Goal: Information Seeking & Learning: Learn about a topic

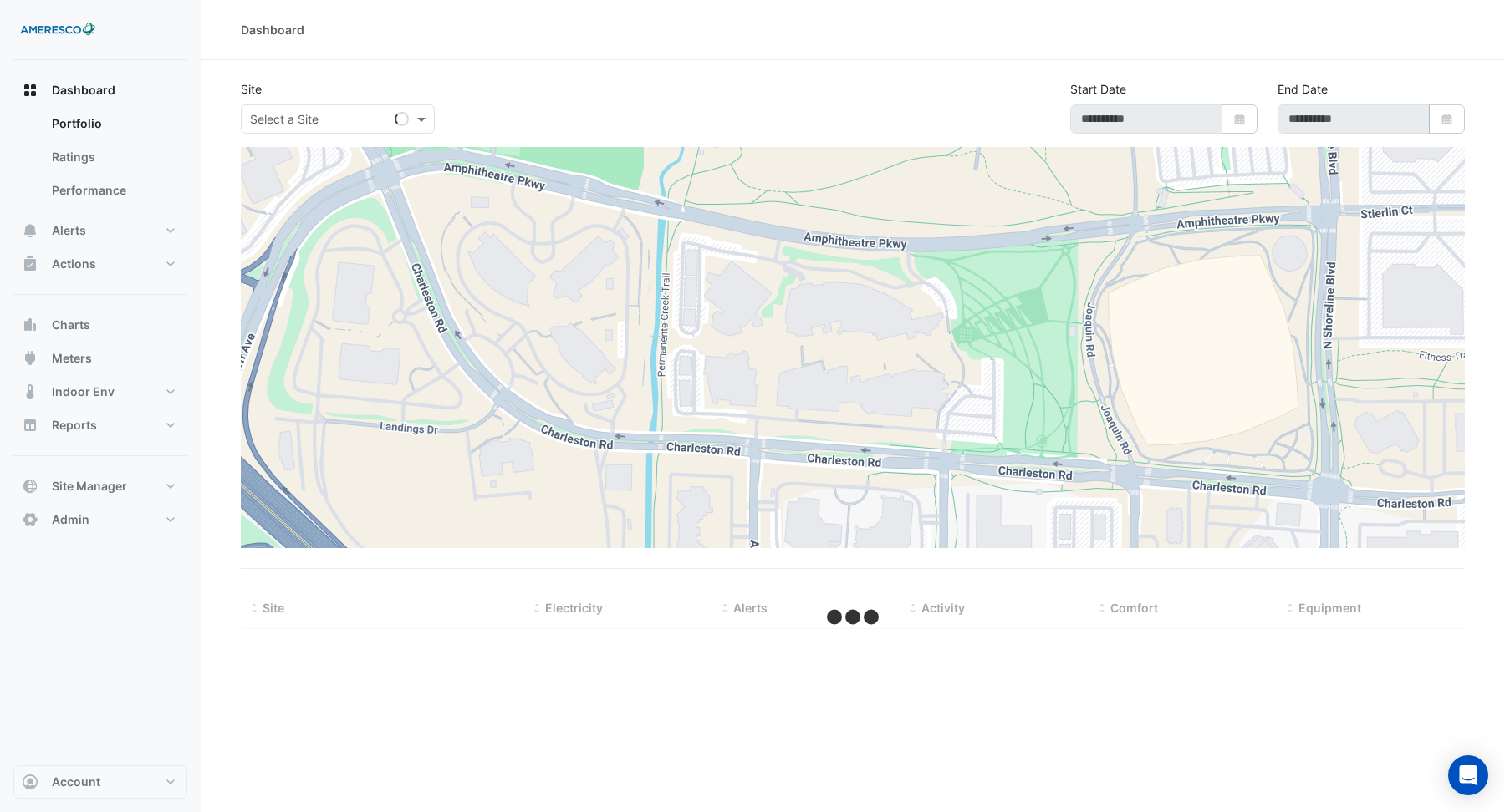
type input "**********"
select select "***"
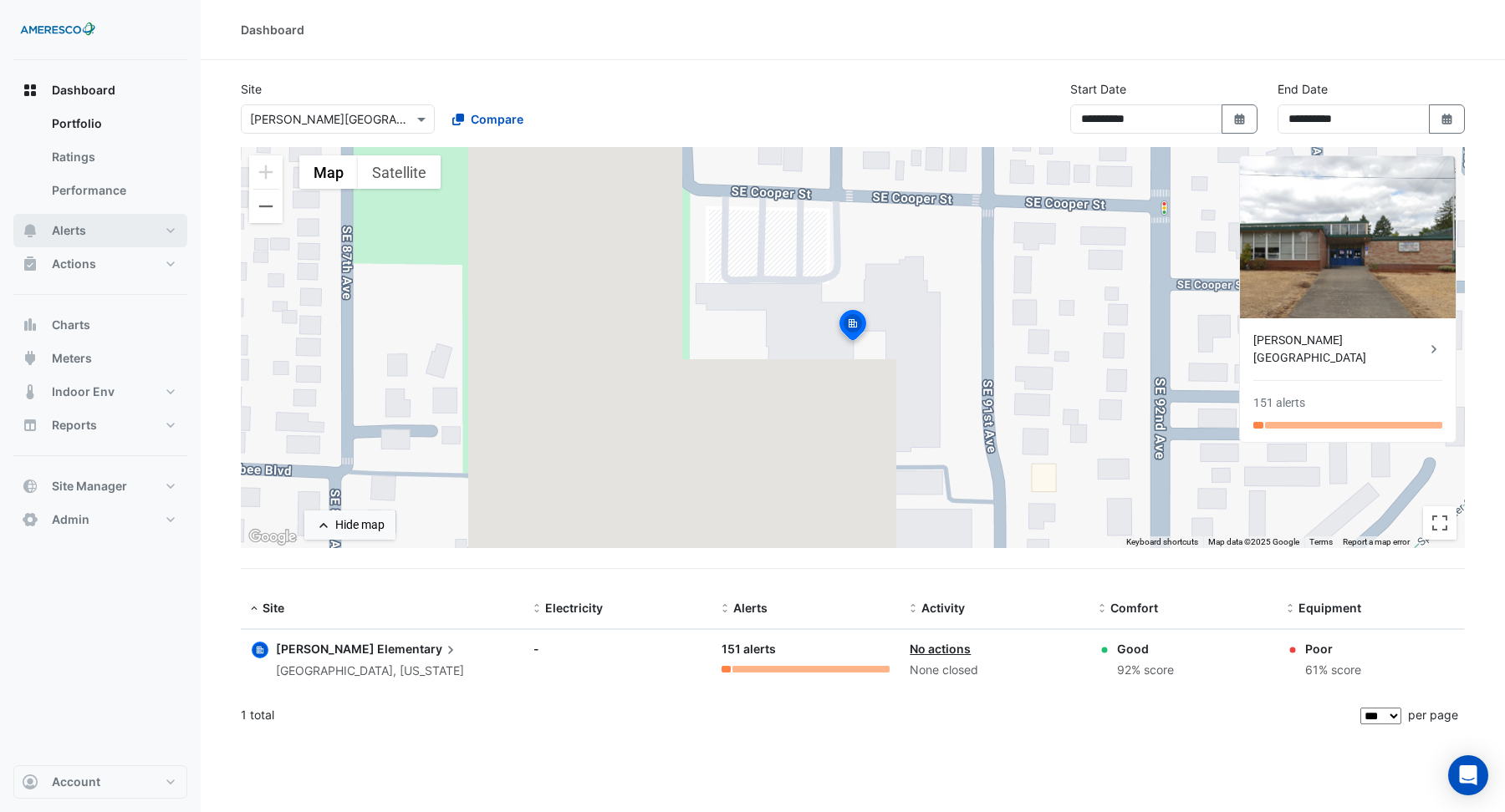
click at [64, 233] on span "Alerts" at bounding box center [68, 230] width 34 height 17
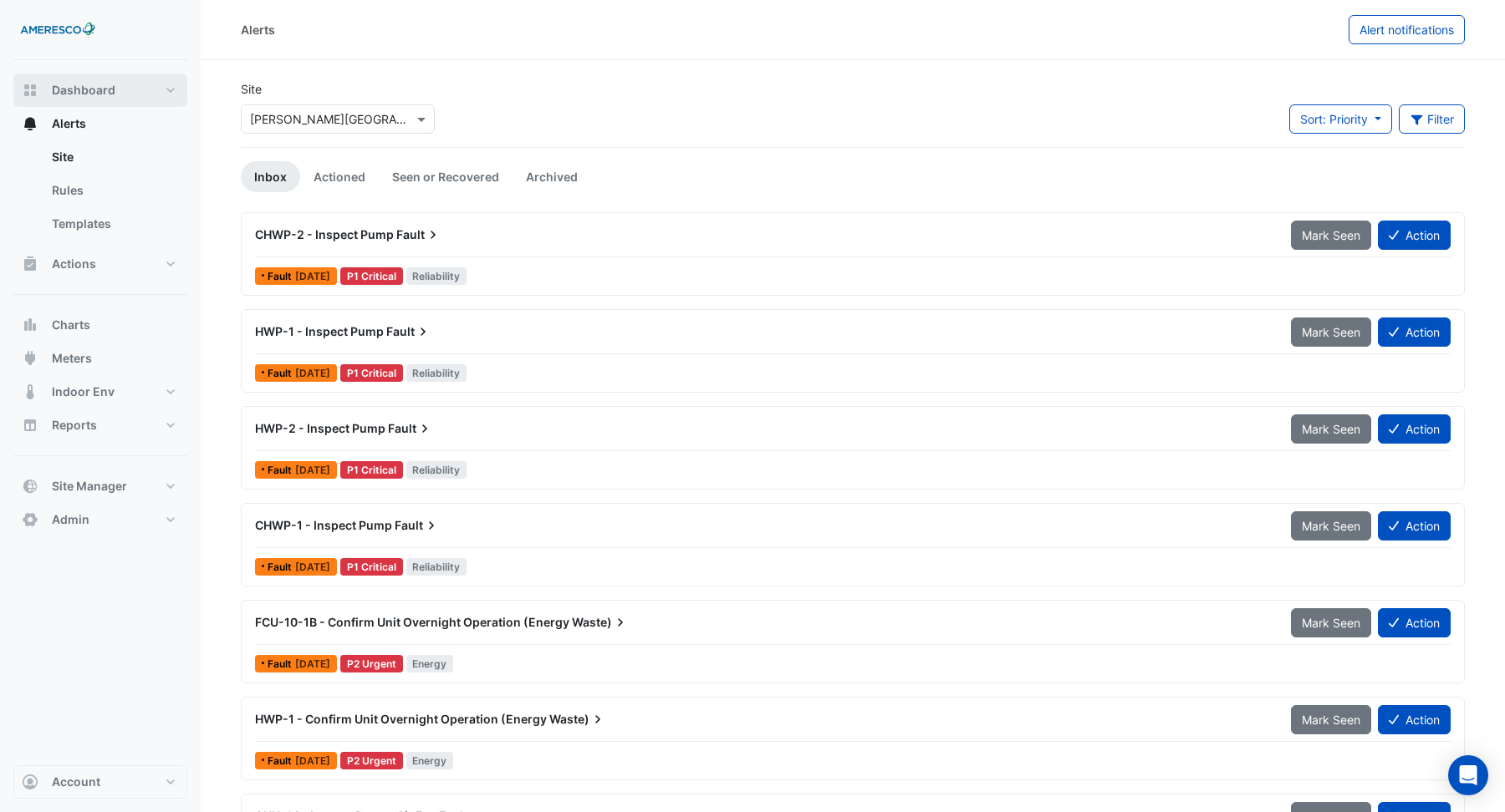
click at [118, 93] on button "Dashboard" at bounding box center [101, 90] width 174 height 33
select select "***"
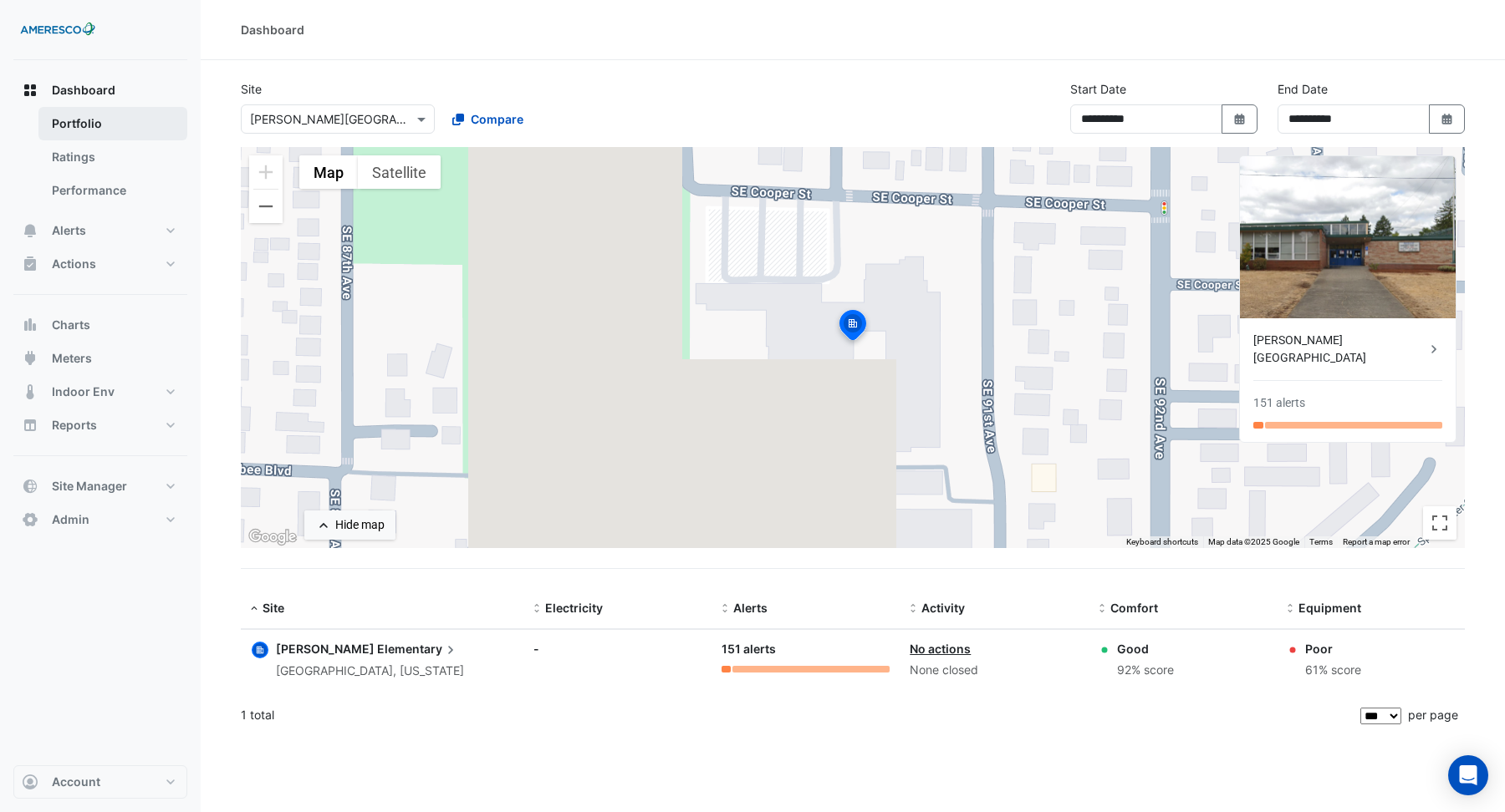
click at [103, 124] on link "Portfolio" at bounding box center [112, 124] width 148 height 33
click at [102, 223] on button "Alerts" at bounding box center [101, 230] width 174 height 33
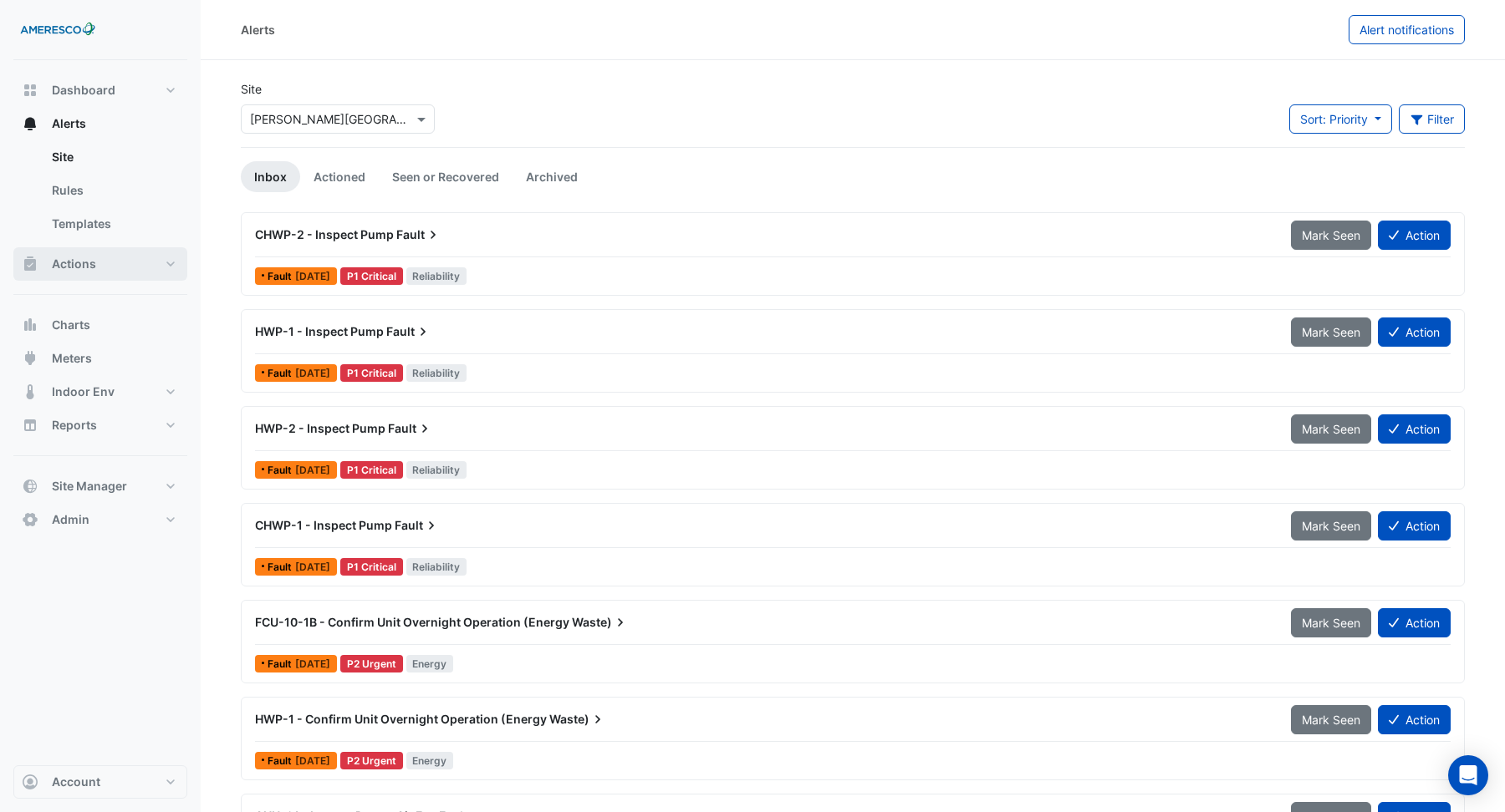
click at [90, 265] on span "Actions" at bounding box center [73, 264] width 44 height 17
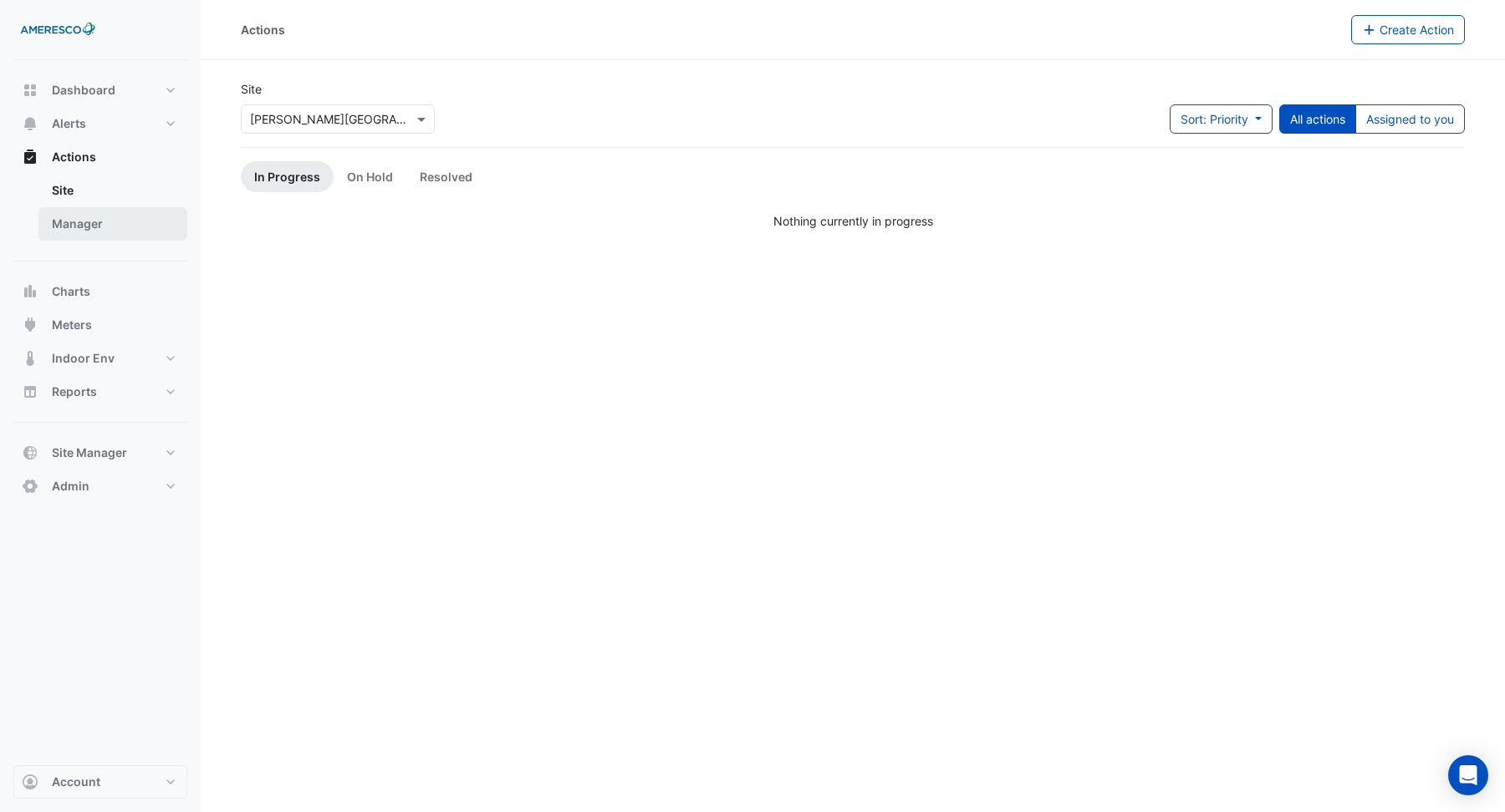
click at [88, 229] on link "Manager" at bounding box center [112, 223] width 148 height 33
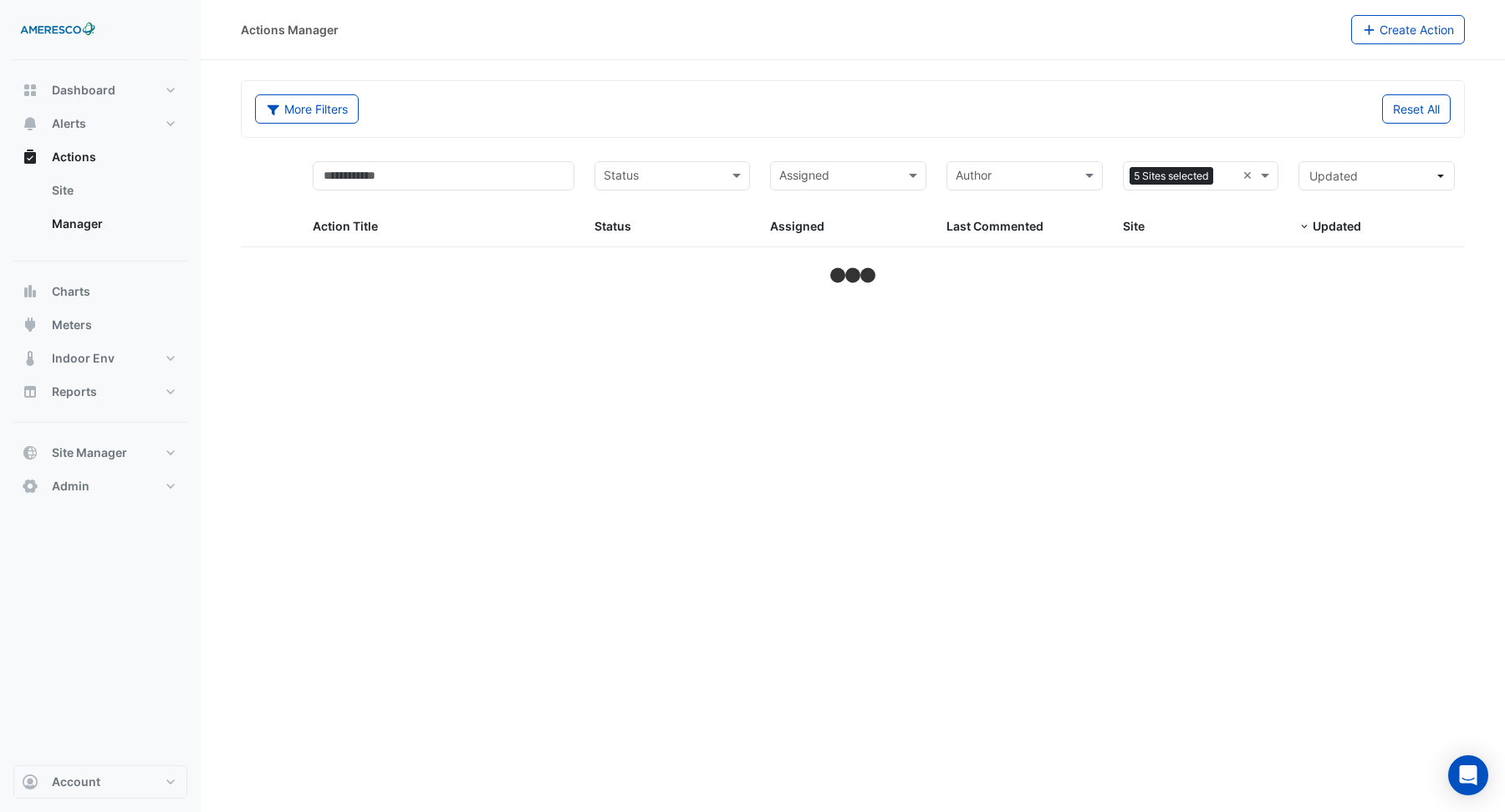
select select "***"
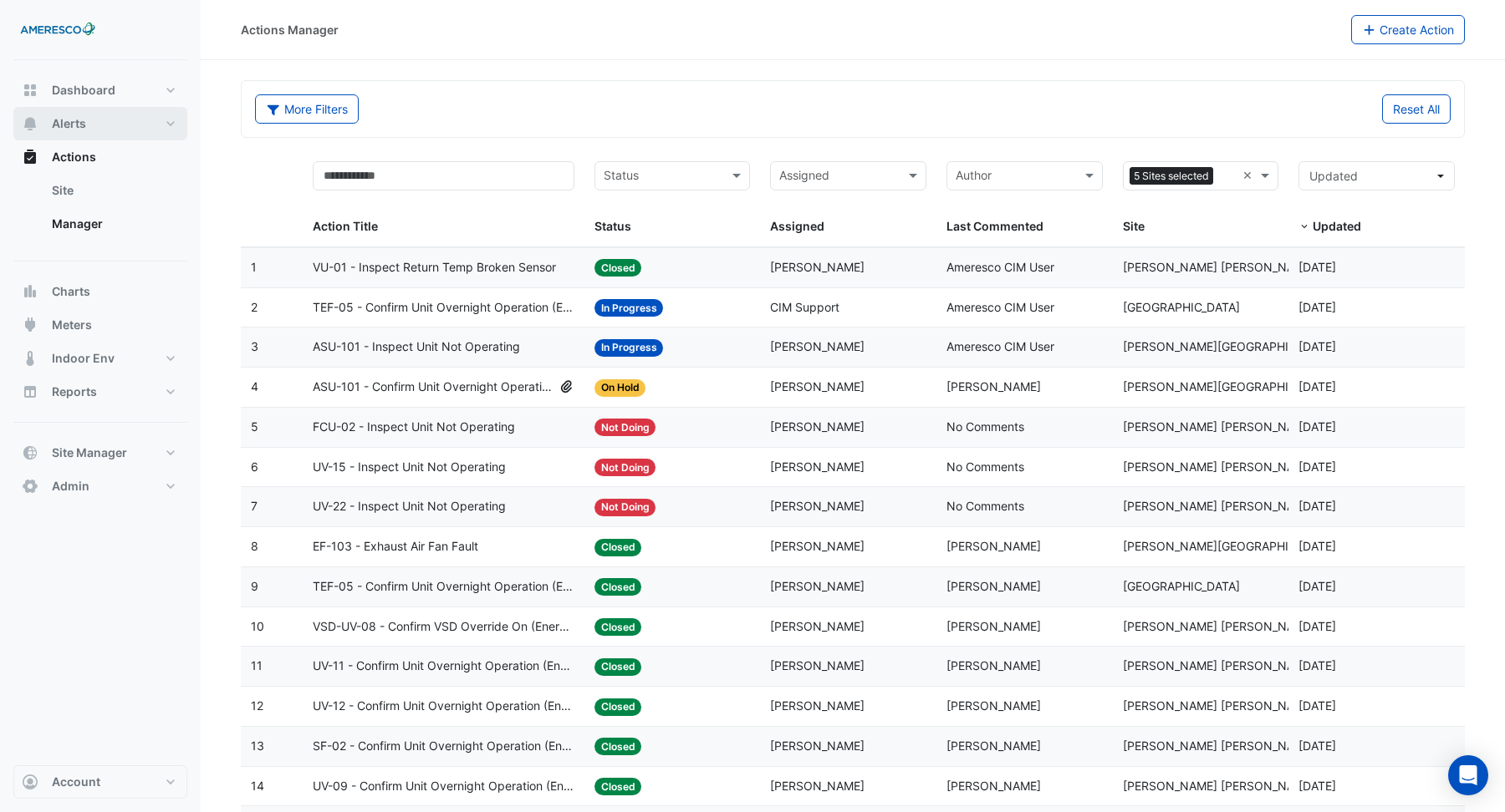
click at [85, 124] on span "Alerts" at bounding box center [68, 123] width 34 height 17
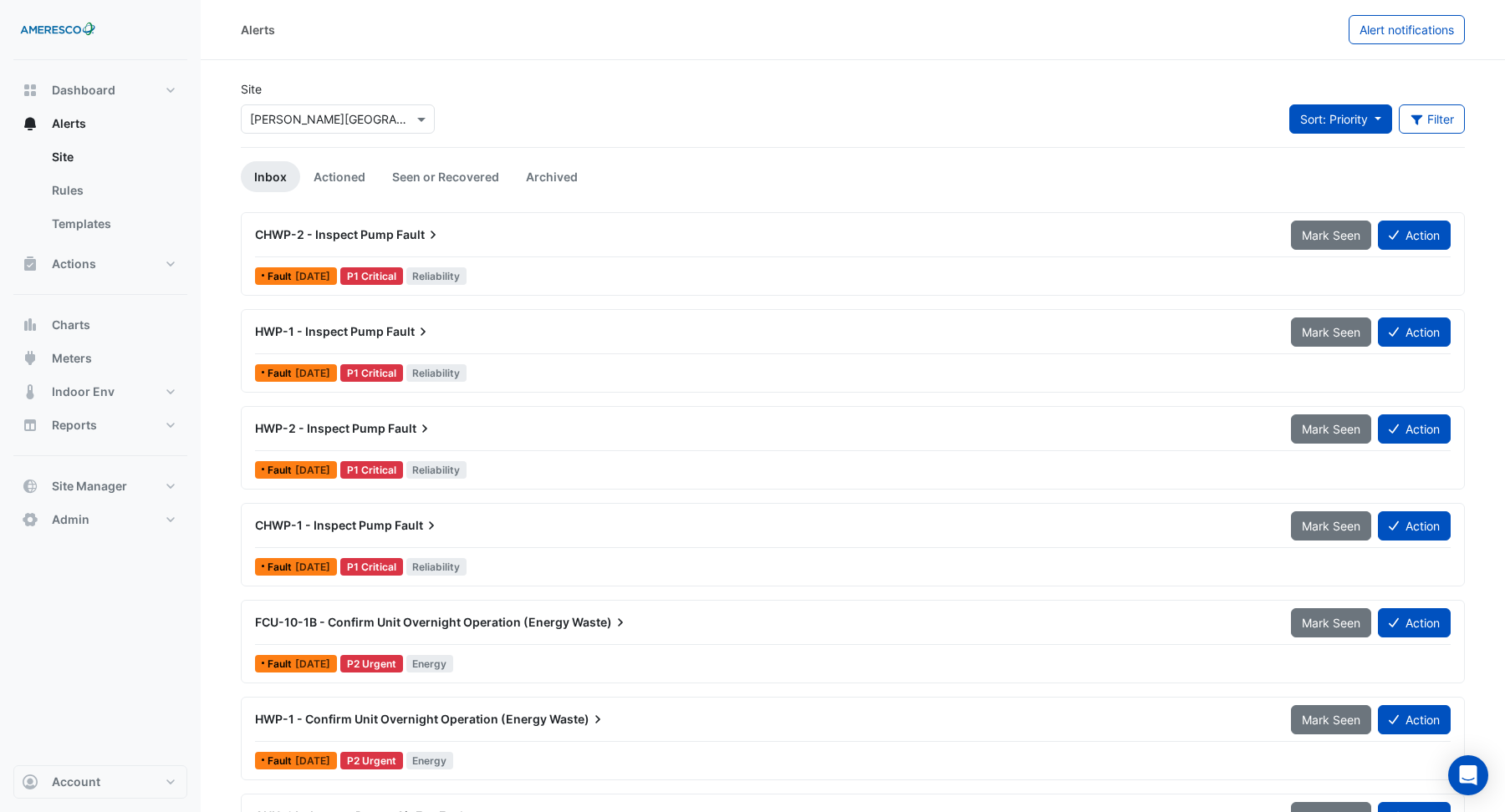
click at [1368, 118] on button "Sort: Priority" at bounding box center [1340, 119] width 102 height 29
click at [1343, 180] on li "Updated" at bounding box center [1355, 179] width 132 height 24
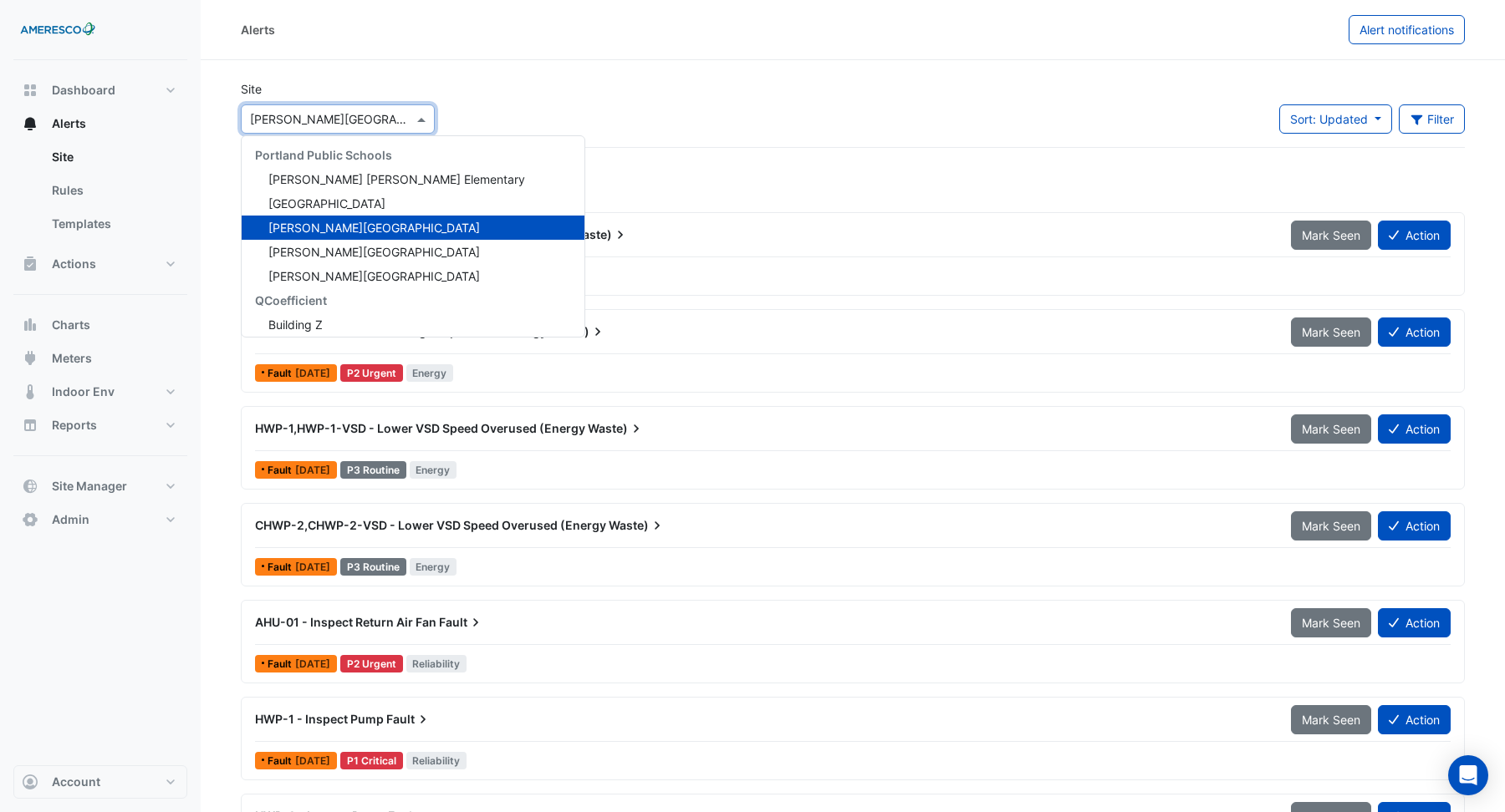
click at [306, 118] on input "text" at bounding box center [321, 120] width 142 height 18
click at [319, 183] on span "[PERSON_NAME] [PERSON_NAME] Elementary" at bounding box center [396, 179] width 257 height 15
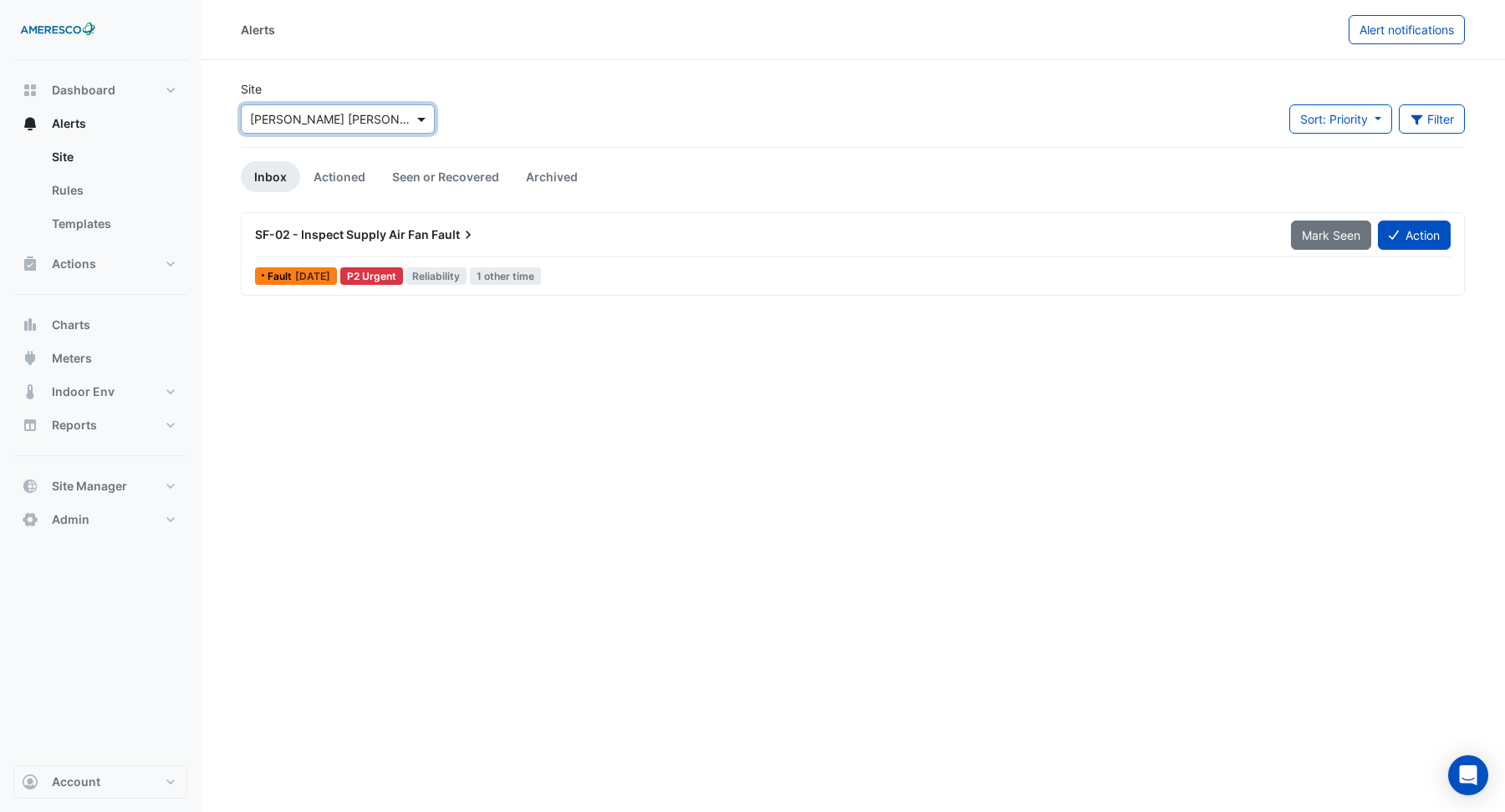
click at [417, 119] on span at bounding box center [423, 119] width 20 height 18
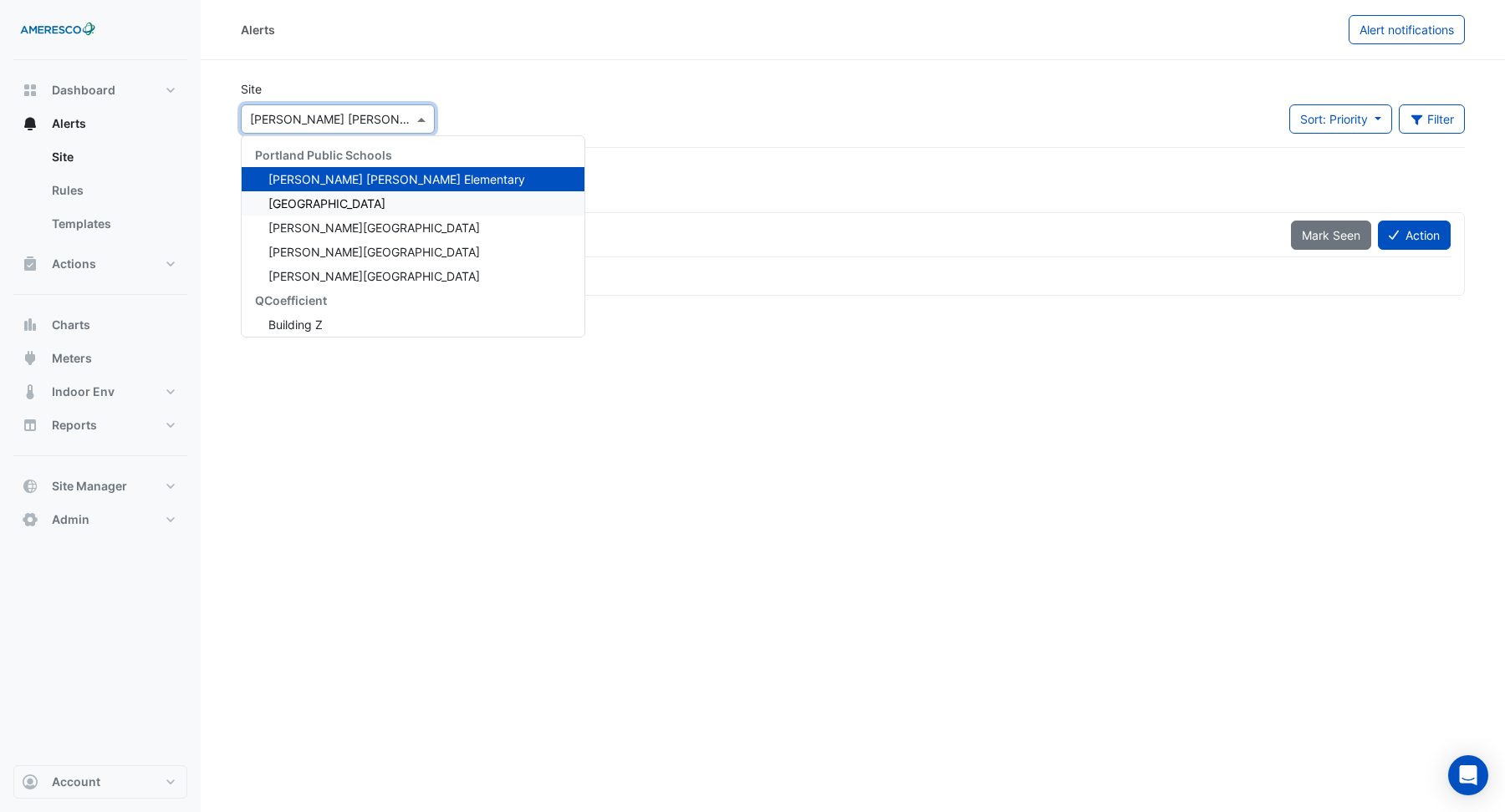
click at [364, 201] on span "[GEOGRAPHIC_DATA]" at bounding box center [327, 203] width 117 height 15
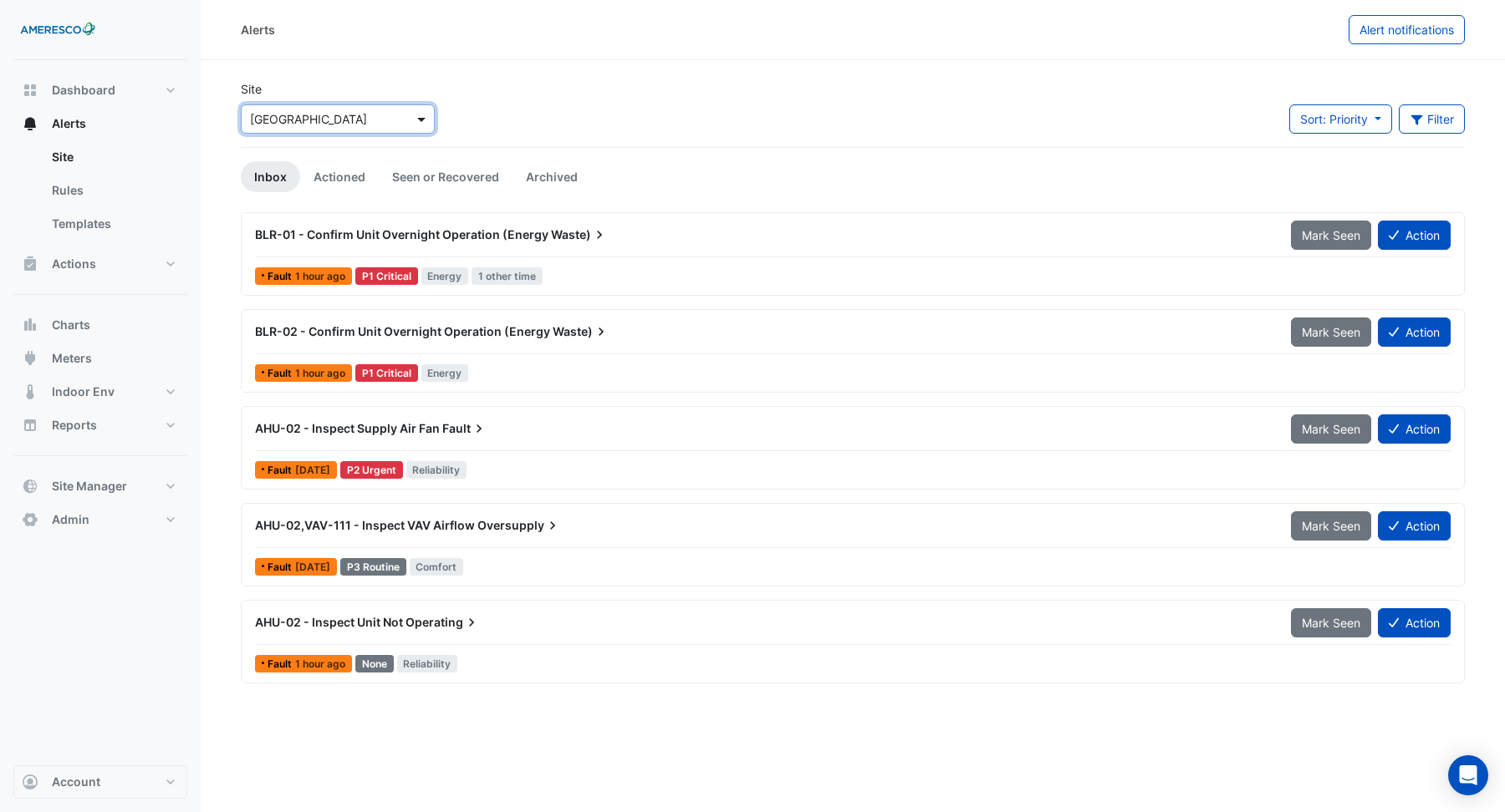
click at [425, 121] on span at bounding box center [423, 119] width 20 height 18
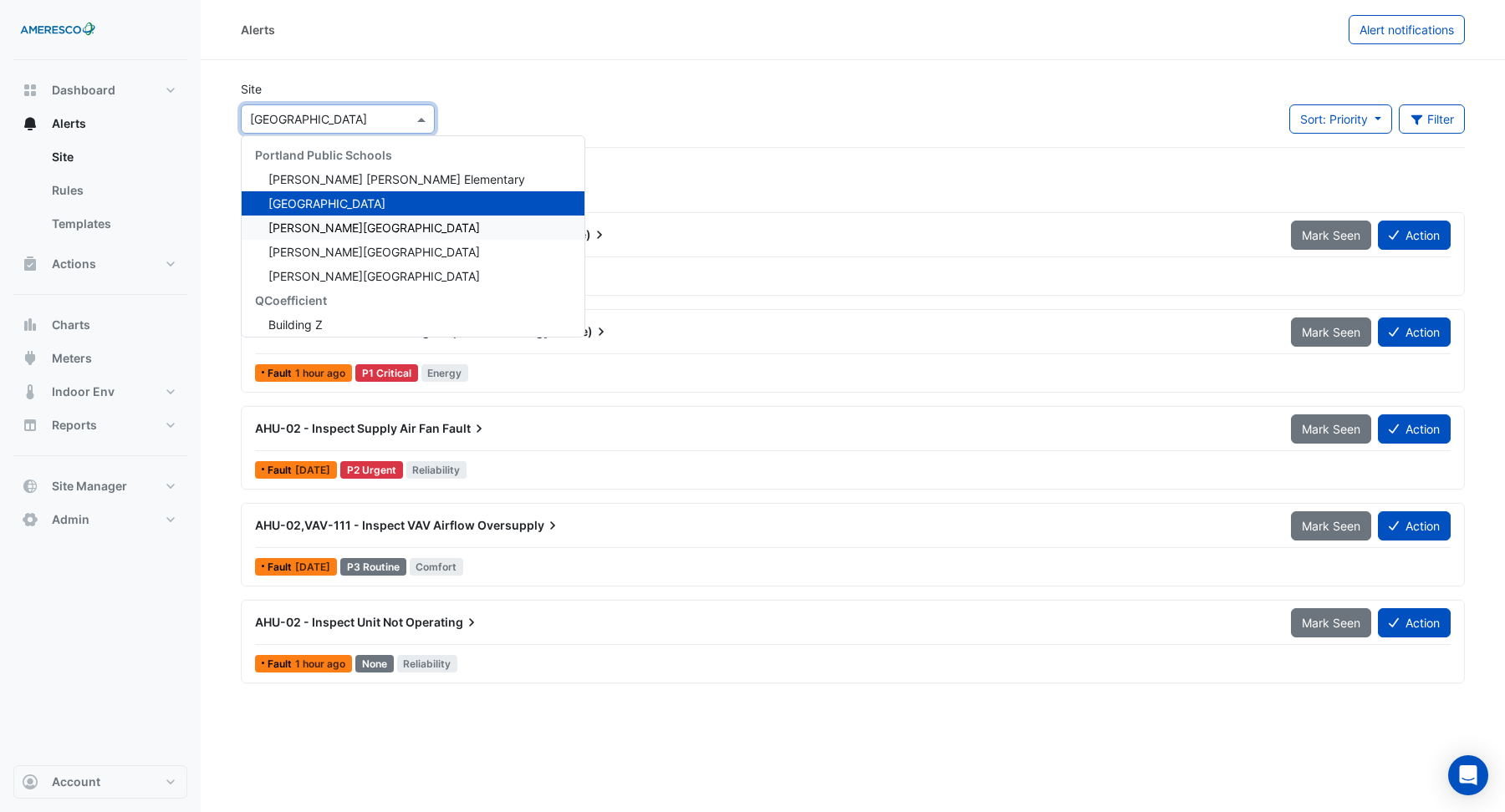
click at [327, 222] on span "[PERSON_NAME][GEOGRAPHIC_DATA]" at bounding box center [374, 227] width 212 height 15
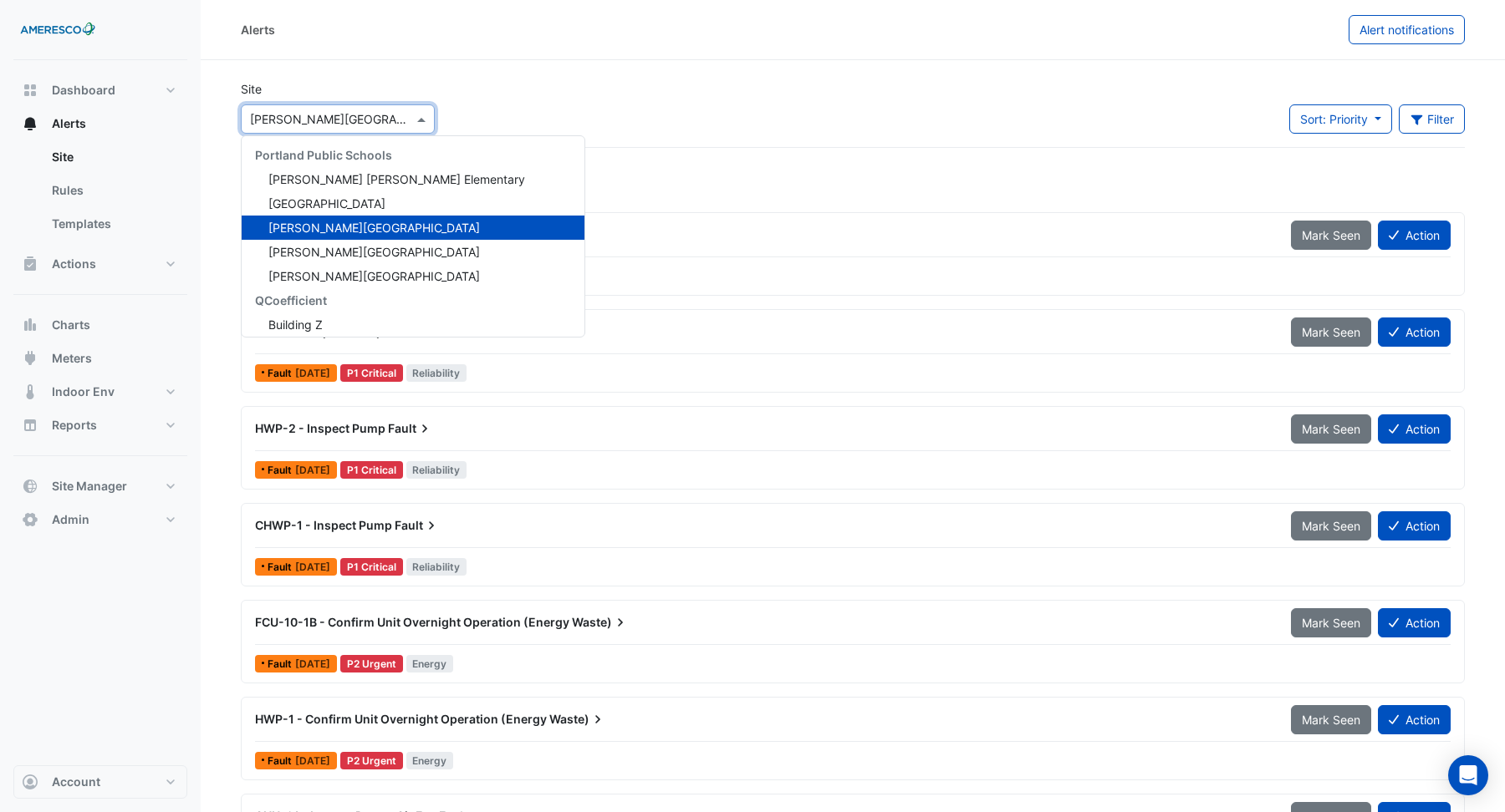
click at [421, 117] on span at bounding box center [423, 119] width 20 height 18
click at [350, 253] on span "[PERSON_NAME][GEOGRAPHIC_DATA]" at bounding box center [374, 252] width 212 height 15
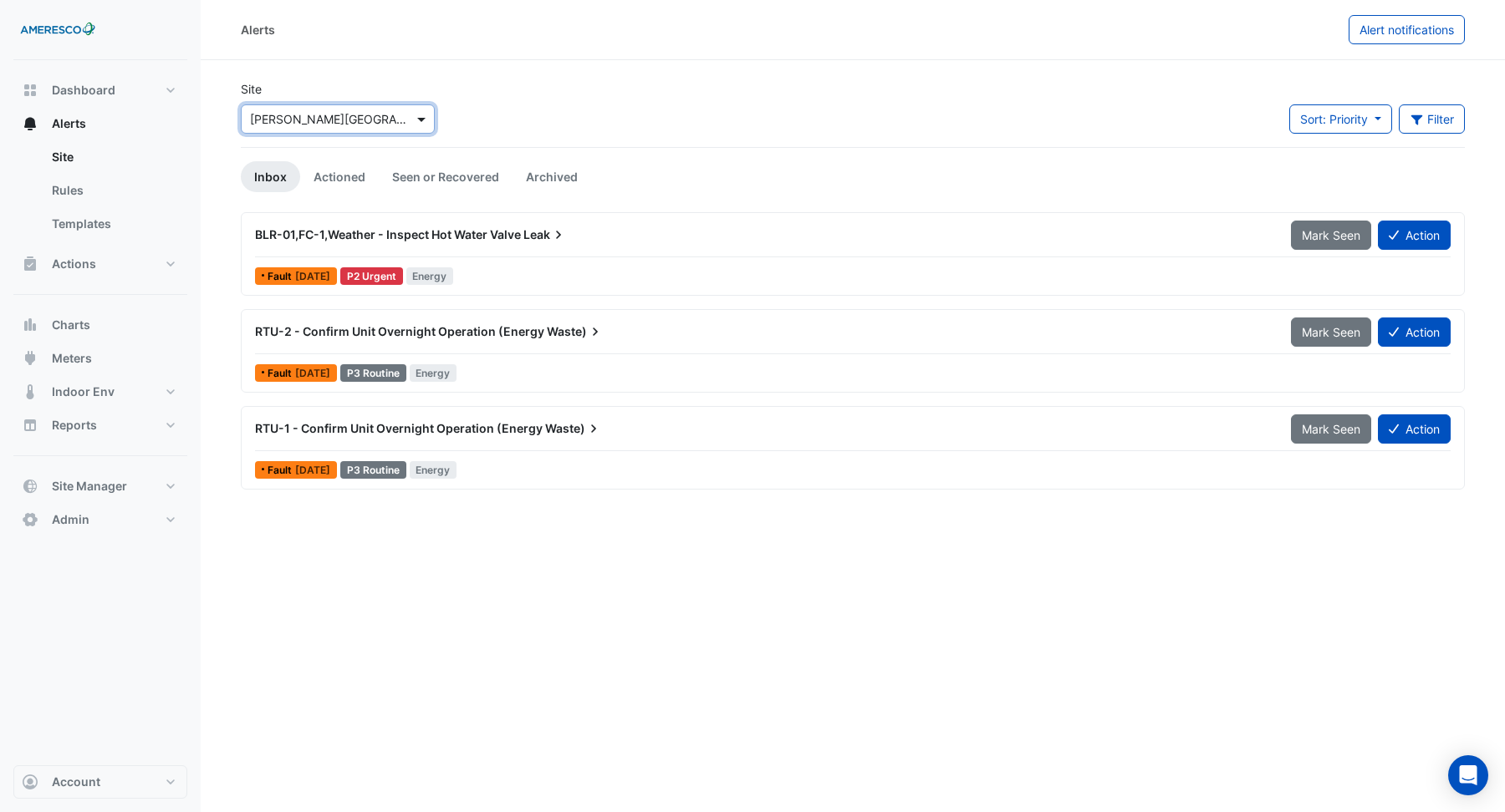
click at [426, 118] on span at bounding box center [423, 119] width 20 height 18
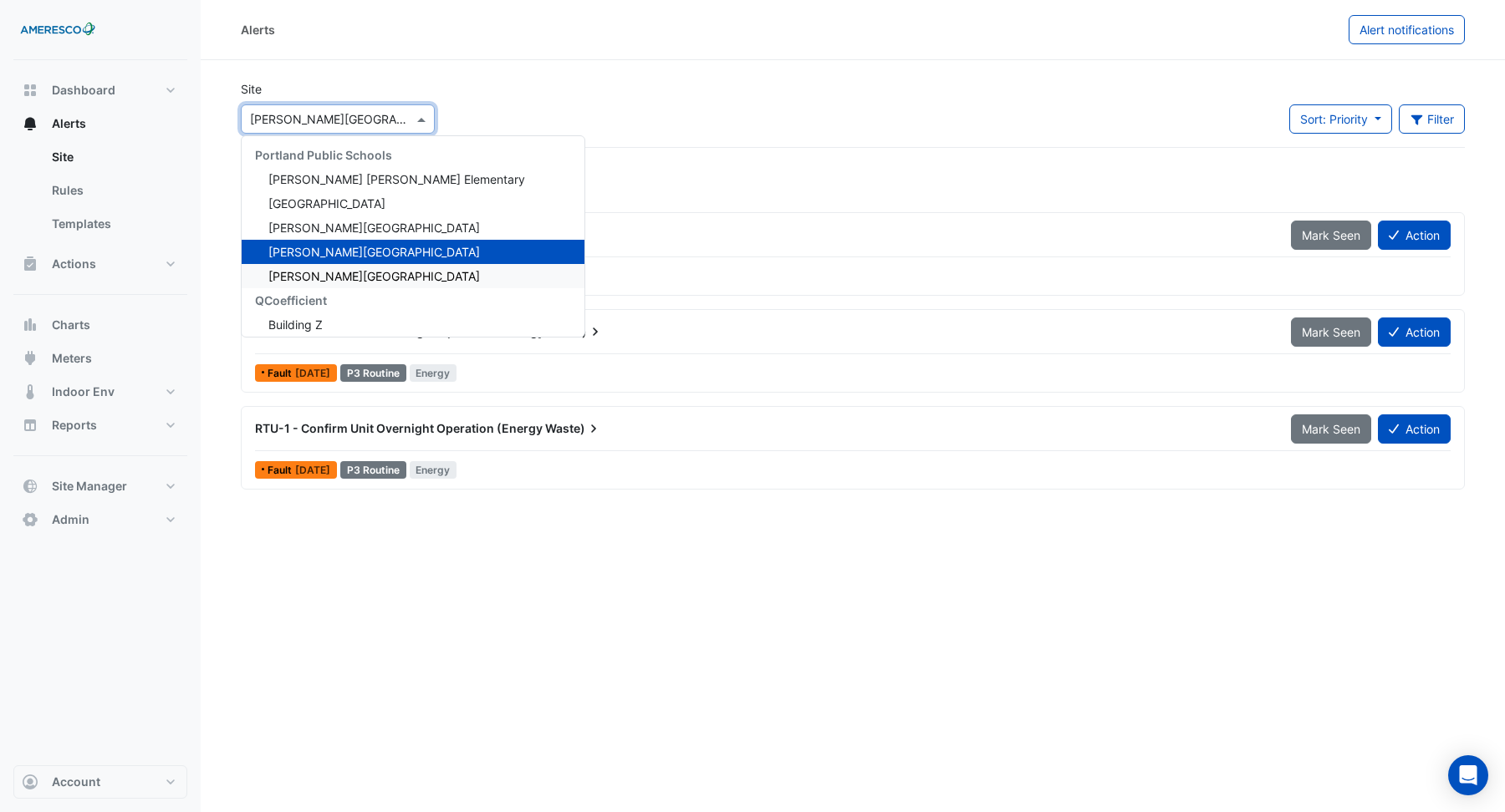
click at [323, 277] on span "[PERSON_NAME][GEOGRAPHIC_DATA]" at bounding box center [374, 276] width 212 height 15
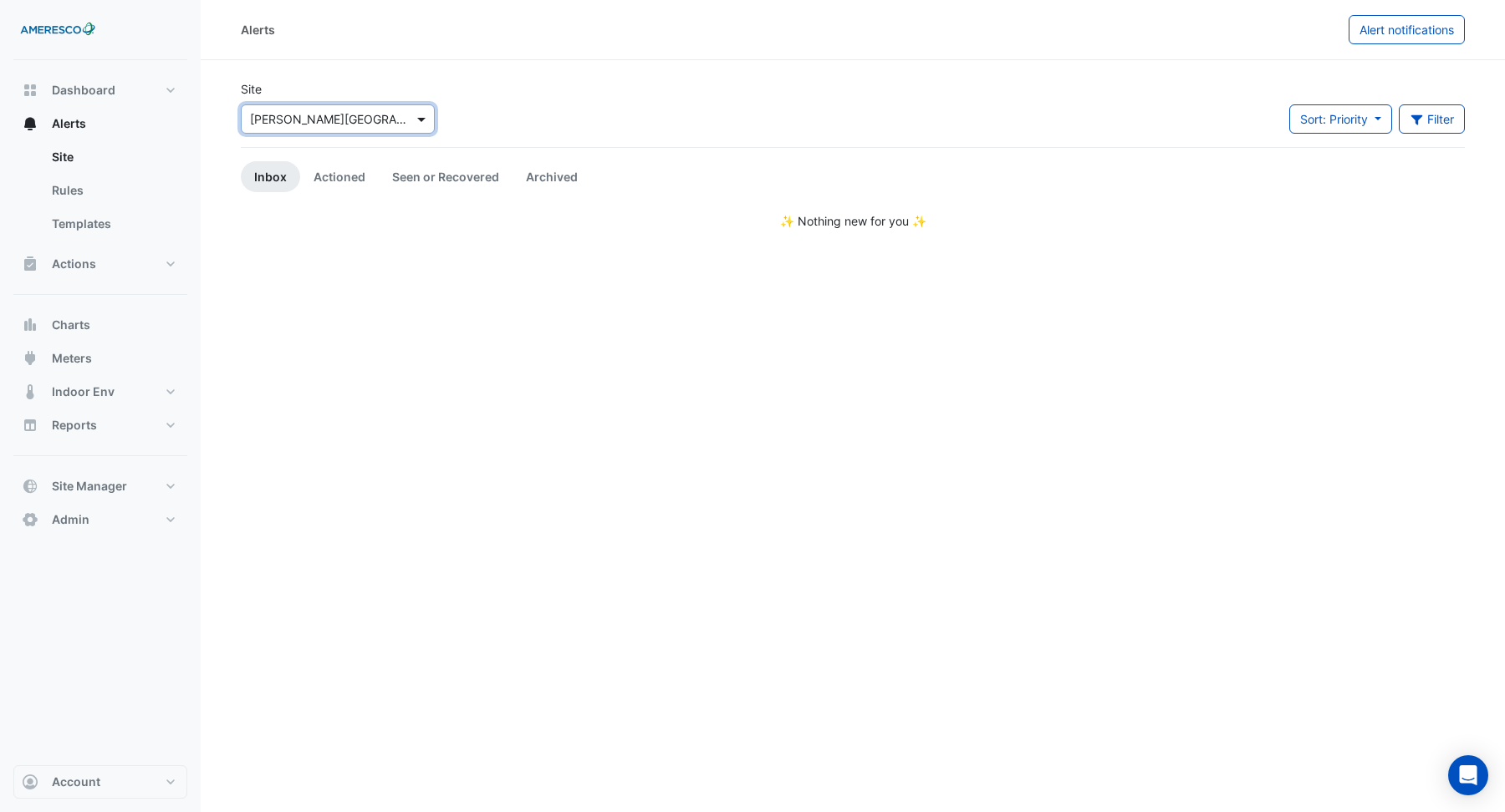
click at [427, 121] on span at bounding box center [423, 119] width 20 height 18
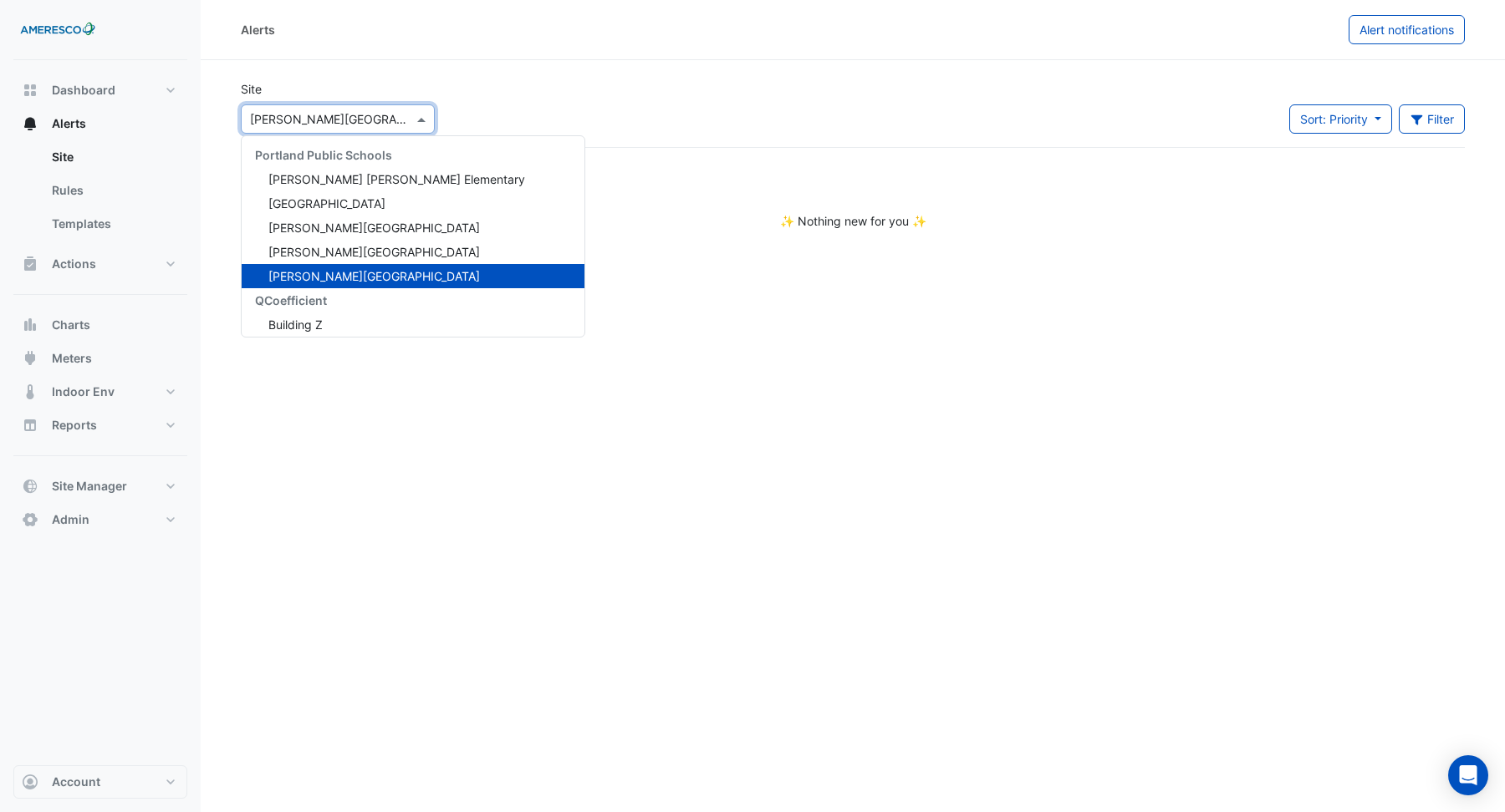
click at [427, 121] on span at bounding box center [423, 119] width 20 height 18
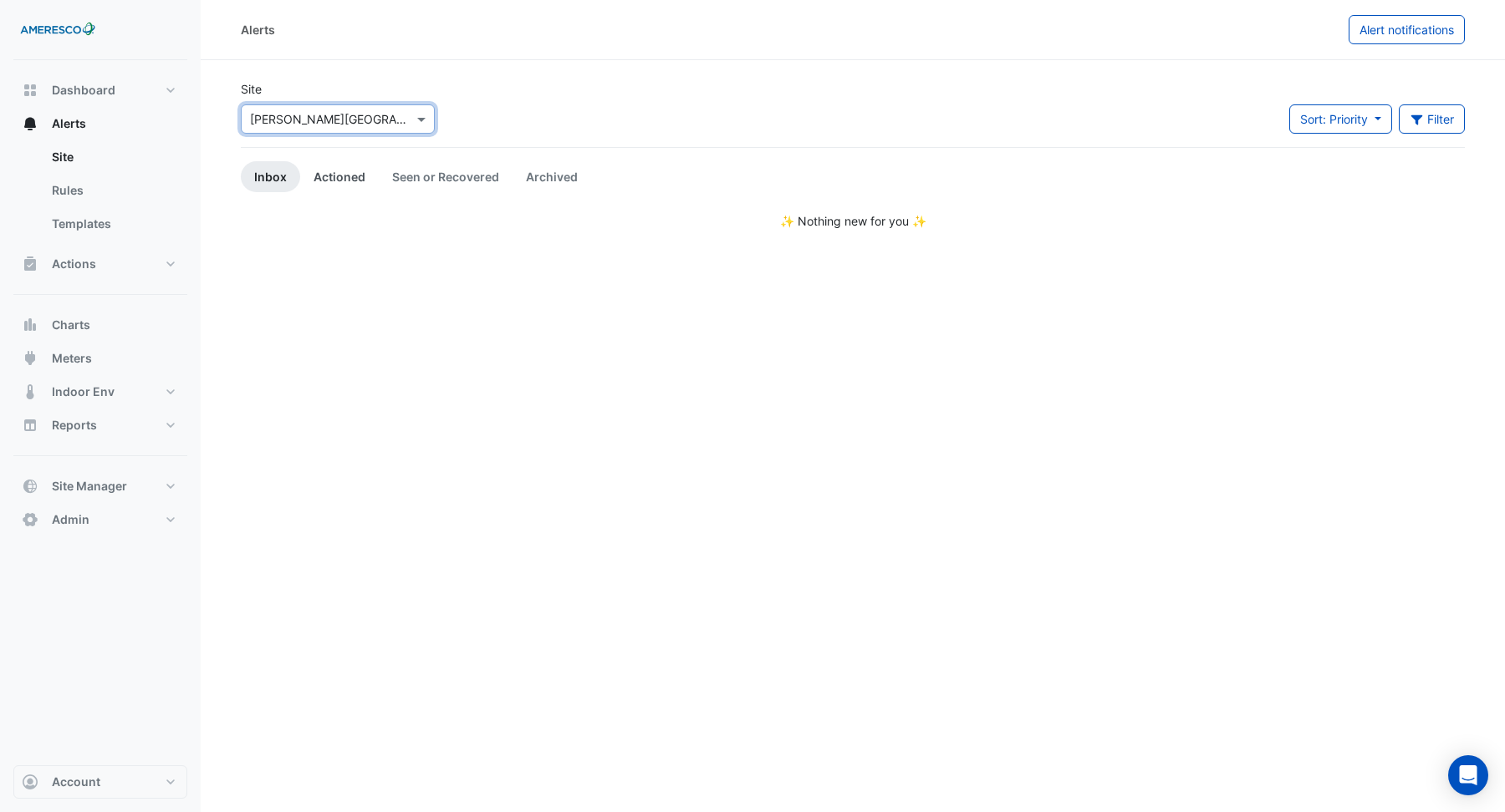
click at [348, 181] on link "Actioned" at bounding box center [339, 177] width 79 height 31
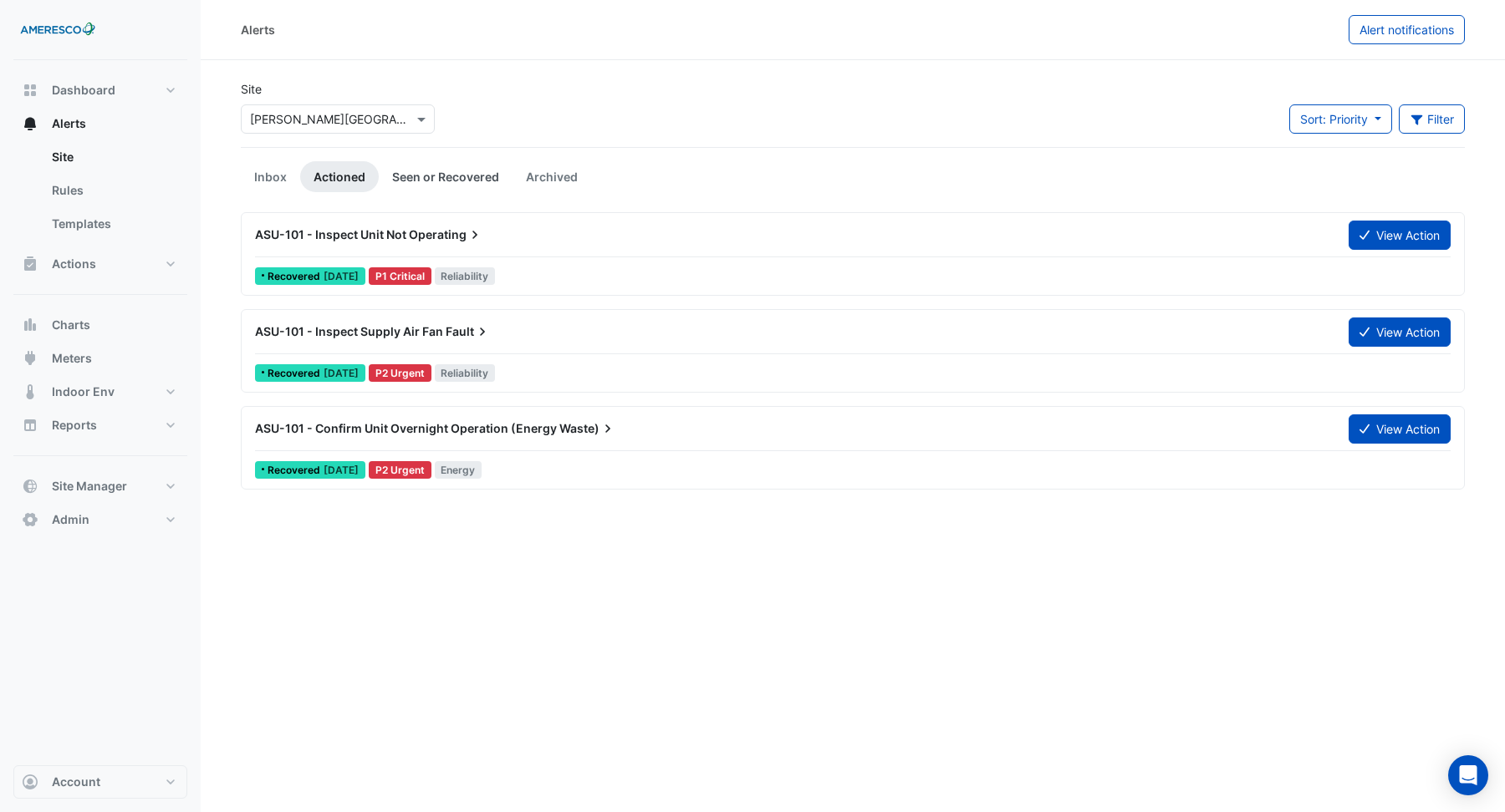
click at [429, 177] on link "Seen or Recovered" at bounding box center [445, 177] width 134 height 31
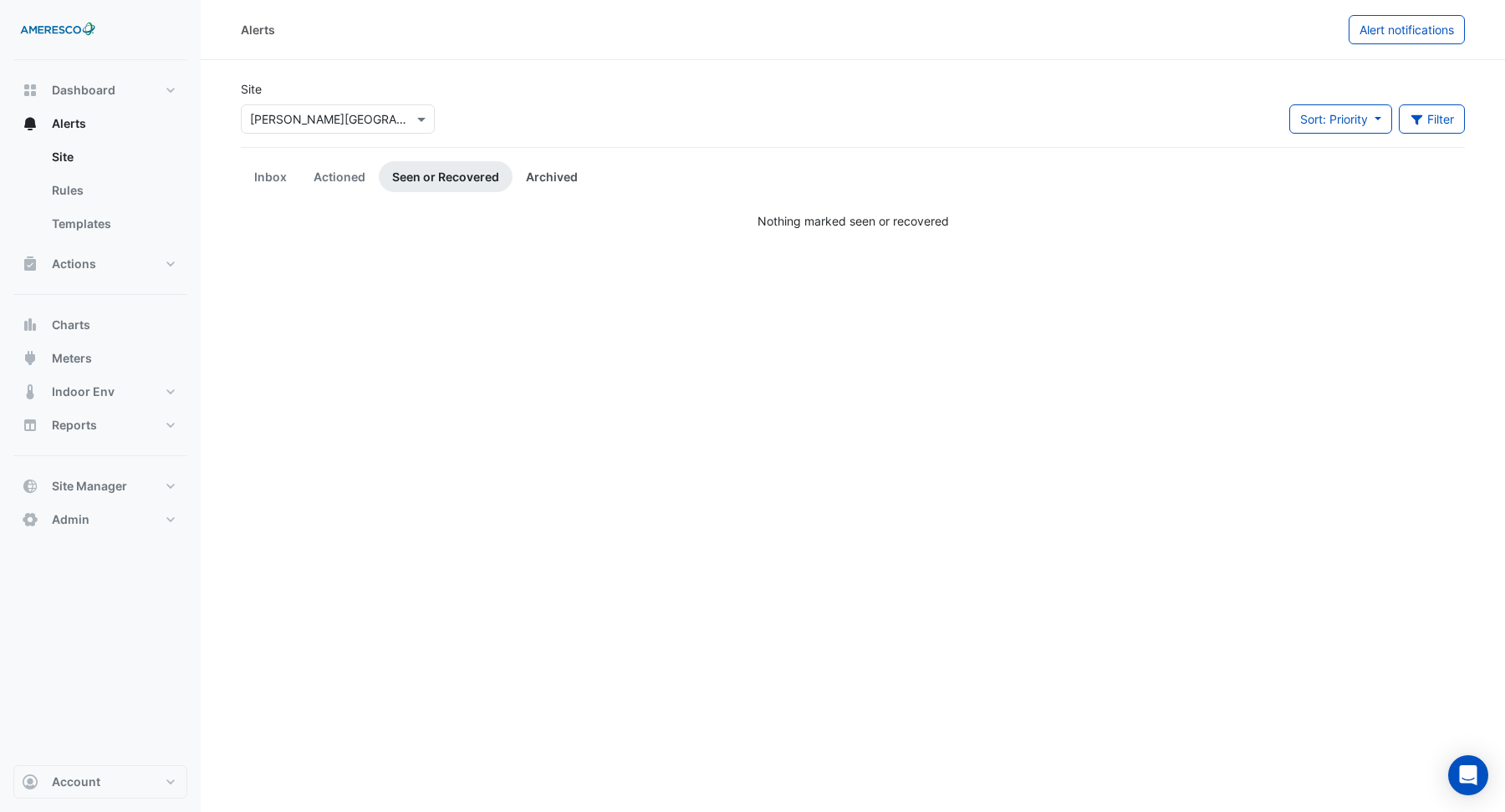
click at [549, 173] on link "Archived" at bounding box center [551, 177] width 79 height 31
click at [261, 183] on link "Inbox" at bounding box center [270, 177] width 60 height 31
click at [419, 120] on span at bounding box center [423, 119] width 20 height 18
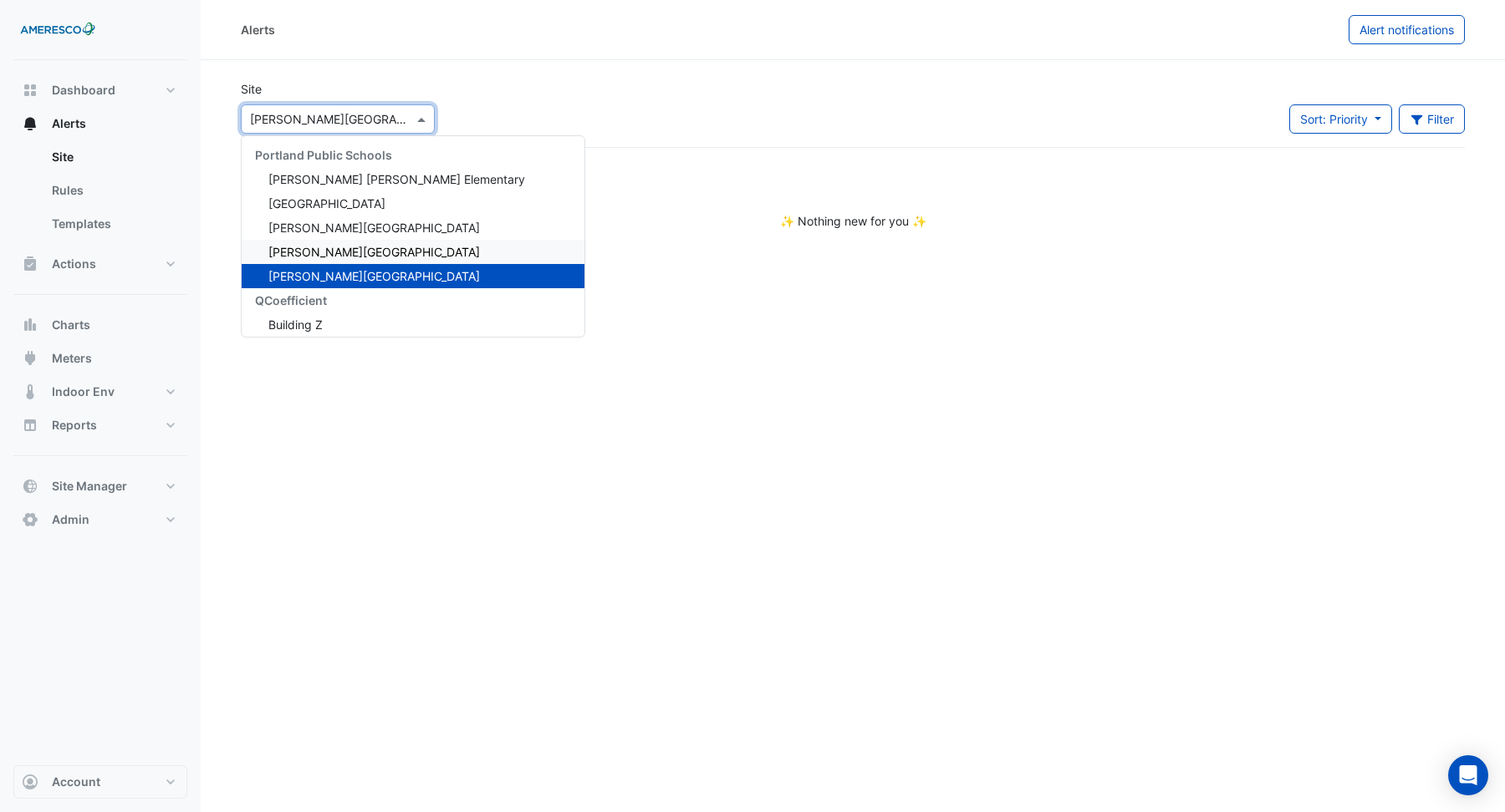
click at [341, 249] on span "[PERSON_NAME][GEOGRAPHIC_DATA]" at bounding box center [374, 252] width 212 height 15
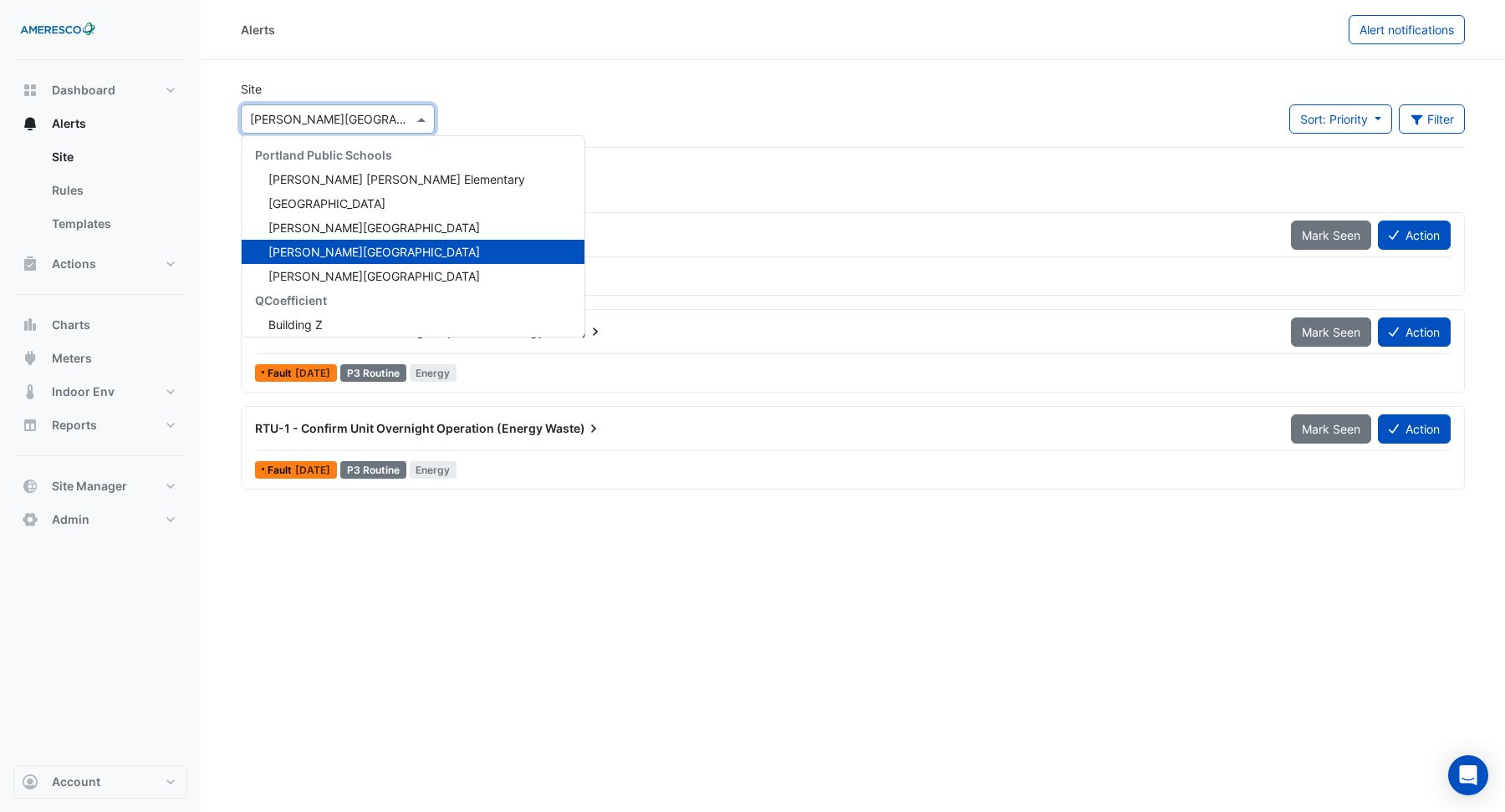
click at [424, 117] on span at bounding box center [423, 119] width 20 height 18
click at [509, 117] on div "Site × Rosa Parks Elementary Portland Public Schools Dr. Martin Luther King Jr.…" at bounding box center [852, 113] width 1243 height 67
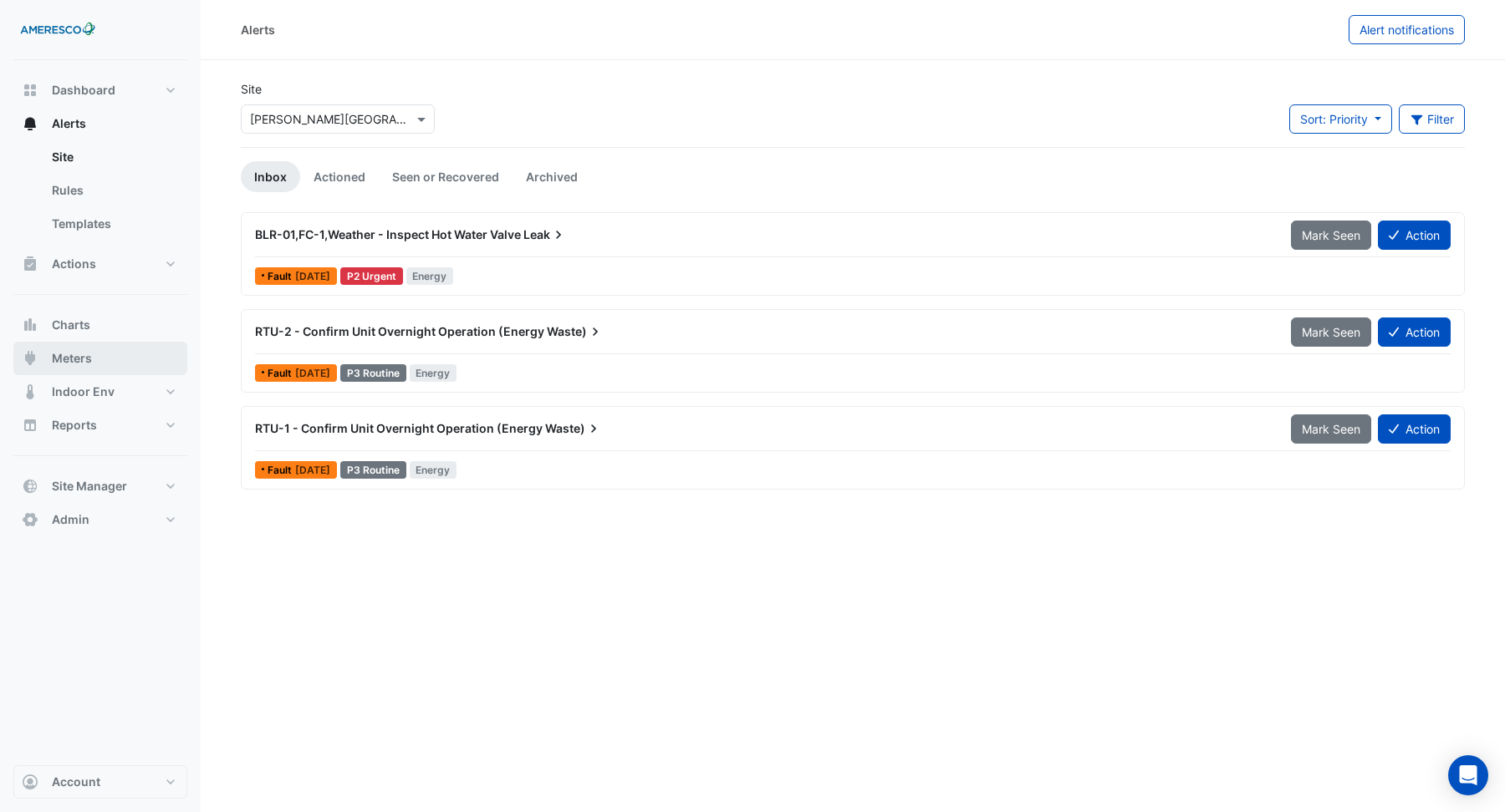
click at [71, 365] on span "Meters" at bounding box center [71, 358] width 40 height 17
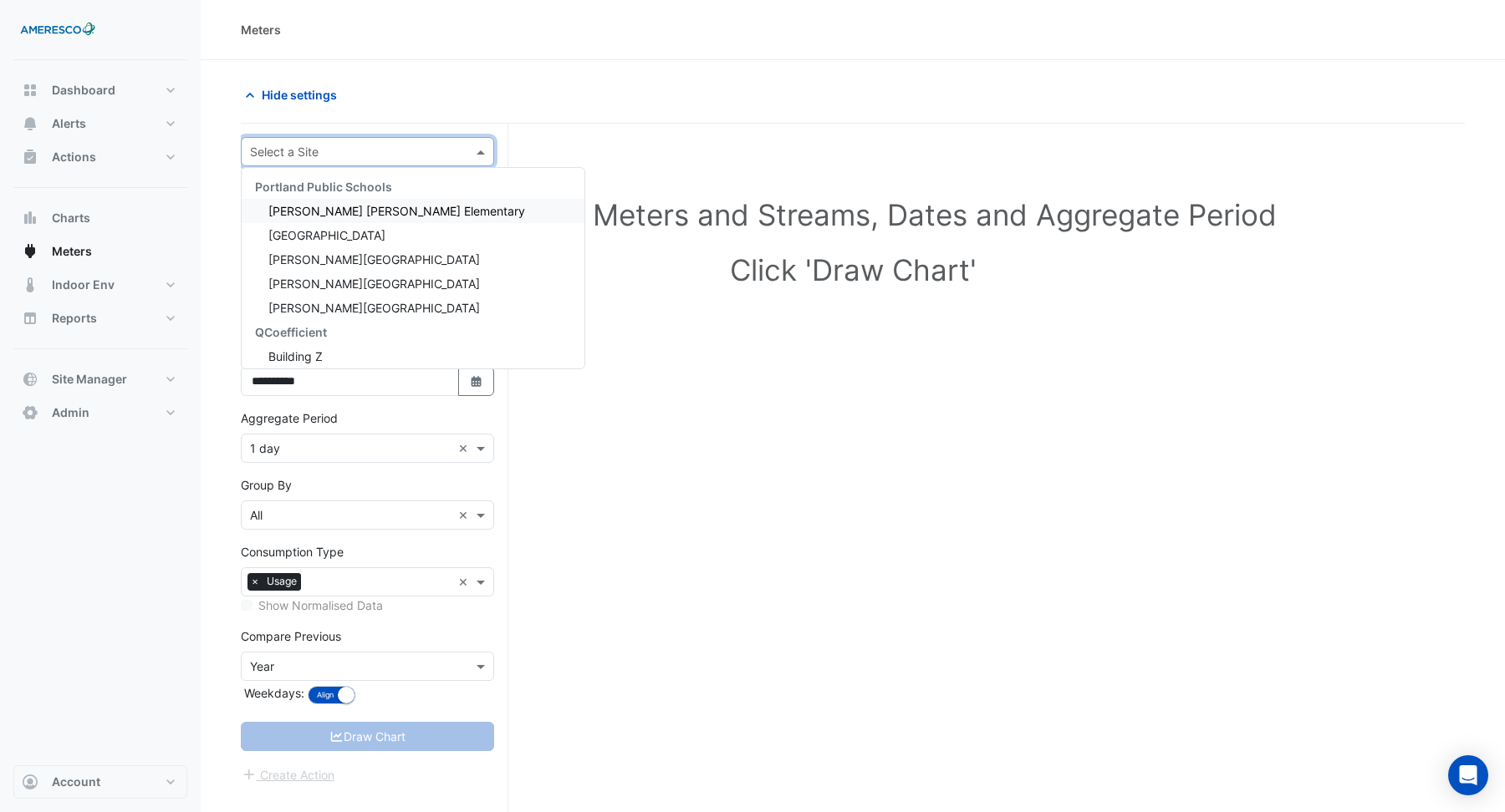
click at [325, 154] on input "text" at bounding box center [350, 152] width 201 height 18
click at [316, 209] on span "[PERSON_NAME] [PERSON_NAME] Elementary" at bounding box center [396, 211] width 257 height 15
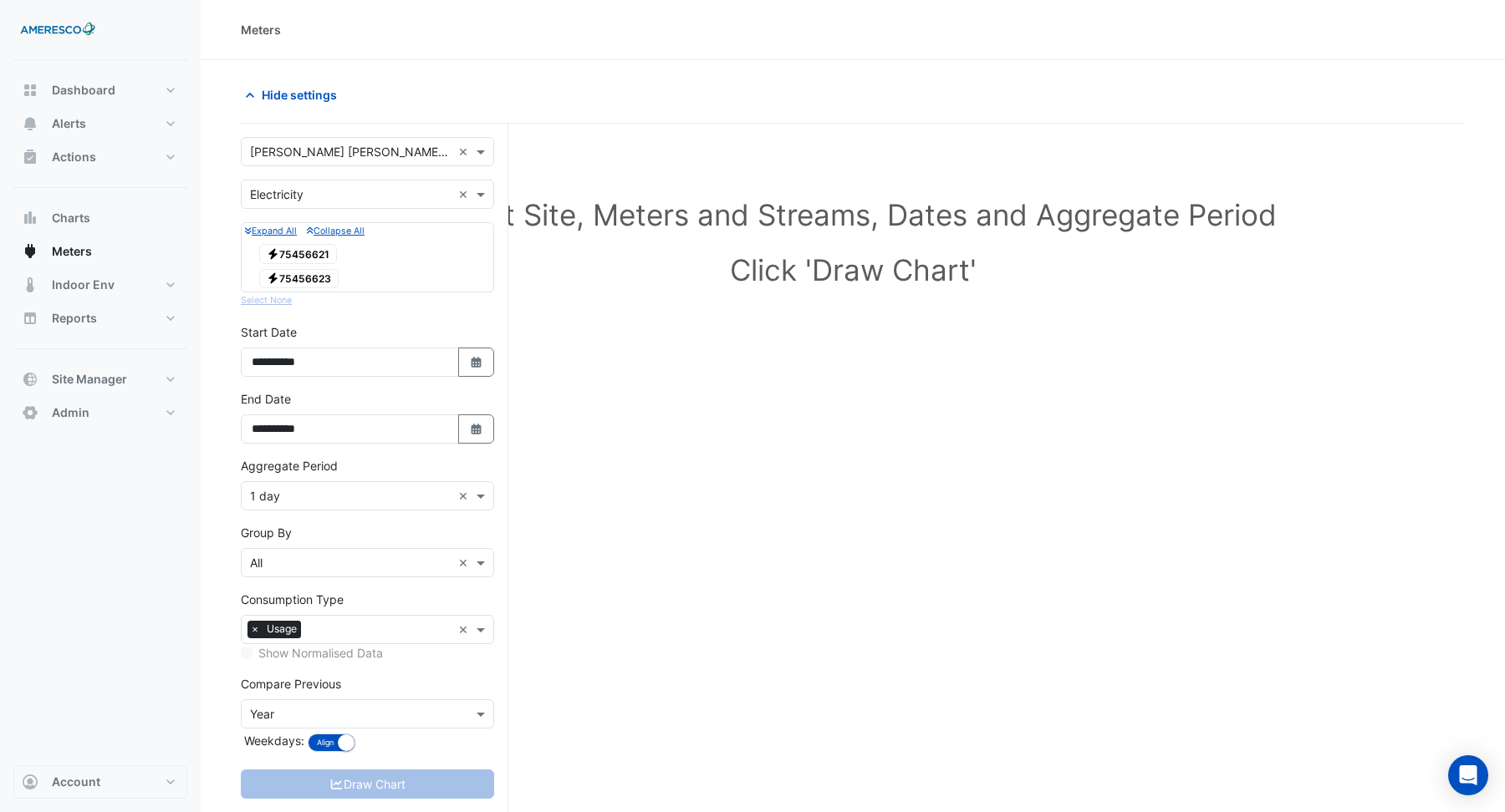
click at [313, 254] on span "Electricity 75456621" at bounding box center [298, 254] width 78 height 20
click at [308, 276] on span "Electricity 75456623" at bounding box center [298, 279] width 79 height 20
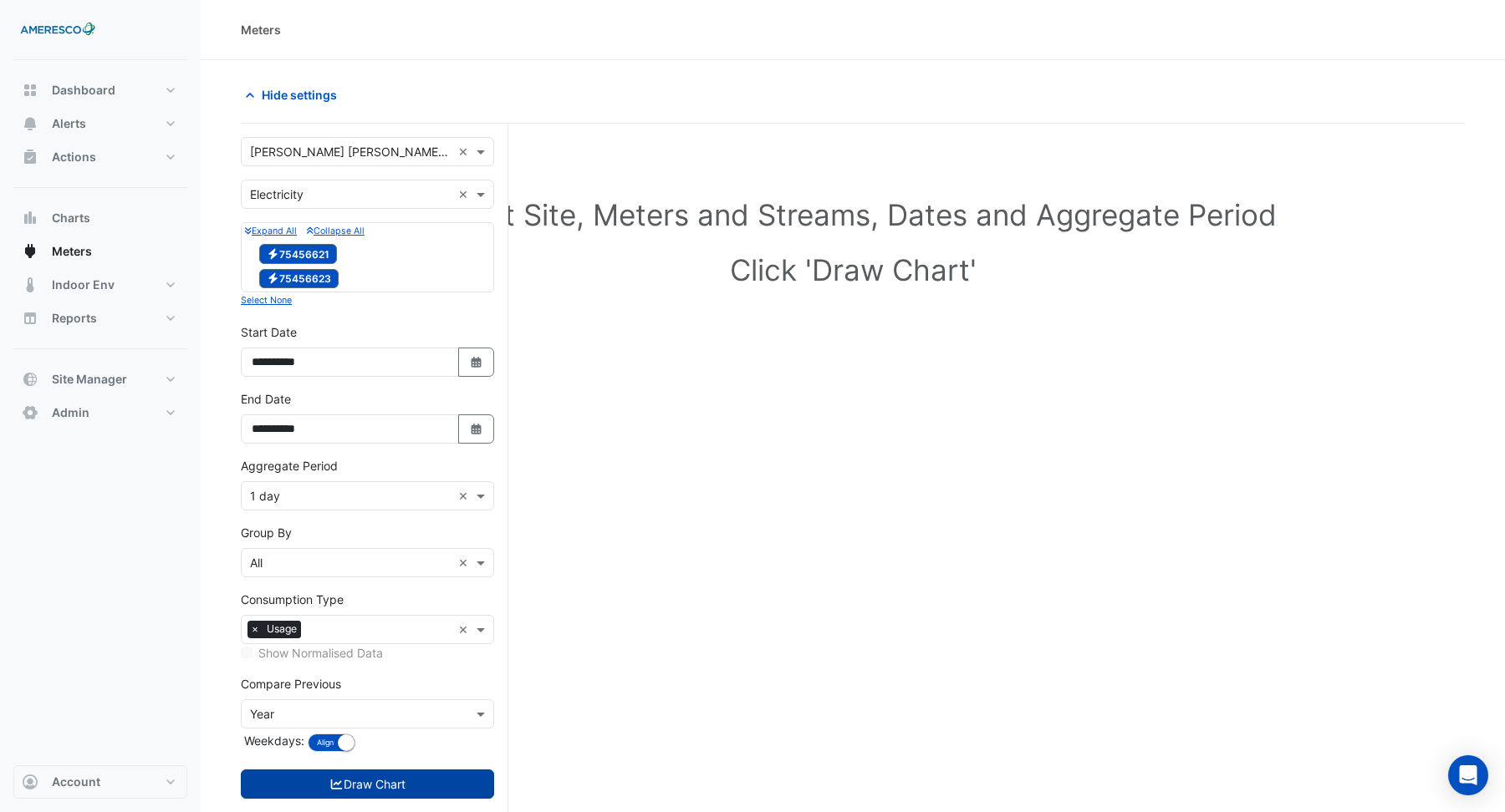
click at [417, 789] on button "Draw Chart" at bounding box center [368, 785] width 254 height 29
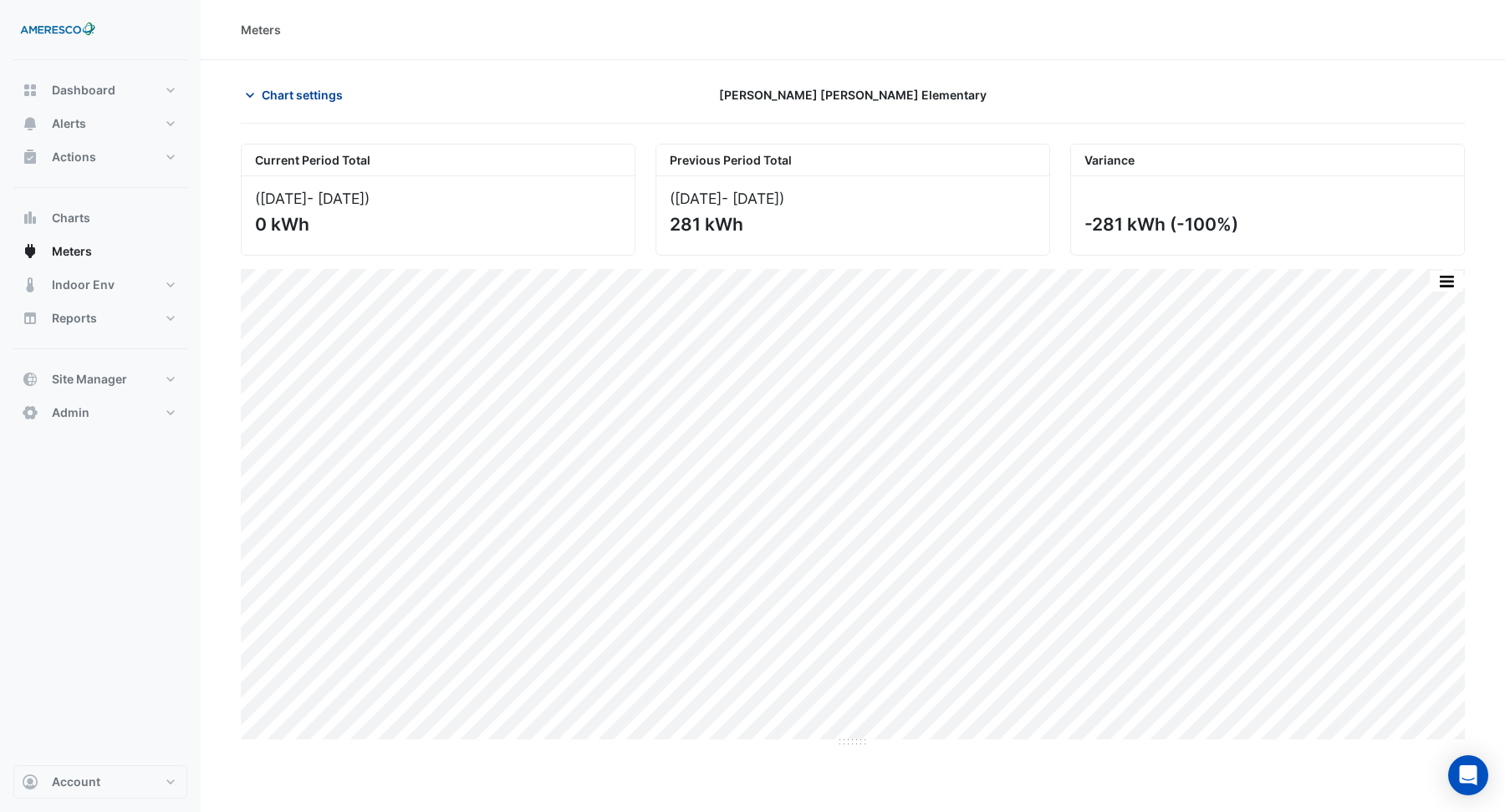
click at [305, 99] on span "Chart settings" at bounding box center [302, 95] width 81 height 18
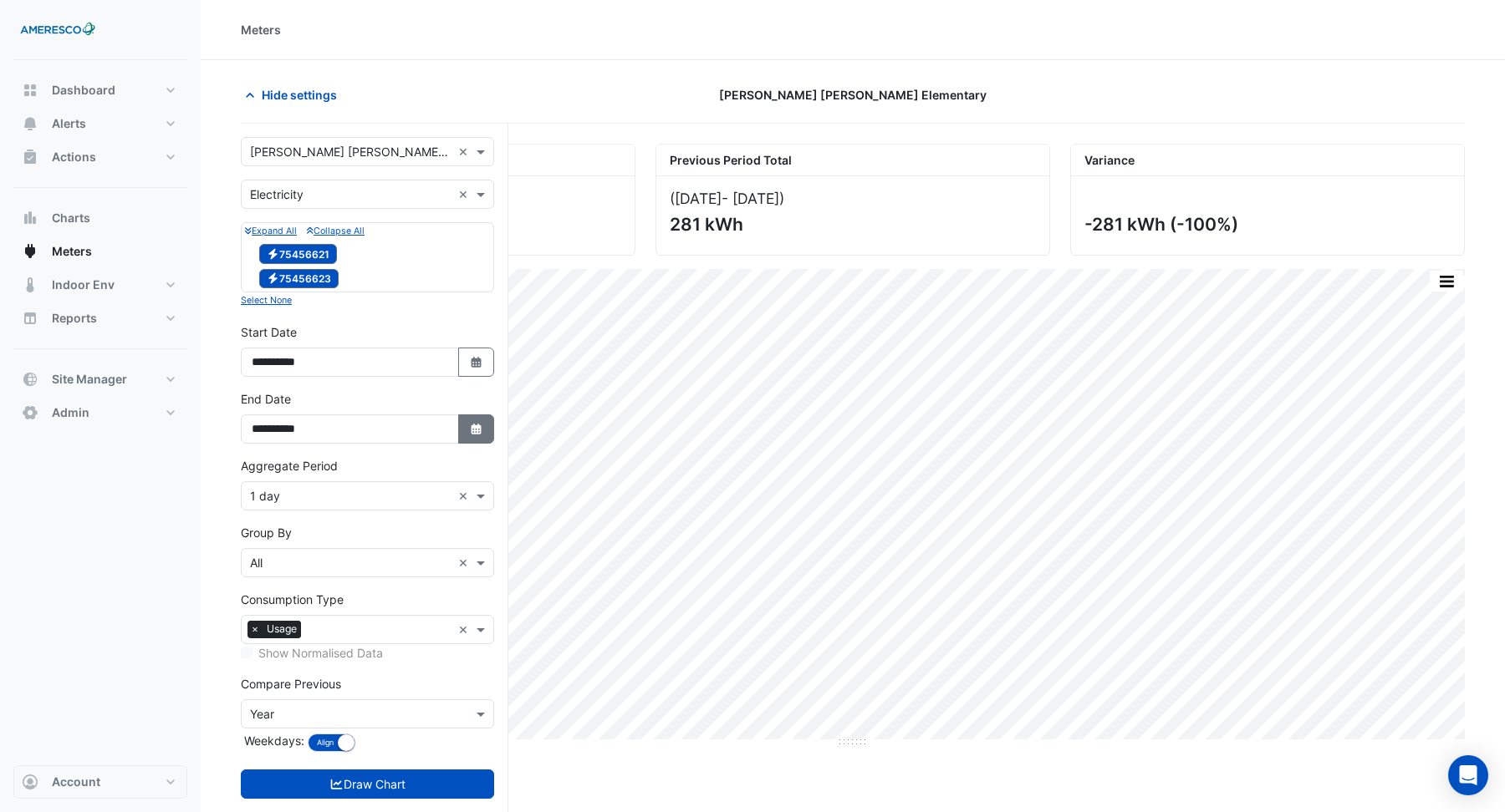
click at [477, 433] on button "Select Date" at bounding box center [476, 429] width 37 height 29
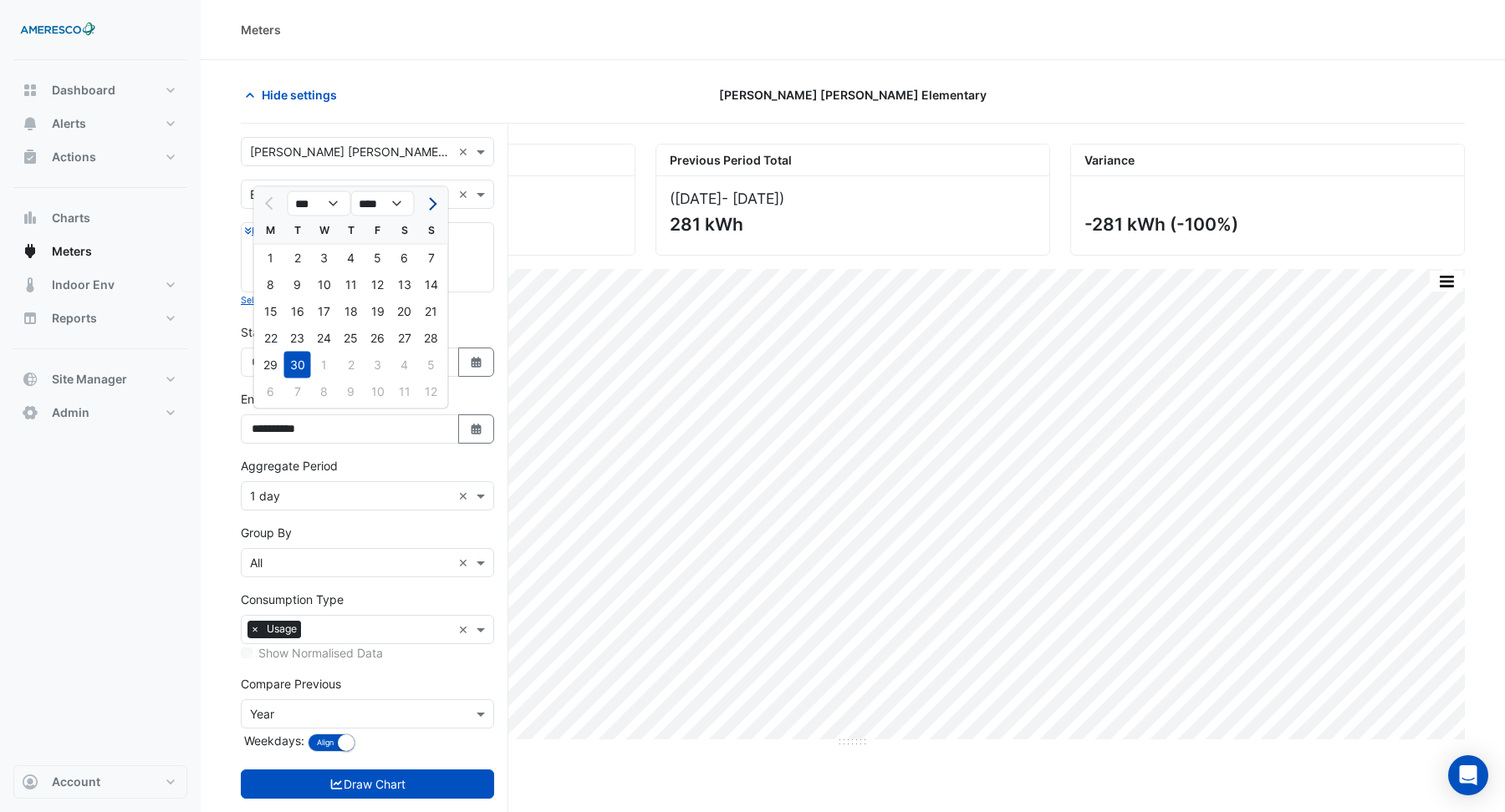
click at [430, 206] on span "Next month" at bounding box center [429, 203] width 13 height 13
select select "**"
click at [379, 368] on div "31" at bounding box center [377, 365] width 26 height 26
type input "**********"
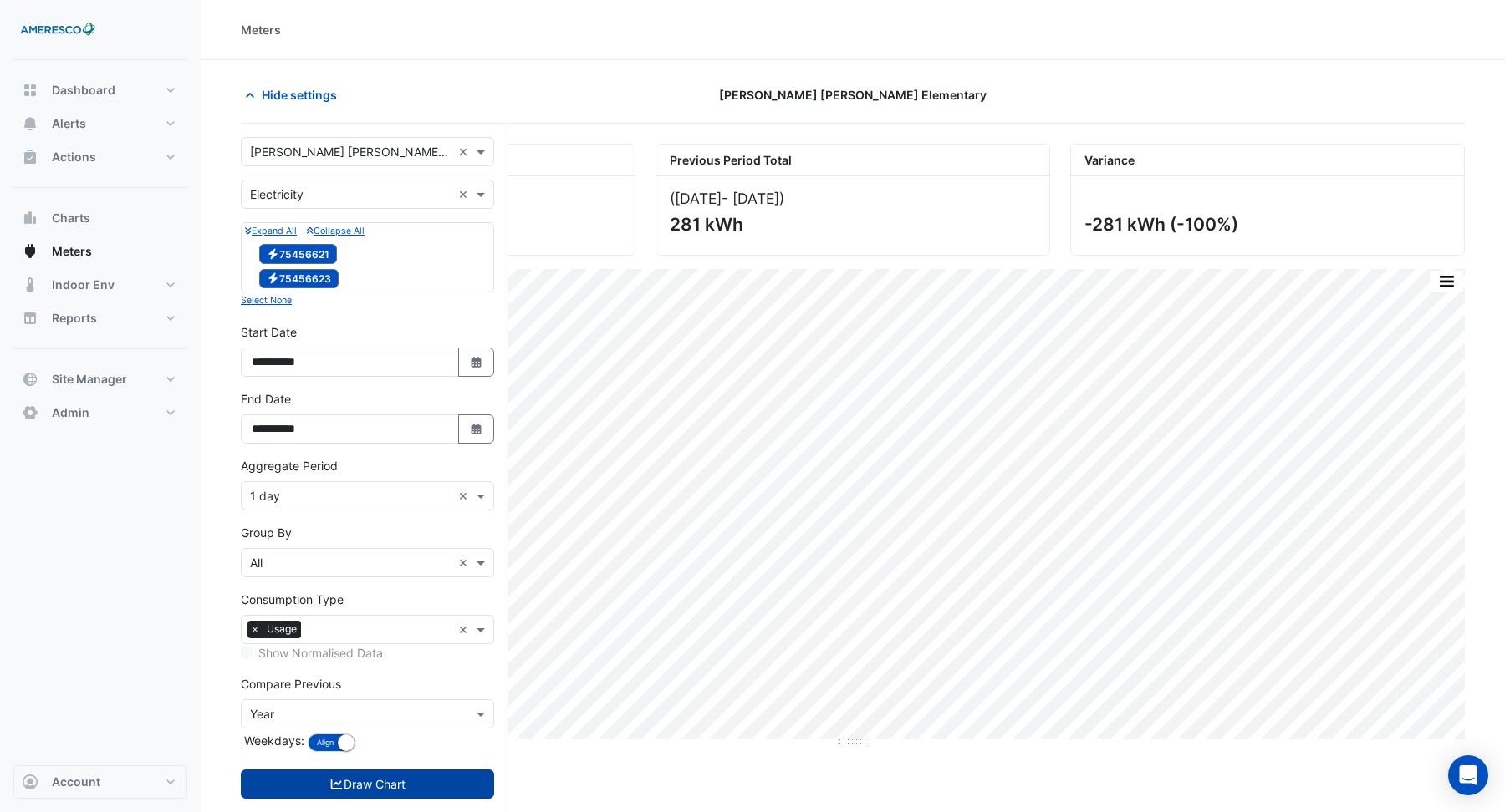
click at [364, 773] on button "Draw Chart" at bounding box center [368, 785] width 254 height 29
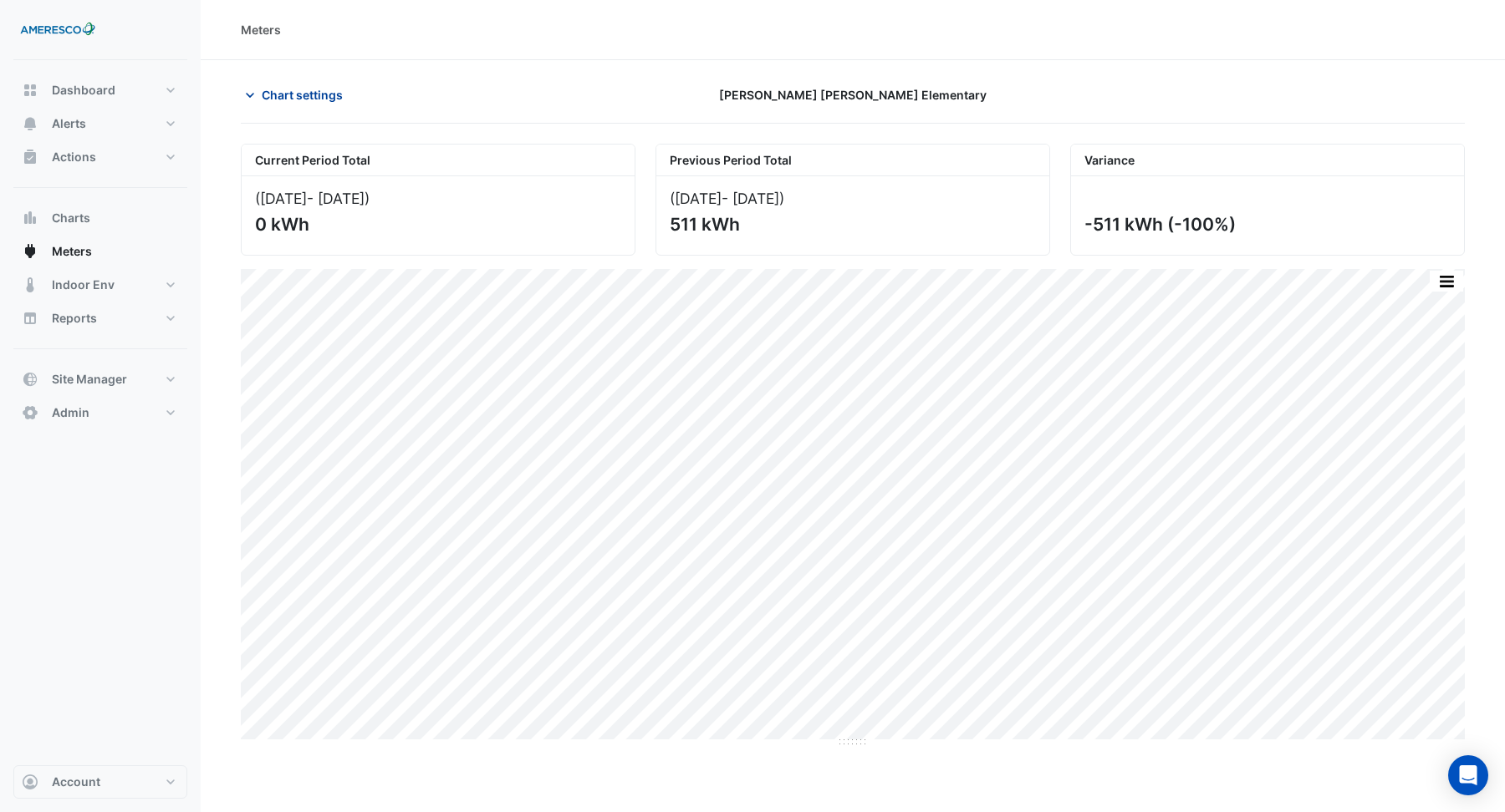
click at [295, 99] on span "Chart settings" at bounding box center [302, 95] width 81 height 18
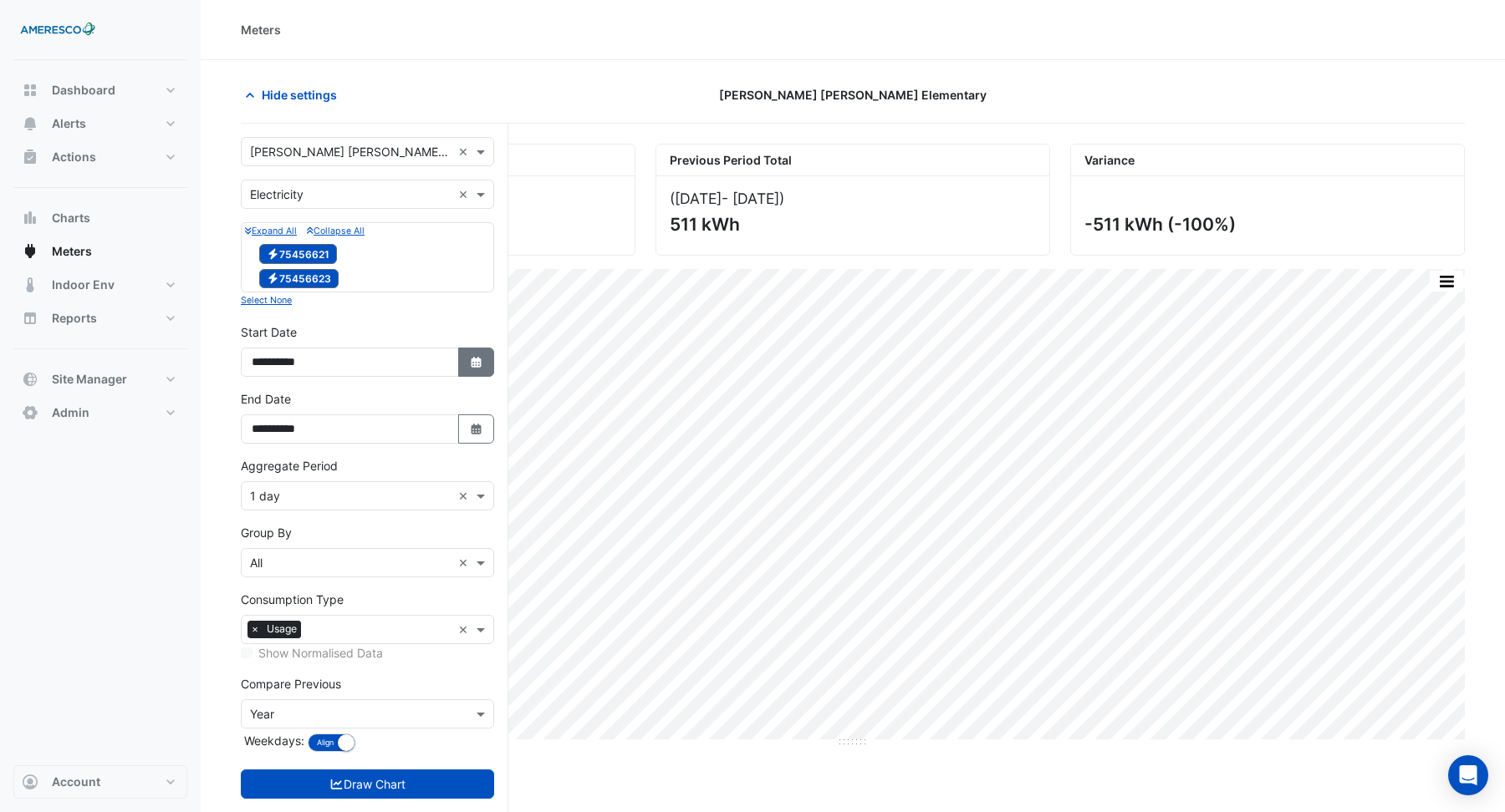
click at [468, 358] on icon "Select Date" at bounding box center [475, 363] width 15 height 12
select select "*"
select select "****"
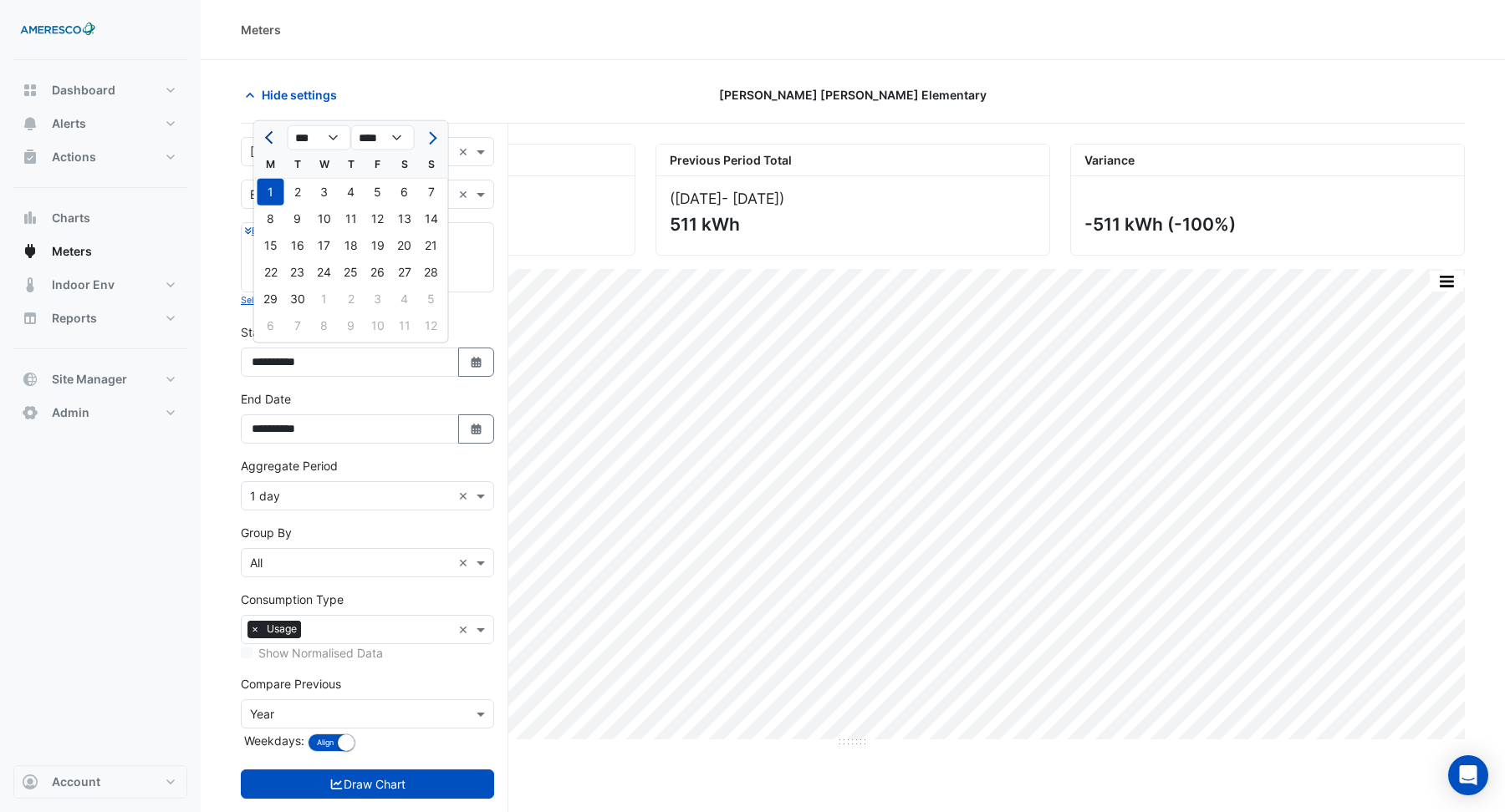
click at [270, 146] on button "Previous month" at bounding box center [270, 138] width 20 height 26
click at [269, 144] on button "Previous month" at bounding box center [270, 138] width 20 height 26
click at [264, 145] on button "Previous month" at bounding box center [270, 138] width 20 height 26
select select "*"
click at [428, 190] on div "1" at bounding box center [430, 191] width 26 height 26
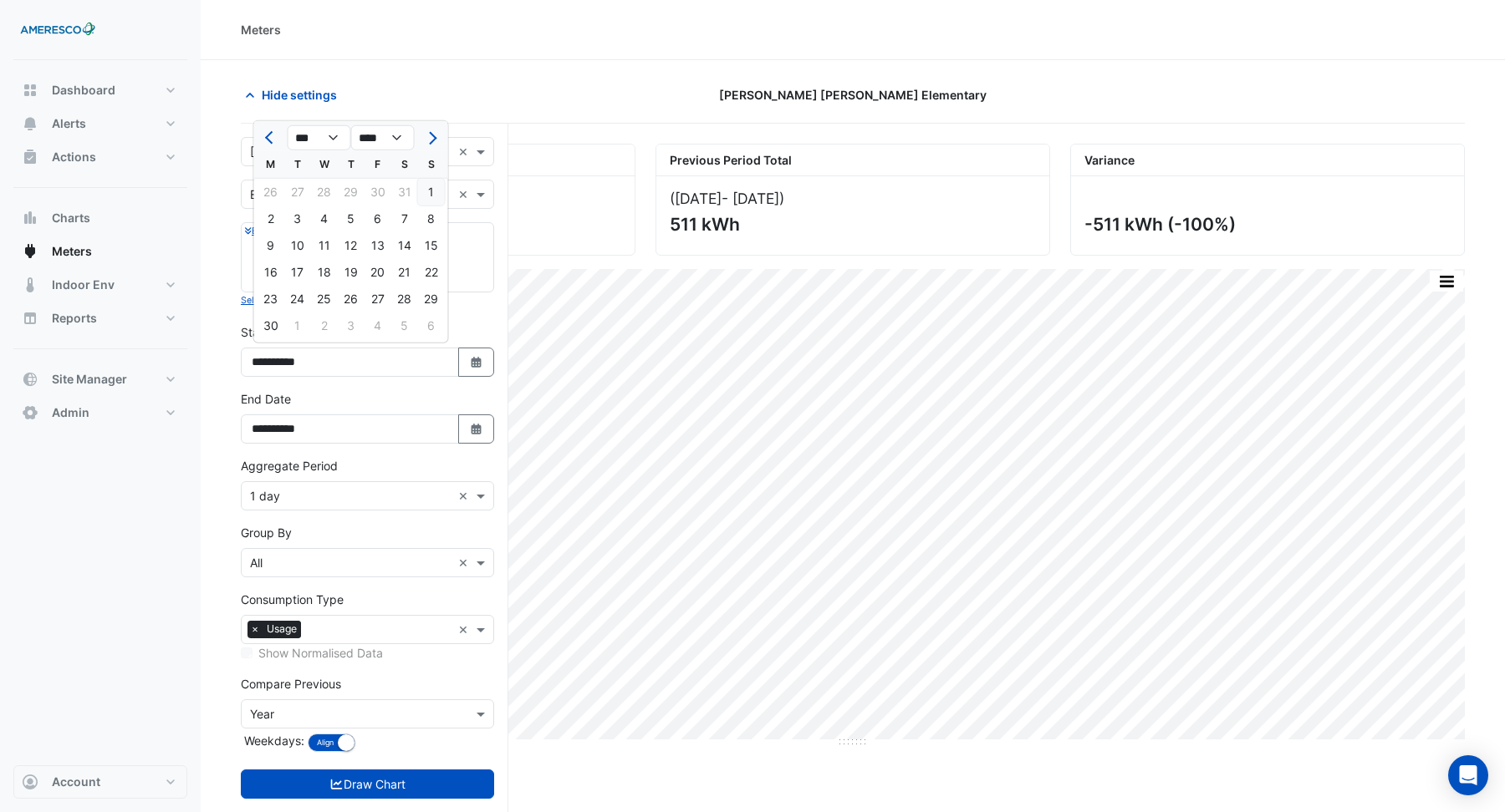
type input "**********"
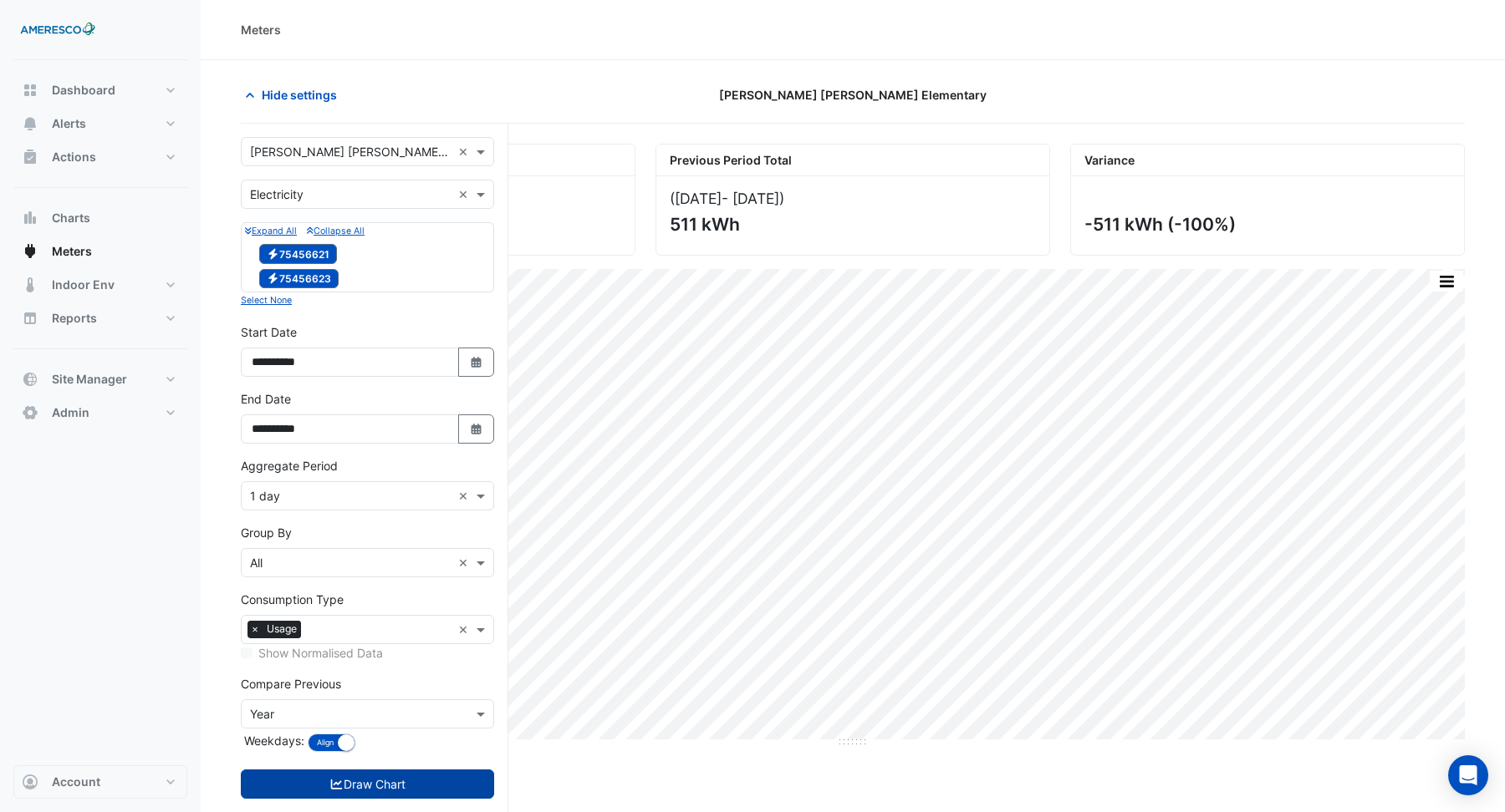
click at [346, 779] on button "Draw Chart" at bounding box center [368, 785] width 254 height 29
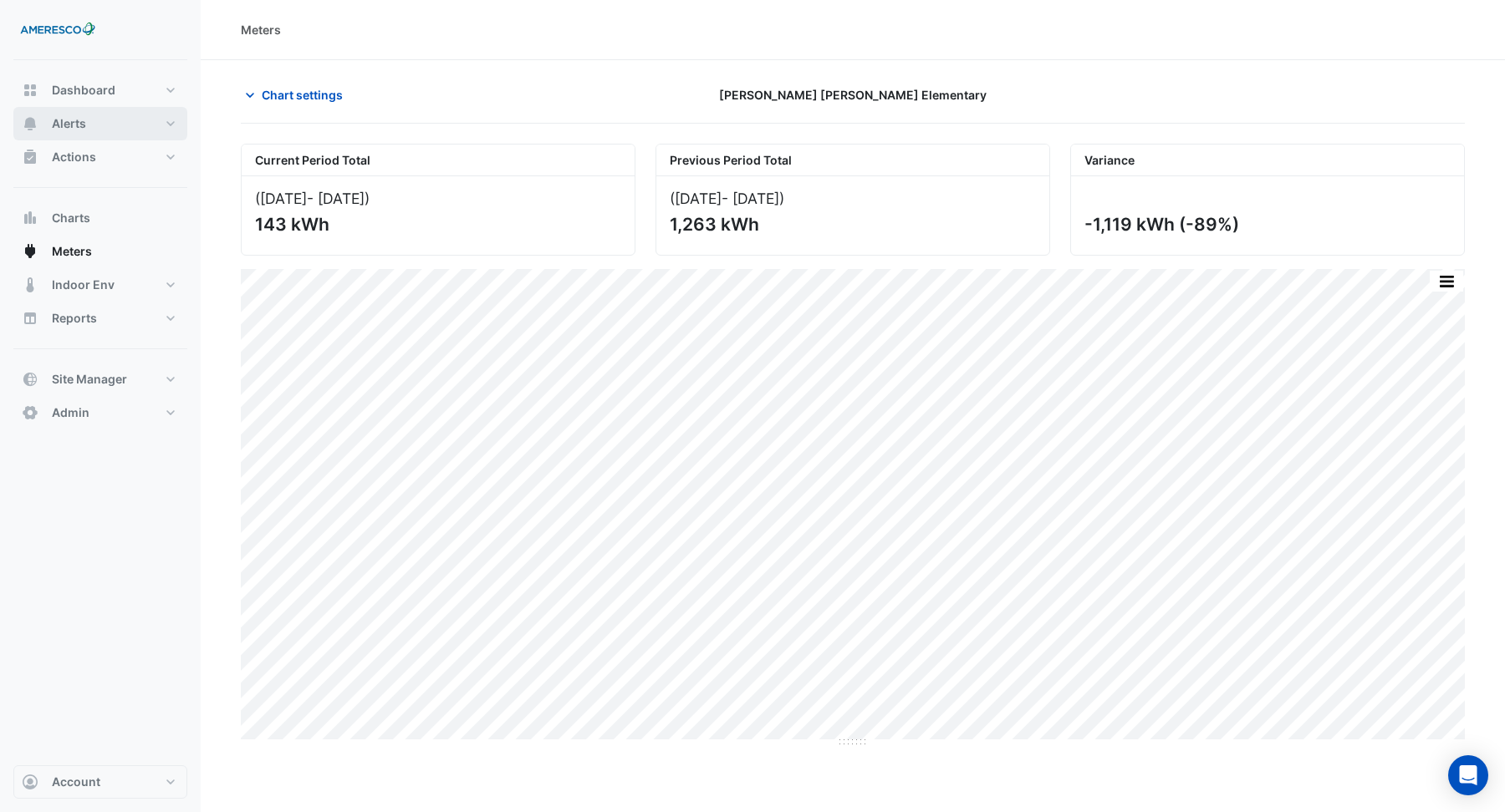
click at [87, 125] on button "Alerts" at bounding box center [101, 124] width 174 height 33
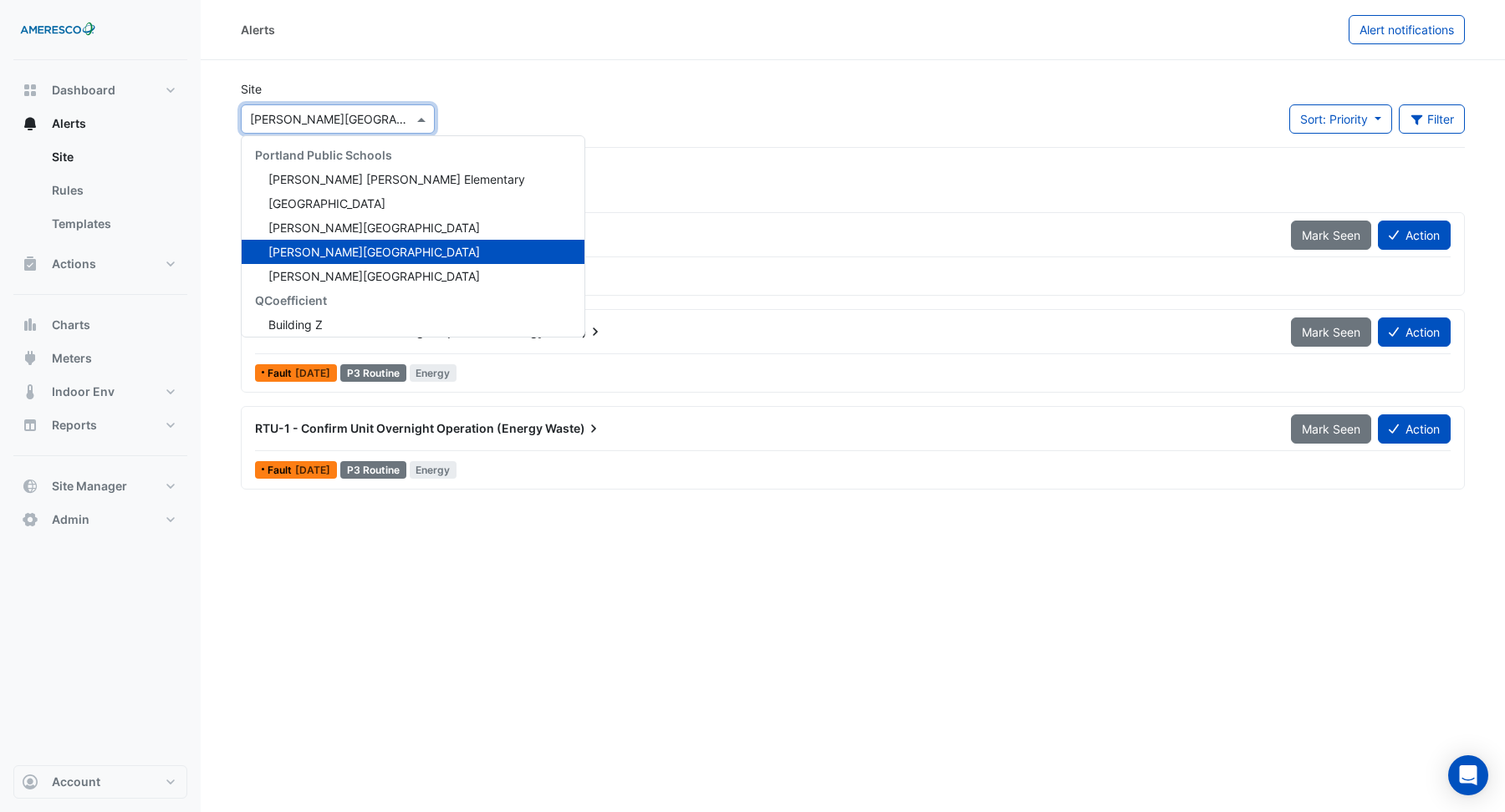
click at [289, 122] on input "text" at bounding box center [321, 120] width 142 height 18
click at [300, 178] on span "[PERSON_NAME] [PERSON_NAME] Elementary" at bounding box center [396, 179] width 257 height 15
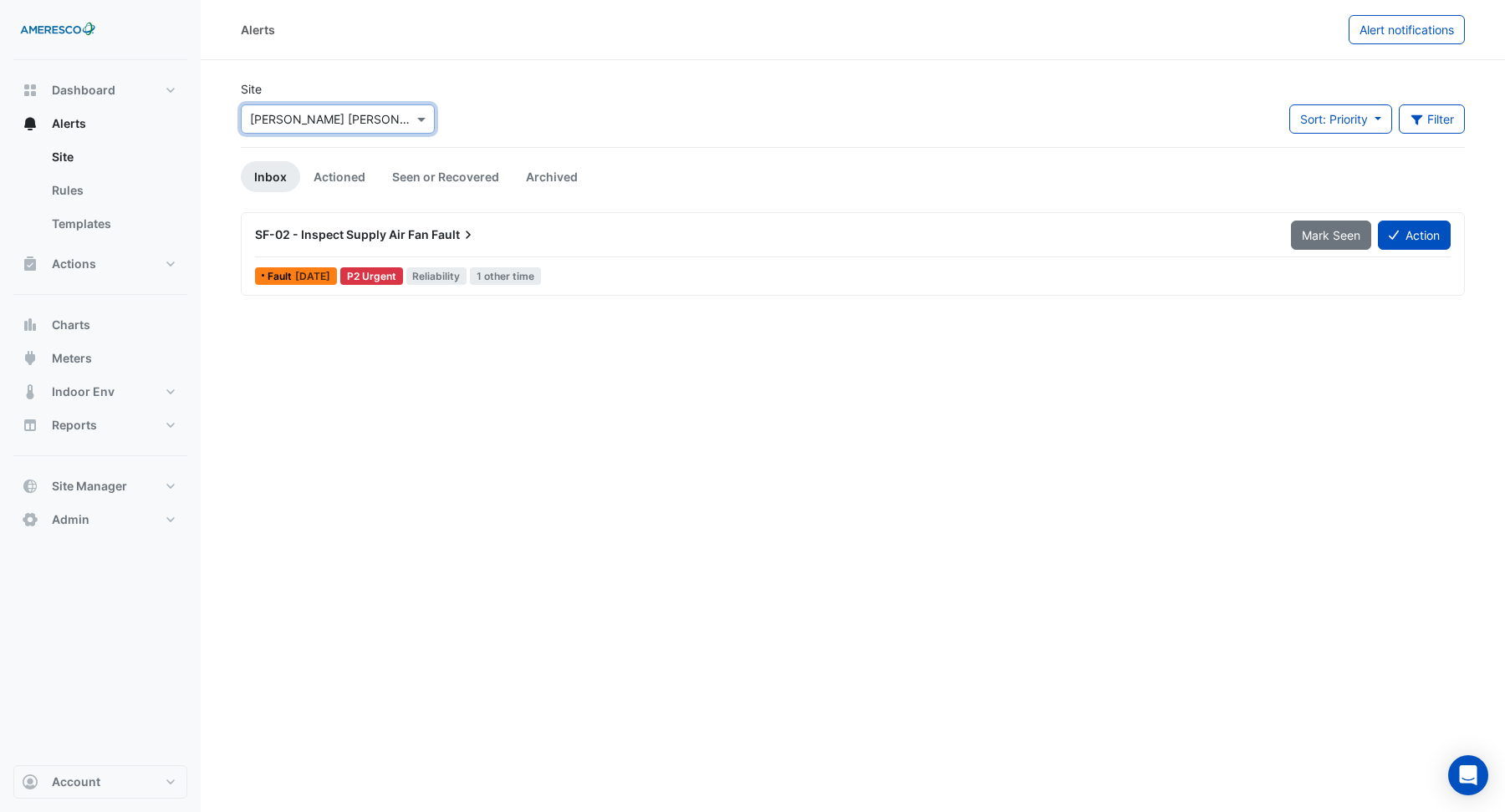
click at [341, 124] on input "text" at bounding box center [321, 120] width 142 height 18
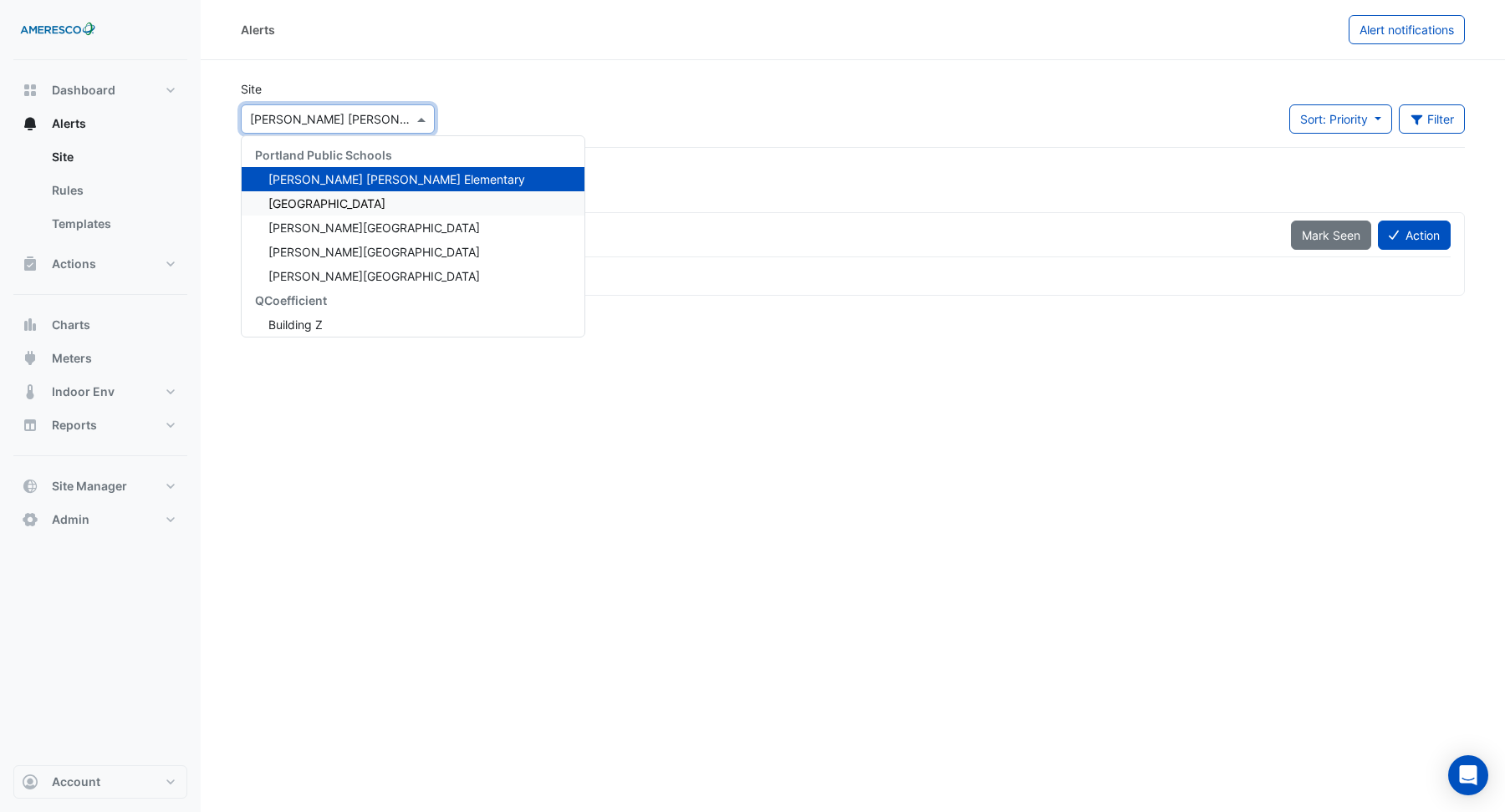
click at [330, 206] on span "[GEOGRAPHIC_DATA]" at bounding box center [327, 203] width 117 height 15
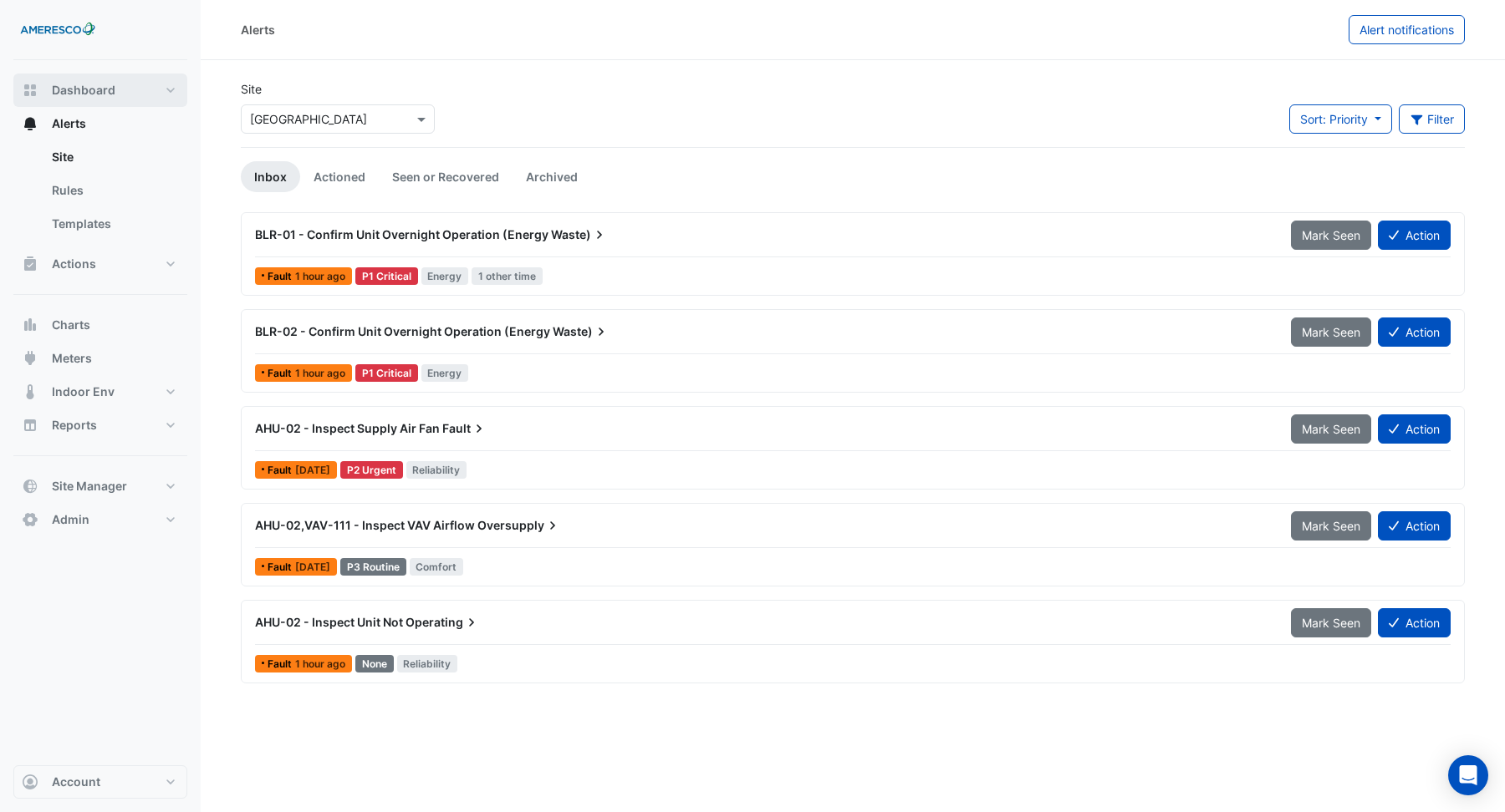
click at [96, 95] on span "Dashboard" at bounding box center [83, 90] width 63 height 17
select select "***"
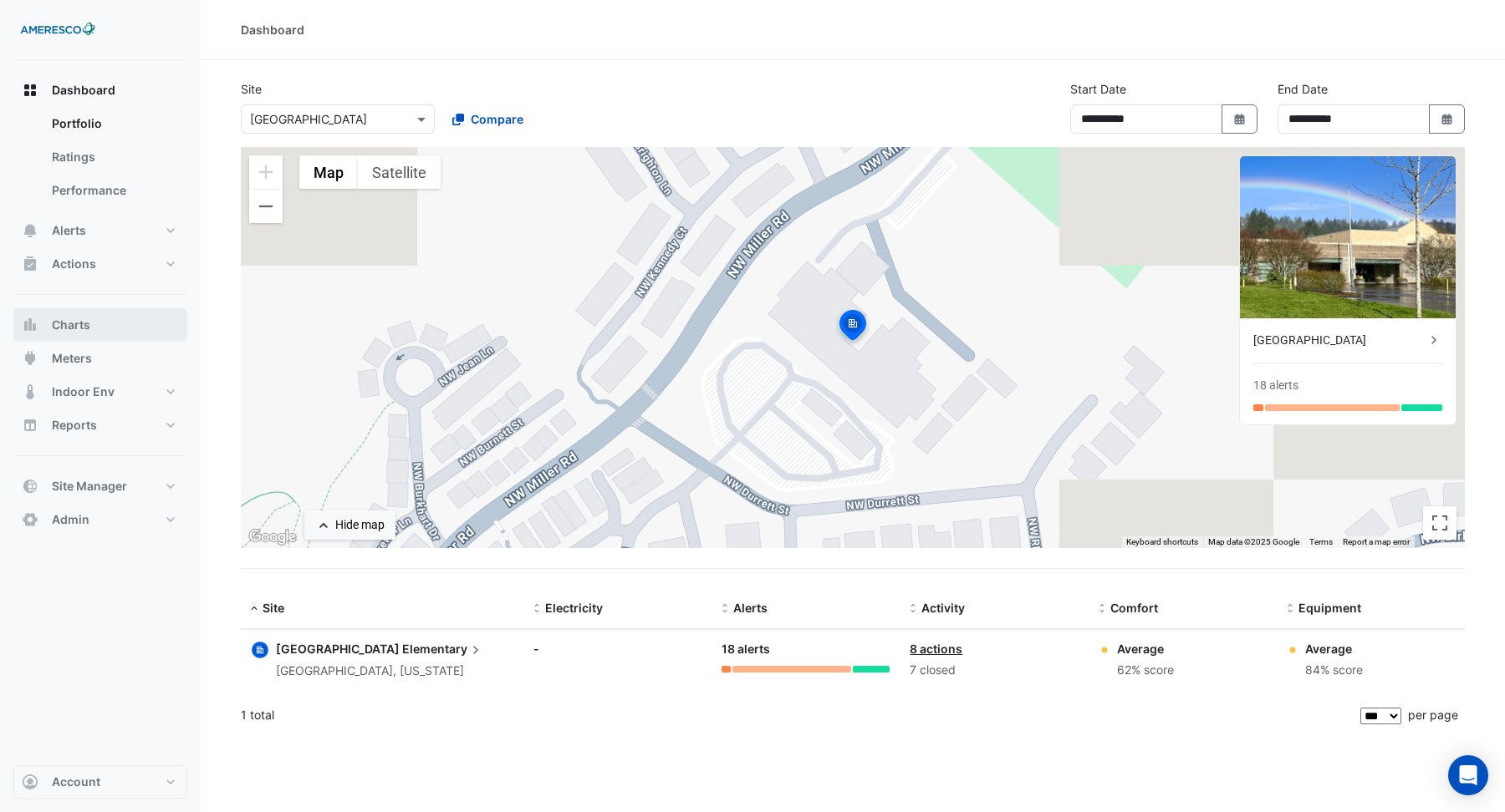
click at [79, 327] on span "Charts" at bounding box center [70, 325] width 38 height 17
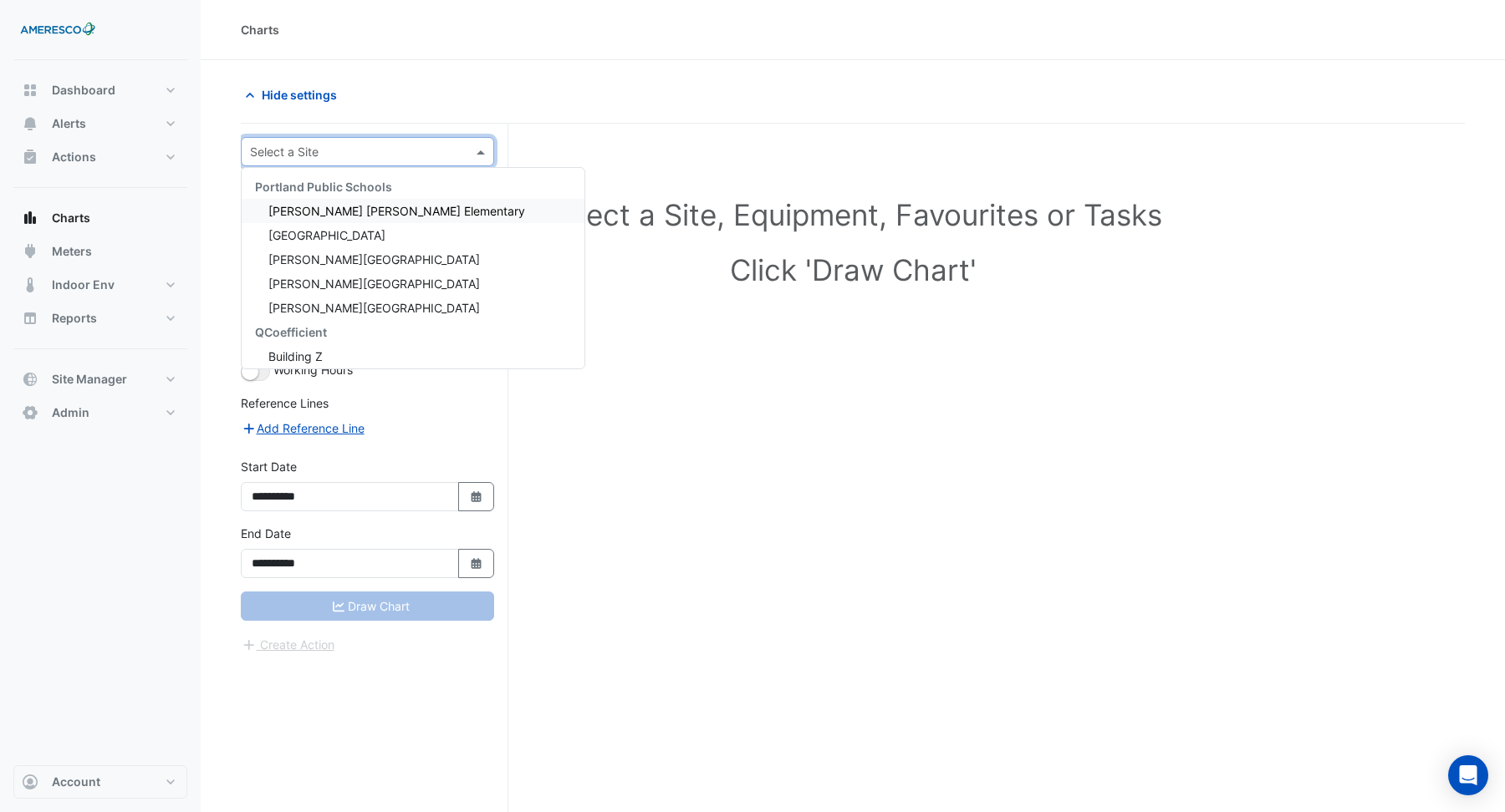
click at [317, 151] on input "text" at bounding box center [350, 152] width 201 height 18
click at [310, 239] on span "[GEOGRAPHIC_DATA]" at bounding box center [327, 235] width 117 height 15
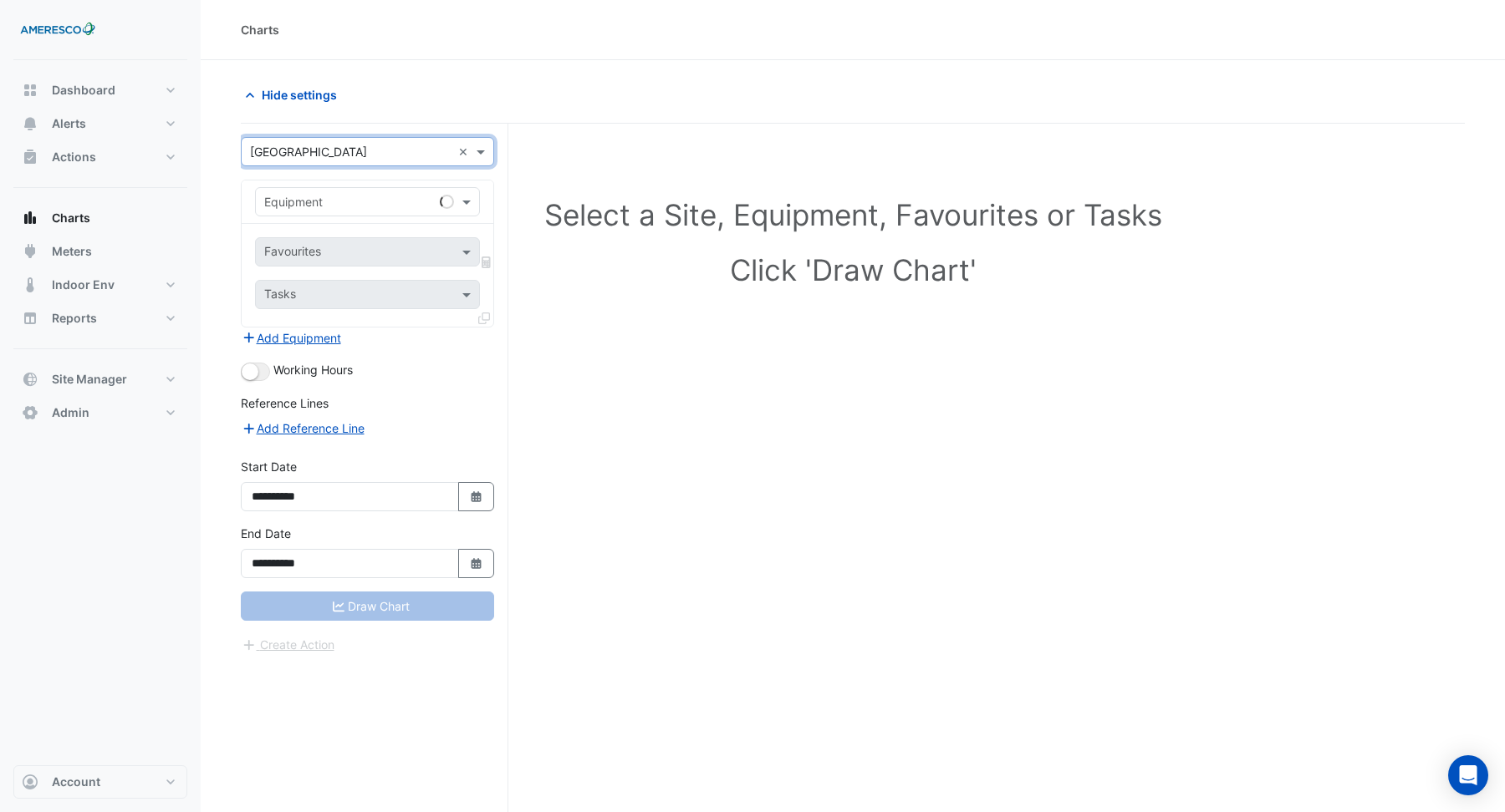
click at [300, 201] on input "text" at bounding box center [350, 203] width 173 height 18
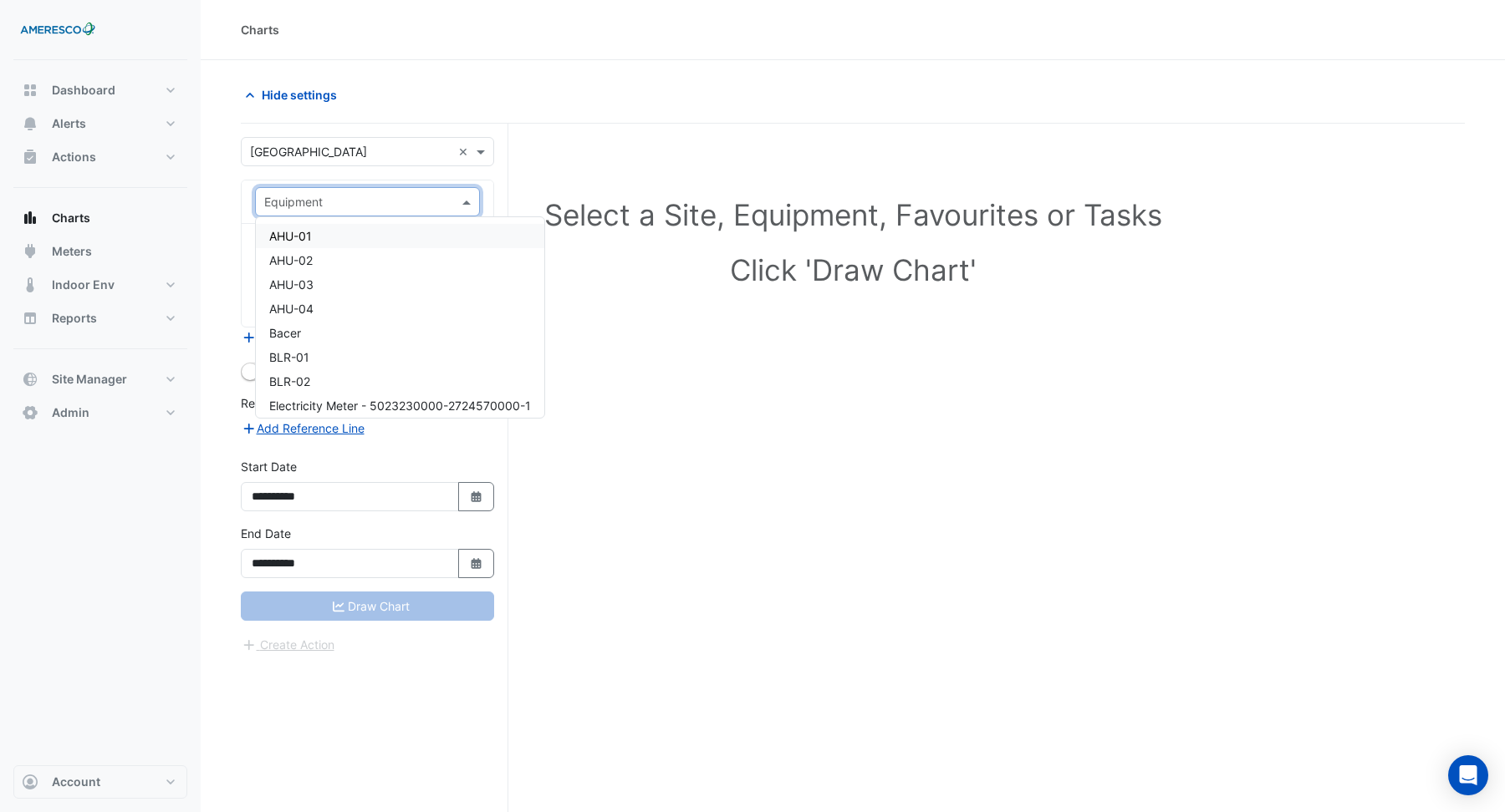
click at [297, 233] on span "AHU-01" at bounding box center [291, 236] width 43 height 15
click at [310, 245] on input "text" at bounding box center [358, 254] width 187 height 18
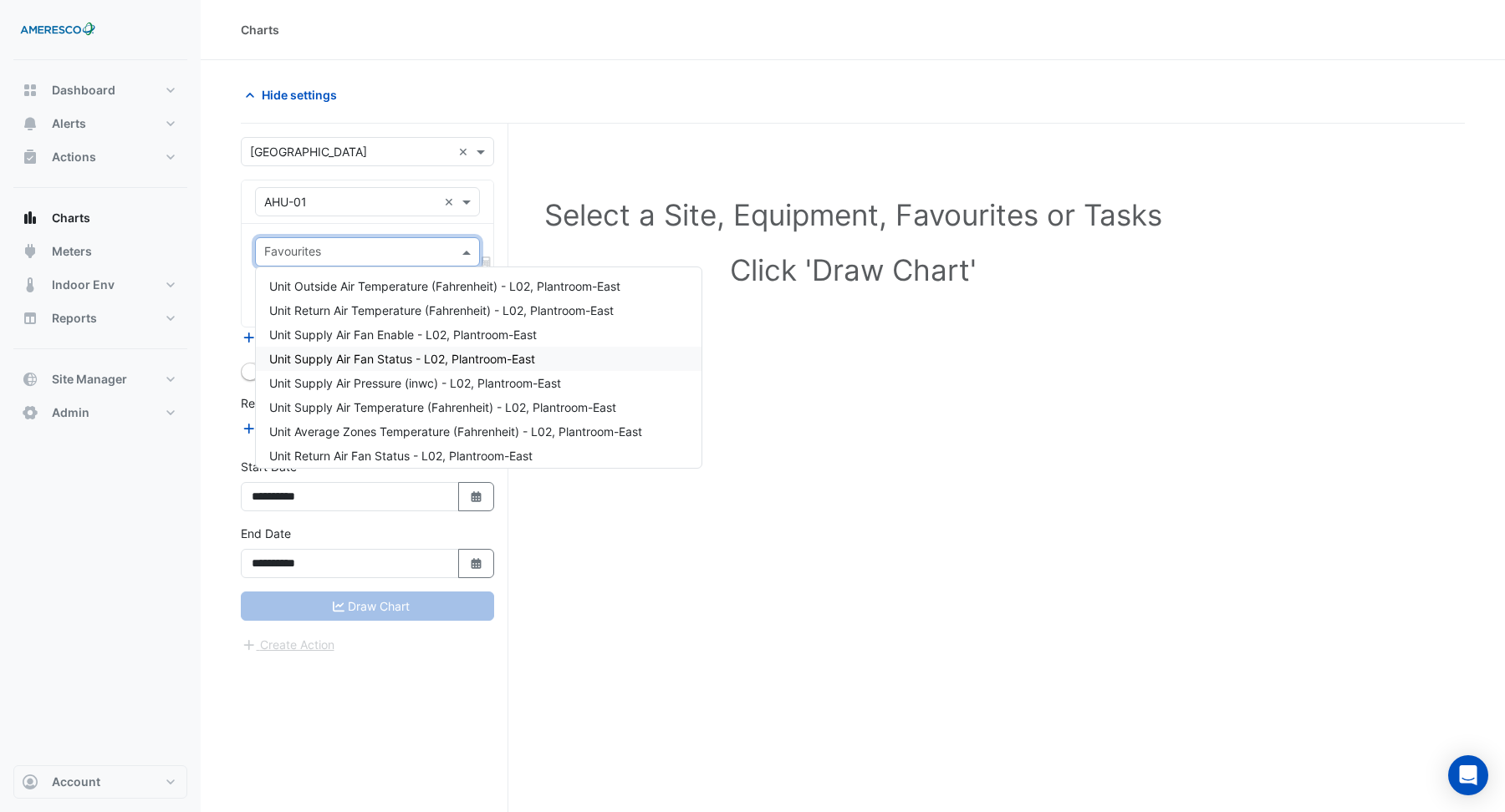
click at [315, 355] on span "Unit Supply Air Fan Status - L02, Plantroom-East" at bounding box center [402, 359] width 265 height 15
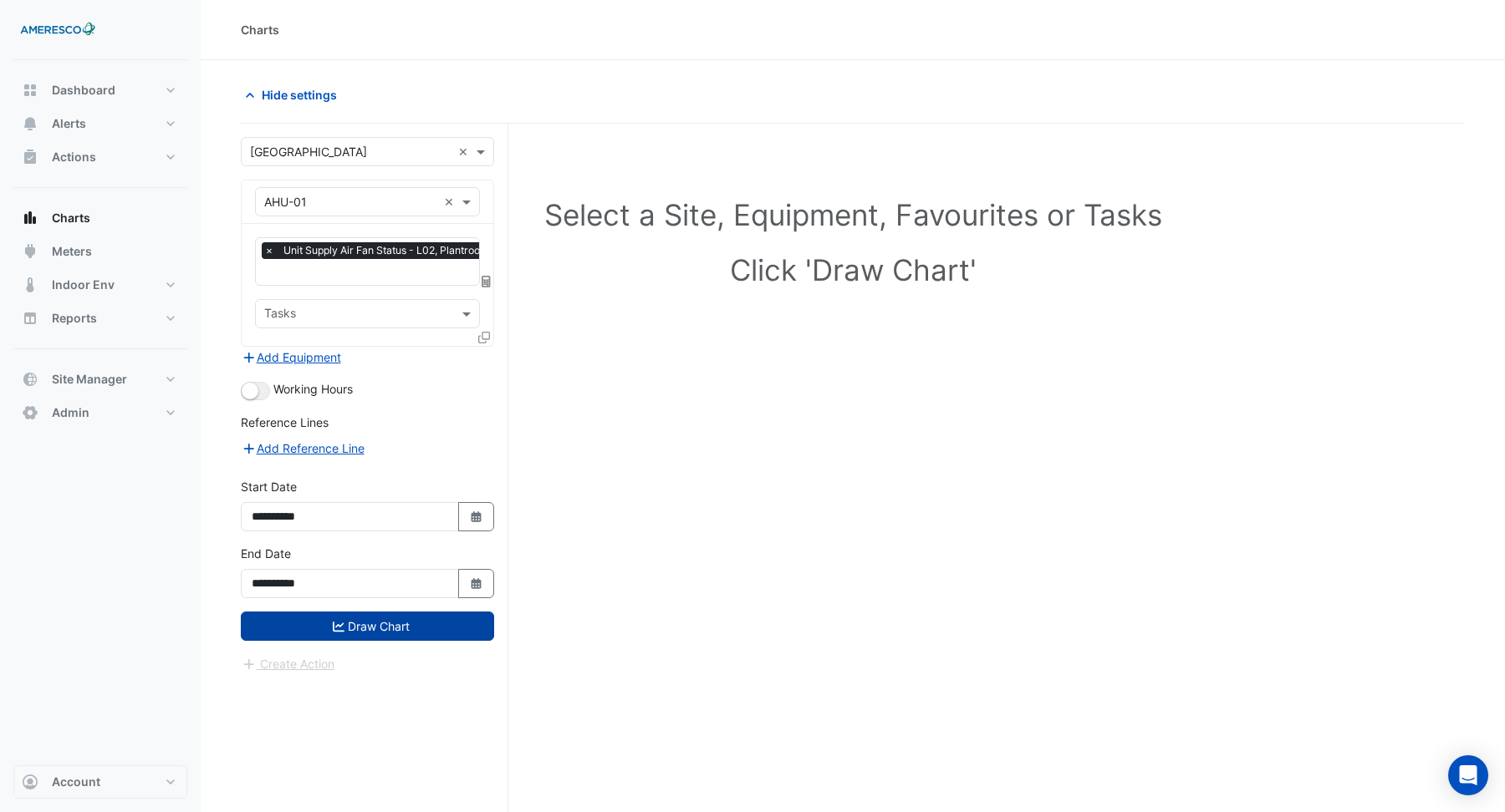
click at [370, 626] on button "Draw Chart" at bounding box center [368, 627] width 254 height 29
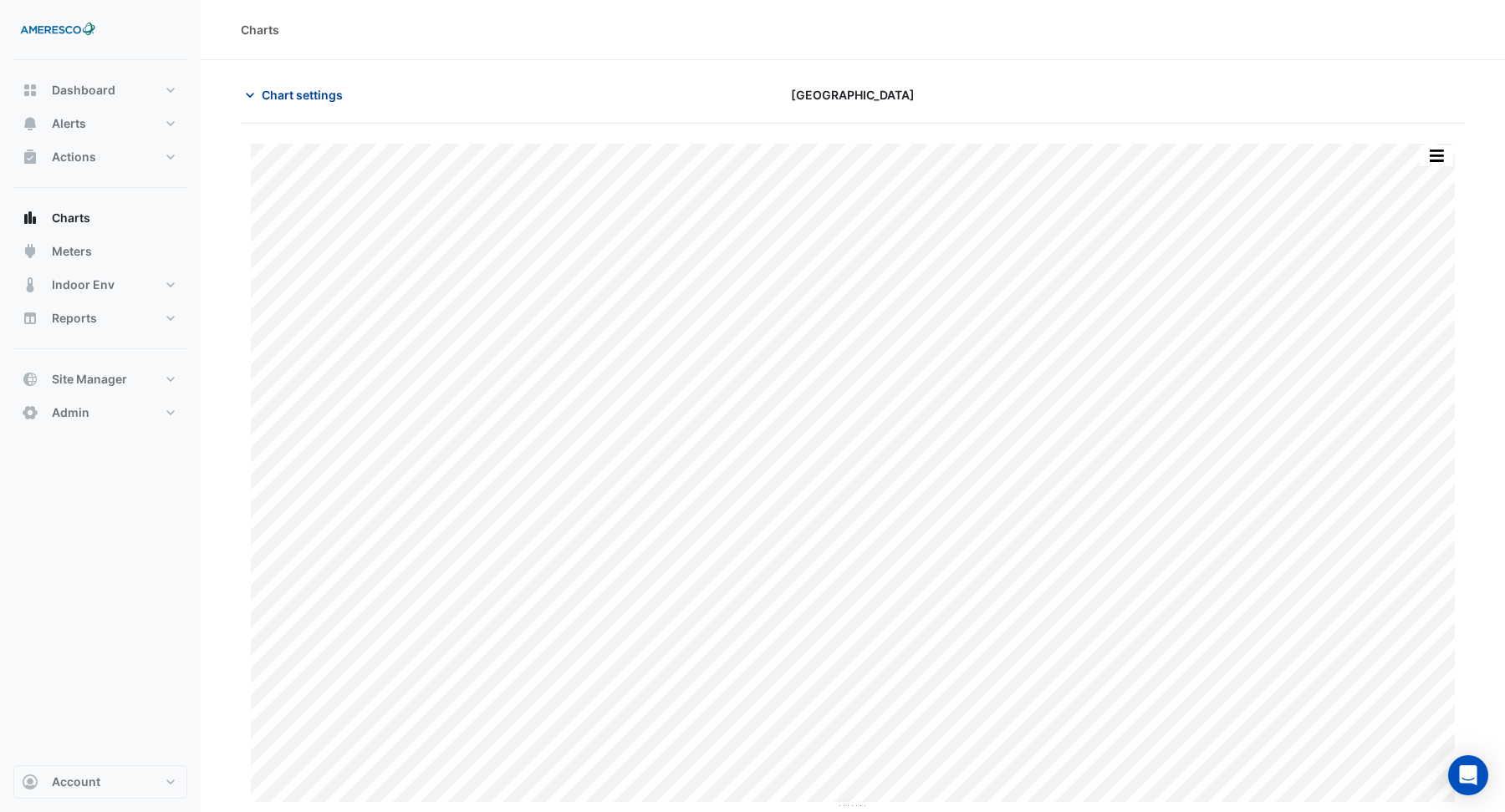
click at [313, 99] on span "Chart settings" at bounding box center [302, 95] width 81 height 18
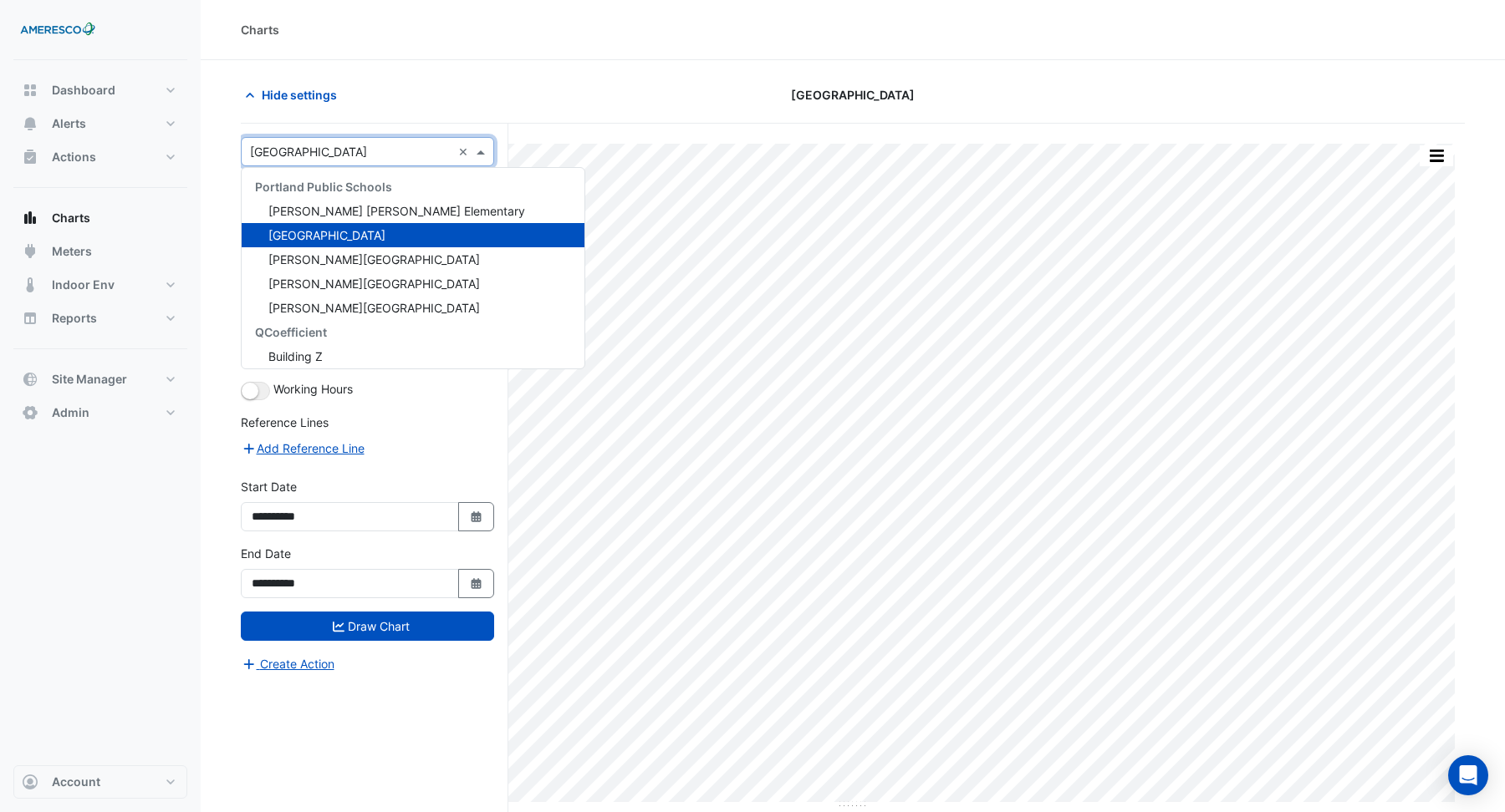
click at [292, 154] on input "text" at bounding box center [350, 152] width 201 height 18
click at [304, 214] on span "[PERSON_NAME] [PERSON_NAME] Elementary" at bounding box center [396, 211] width 257 height 15
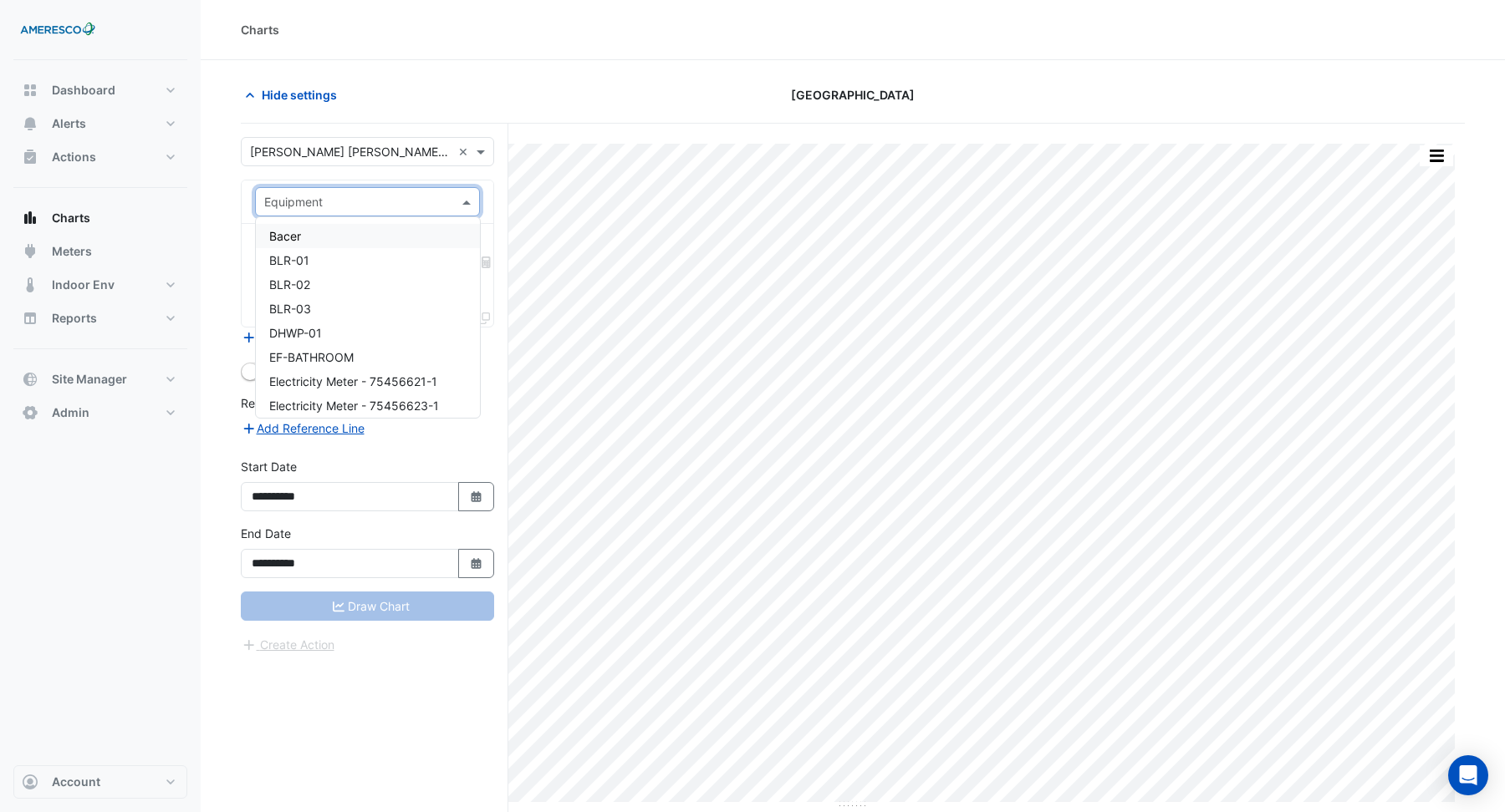
click at [307, 201] on input "text" at bounding box center [350, 203] width 173 height 18
click at [305, 305] on span "FCU-02" at bounding box center [291, 303] width 43 height 15
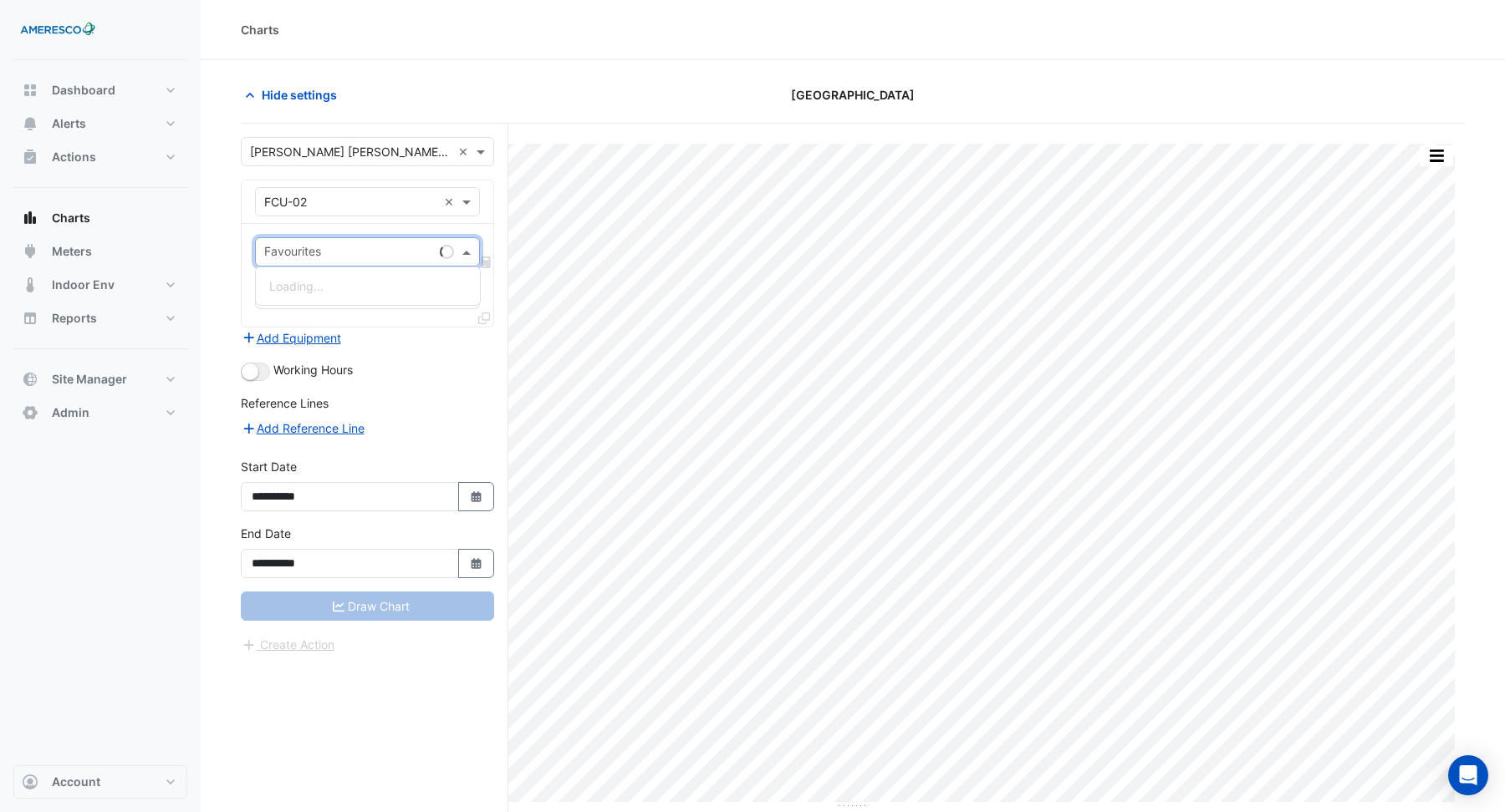
click at [307, 253] on input "text" at bounding box center [348, 254] width 169 height 18
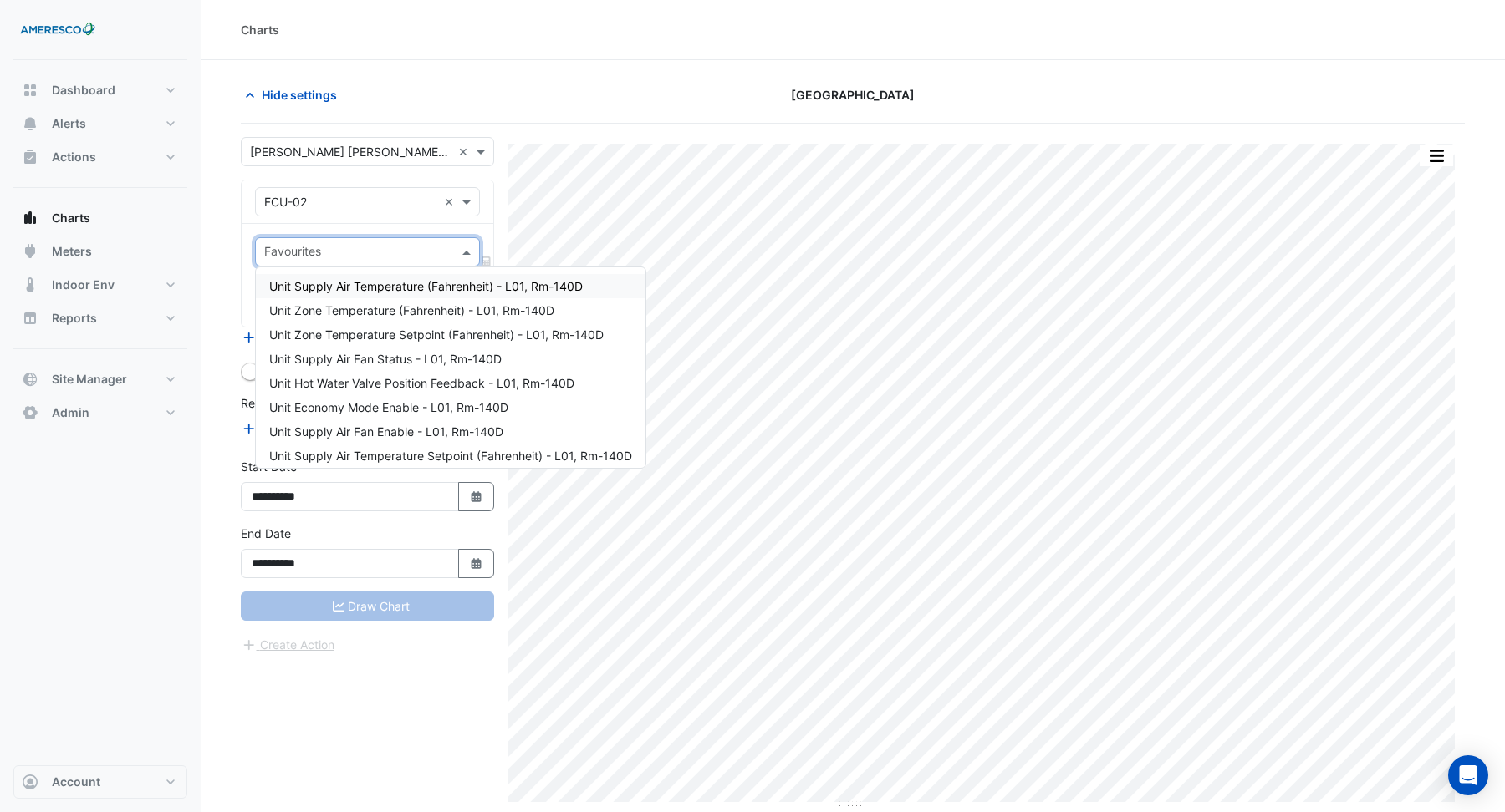
click at [328, 297] on div "Unit Supply Air Temperature (Fahrenheit) - L01, Rm-140D" at bounding box center [450, 286] width 389 height 24
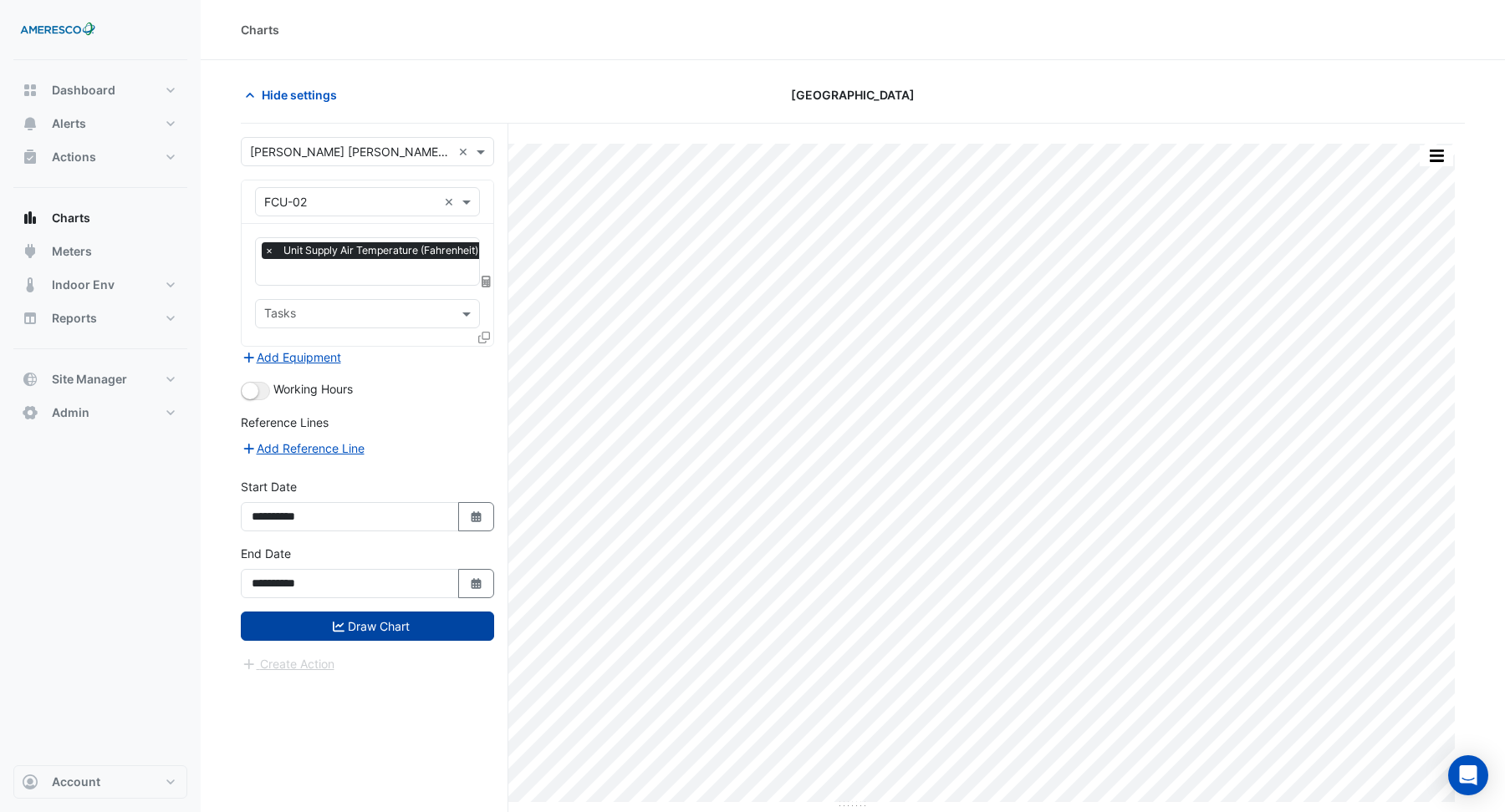
click at [375, 621] on button "Draw Chart" at bounding box center [368, 627] width 254 height 29
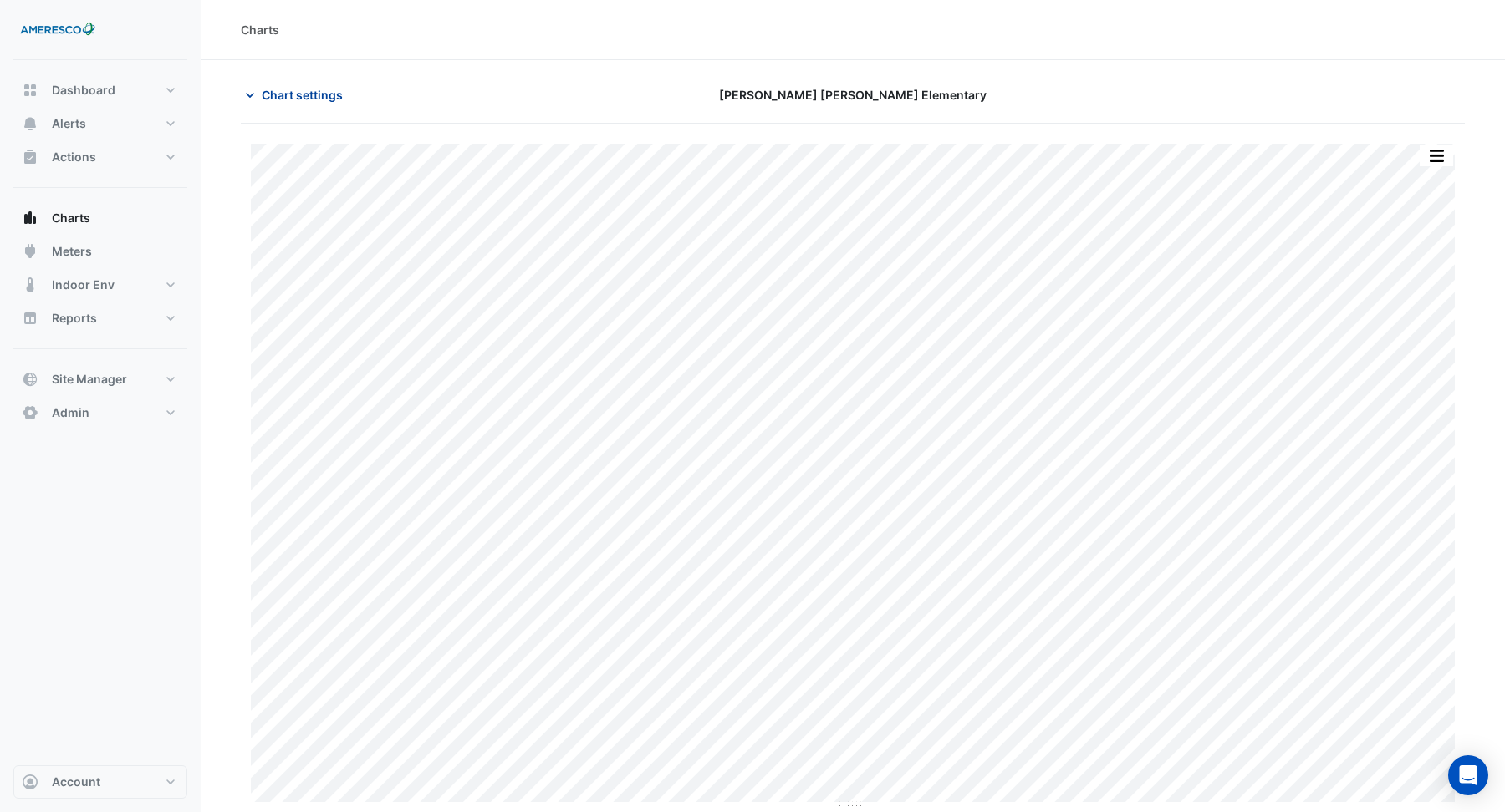
click at [288, 94] on span "Chart settings" at bounding box center [302, 95] width 81 height 18
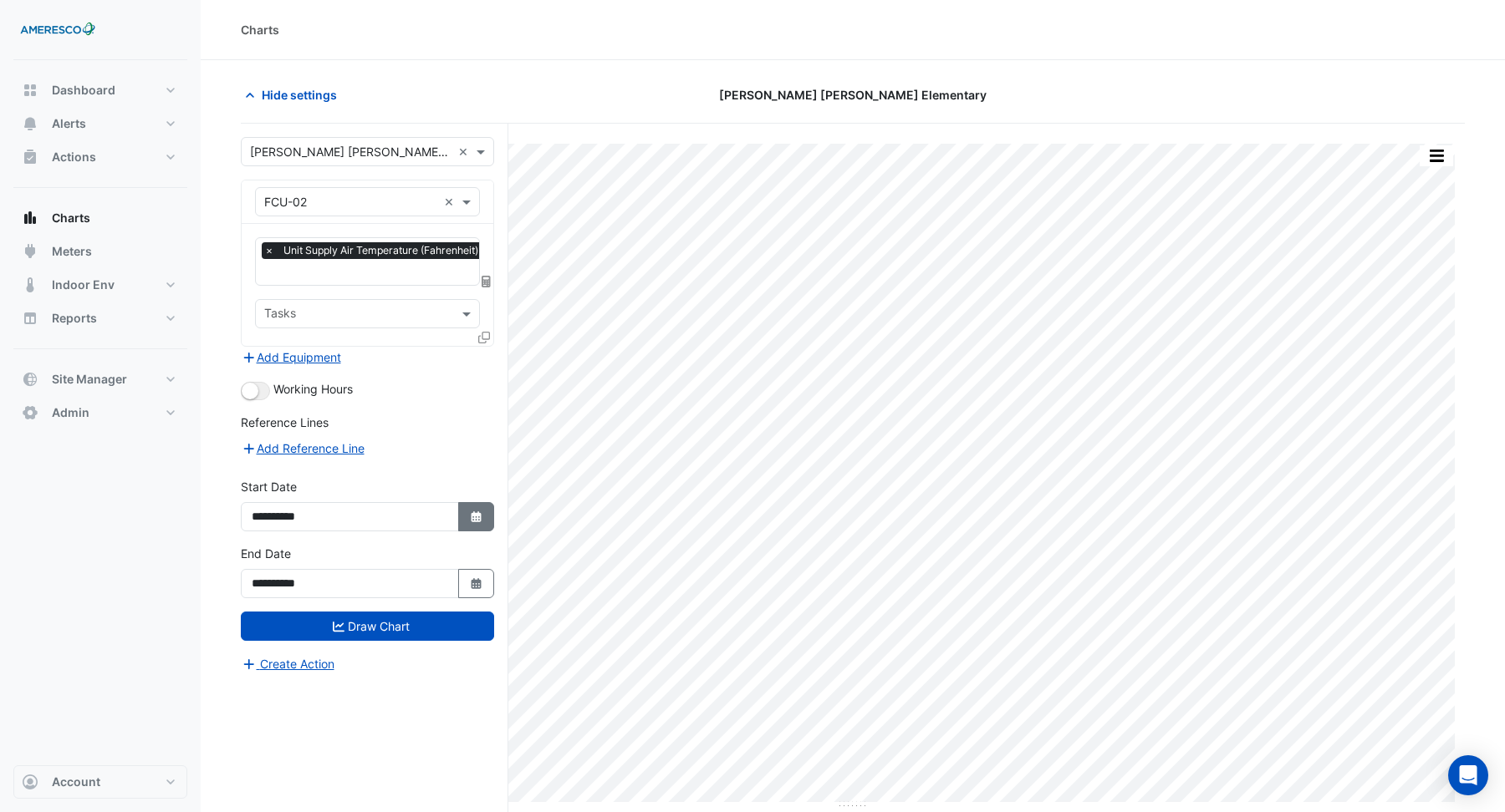
click at [480, 512] on icon "button" at bounding box center [475, 516] width 10 height 11
select select "*"
select select "****"
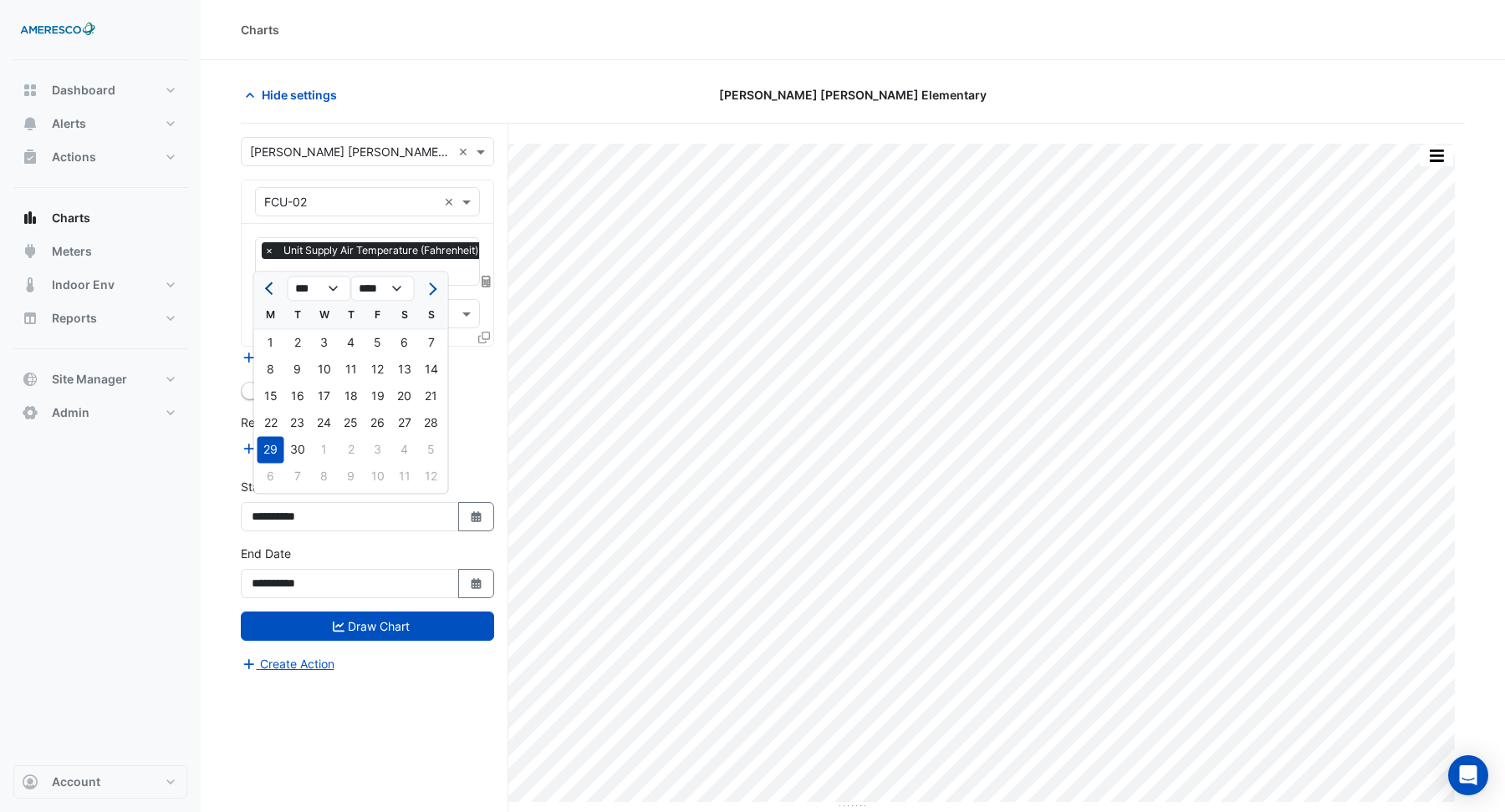
click at [270, 288] on span "Previous month" at bounding box center [270, 288] width 13 height 13
select select "*"
click at [384, 349] on div "1" at bounding box center [377, 342] width 26 height 26
type input "**********"
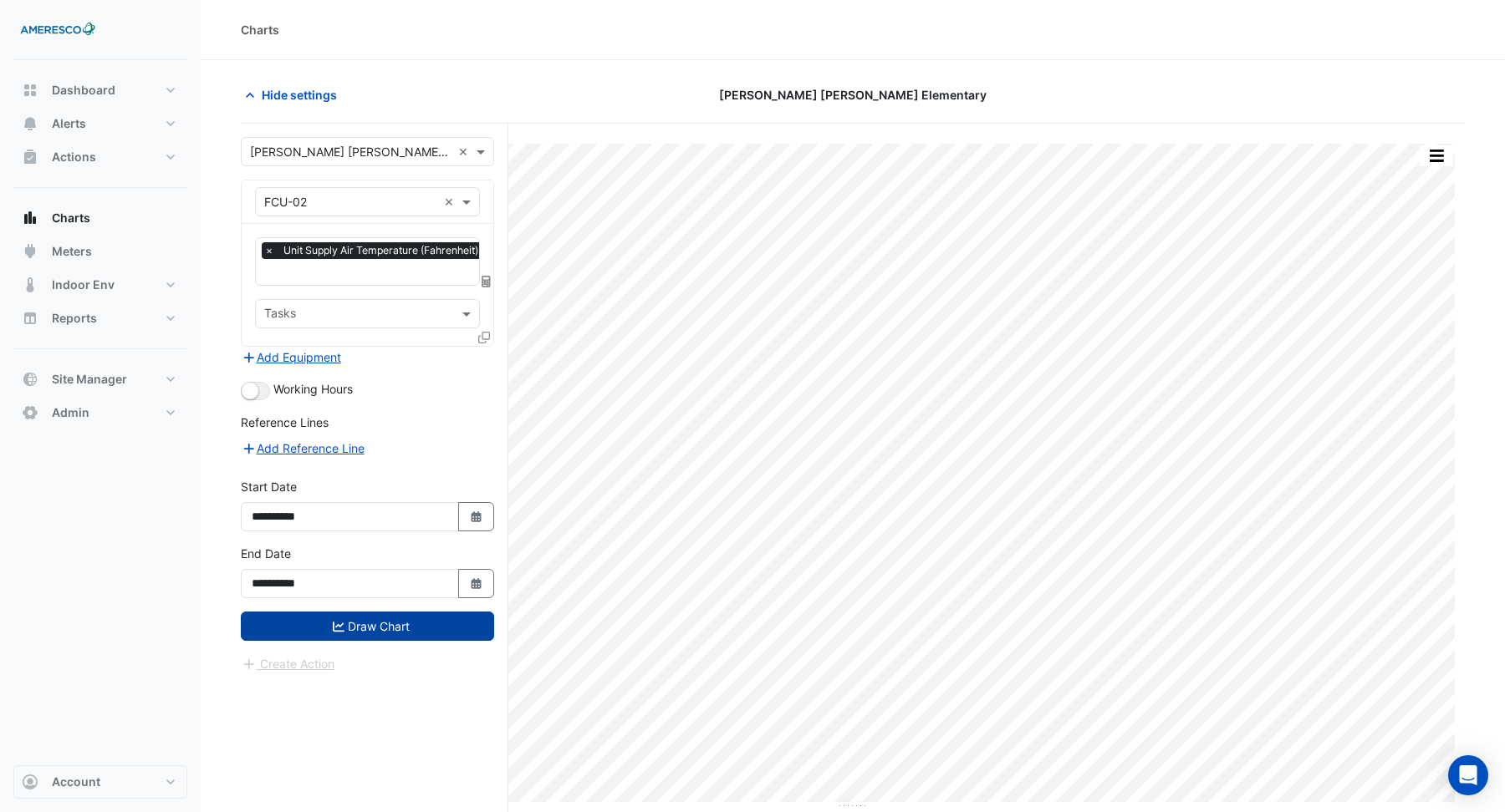
click at [370, 612] on button "Draw Chart" at bounding box center [368, 627] width 254 height 29
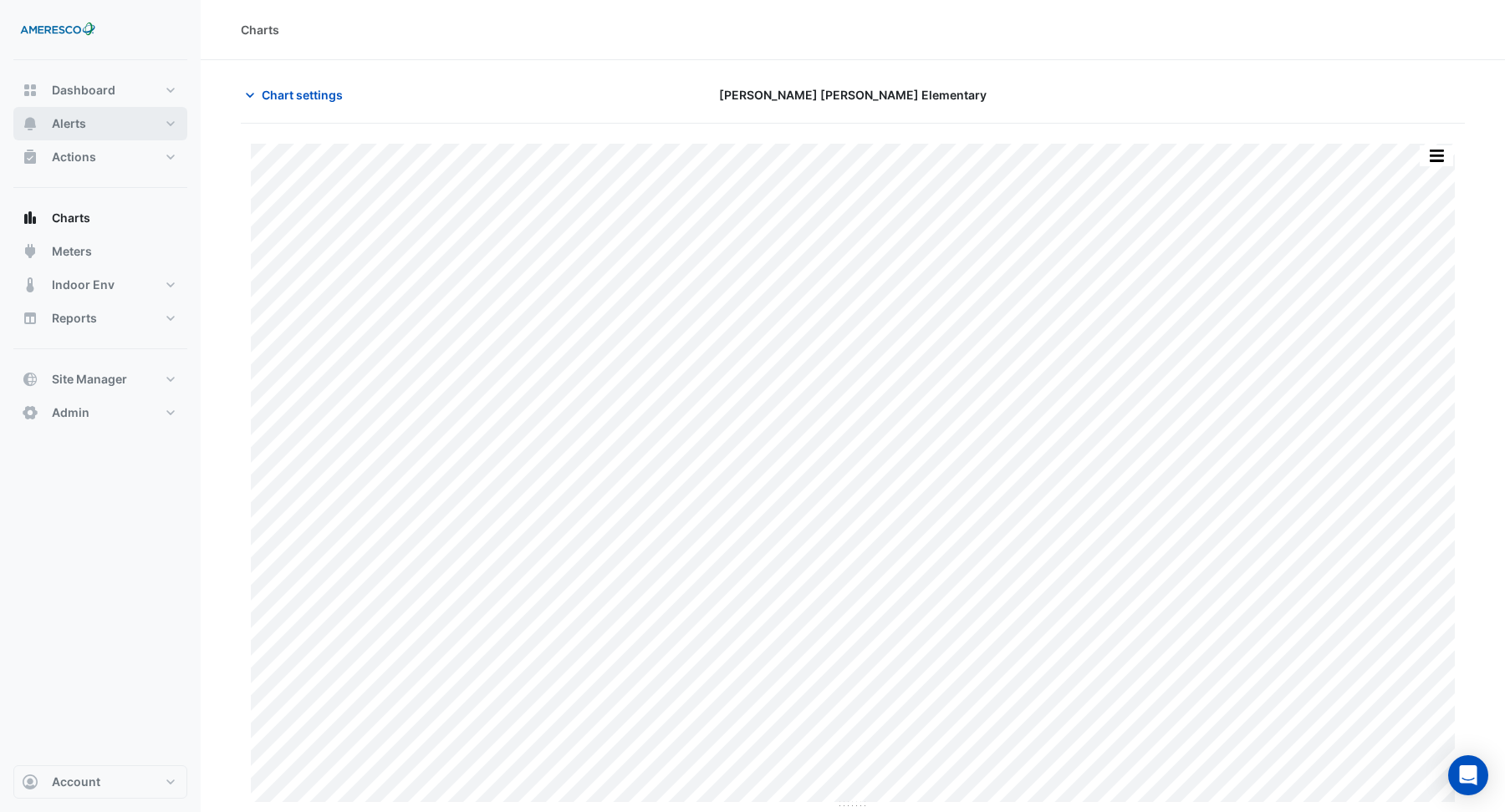
click at [91, 125] on button "Alerts" at bounding box center [101, 124] width 174 height 33
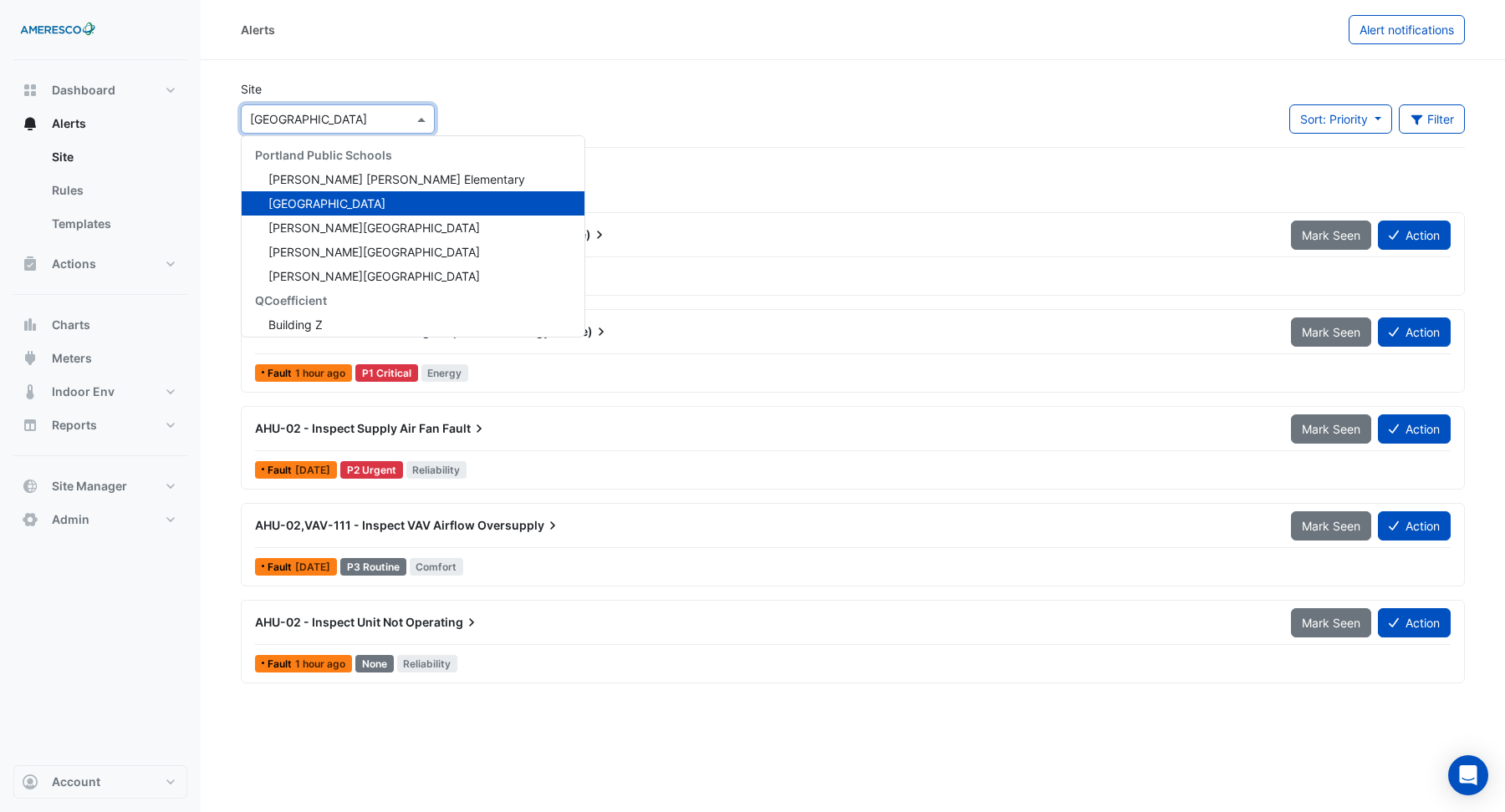
click at [370, 122] on input "text" at bounding box center [321, 120] width 142 height 18
click at [345, 178] on span "[PERSON_NAME] [PERSON_NAME] Elementary" at bounding box center [396, 179] width 257 height 15
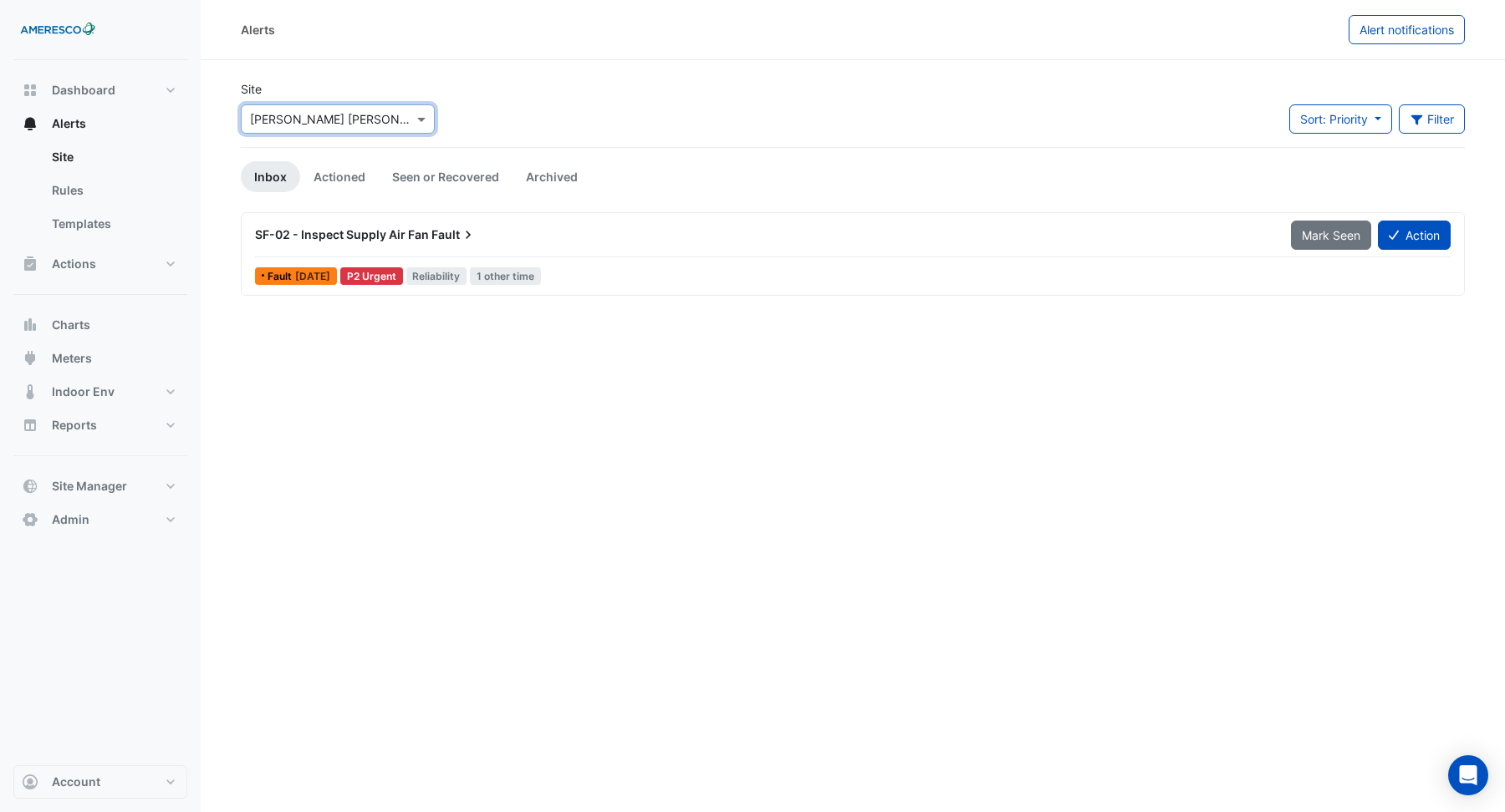
click at [358, 121] on input "text" at bounding box center [321, 120] width 142 height 18
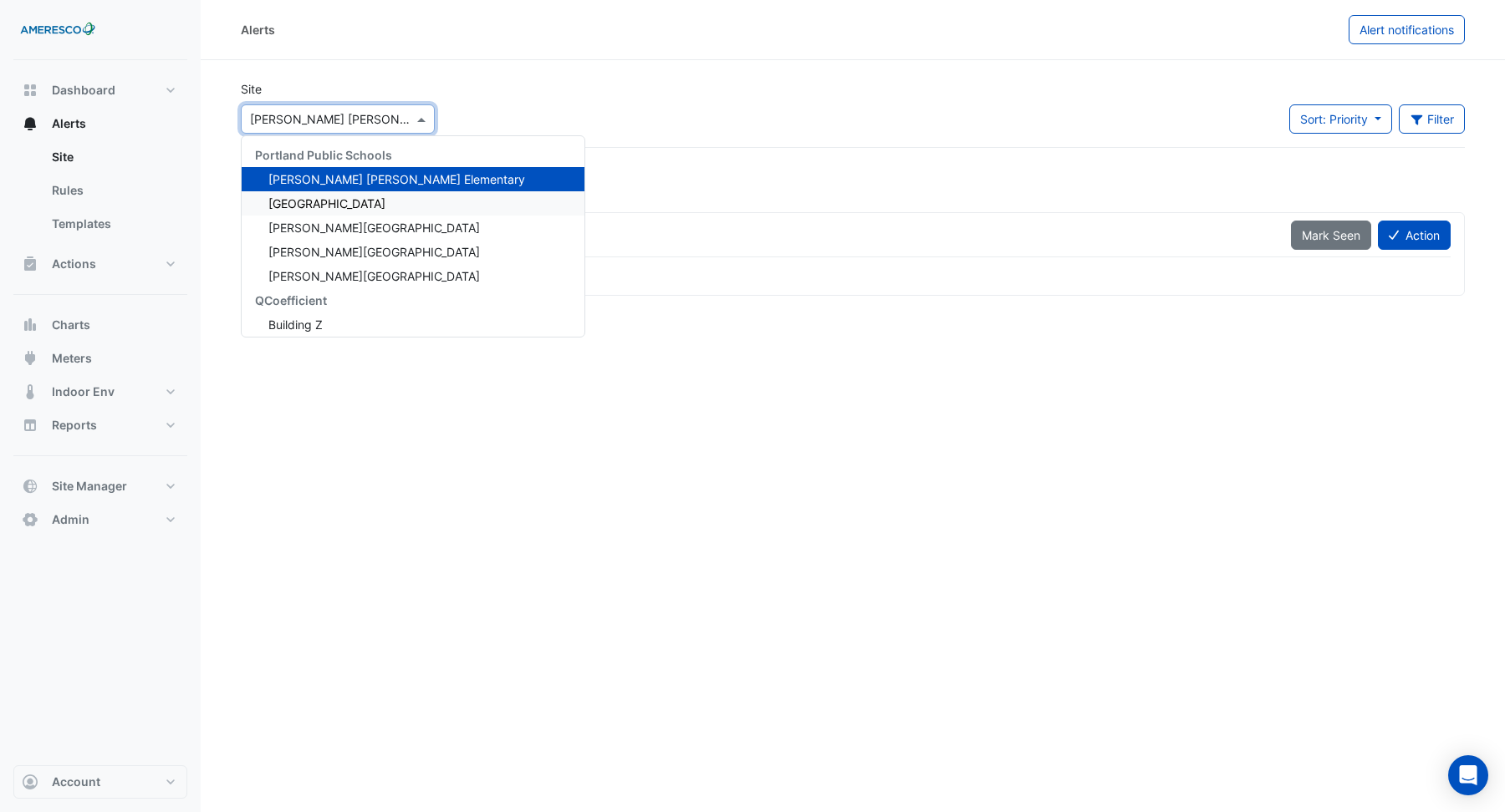
click at [326, 200] on span "[GEOGRAPHIC_DATA]" at bounding box center [327, 203] width 117 height 15
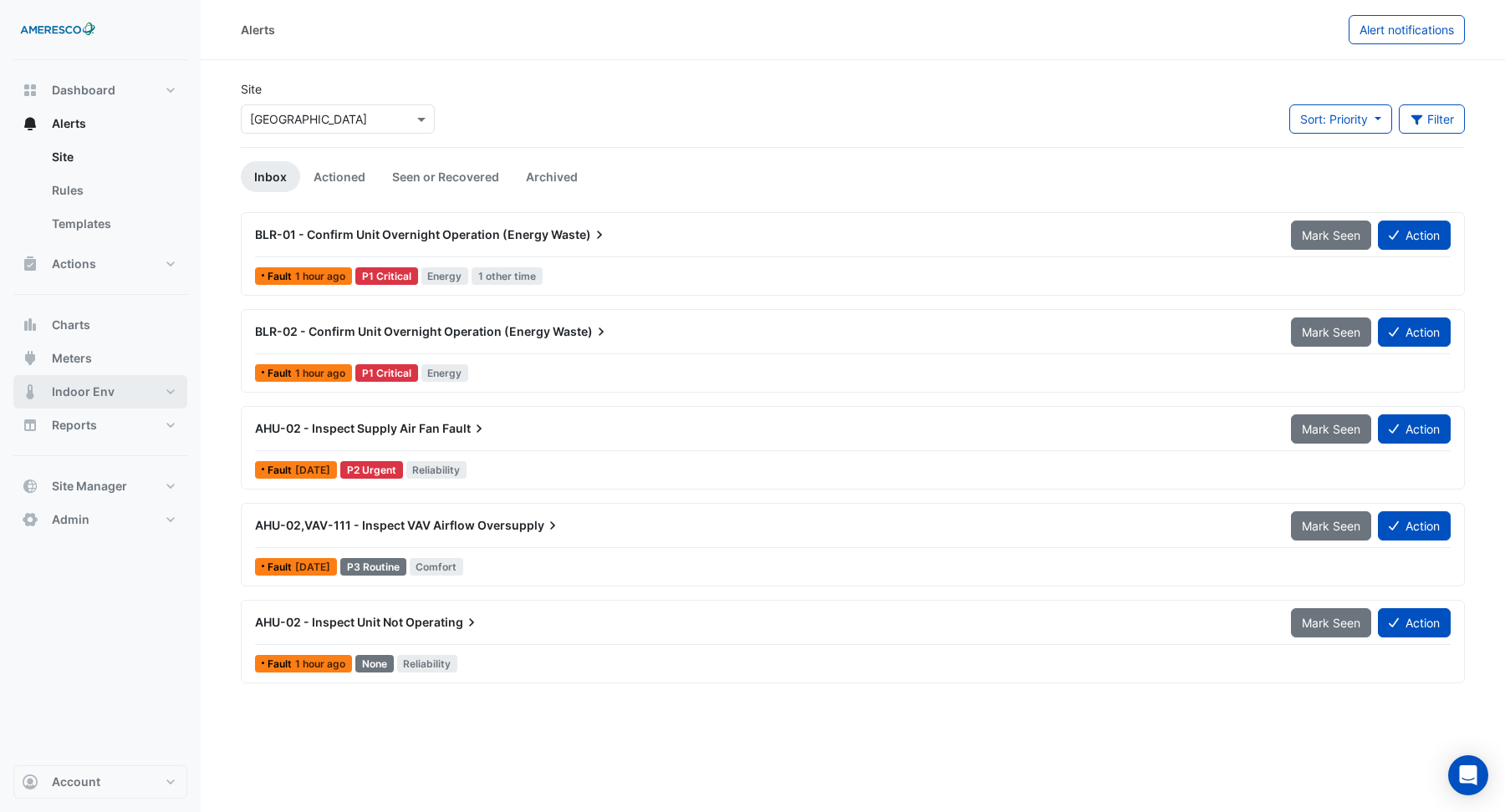
click at [67, 394] on span "Indoor Env" at bounding box center [83, 391] width 62 height 17
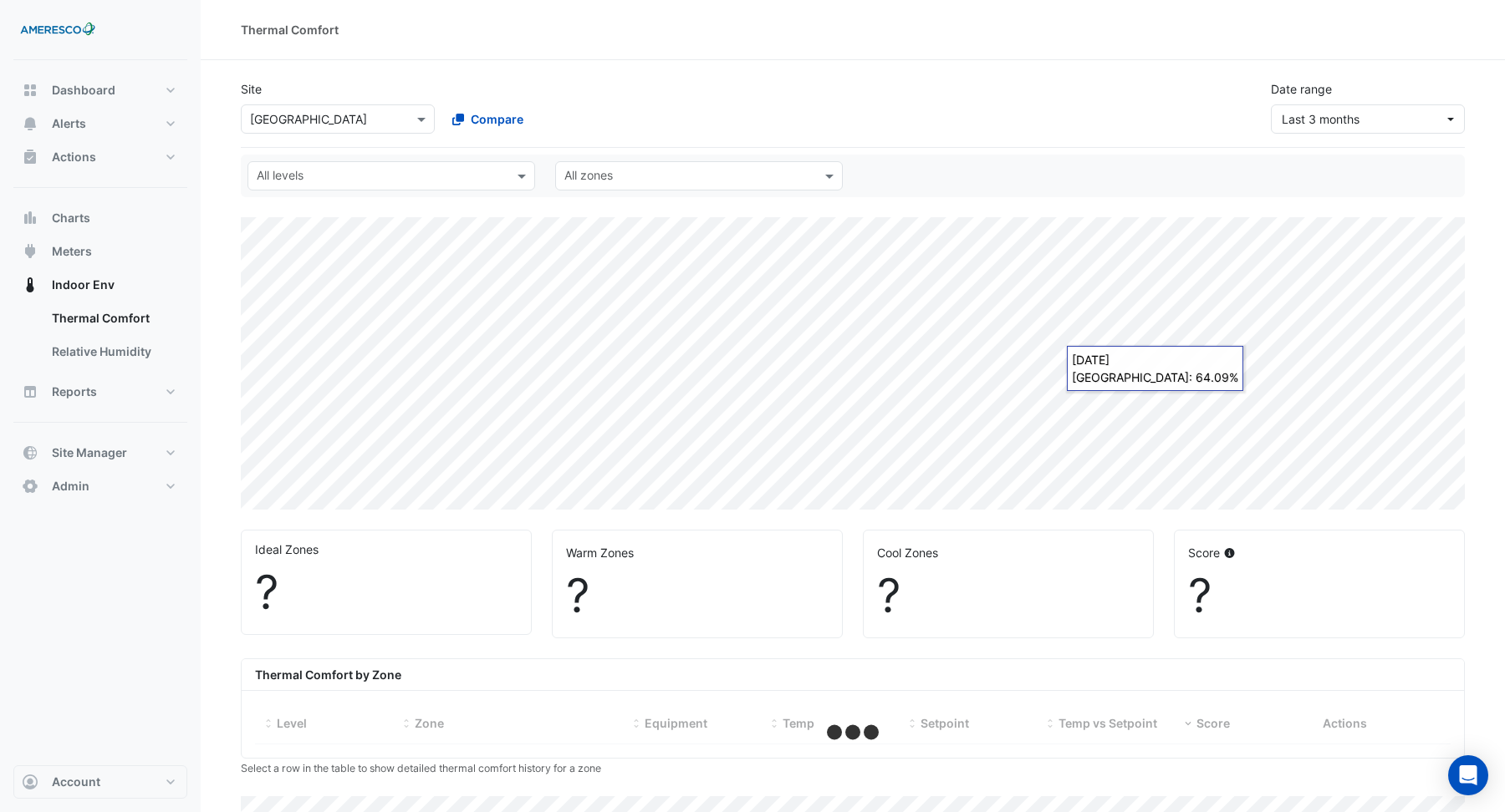
select select "***"
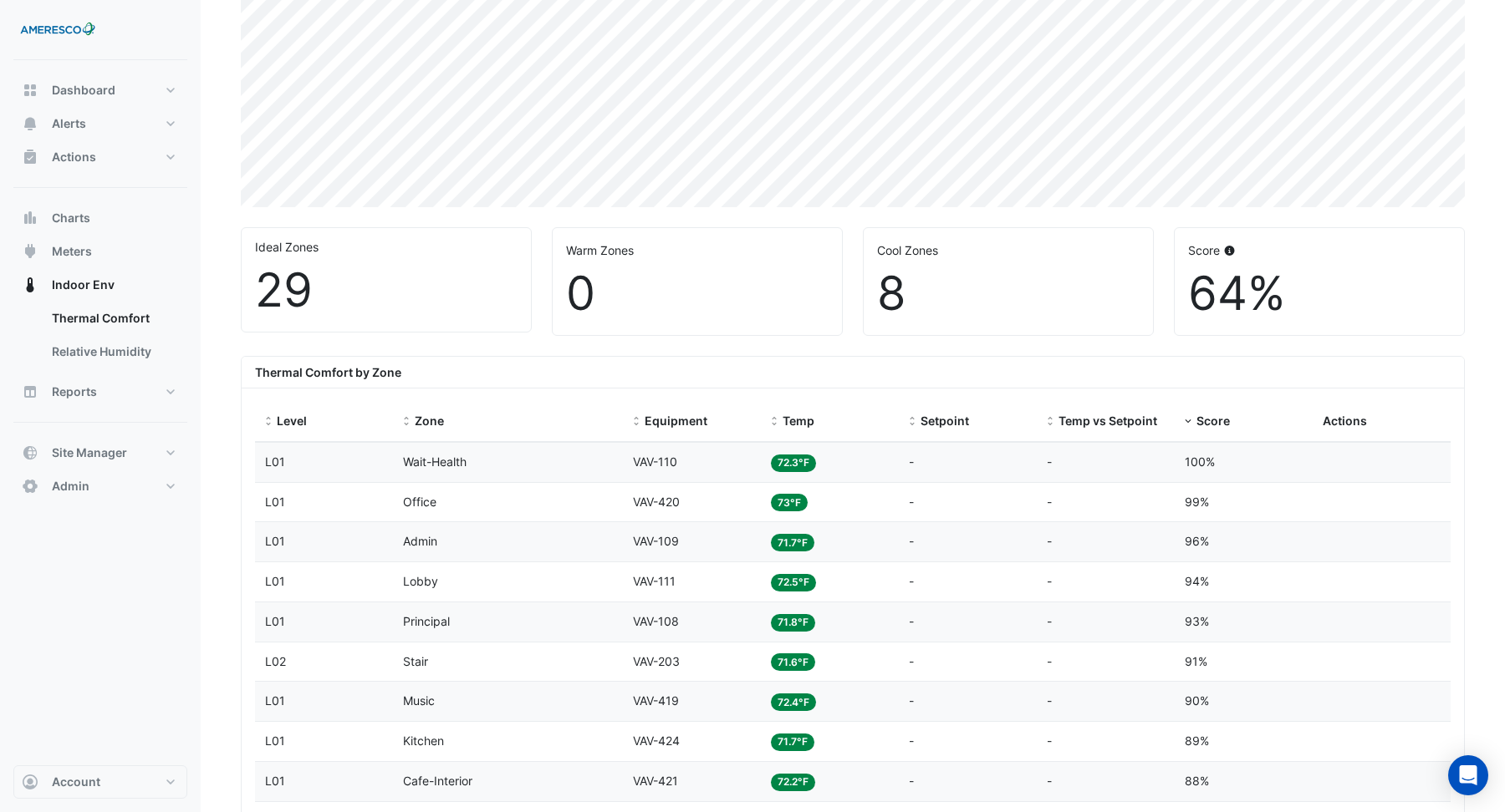
scroll to position [360, 0]
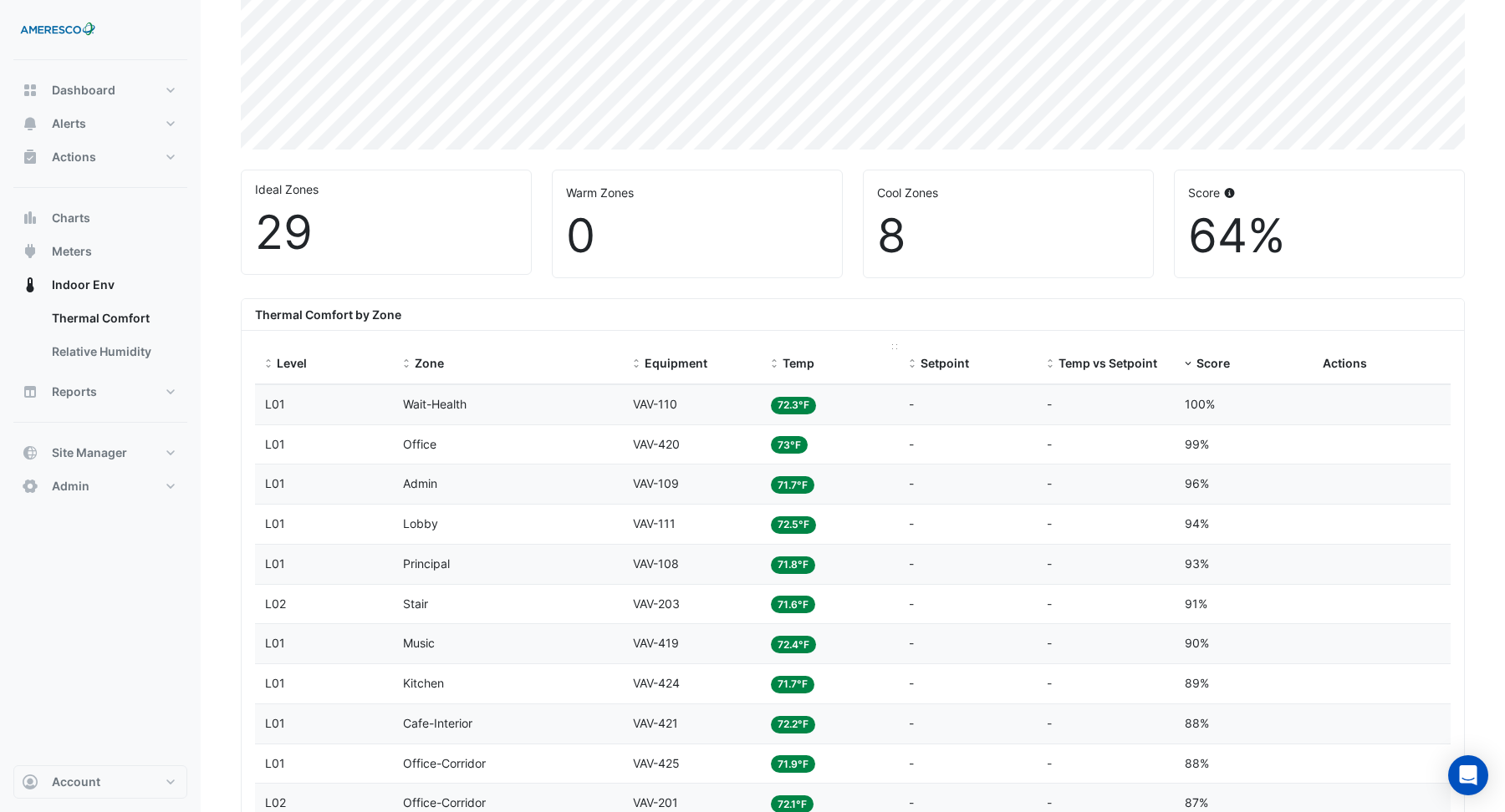
click at [796, 370] on div "Temp" at bounding box center [830, 364] width 118 height 20
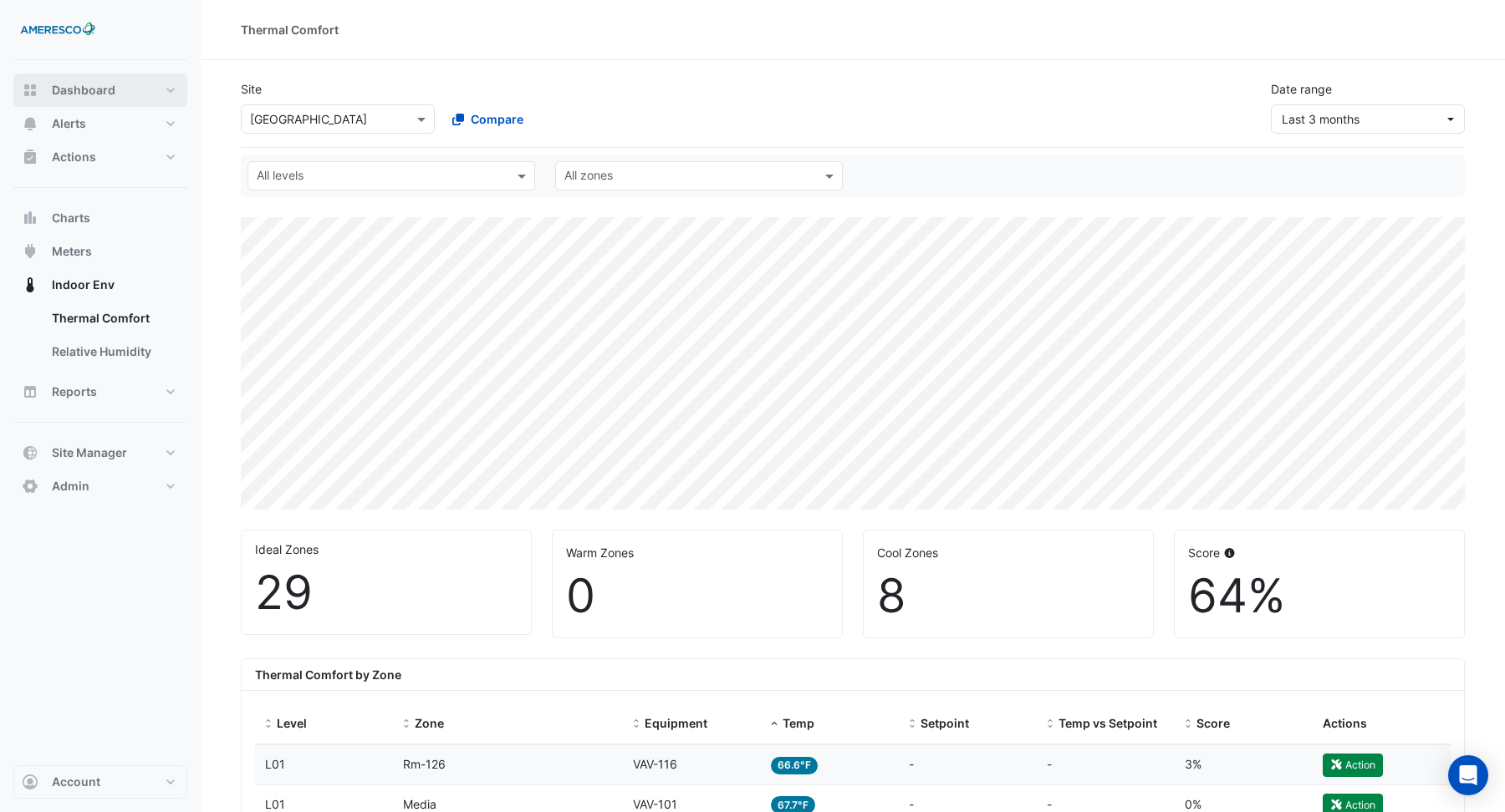
scroll to position [1, 0]
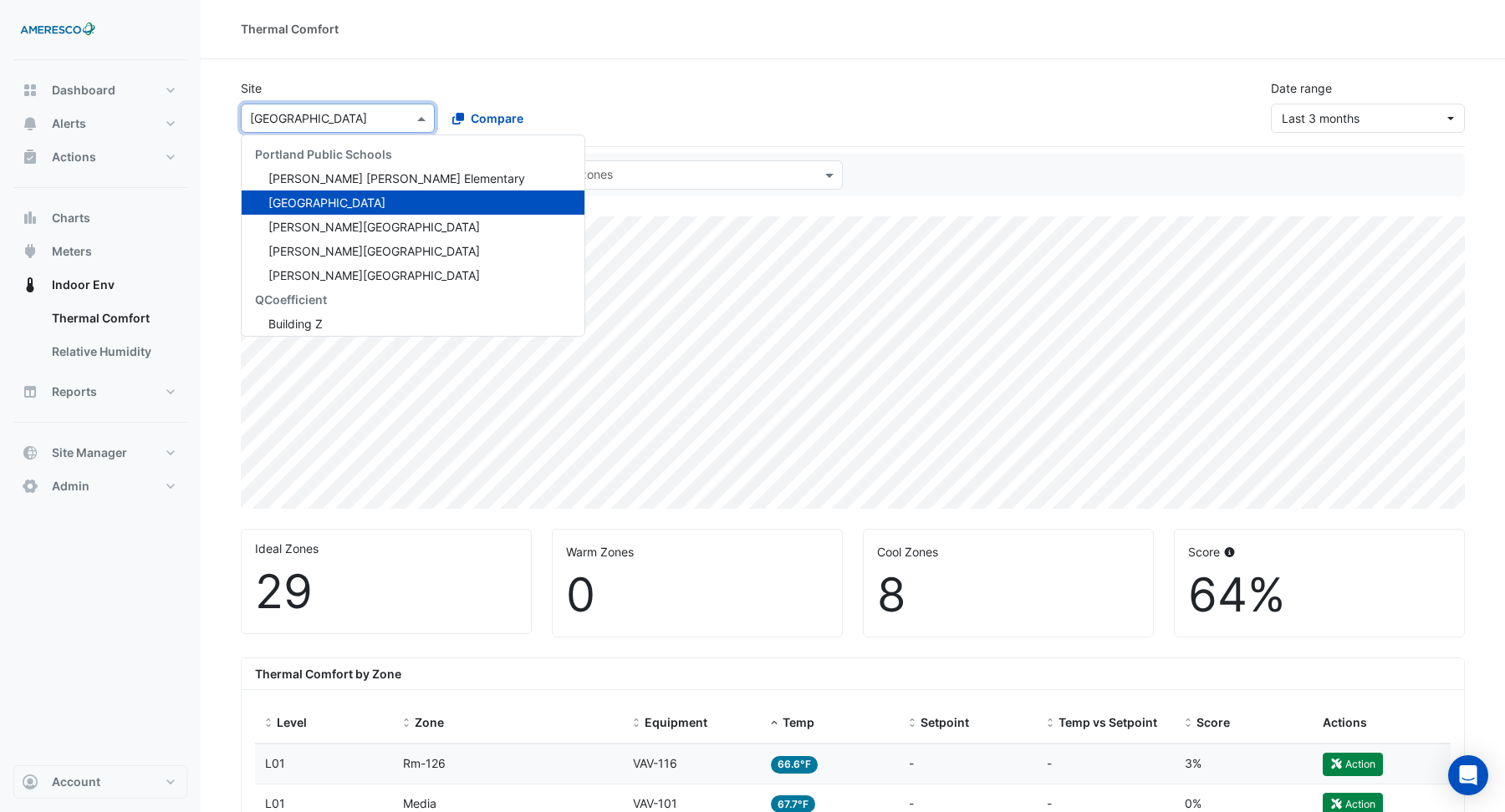
click at [308, 115] on input "text" at bounding box center [321, 119] width 142 height 18
click at [305, 226] on span "[PERSON_NAME][GEOGRAPHIC_DATA]" at bounding box center [374, 226] width 212 height 15
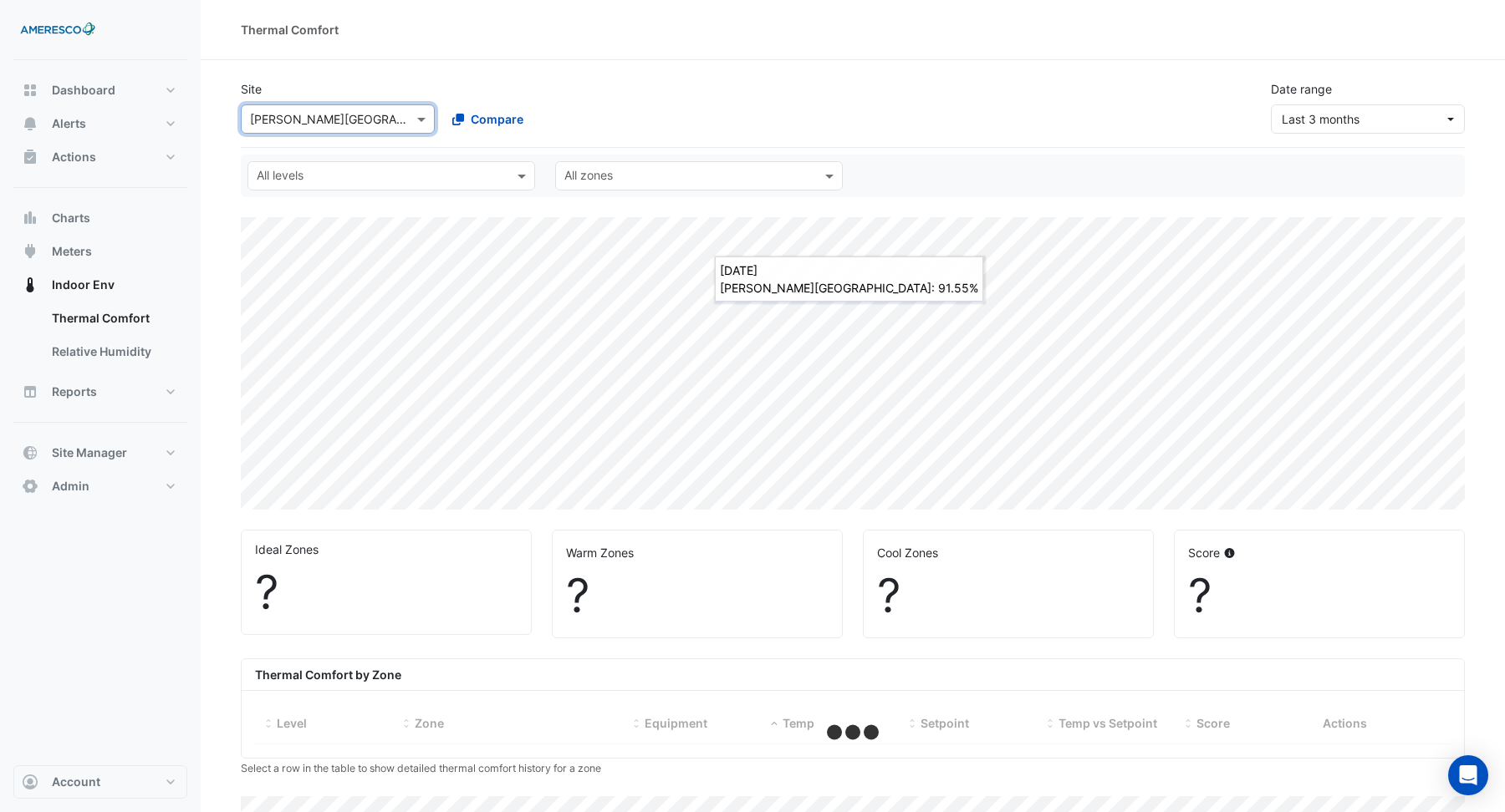
select select "***"
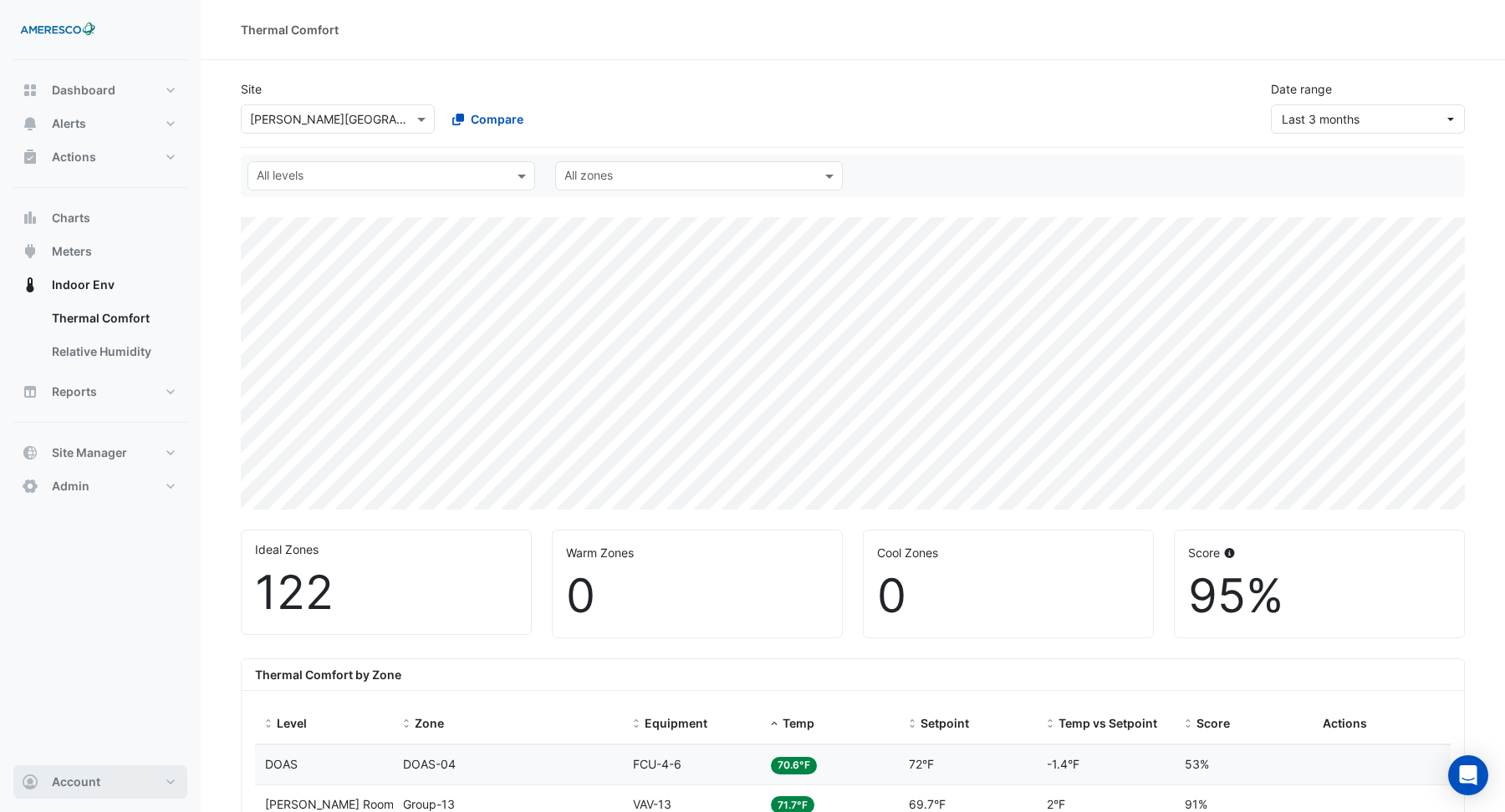
click at [85, 788] on span "Account" at bounding box center [76, 782] width 49 height 17
click at [68, 743] on link "Sign Out" at bounding box center [100, 741] width 159 height 33
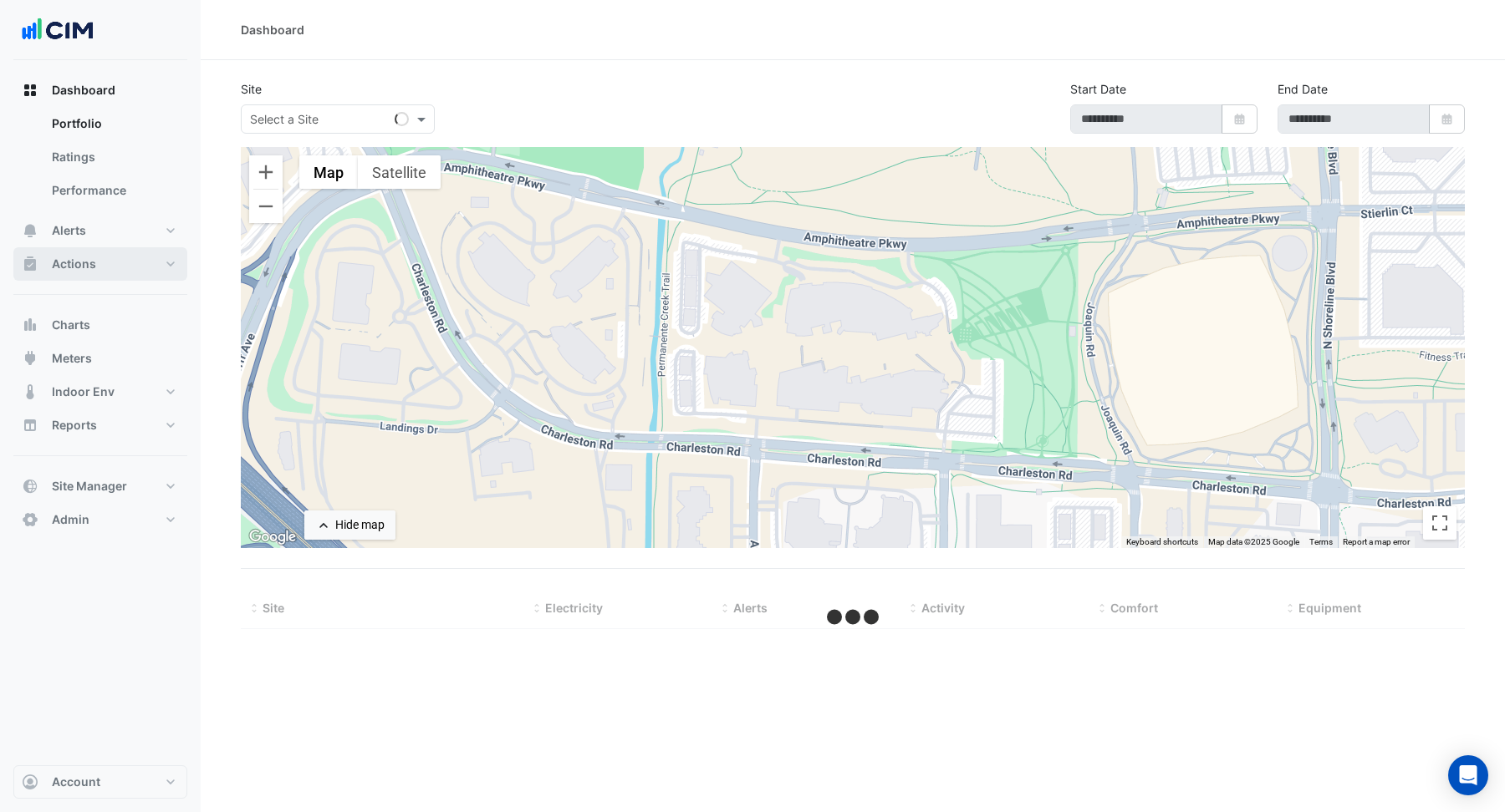
select select "**"
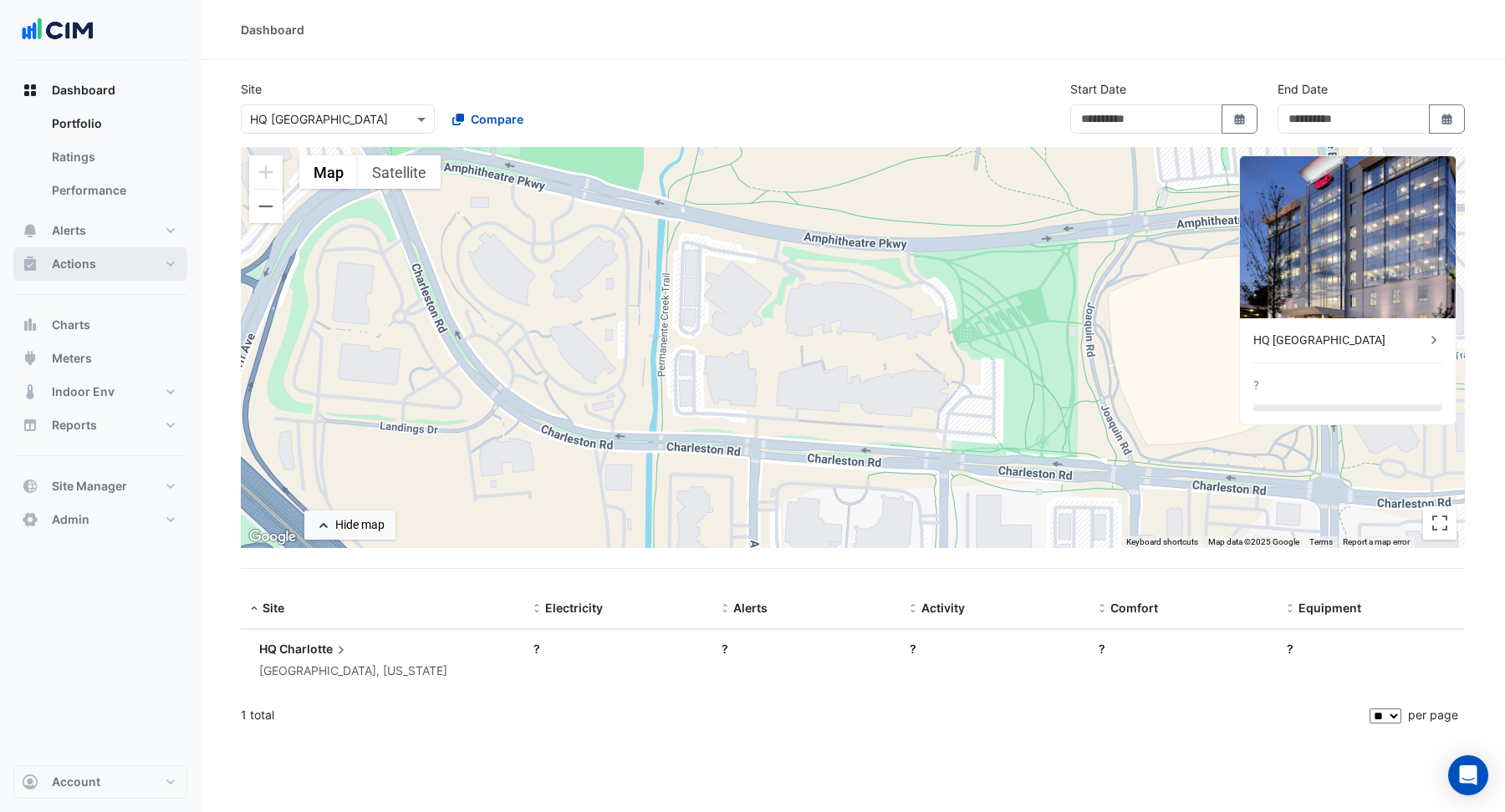
type input "**********"
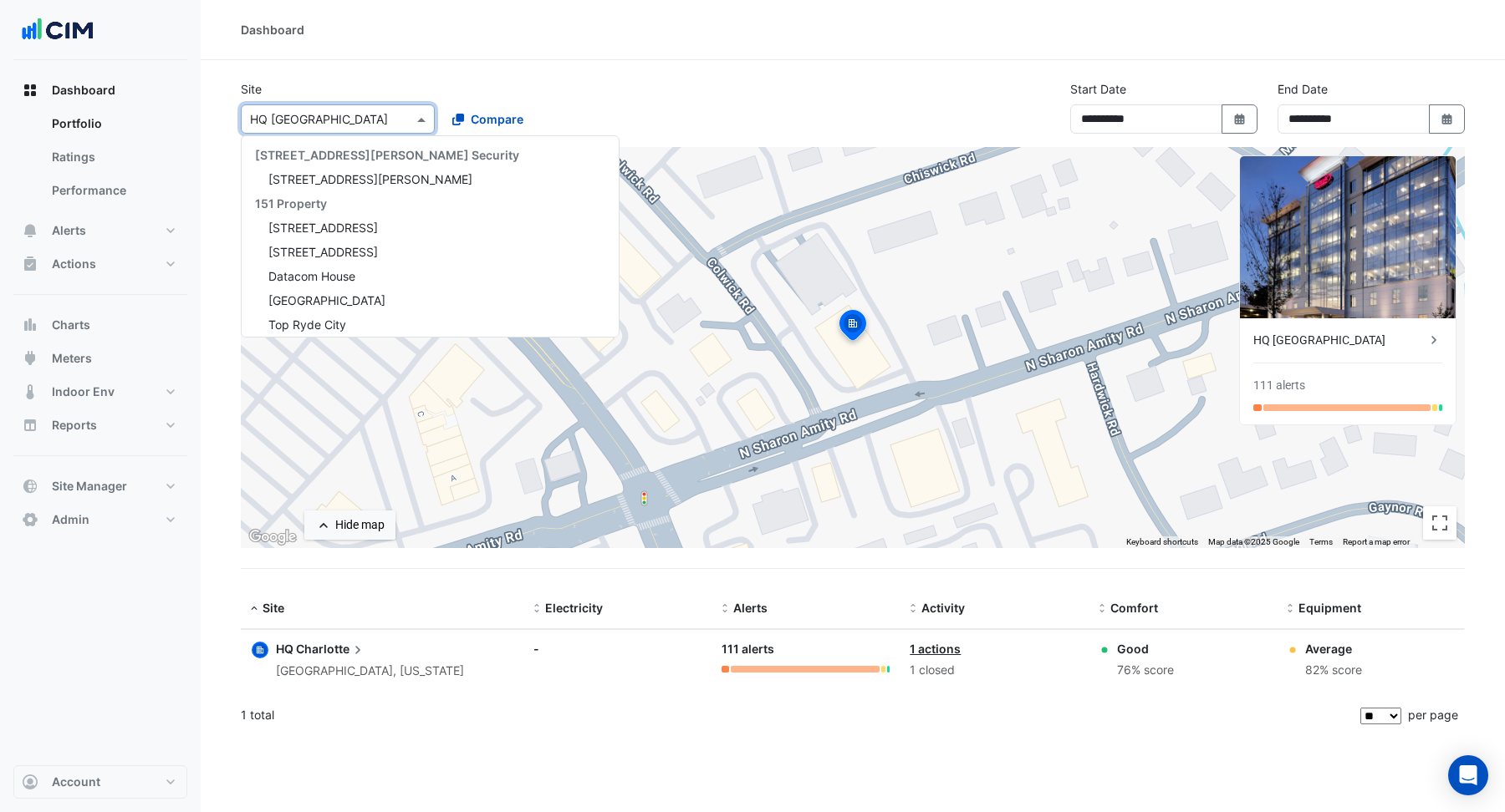
click at [305, 117] on input "text" at bounding box center [321, 120] width 142 height 18
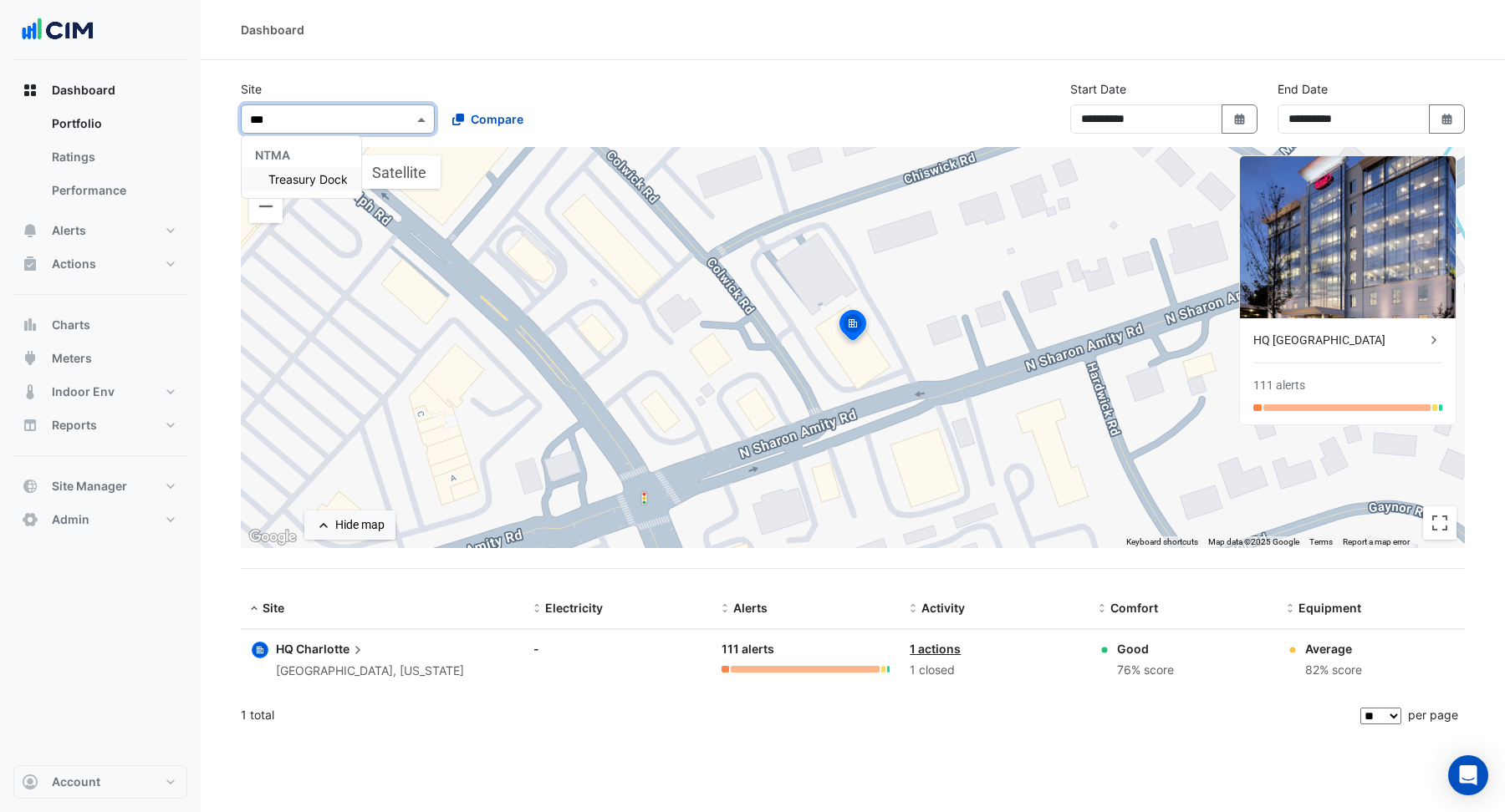
type input "****"
click at [291, 185] on div "Treasury Dock" at bounding box center [302, 179] width 119 height 24
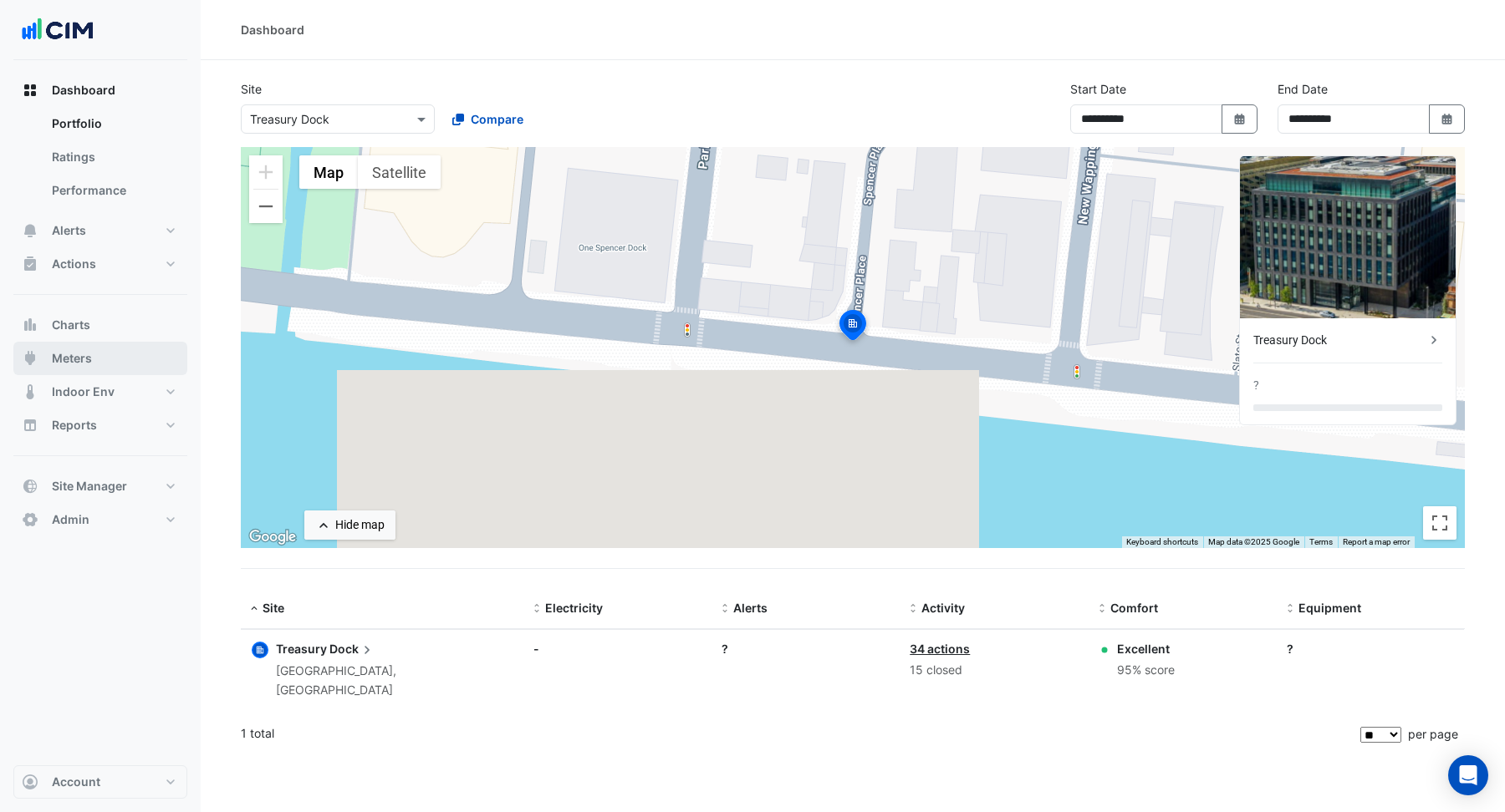
click at [68, 362] on span "Meters" at bounding box center [71, 358] width 40 height 17
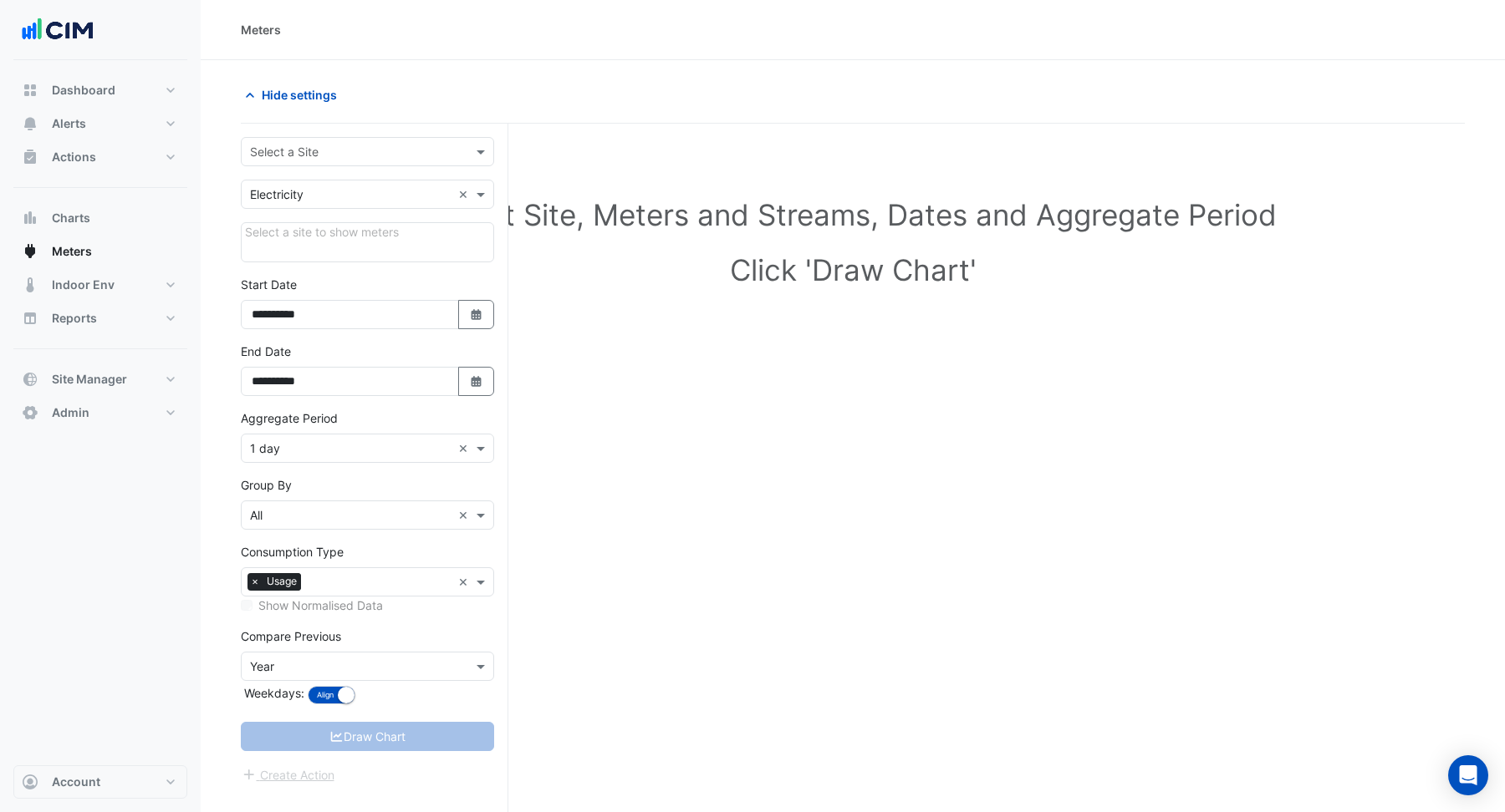
click at [310, 154] on input "text" at bounding box center [350, 152] width 201 height 18
type input "****"
click at [288, 213] on span "Treasury Dock" at bounding box center [307, 211] width 79 height 15
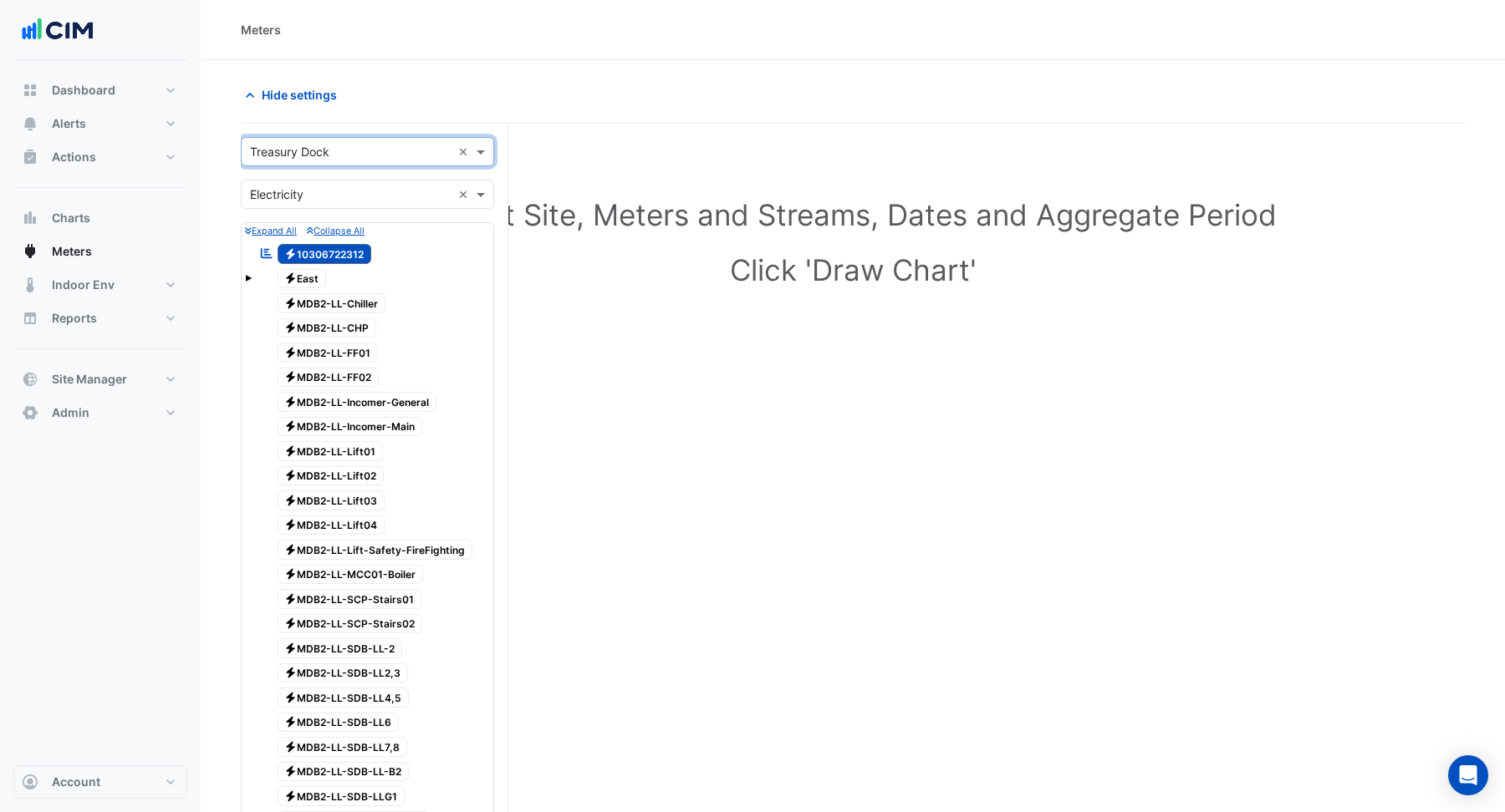
click at [345, 195] on input "text" at bounding box center [350, 195] width 201 height 18
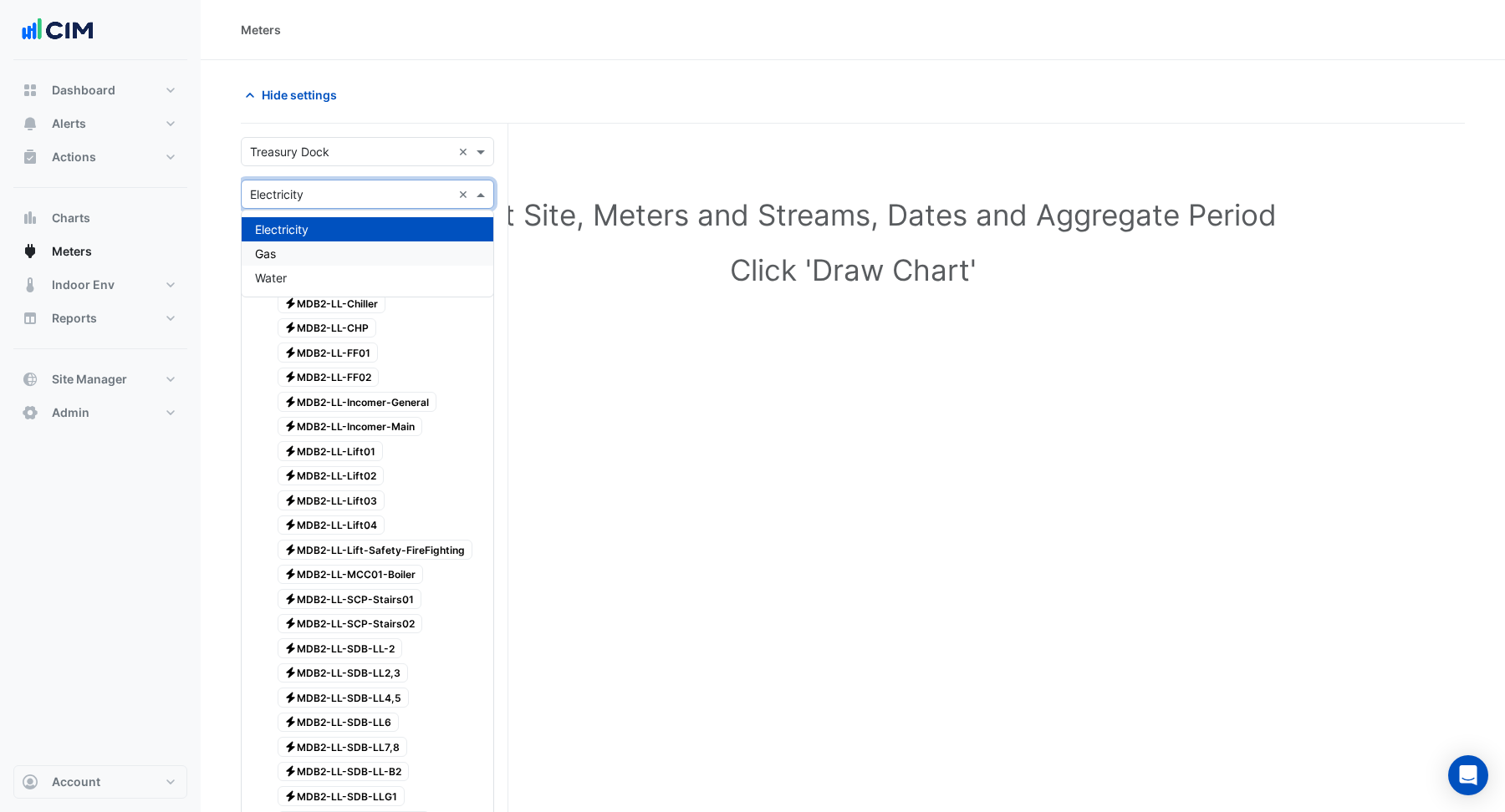
click at [282, 256] on div "Gas" at bounding box center [368, 254] width 252 height 24
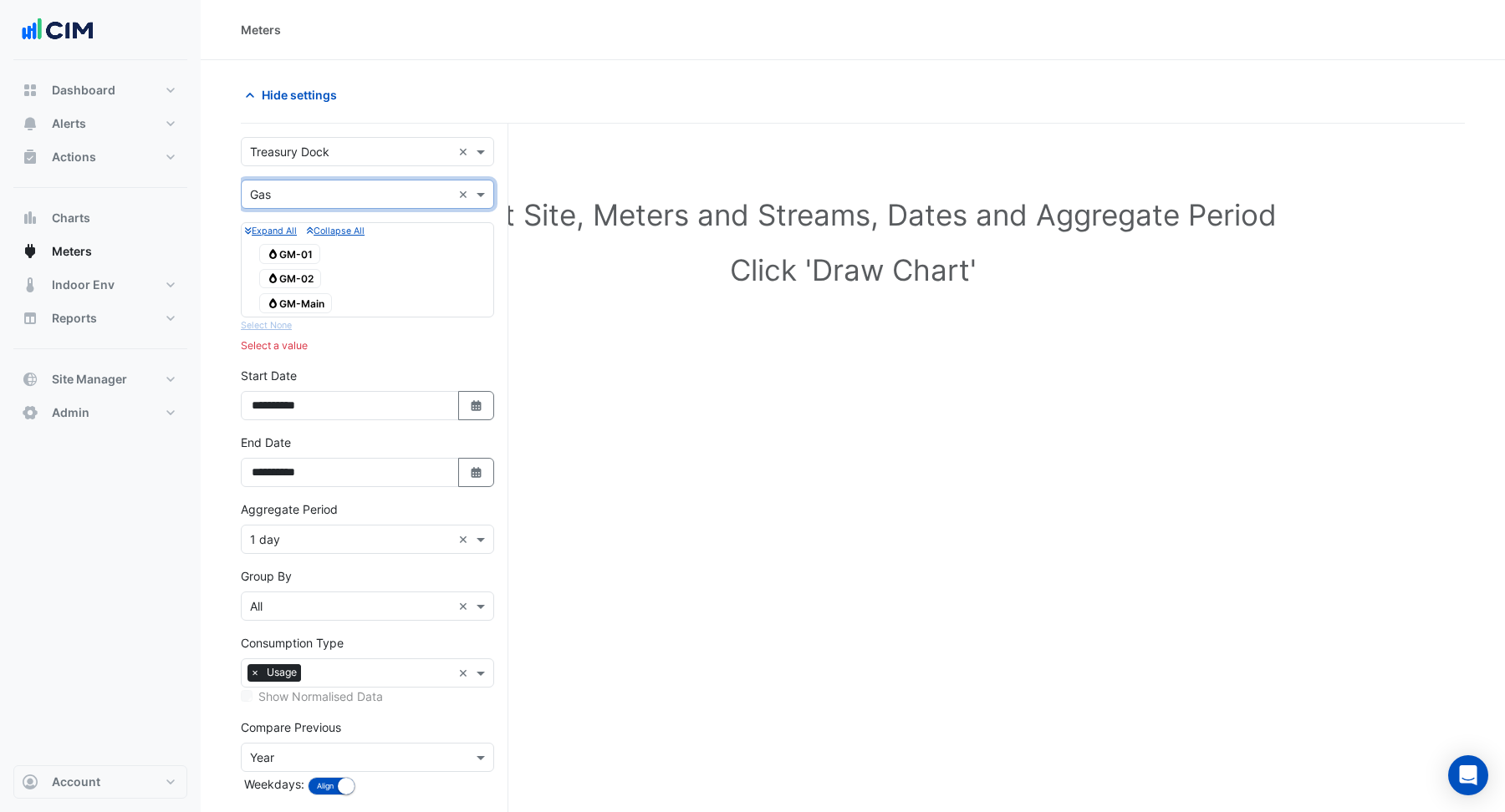
click at [301, 201] on input "text" at bounding box center [350, 195] width 201 height 18
click at [264, 269] on div "Water" at bounding box center [368, 277] width 252 height 24
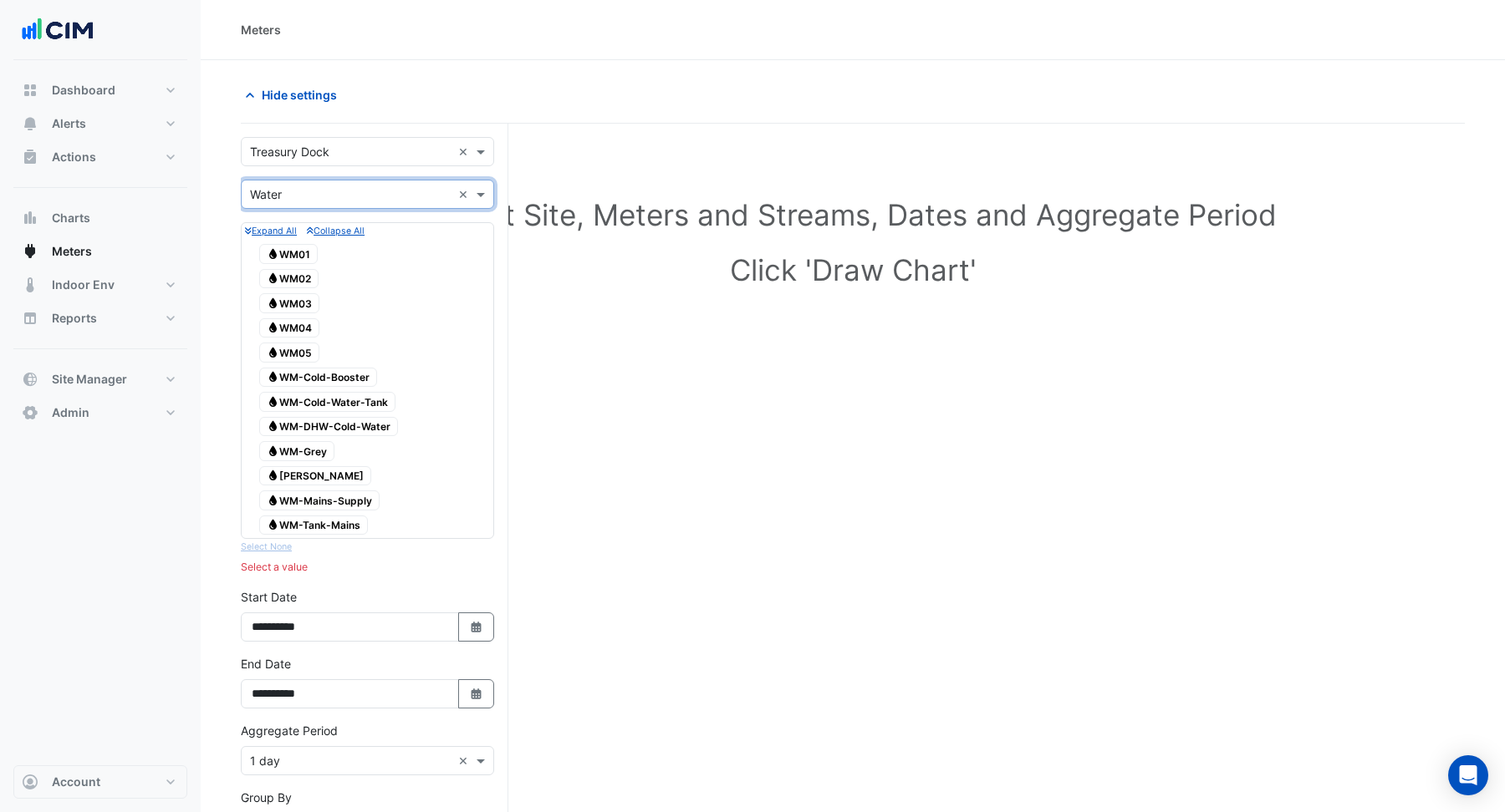
click at [309, 196] on input "text" at bounding box center [350, 195] width 201 height 18
click at [284, 231] on span "Electricity" at bounding box center [281, 229] width 54 height 15
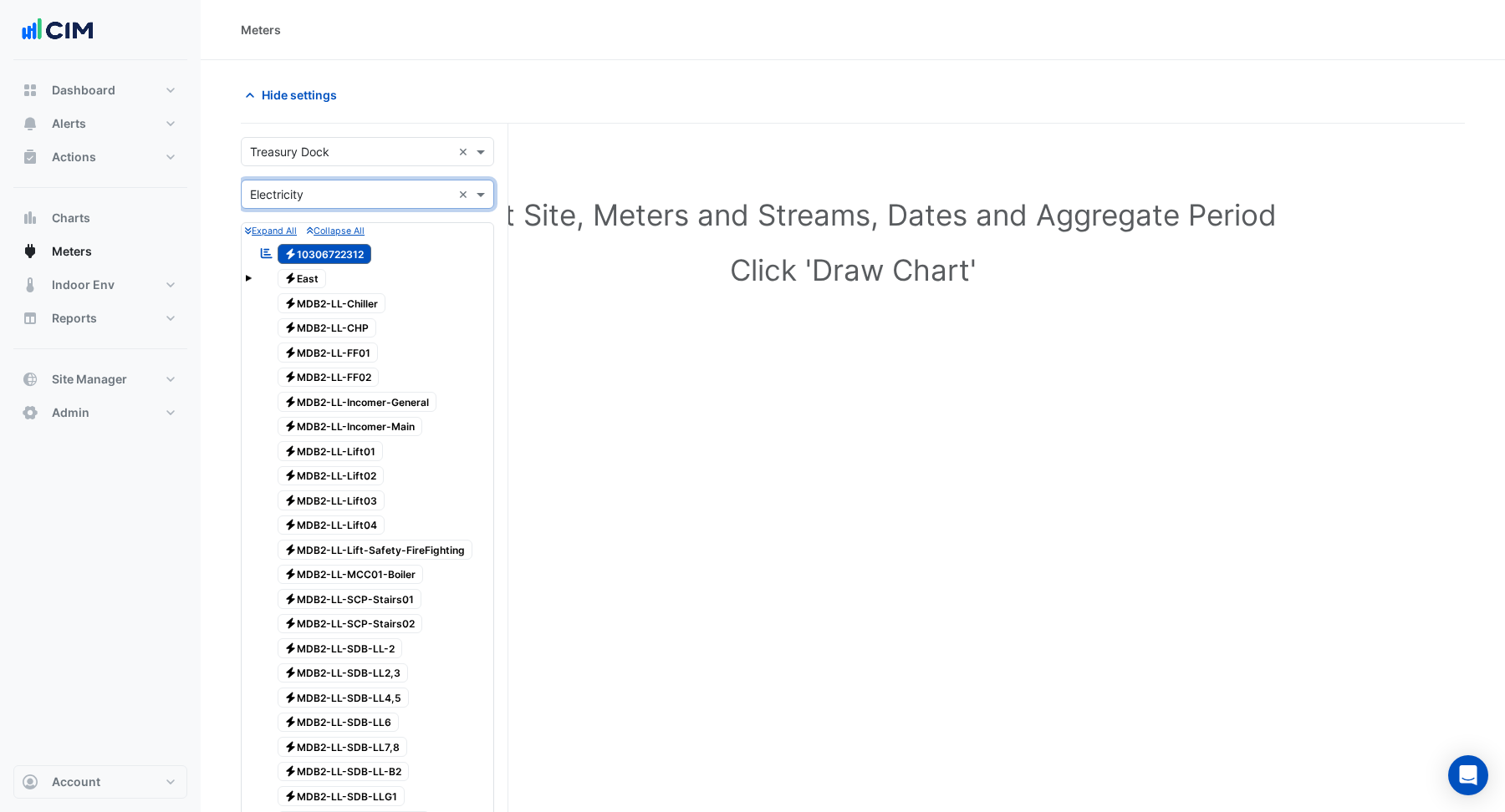
click at [320, 304] on span "Electricity MDB2-LL-Chiller" at bounding box center [331, 304] width 108 height 20
click at [326, 326] on span "Electricity MDB2-LL-CHP" at bounding box center [327, 328] width 100 height 20
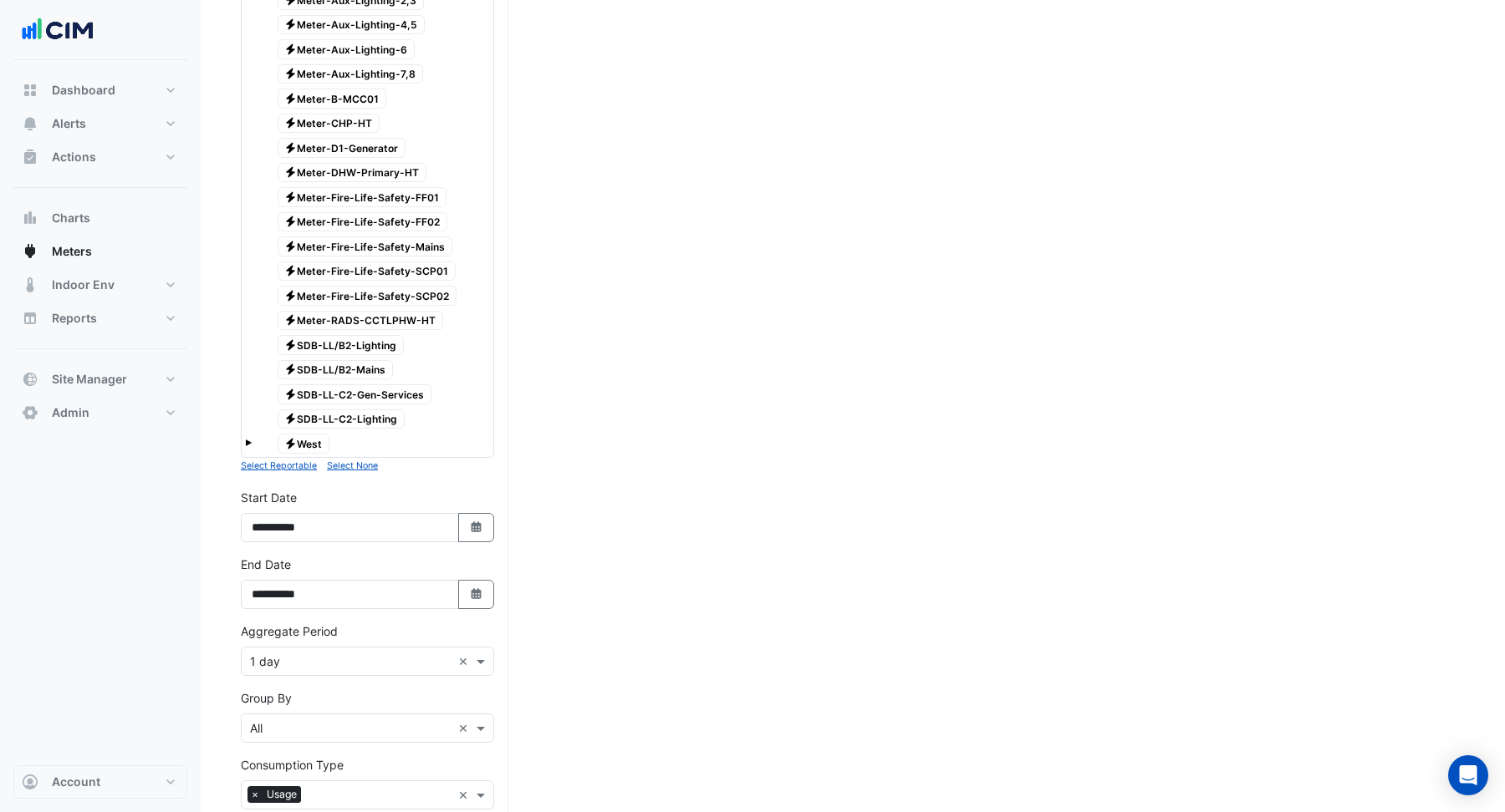
scroll to position [1011, 0]
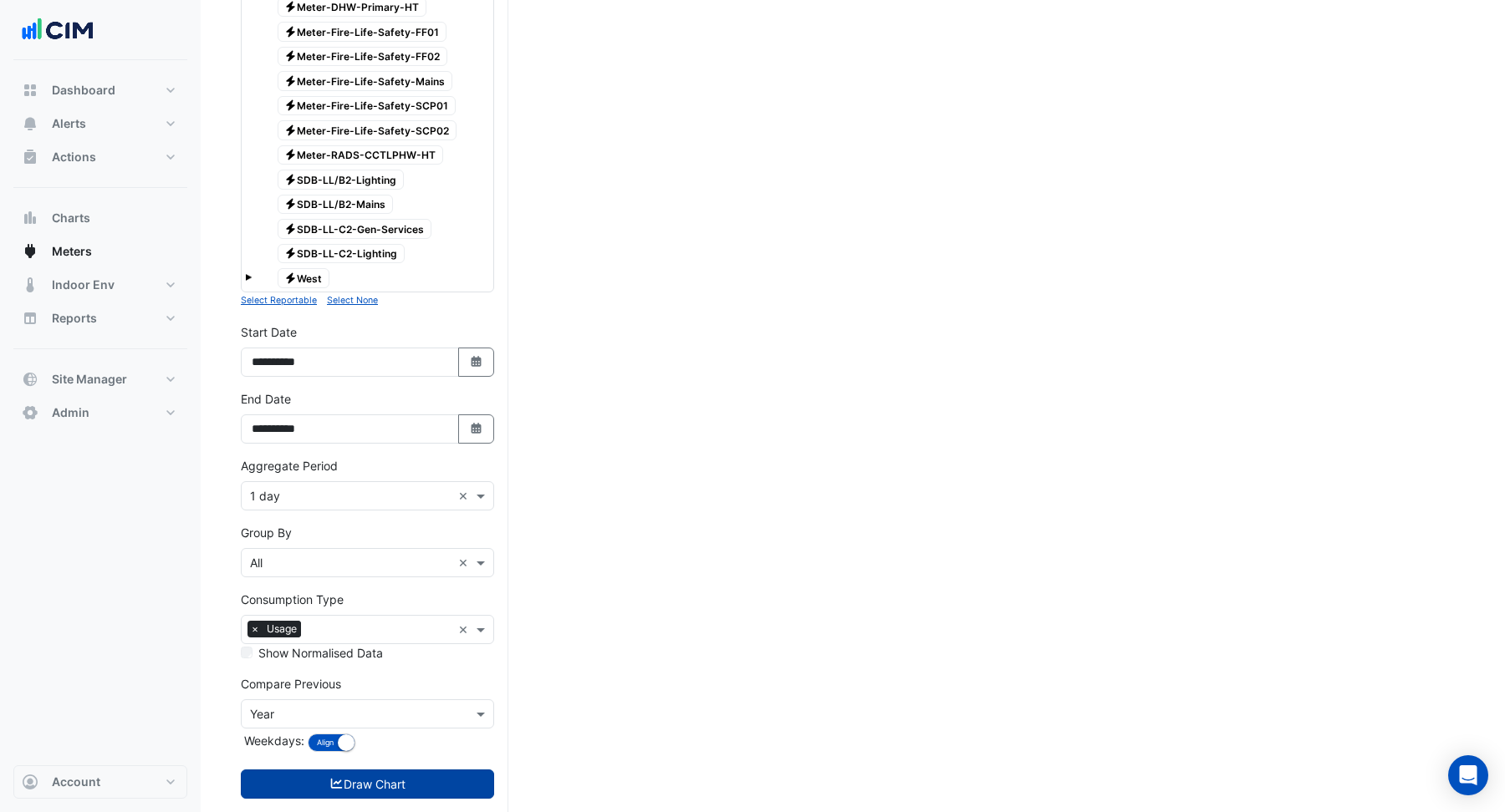
click at [345, 770] on button "Draw Chart" at bounding box center [368, 785] width 254 height 29
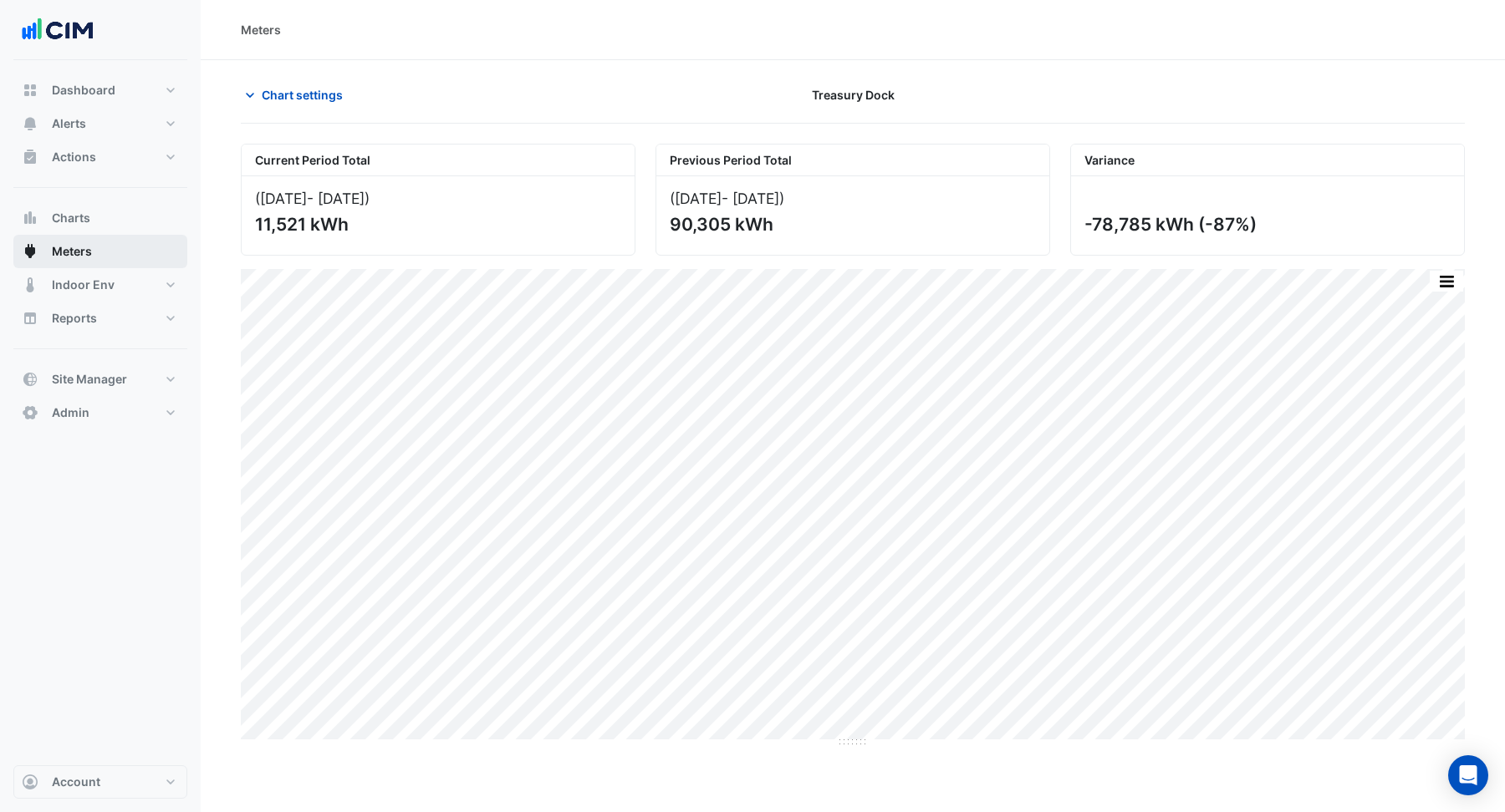
click at [92, 252] on button "Meters" at bounding box center [101, 252] width 174 height 33
click at [268, 85] on button "Chart settings" at bounding box center [298, 95] width 113 height 29
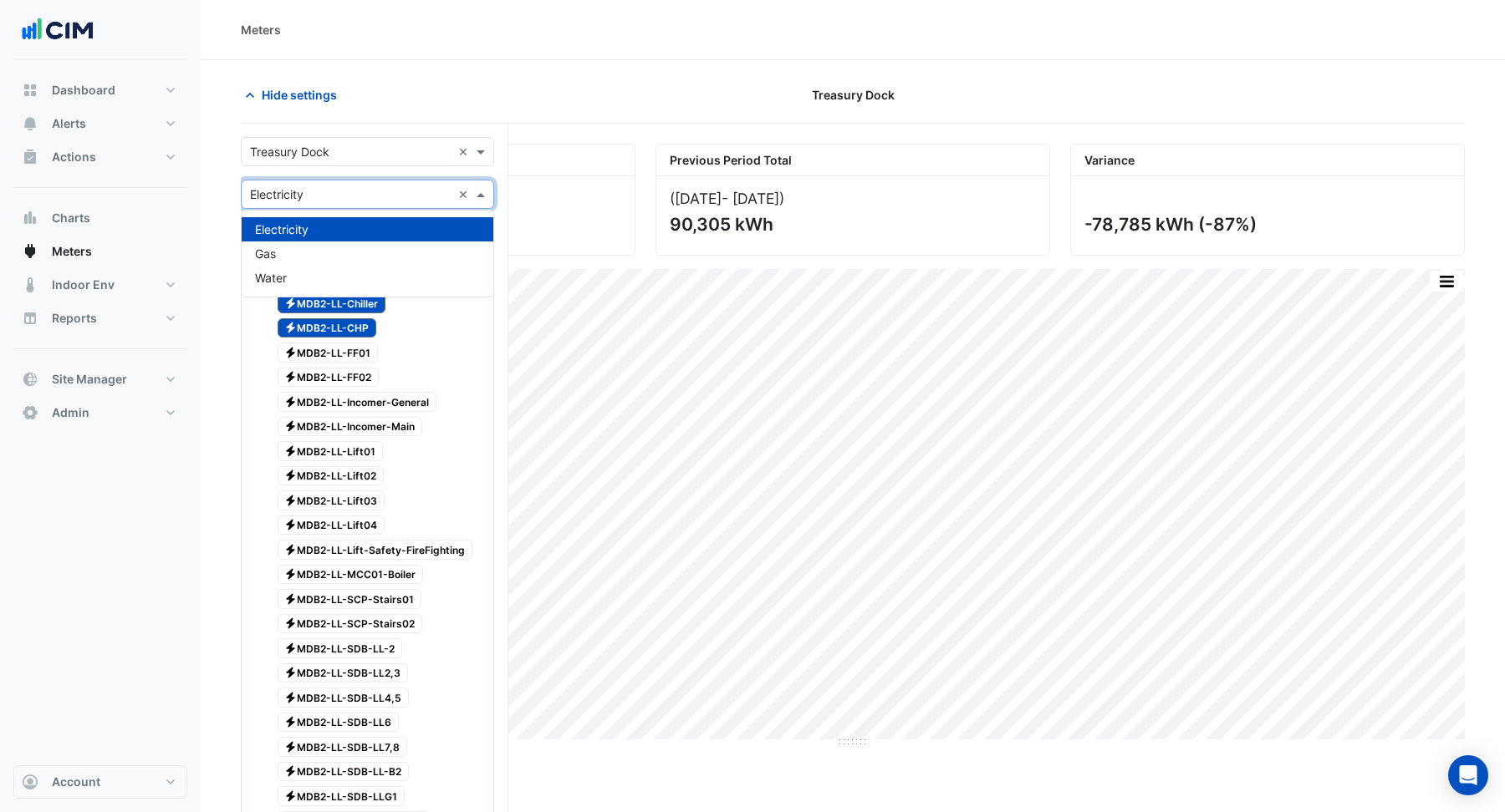
click at [282, 187] on input "text" at bounding box center [350, 195] width 201 height 18
click at [275, 259] on span "Gas" at bounding box center [264, 254] width 20 height 15
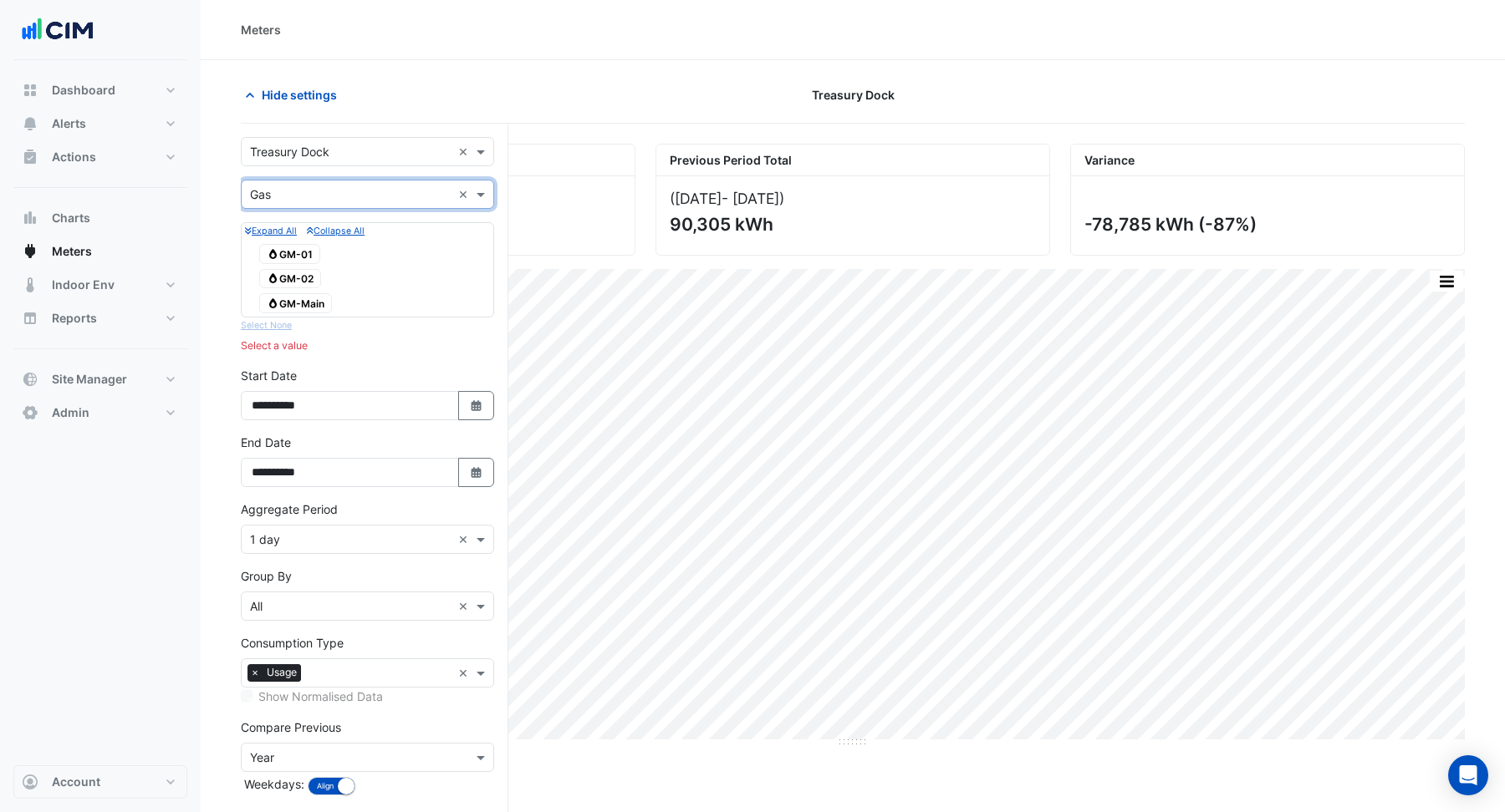
click at [286, 256] on span "Gas GM-01" at bounding box center [289, 254] width 61 height 20
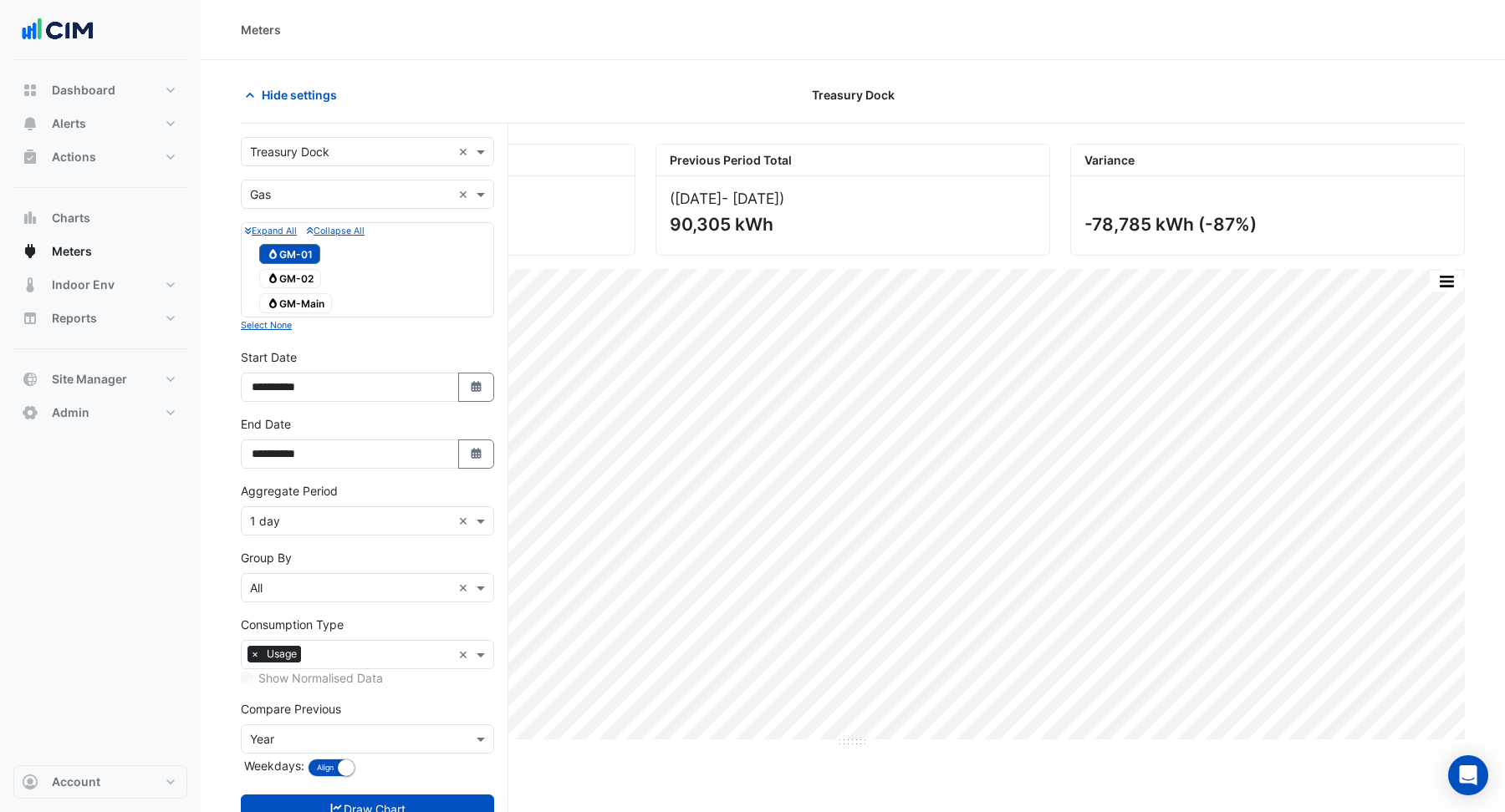
click at [291, 271] on span "Gas GM-02" at bounding box center [289, 279] width 61 height 20
click at [294, 299] on span "Gas GM-Main" at bounding box center [295, 304] width 73 height 20
click at [376, 802] on button "Draw Chart" at bounding box center [368, 809] width 254 height 29
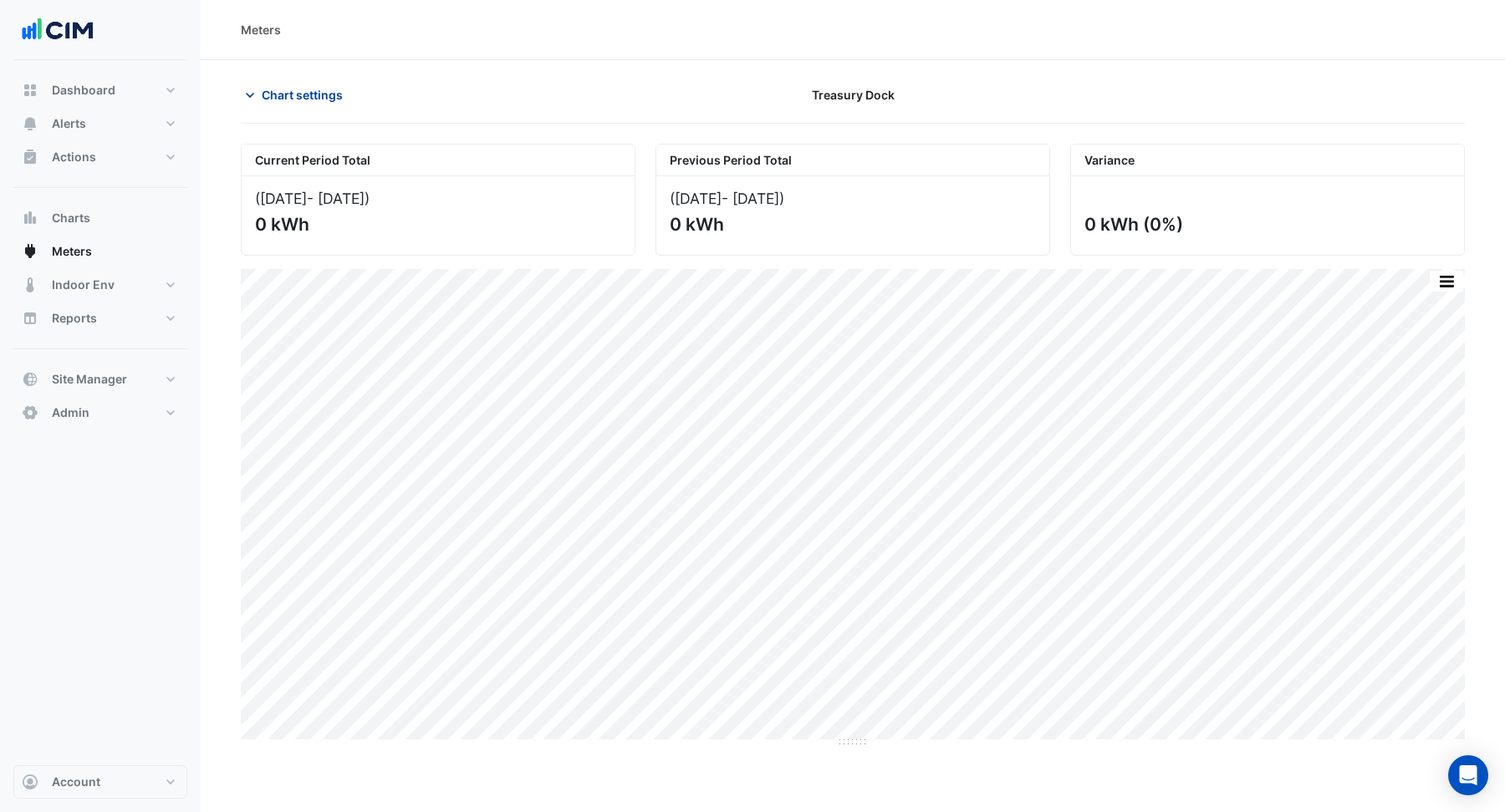
click at [300, 90] on span "Chart settings" at bounding box center [302, 95] width 81 height 18
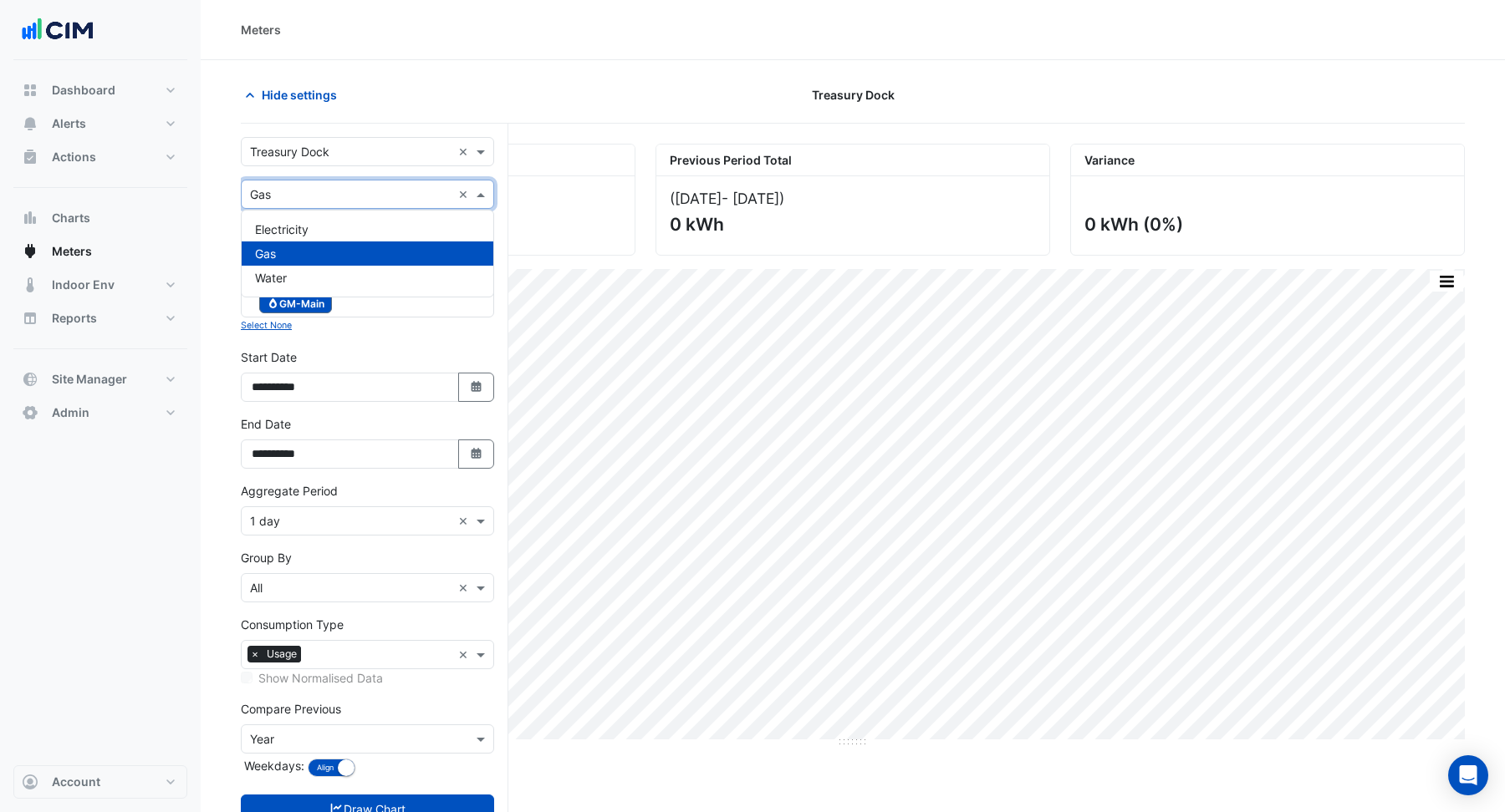
click at [259, 188] on input "text" at bounding box center [350, 195] width 201 height 18
click at [273, 278] on span "Water" at bounding box center [270, 277] width 32 height 15
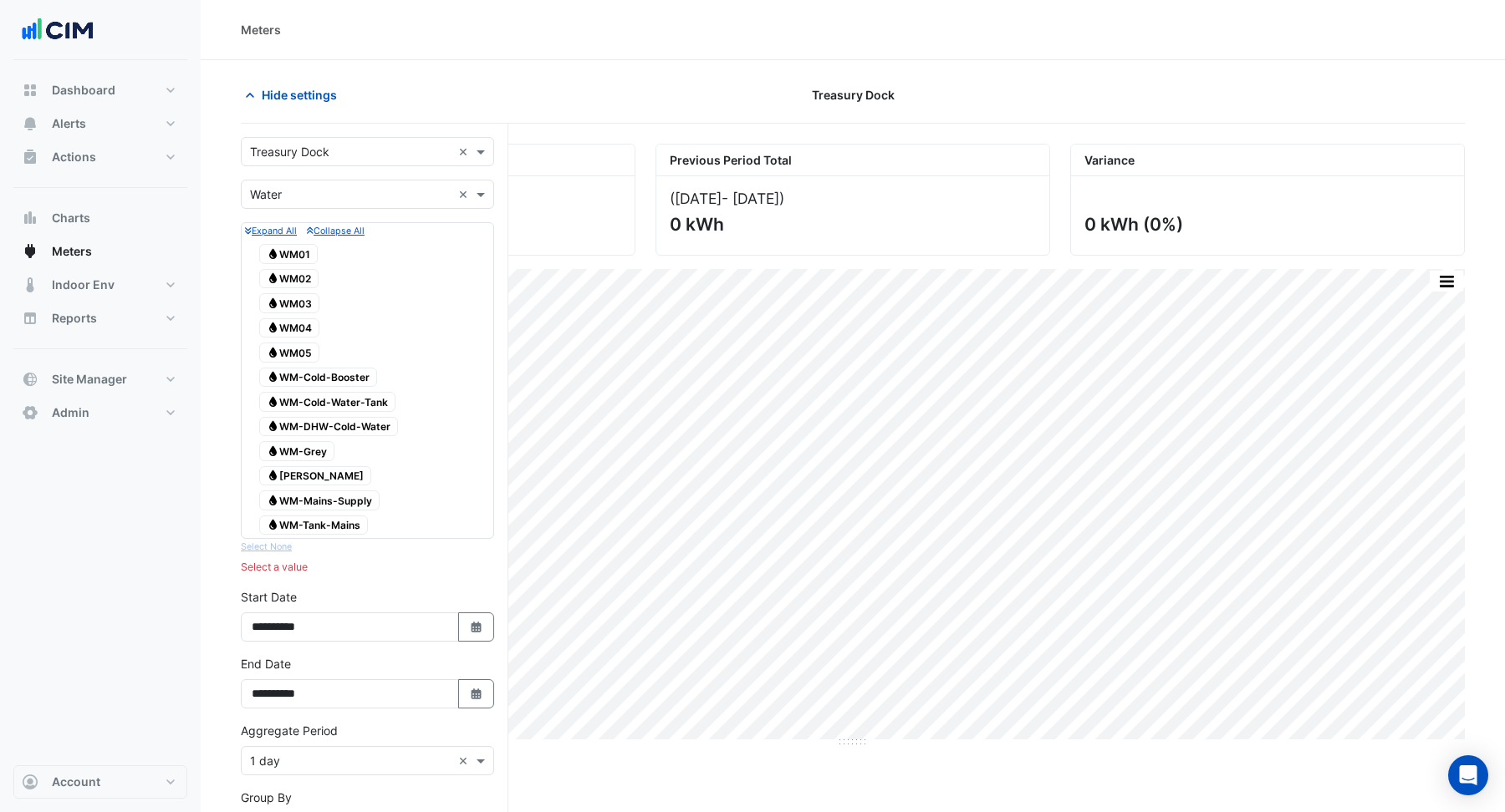
click at [293, 254] on span "Water WM01" at bounding box center [288, 254] width 59 height 20
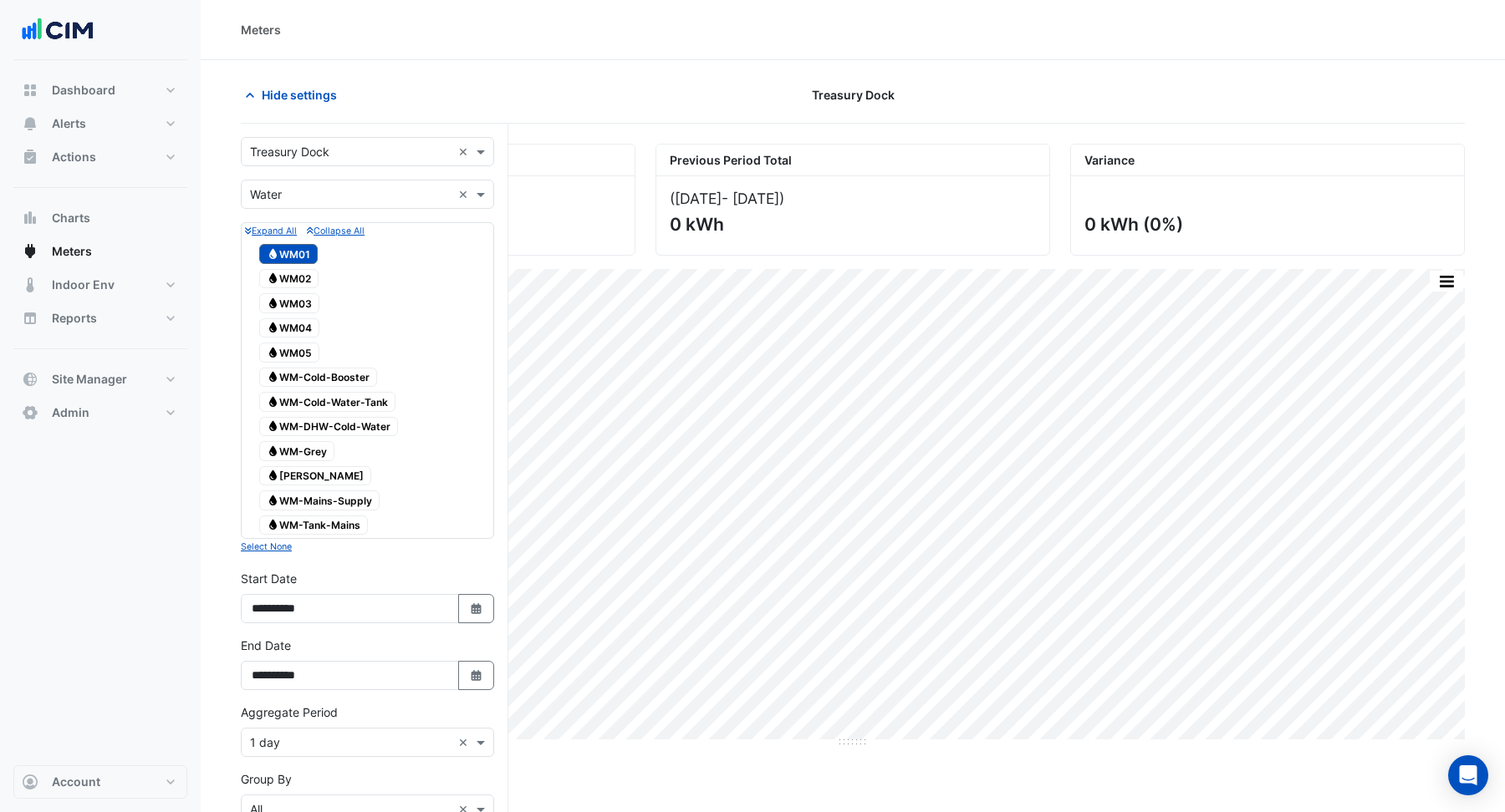
click at [289, 279] on span "Water WM02" at bounding box center [288, 279] width 60 height 20
drag, startPoint x: 294, startPoint y: 301, endPoint x: 294, endPoint y: 316, distance: 15.0
click at [294, 302] on span "Water WM03" at bounding box center [289, 304] width 61 height 20
drag, startPoint x: 293, startPoint y: 323, endPoint x: 294, endPoint y: 335, distance: 12.0
click at [294, 324] on span "Water WM04" at bounding box center [289, 328] width 61 height 20
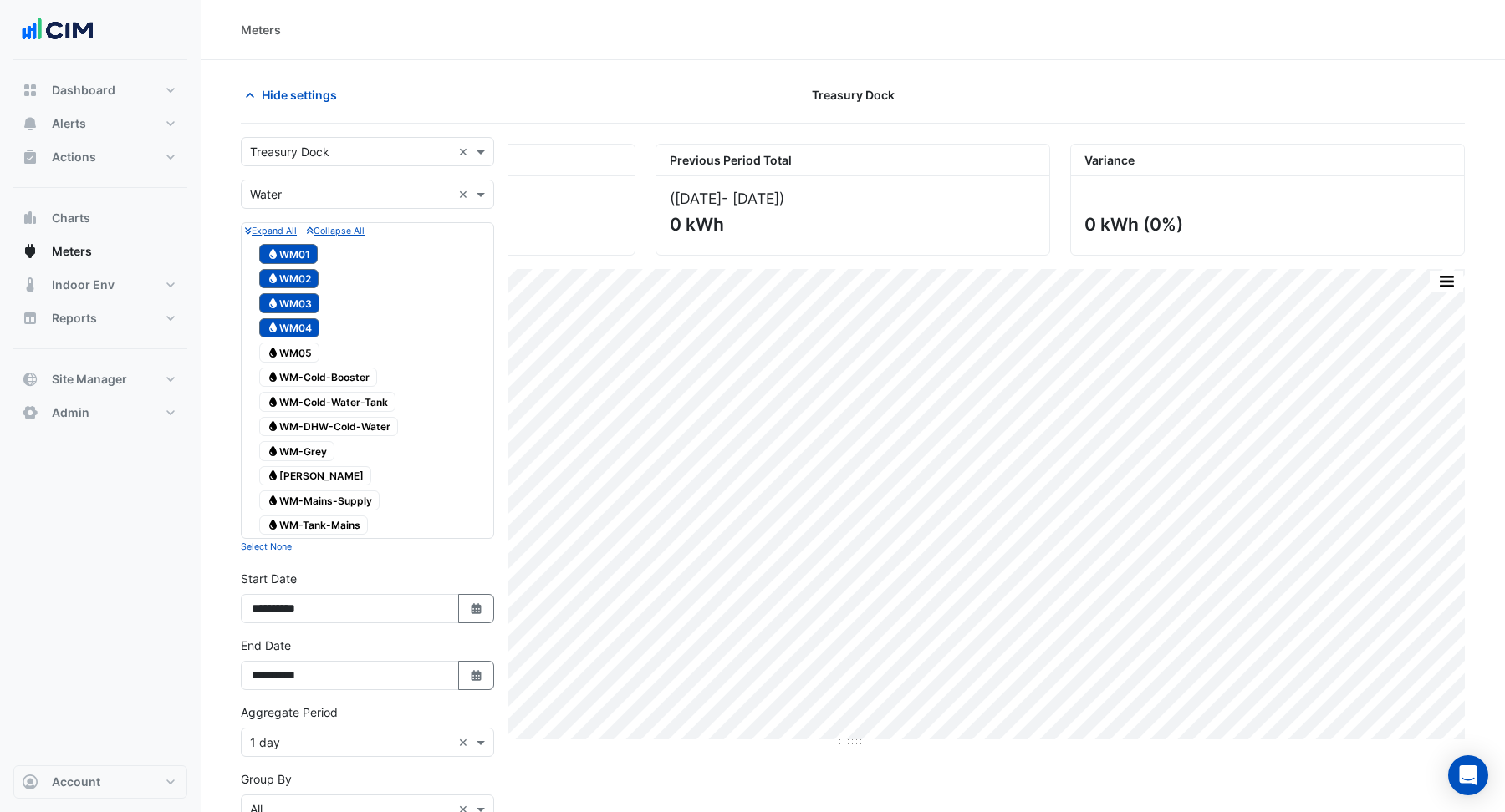
drag, startPoint x: 290, startPoint y: 347, endPoint x: 291, endPoint y: 358, distance: 11.0
click at [289, 347] on span "Water WM05" at bounding box center [289, 352] width 61 height 20
click at [298, 380] on span "Water WM-Cold-Booster" at bounding box center [317, 378] width 118 height 20
click at [305, 404] on span "Water WM-Cold-Water-Tank" at bounding box center [327, 402] width 137 height 20
click at [305, 423] on span "Water WM-DHW-Cold-Water" at bounding box center [328, 426] width 139 height 20
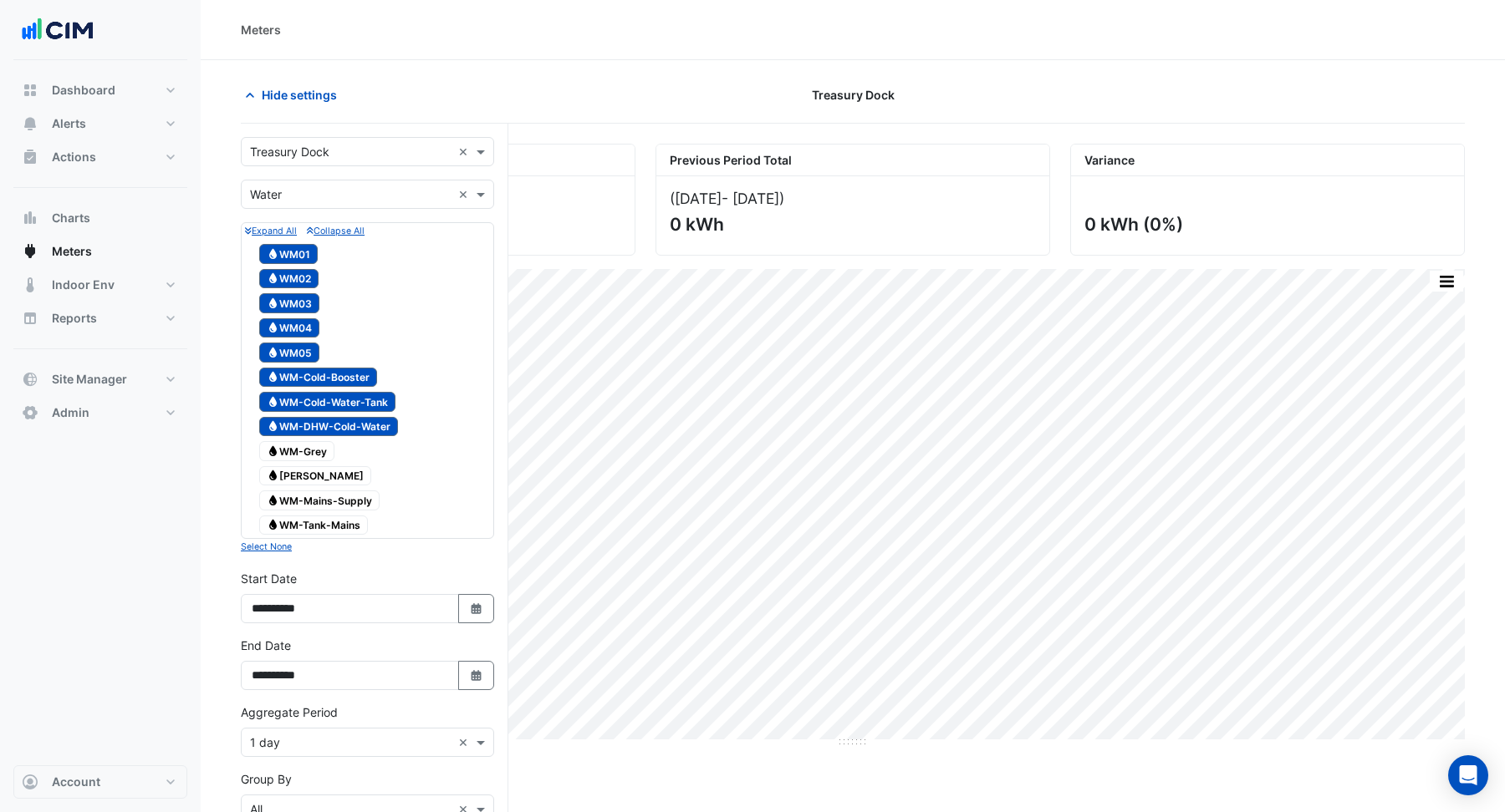
click at [300, 445] on span "Water WM-Grey" at bounding box center [296, 451] width 75 height 20
click at [302, 472] on span "Water WM Mains" at bounding box center [314, 476] width 112 height 20
click at [305, 503] on div "Water WM-Mains-Supply" at bounding box center [319, 501] width 129 height 23
click at [305, 524] on span "Water WM-Tank-Mains" at bounding box center [312, 525] width 108 height 20
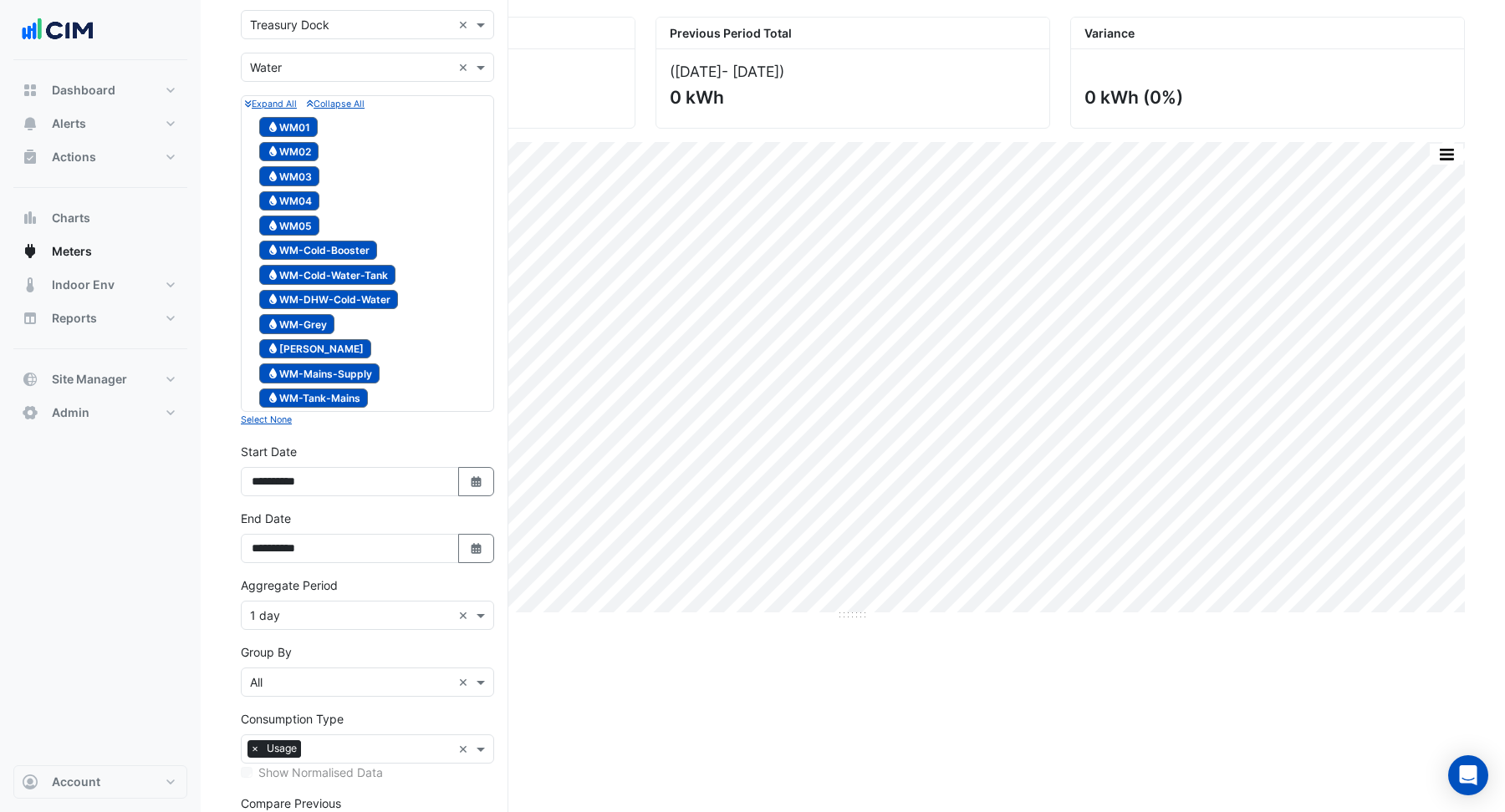
scroll to position [267, 0]
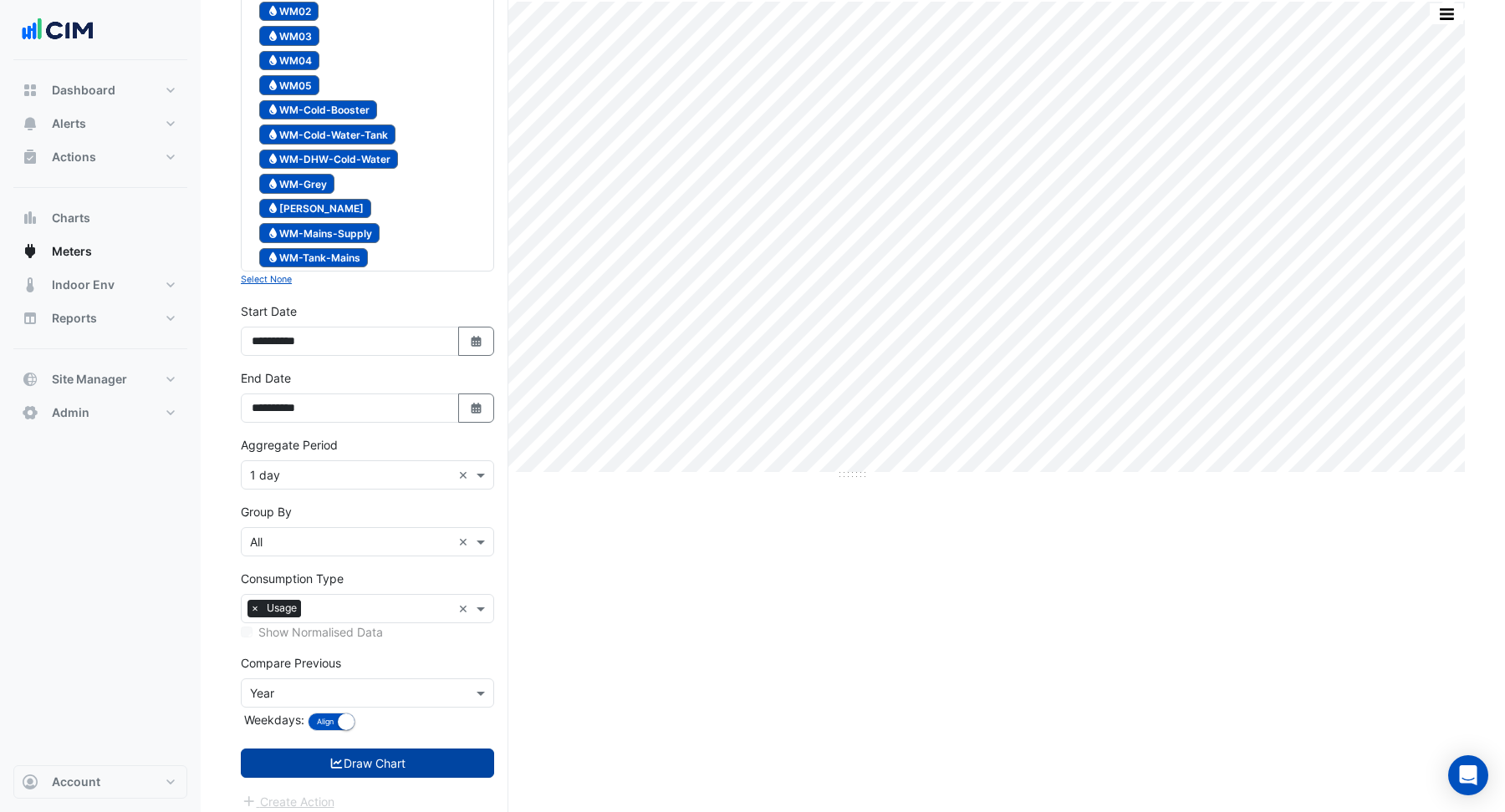
click at [370, 759] on button "Draw Chart" at bounding box center [368, 763] width 254 height 29
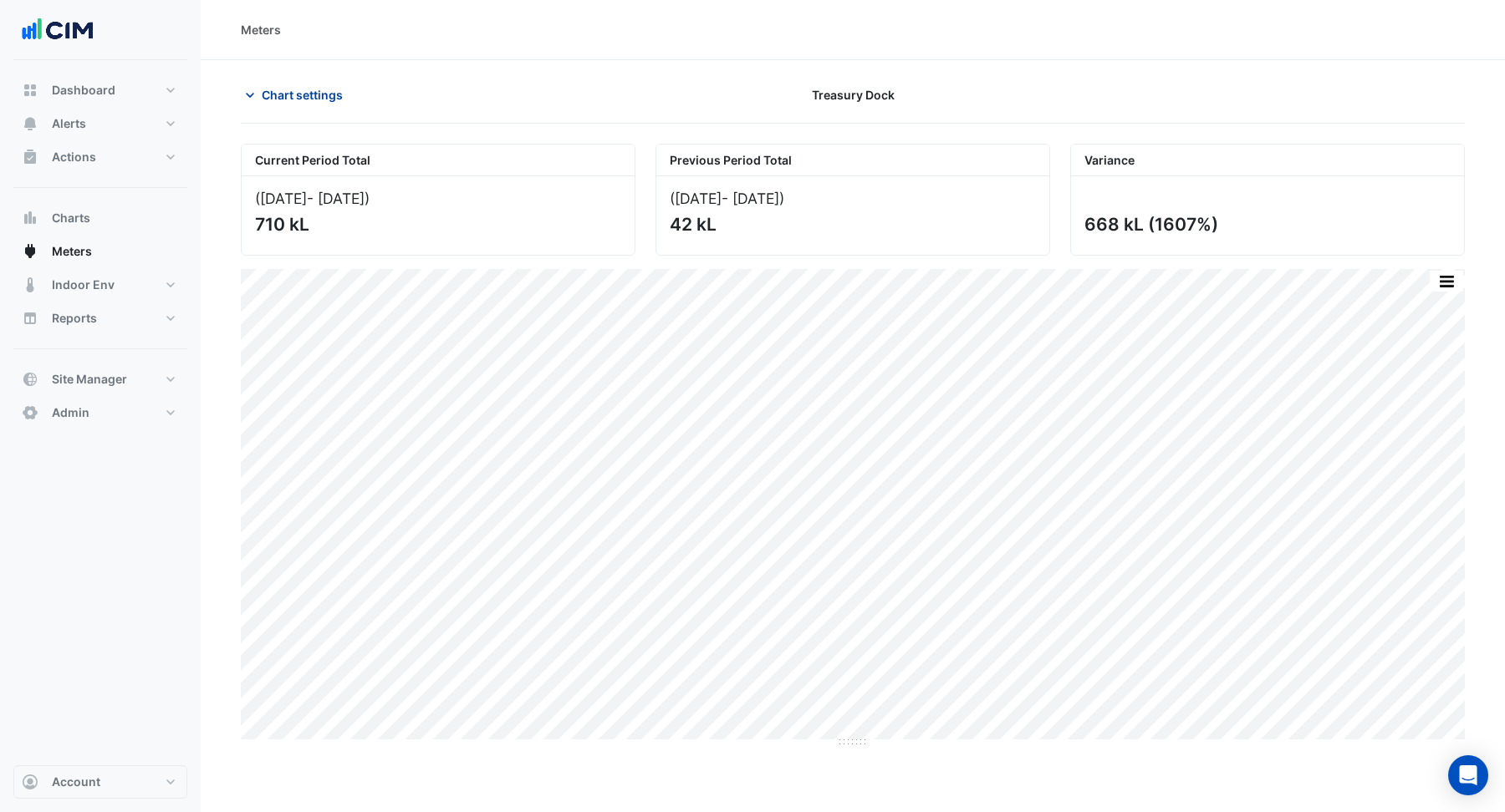
click at [279, 92] on span "Chart settings" at bounding box center [302, 95] width 81 height 18
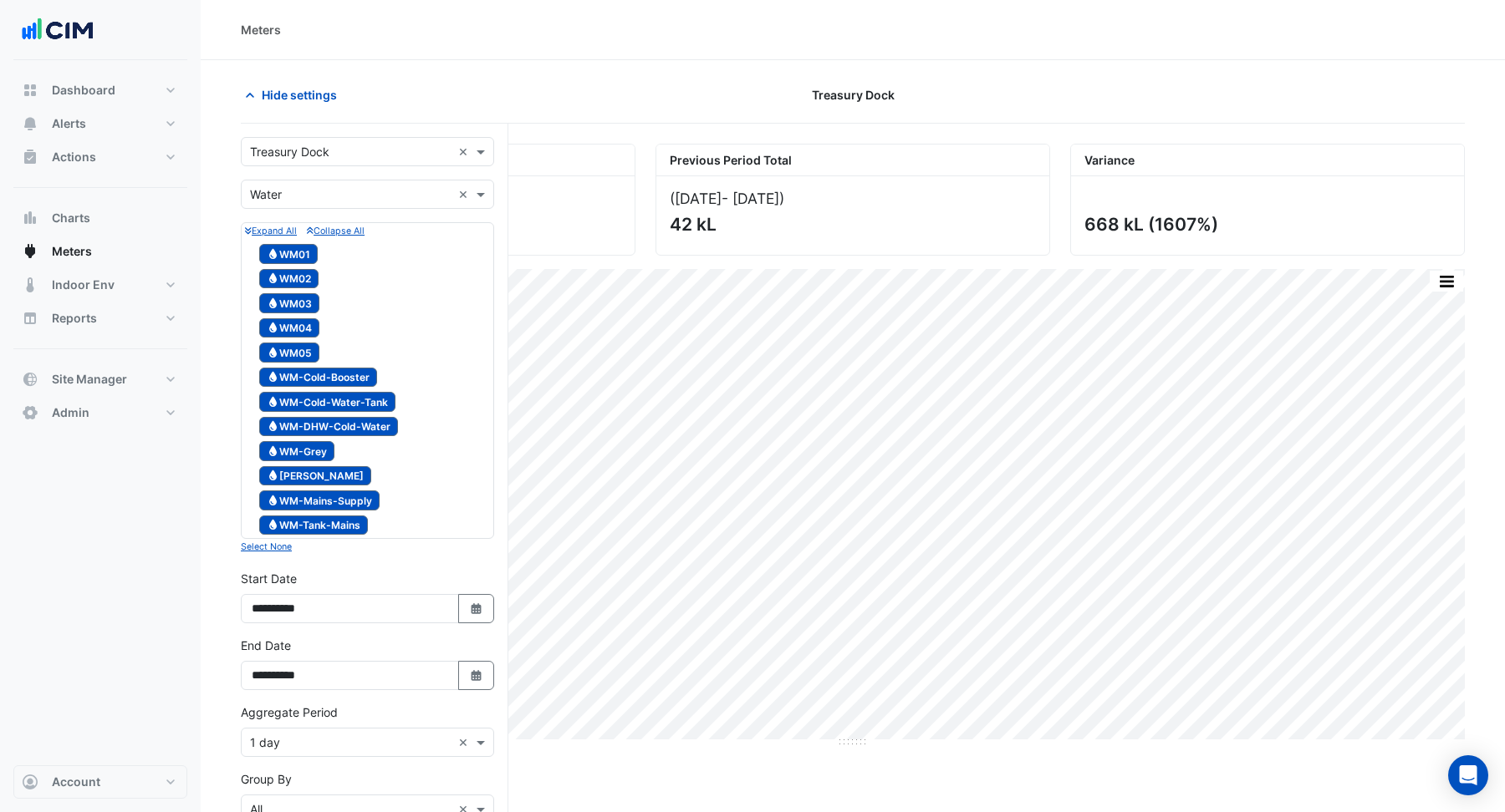
scroll to position [3, 0]
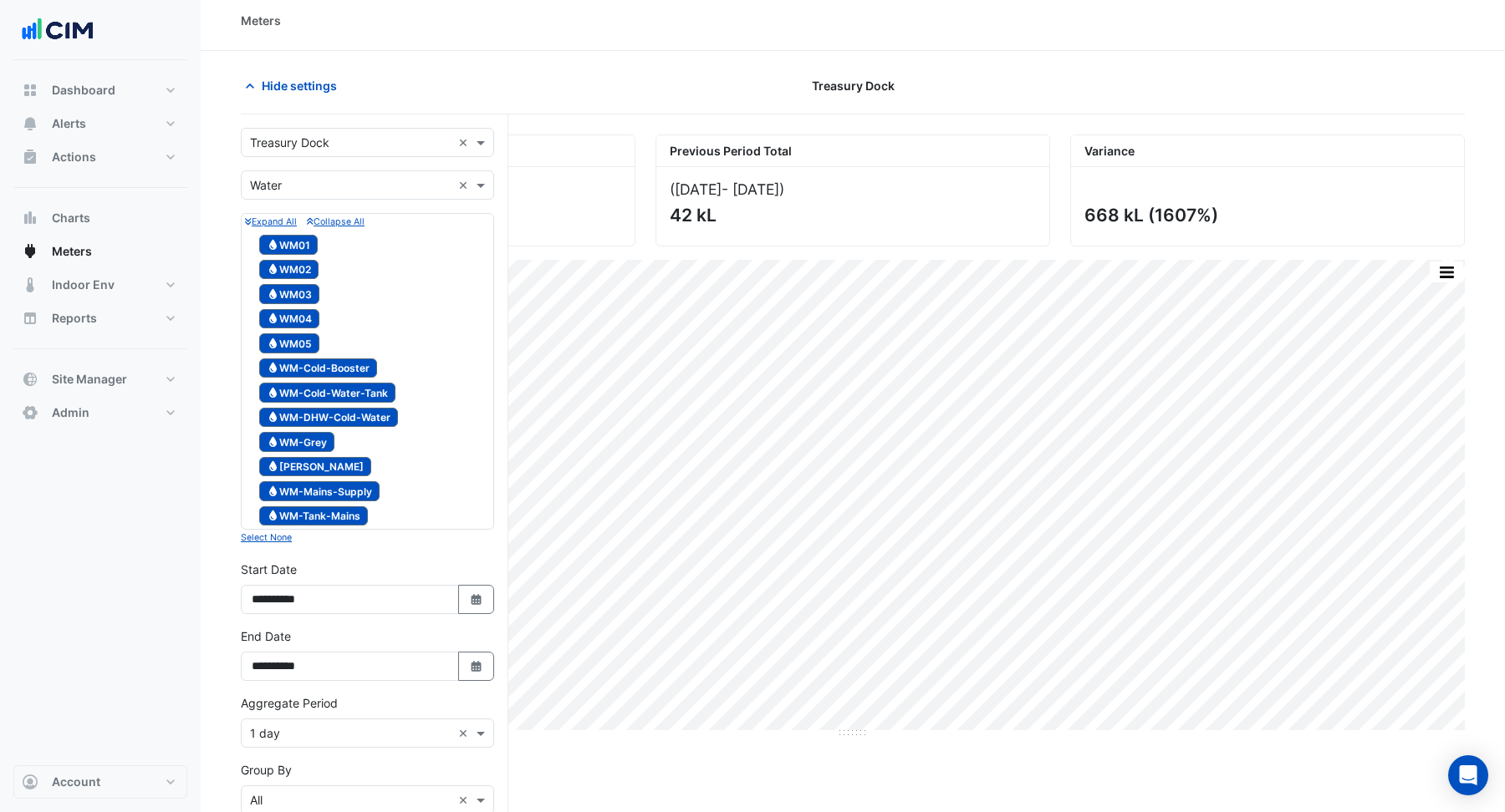
drag, startPoint x: 464, startPoint y: 294, endPoint x: 917, endPoint y: 731, distance: 629.4
click at [917, 731] on div "Print Save as JPEG Save as PNG Pivot Data Table Export CSV - Flat Export CSV - …" at bounding box center [853, 499] width 1224 height 479
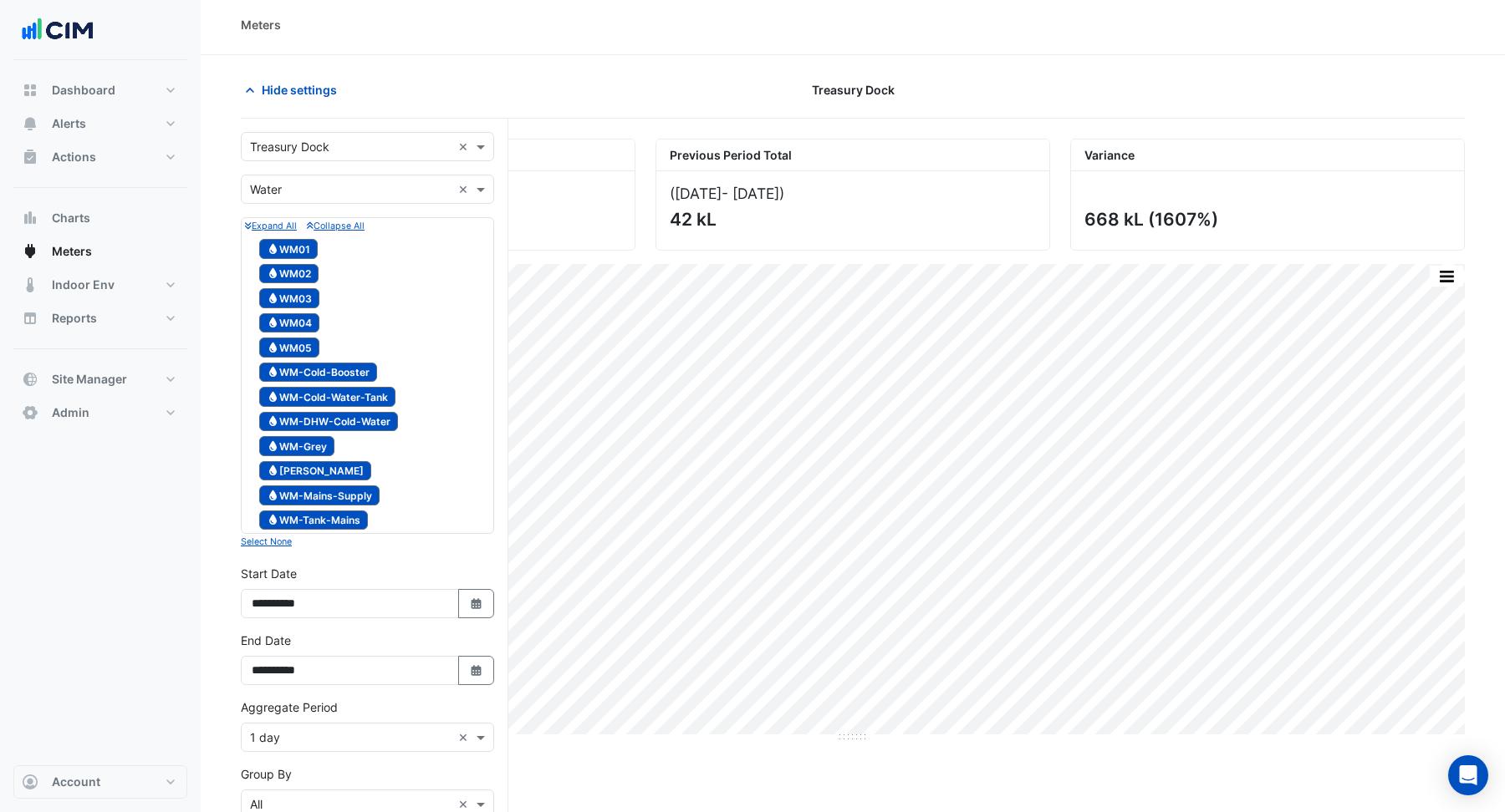
click at [296, 191] on input "text" at bounding box center [350, 190] width 201 height 18
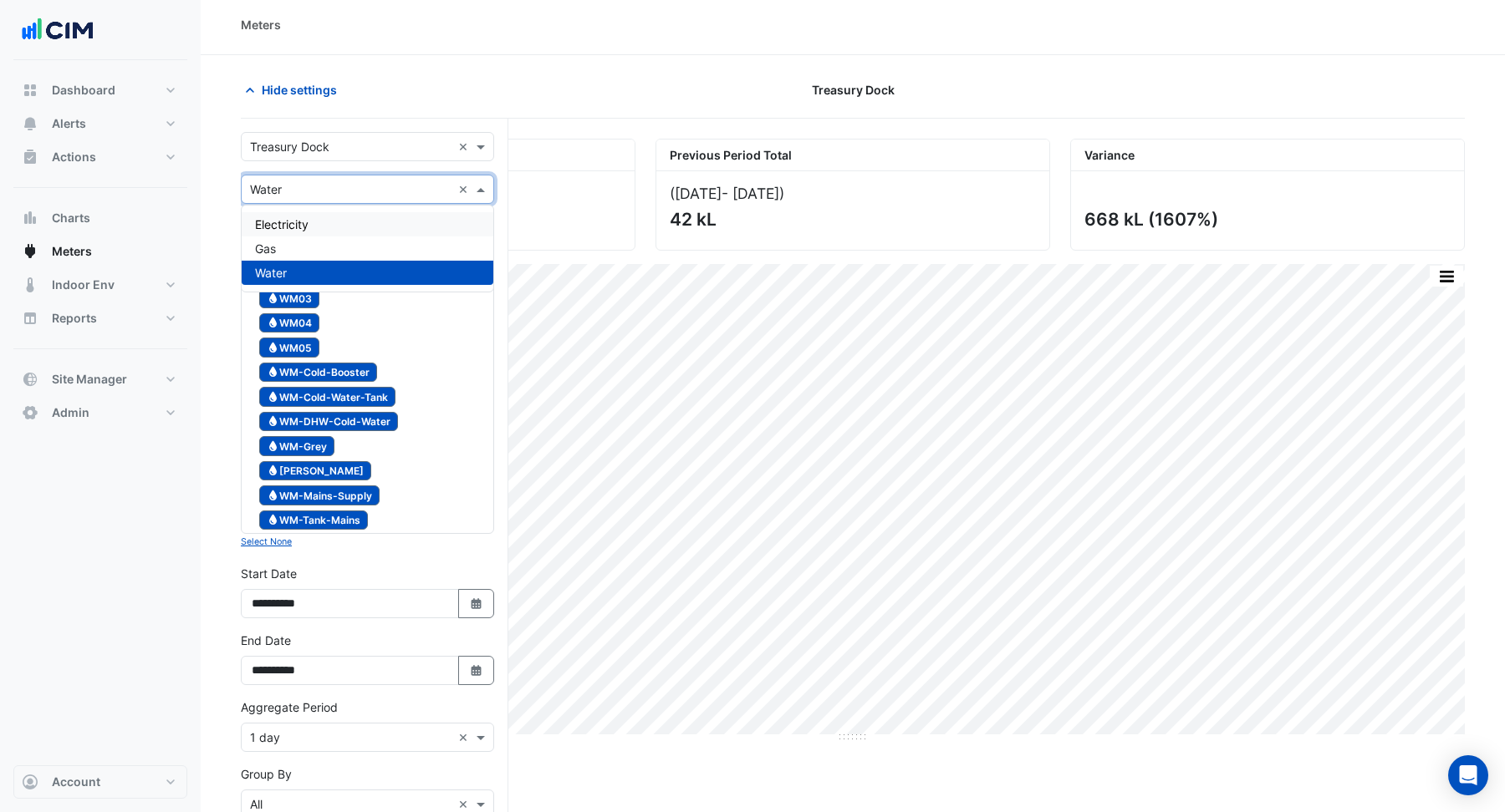
click at [558, 125] on div "Current Period Total (01 Sep 25 - 30 Sep 25 ) 710 kL Previous Period Total (02 …" at bounding box center [852, 187] width 1243 height 125
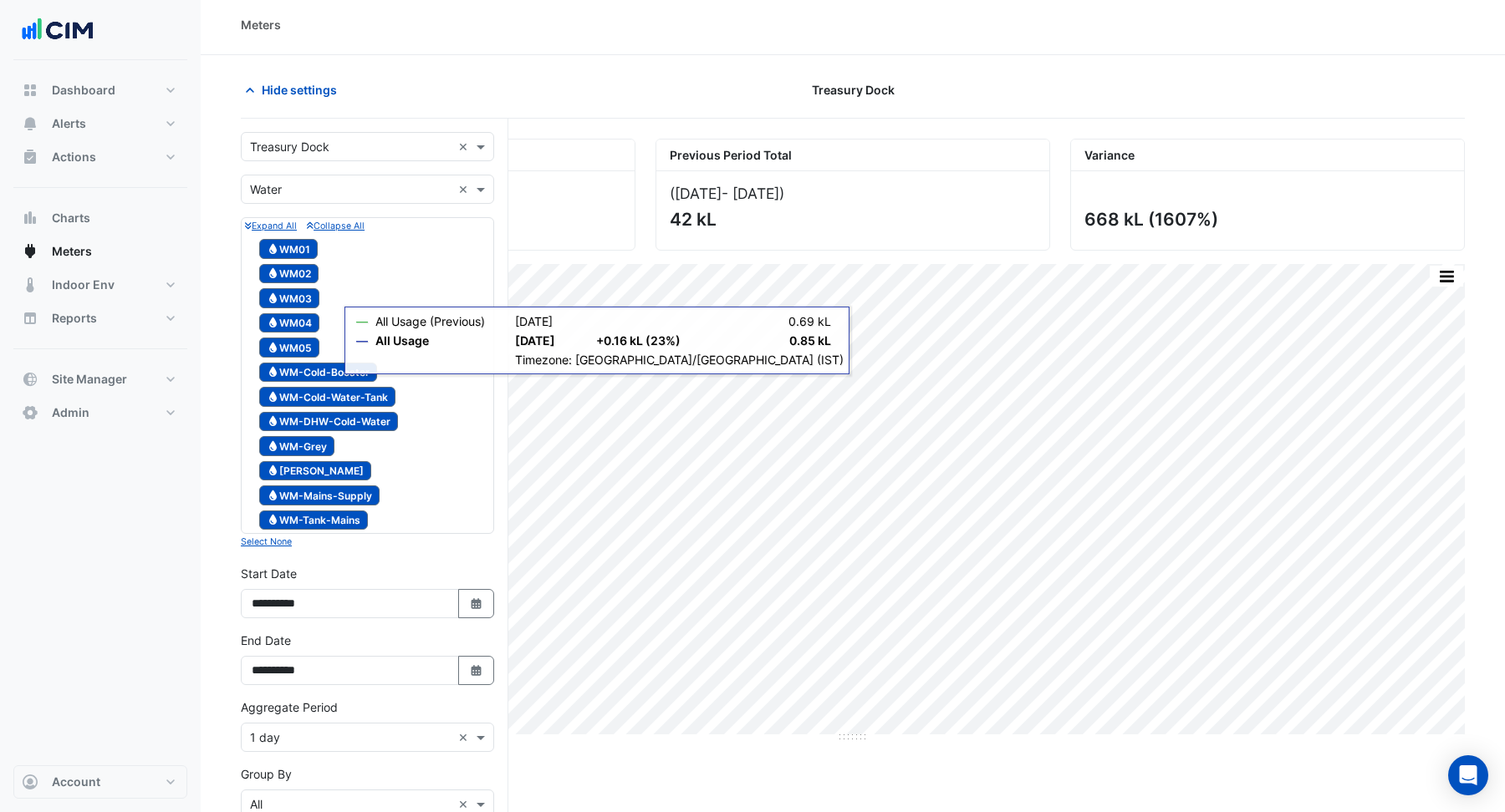
scroll to position [267, 0]
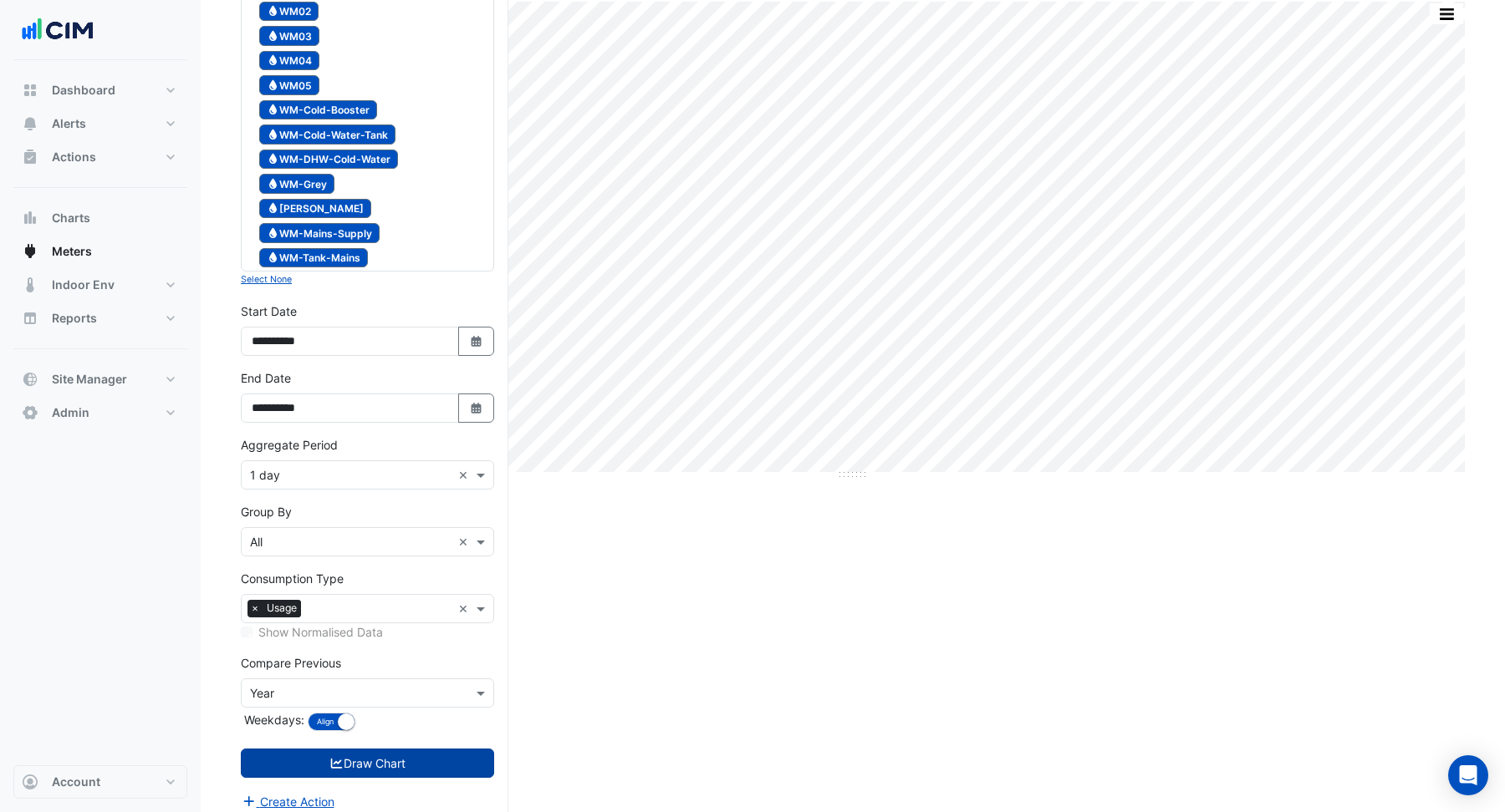
click at [381, 749] on button "Draw Chart" at bounding box center [368, 763] width 254 height 29
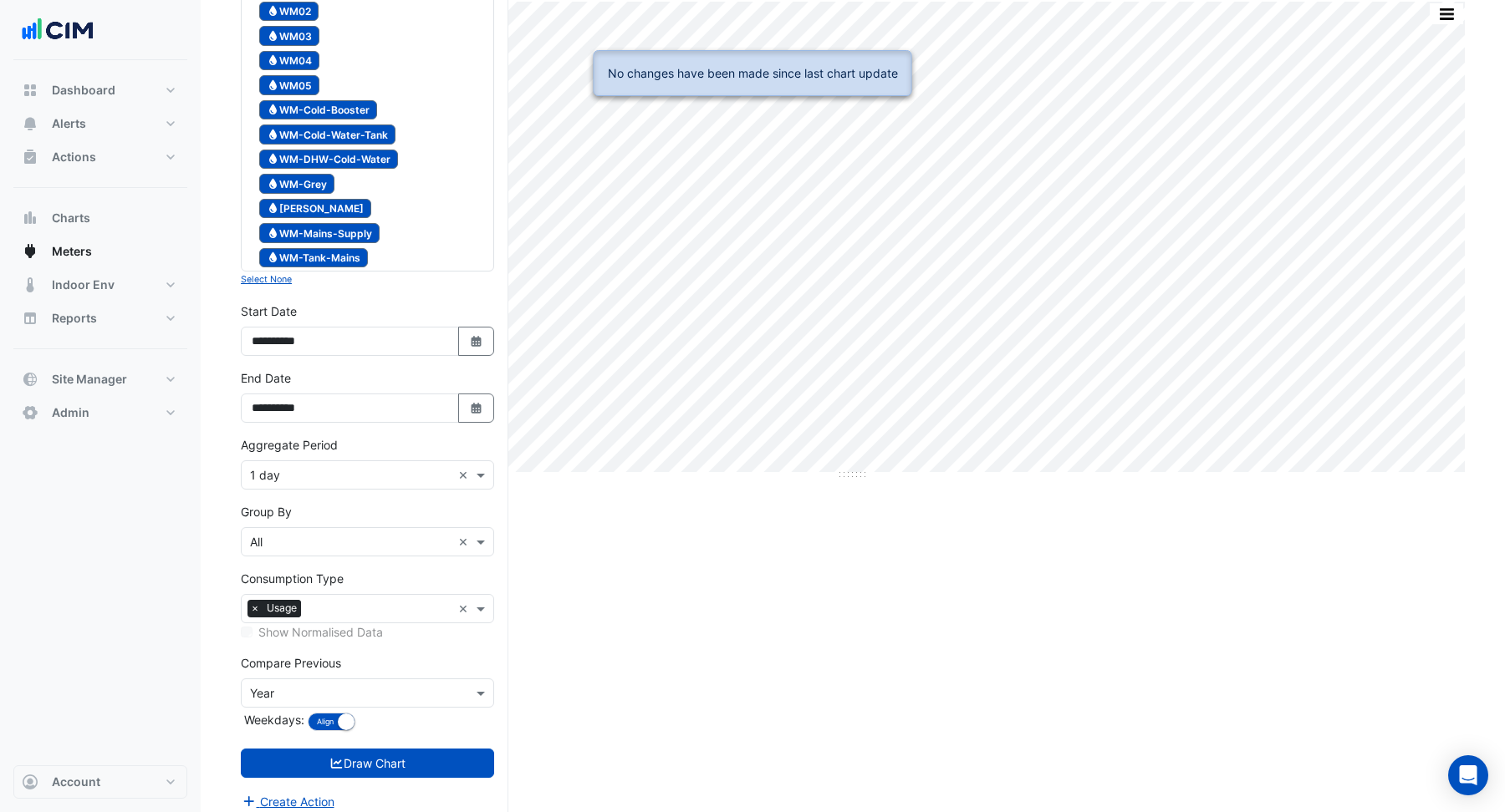
scroll to position [0, 0]
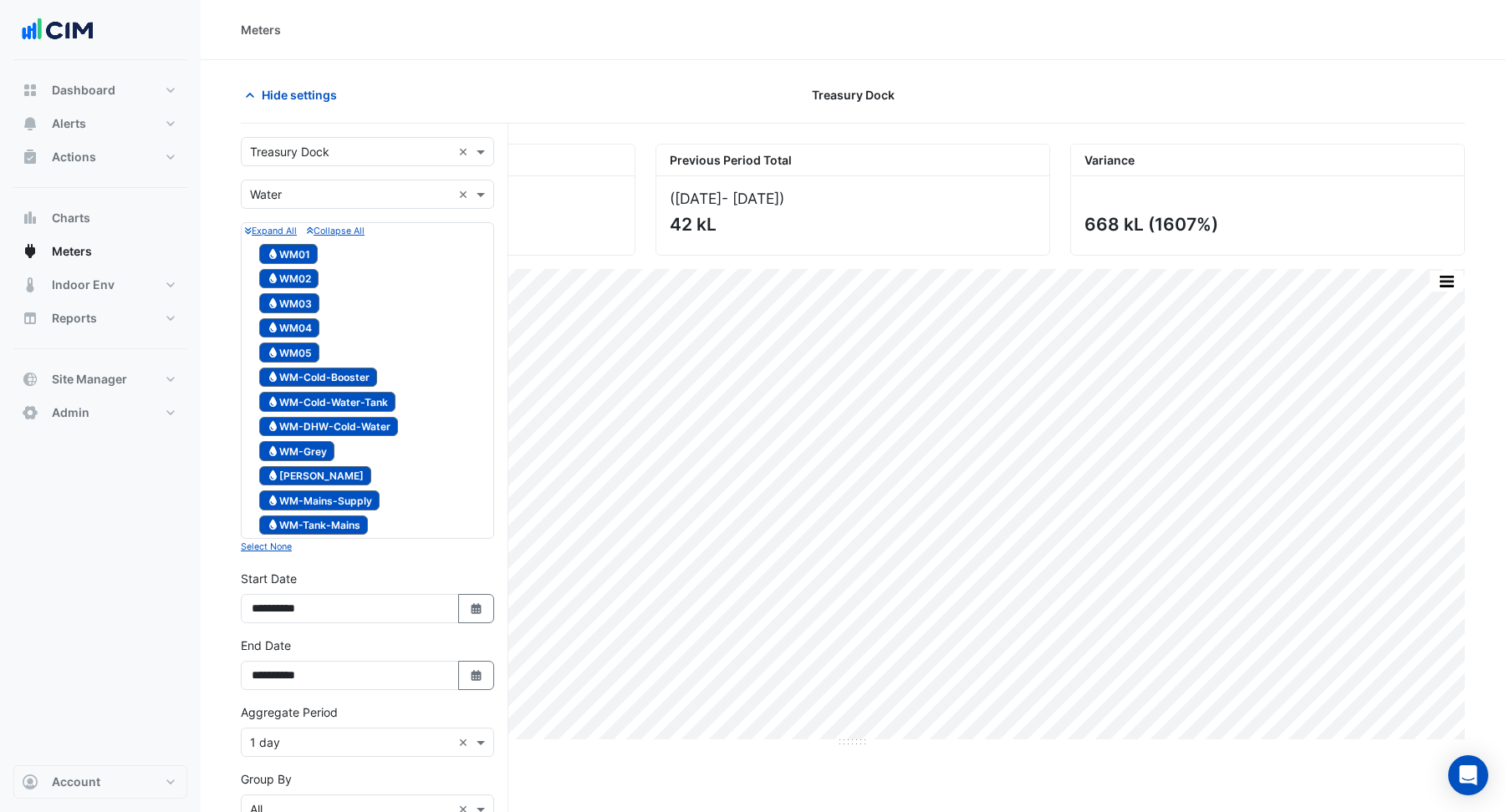
click at [498, 190] on div "× Treasury Dock × × Water × Expand All Collapse All Water WM01 Water WM02 Water…" at bounding box center [375, 608] width 267 height 969
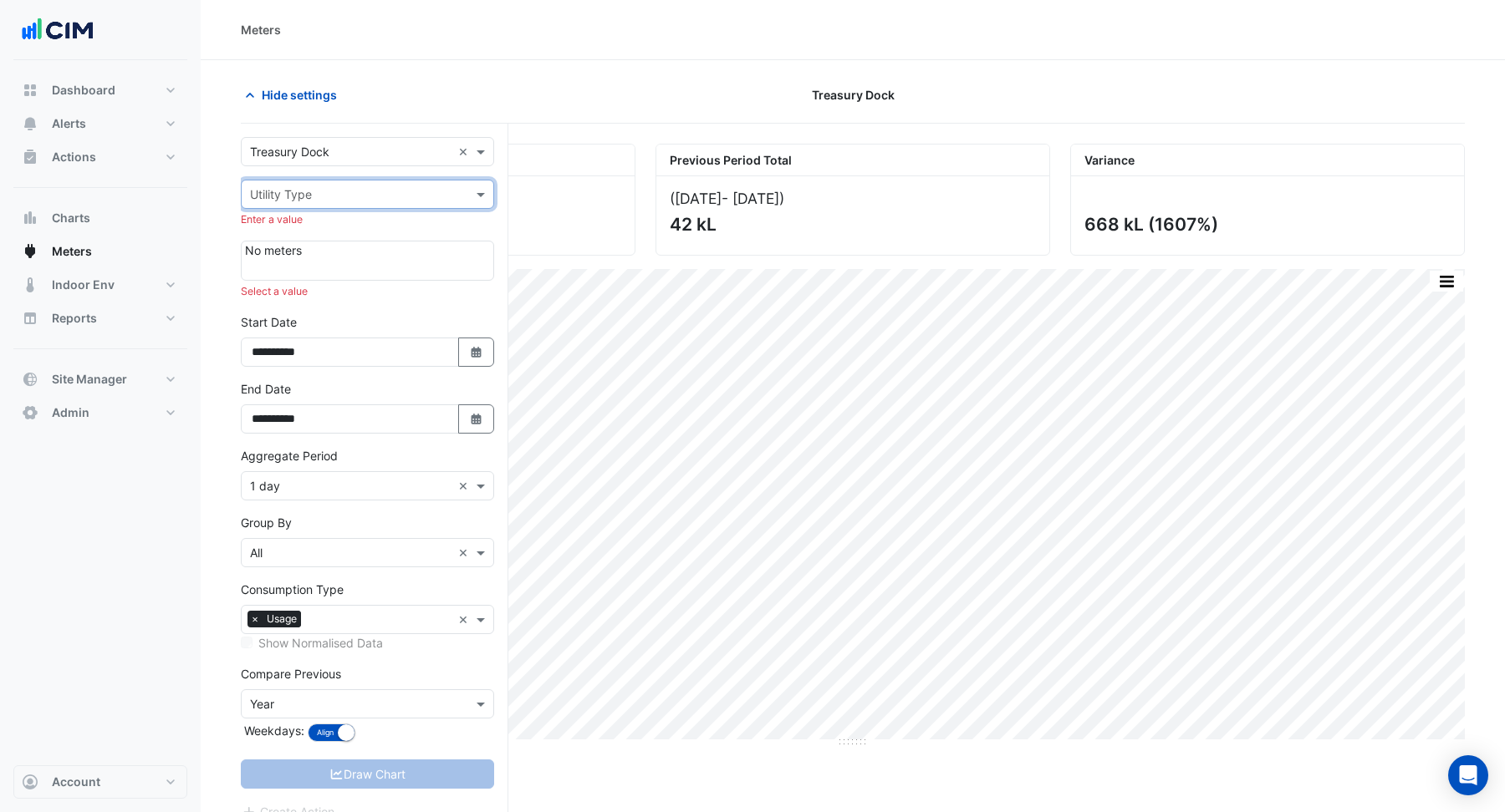
click at [363, 149] on input "text" at bounding box center [350, 152] width 201 height 18
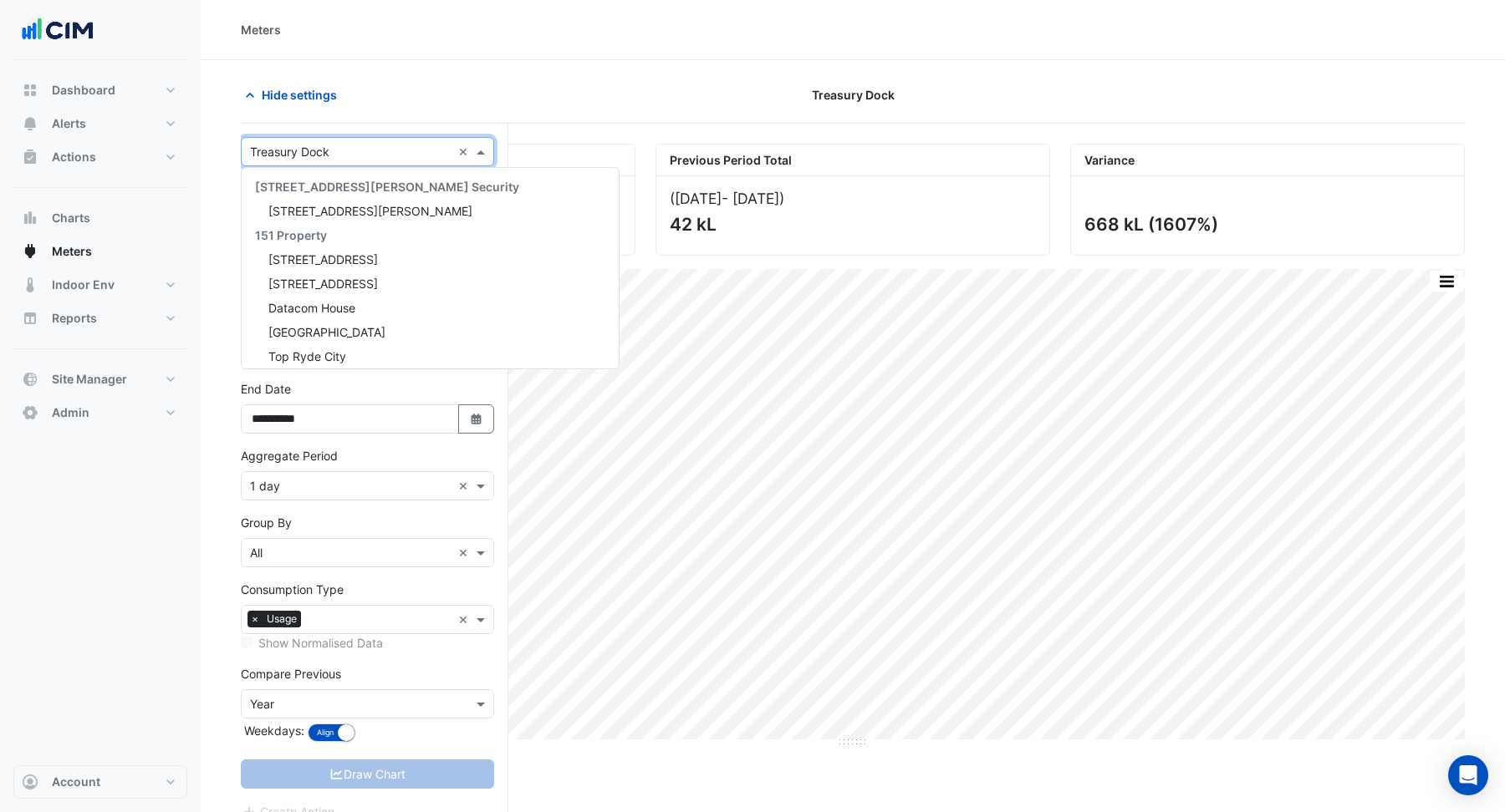
scroll to position [19515, 0]
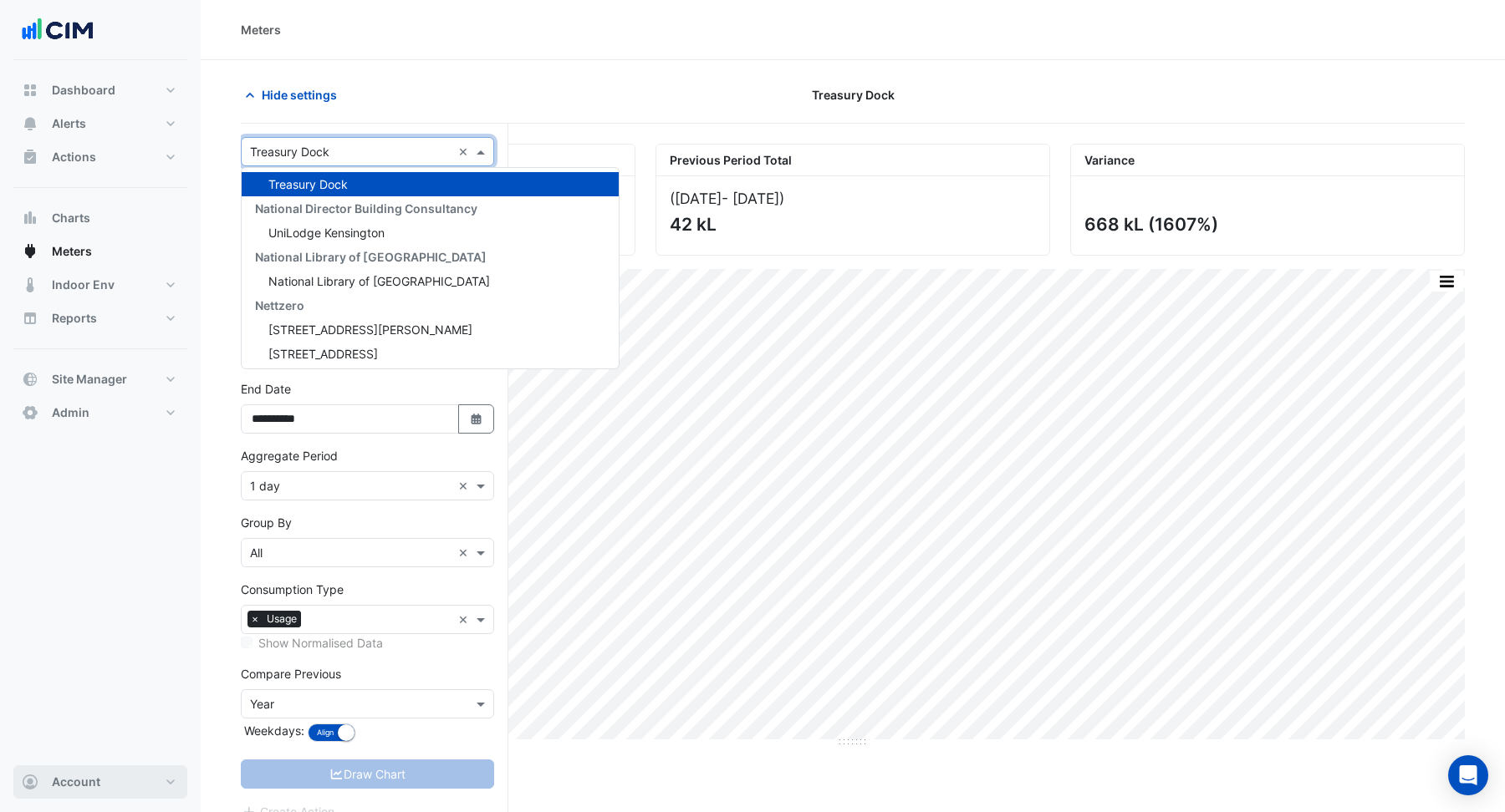
click at [65, 788] on span "Account" at bounding box center [76, 782] width 49 height 17
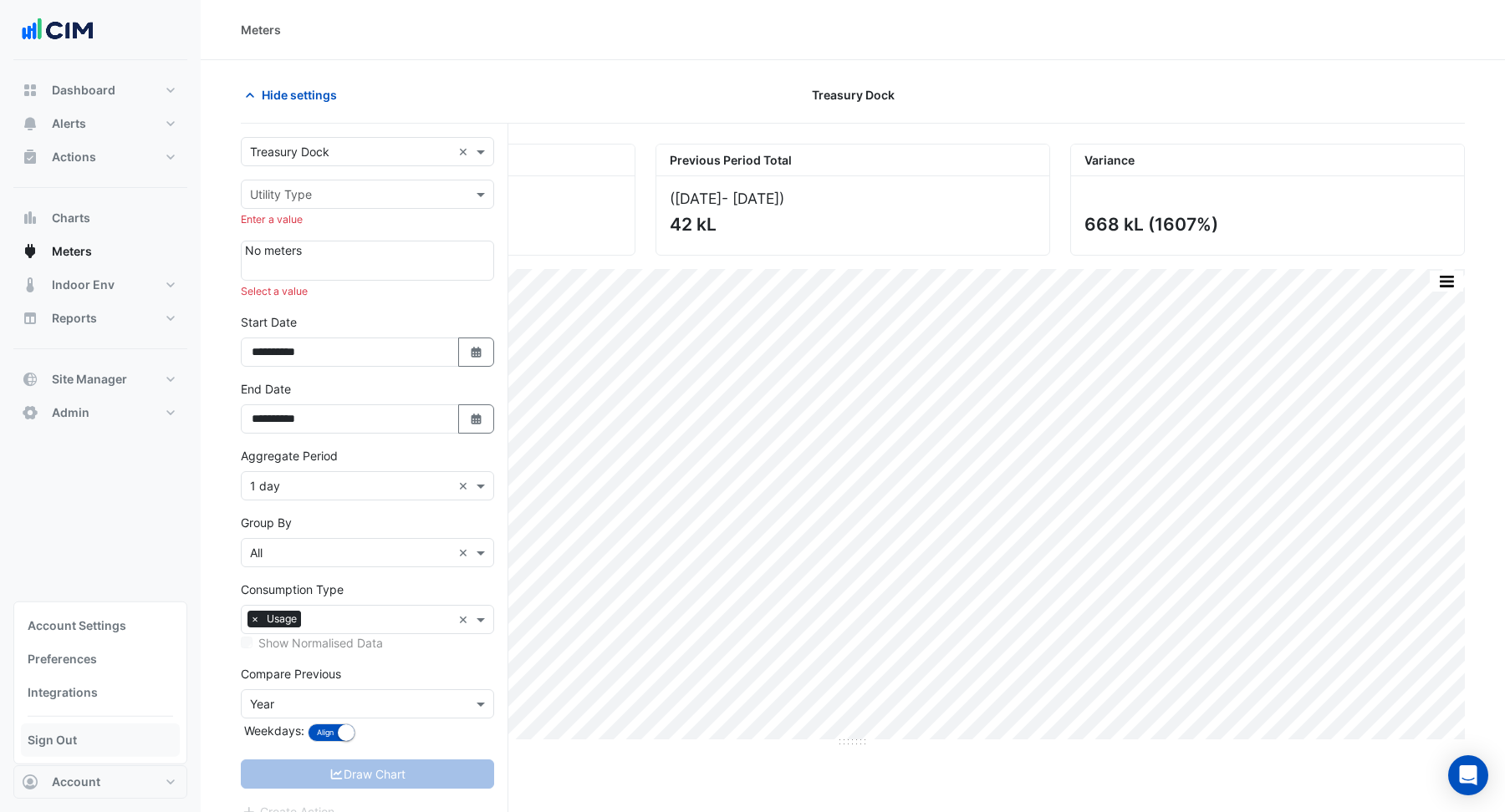
click at [67, 751] on link "Sign Out" at bounding box center [100, 741] width 159 height 33
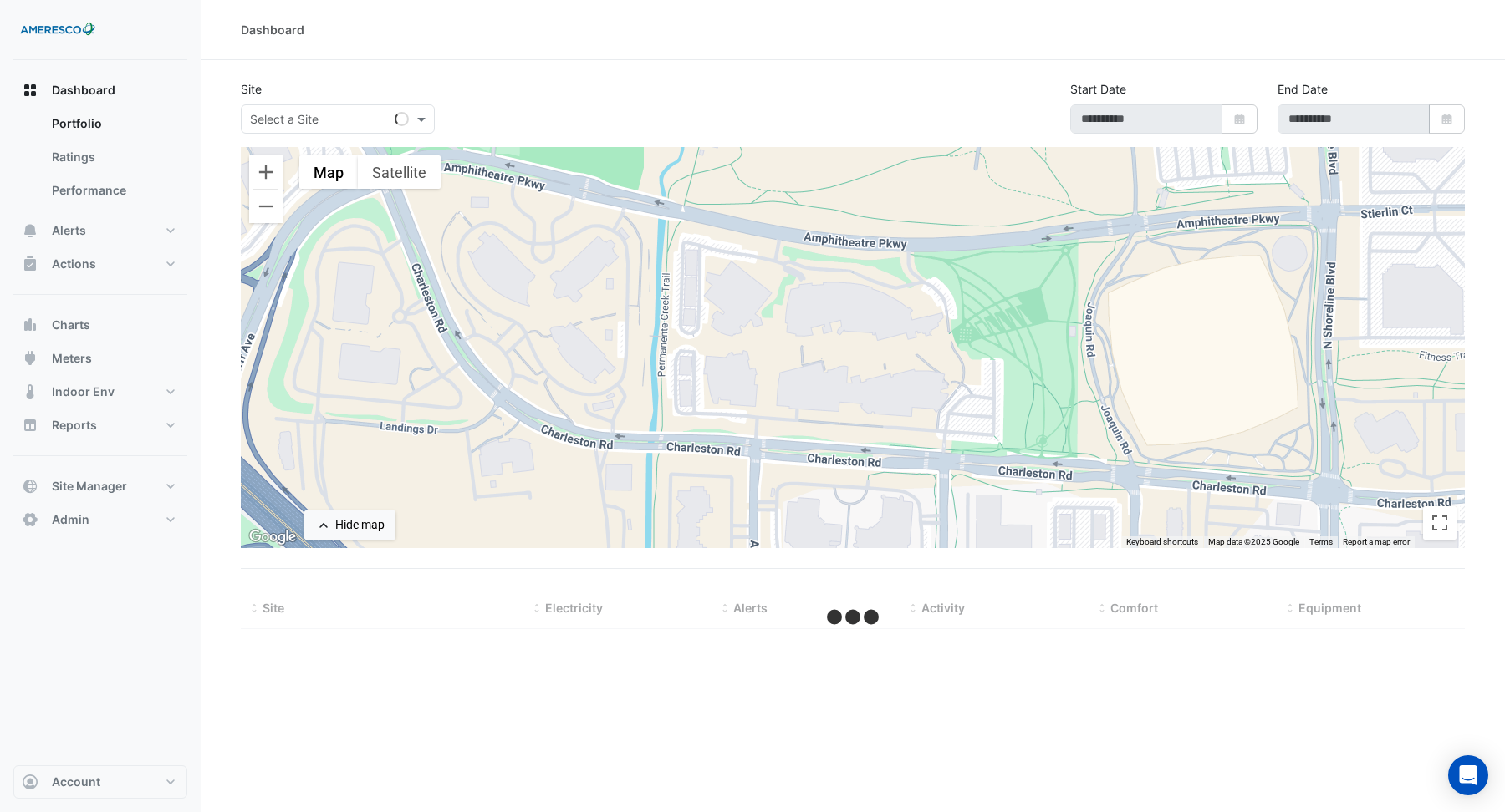
type input "**********"
select select "***"
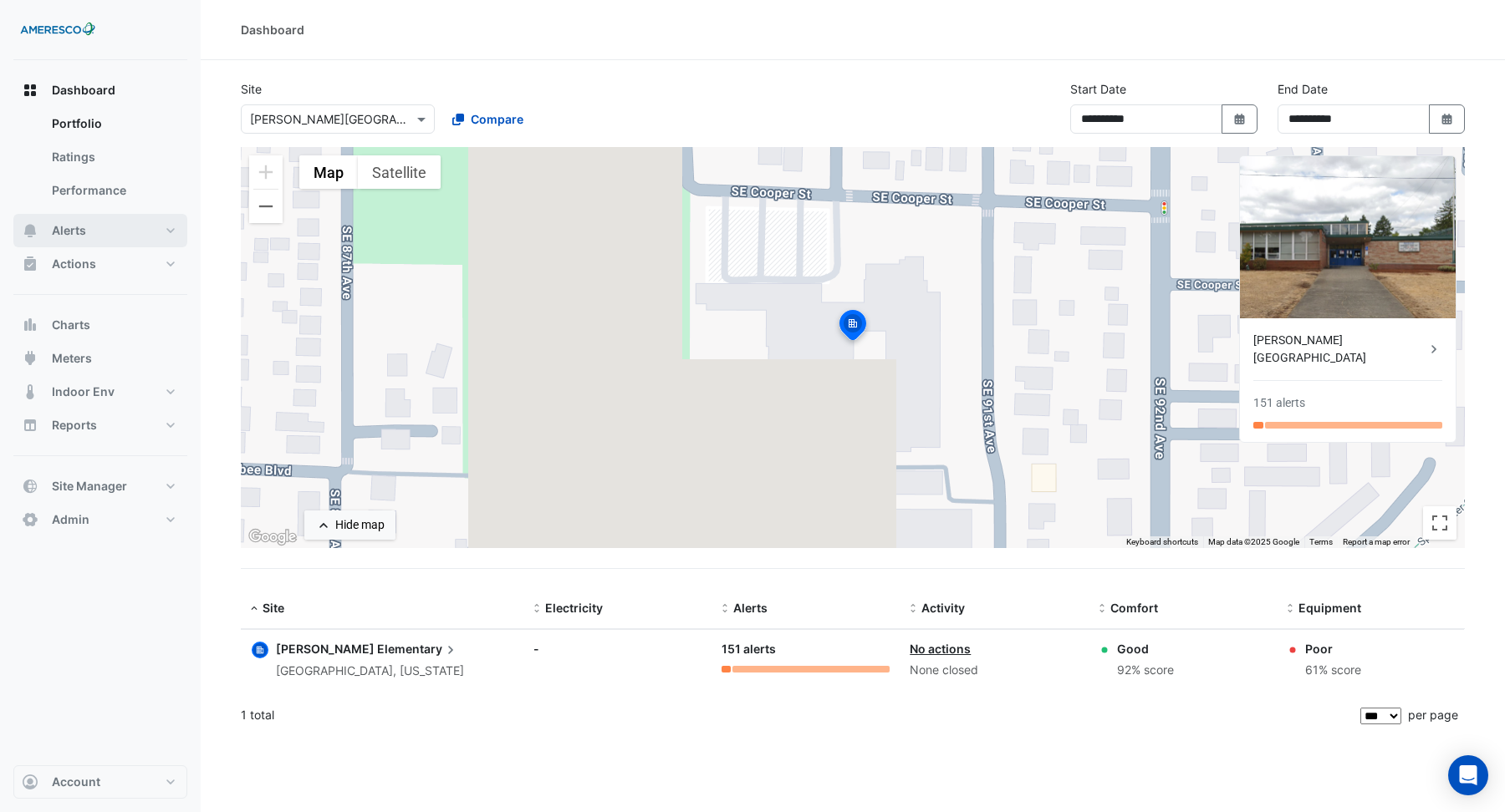
click at [82, 231] on span "Alerts" at bounding box center [68, 230] width 34 height 17
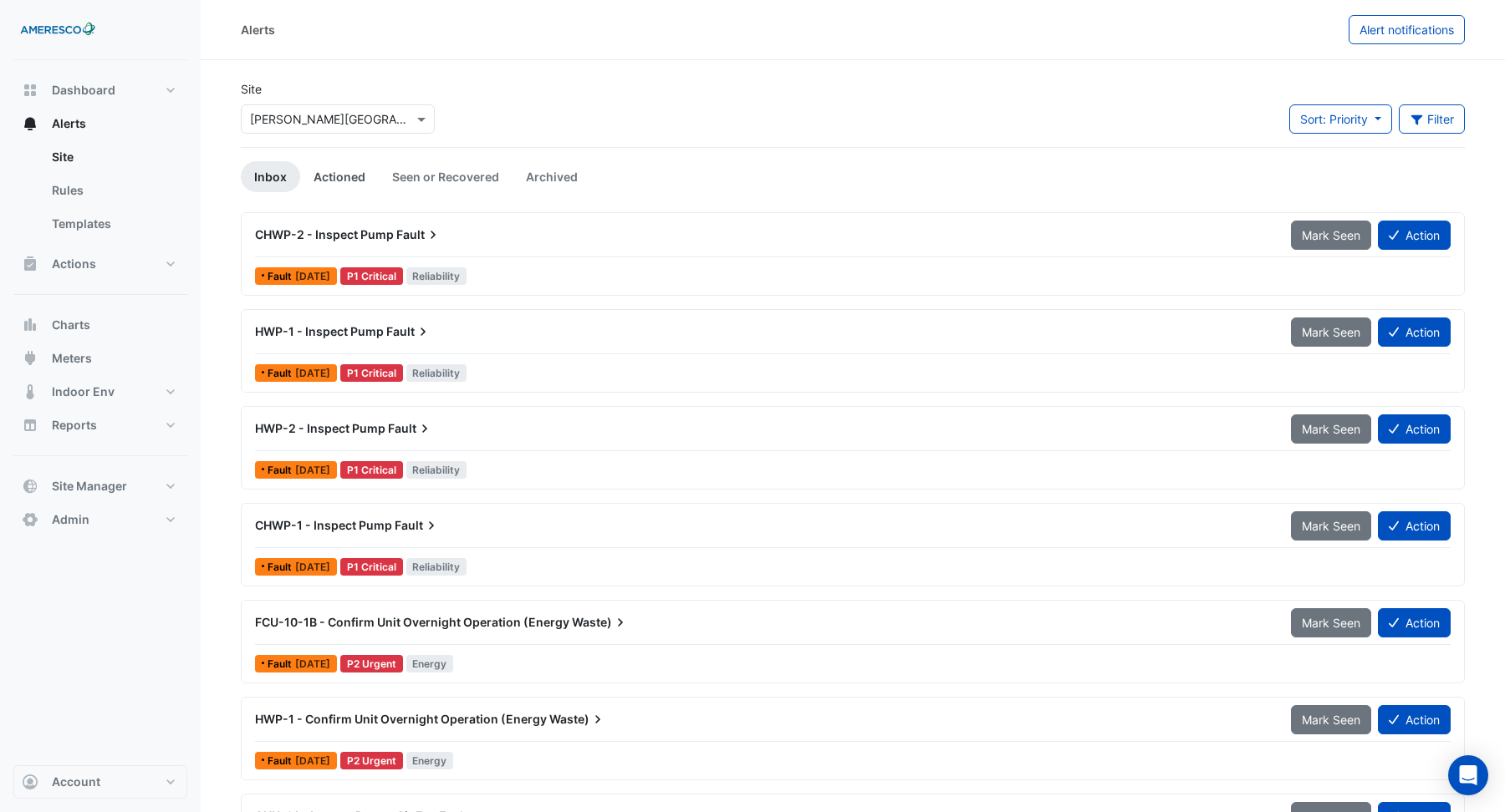
click at [354, 181] on link "Actioned" at bounding box center [339, 177] width 79 height 31
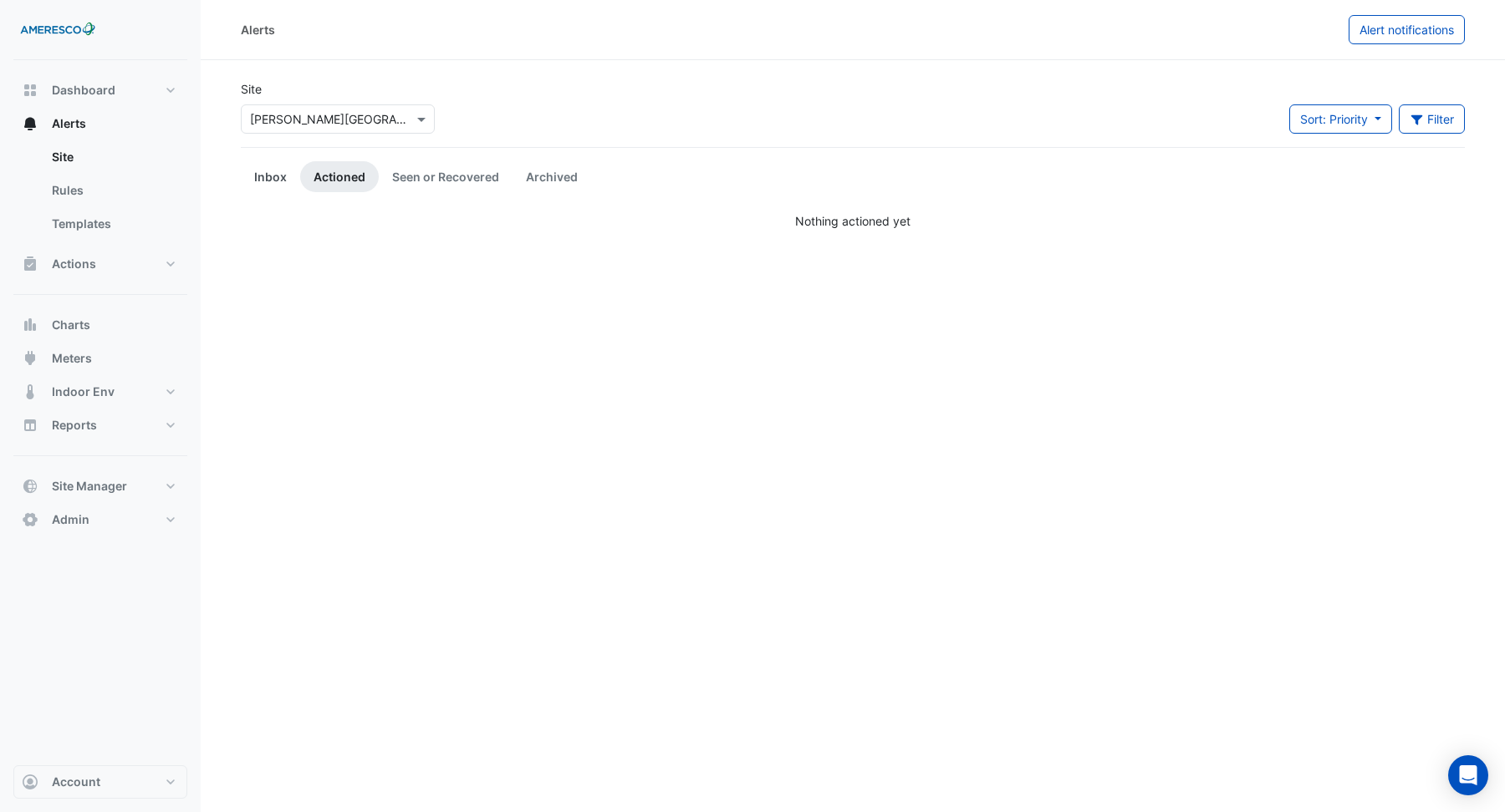
click at [264, 183] on link "Inbox" at bounding box center [270, 177] width 60 height 31
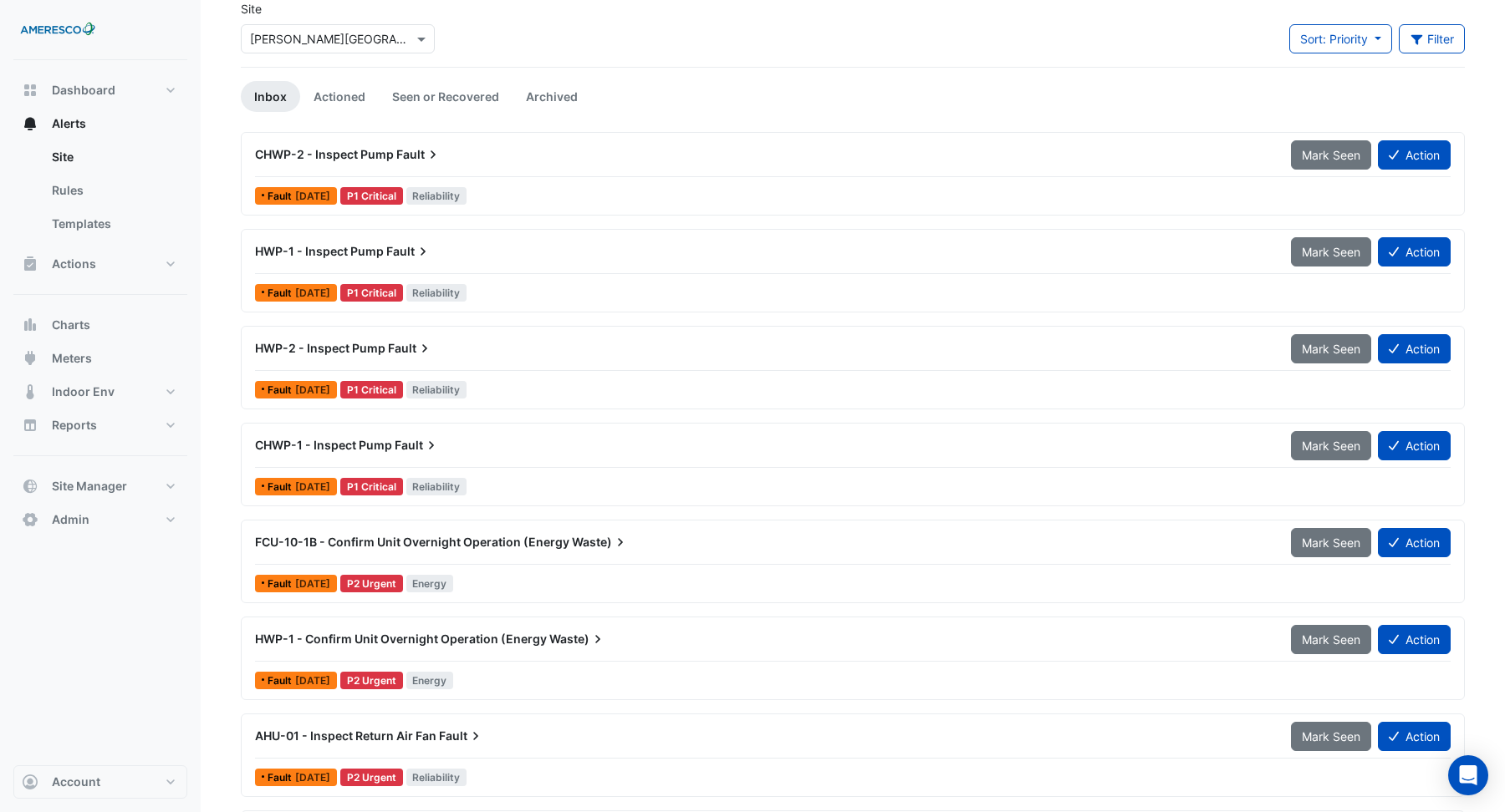
scroll to position [21, 0]
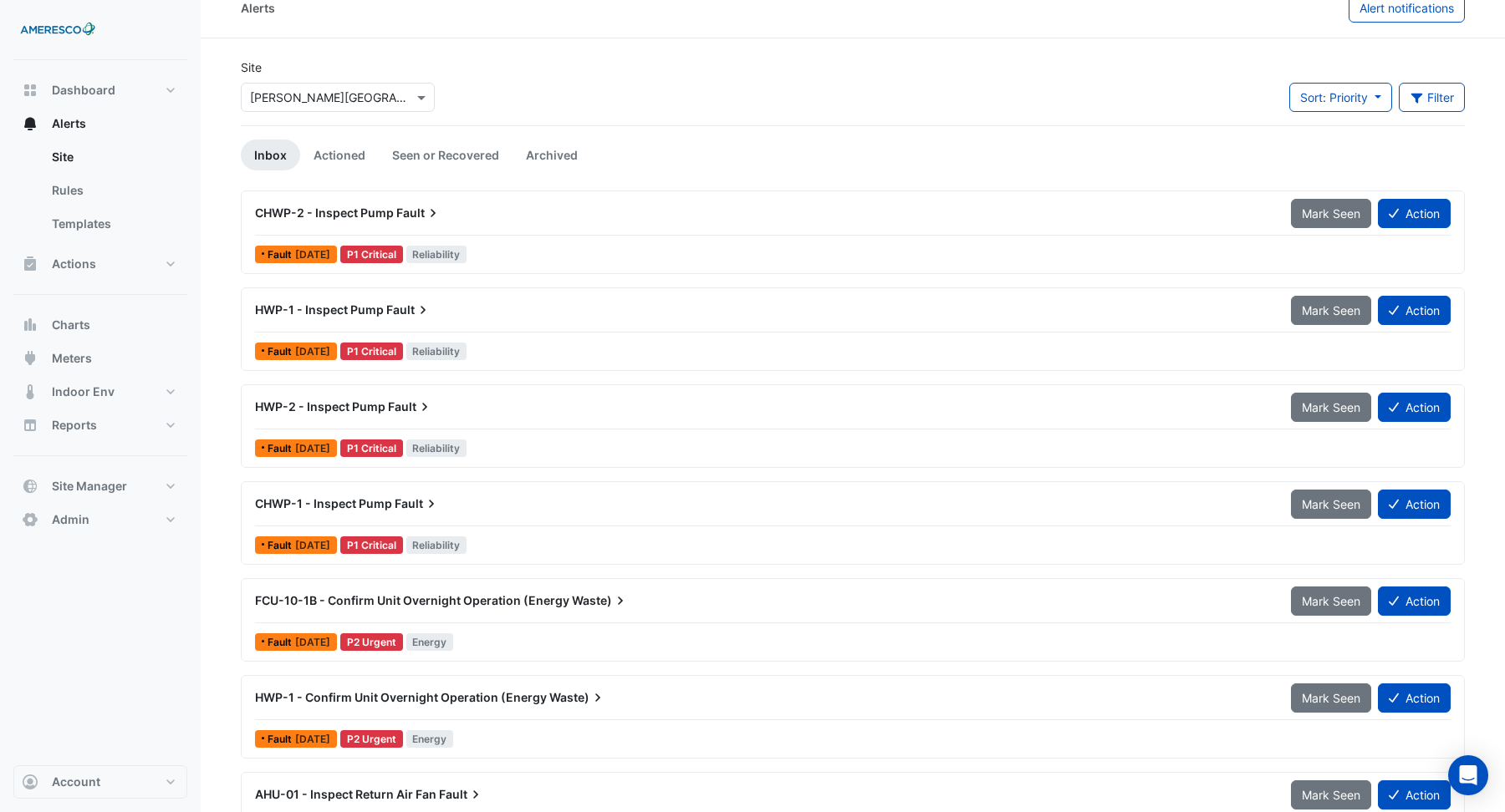
click at [350, 407] on span "HWP-2 - Inspect Pump" at bounding box center [320, 406] width 131 height 15
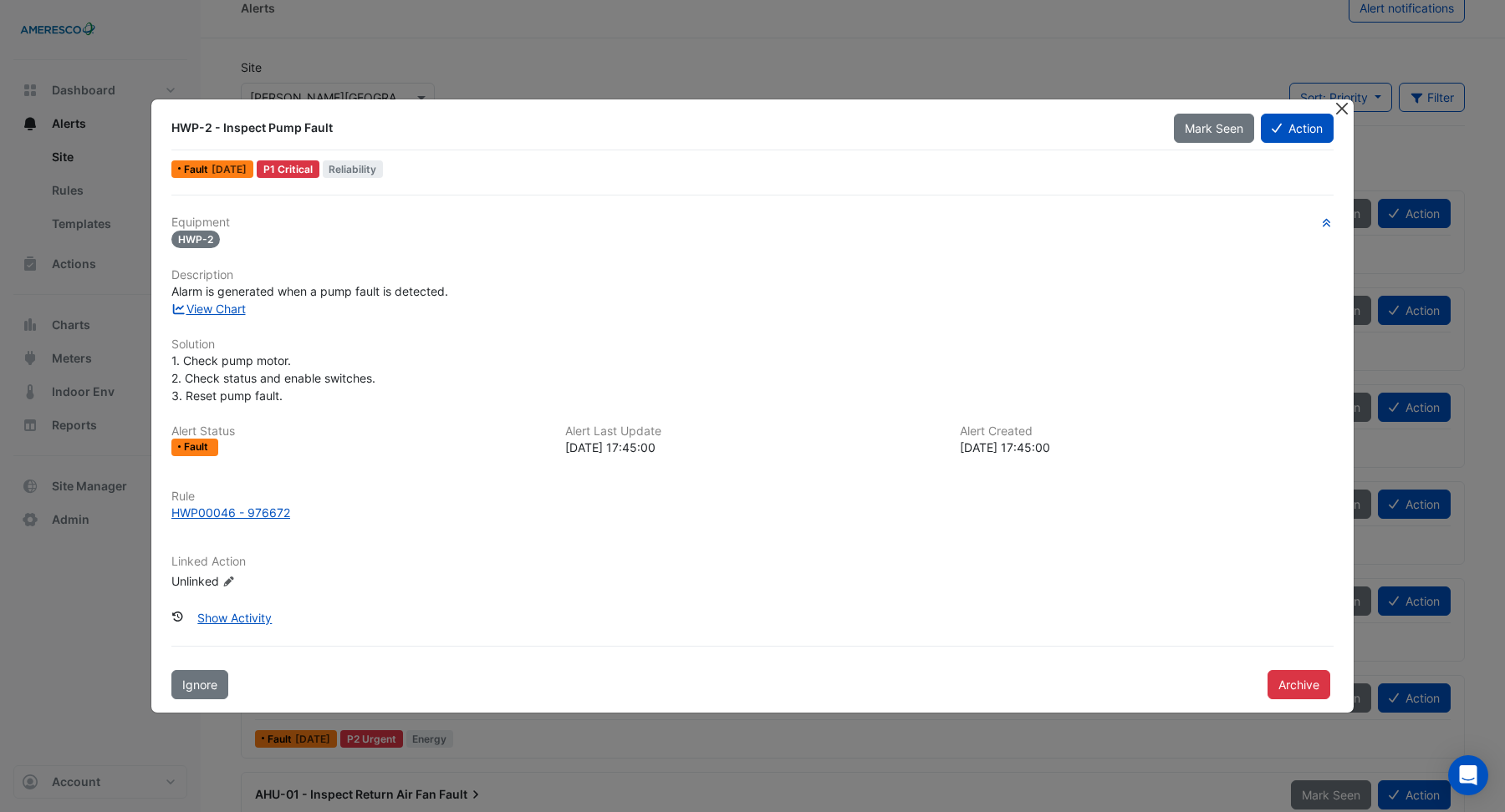
click at [1341, 107] on button "Close" at bounding box center [1341, 108] width 18 height 18
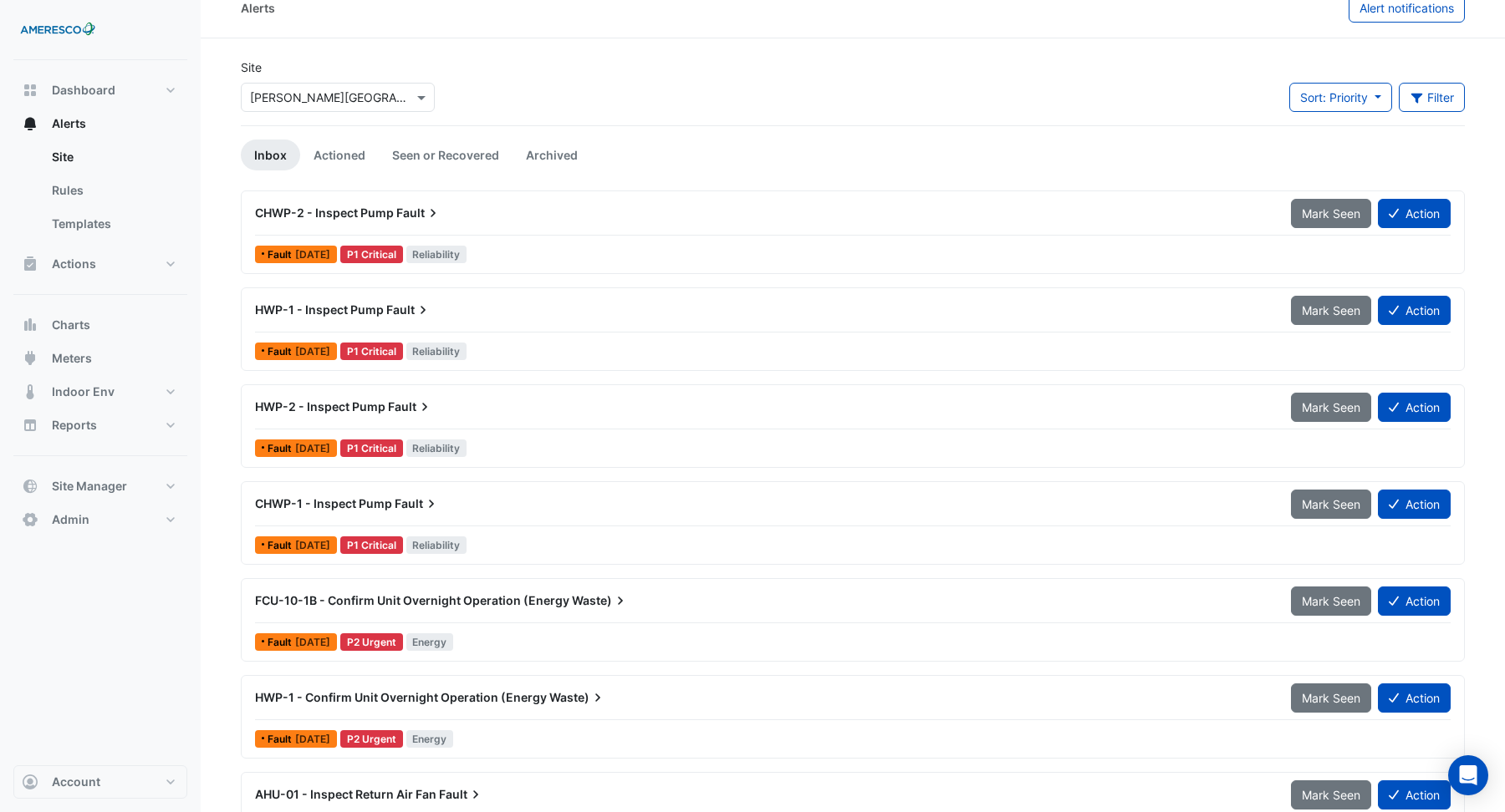
click at [367, 401] on span "HWP-2 - Inspect Pump" at bounding box center [320, 406] width 131 height 15
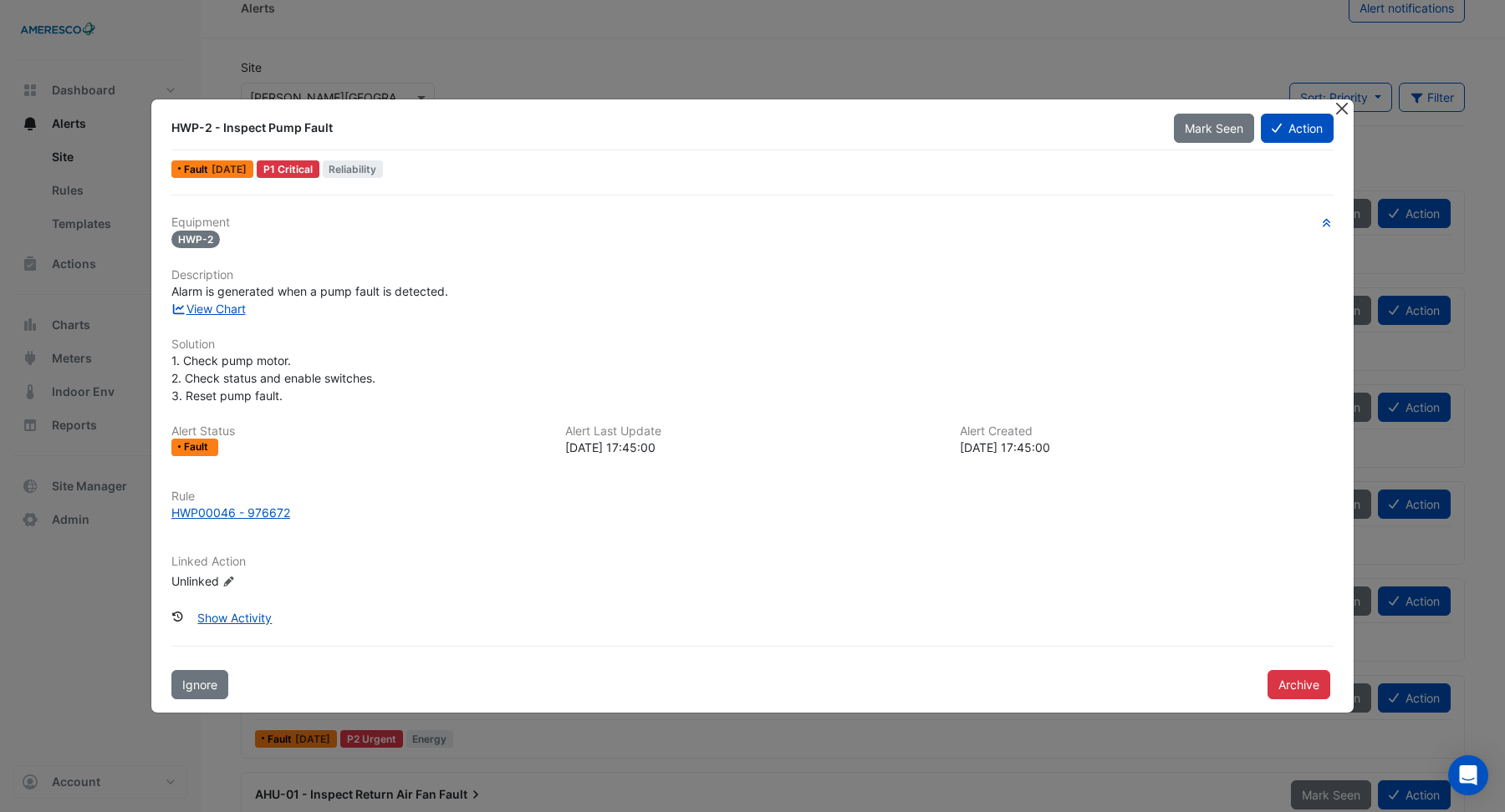
click at [1341, 110] on button "Close" at bounding box center [1341, 108] width 18 height 18
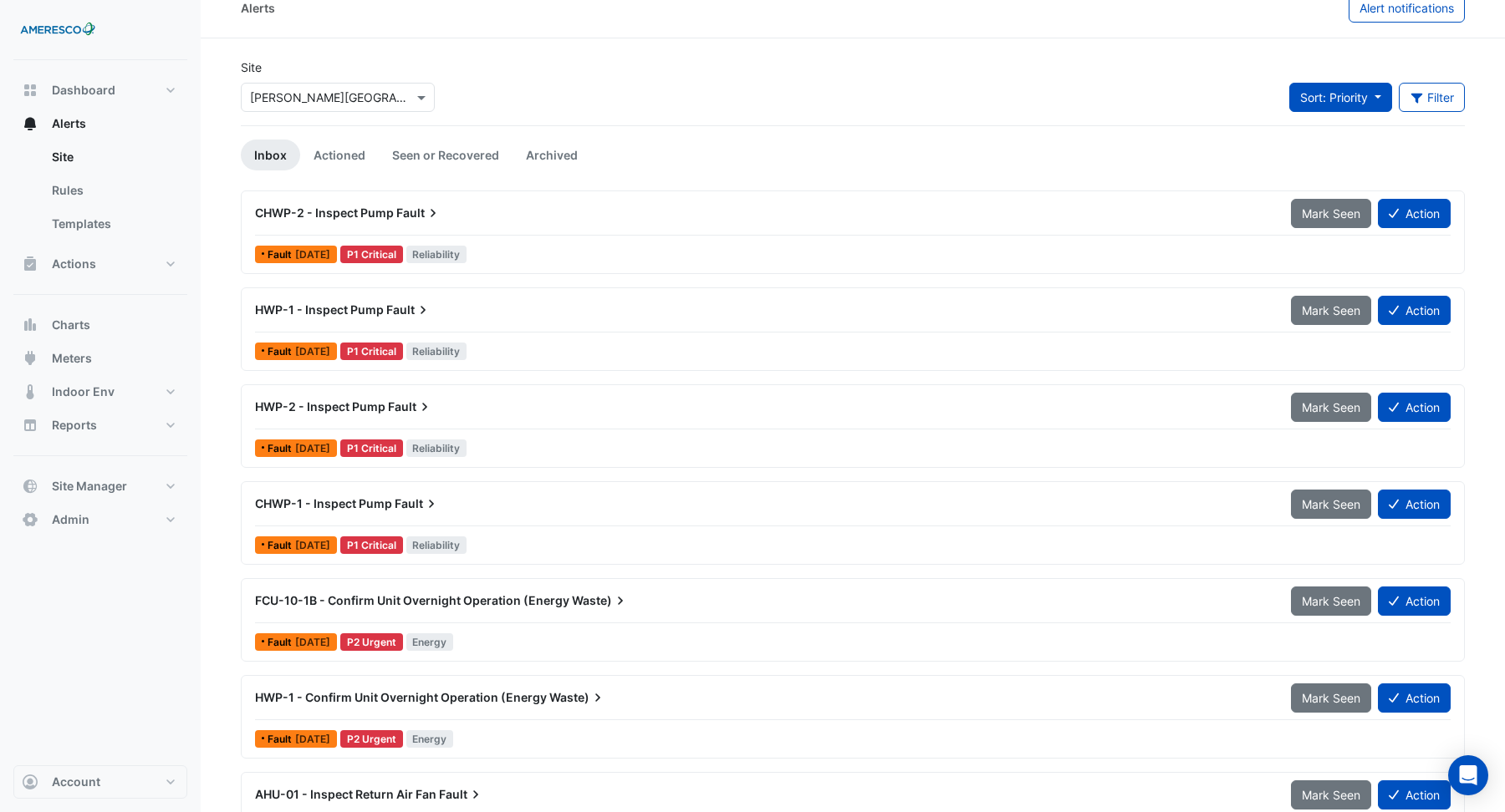
click at [1341, 102] on span "Sort: Priority" at bounding box center [1333, 97] width 67 height 15
click at [1331, 153] on li "Updated" at bounding box center [1355, 157] width 132 height 24
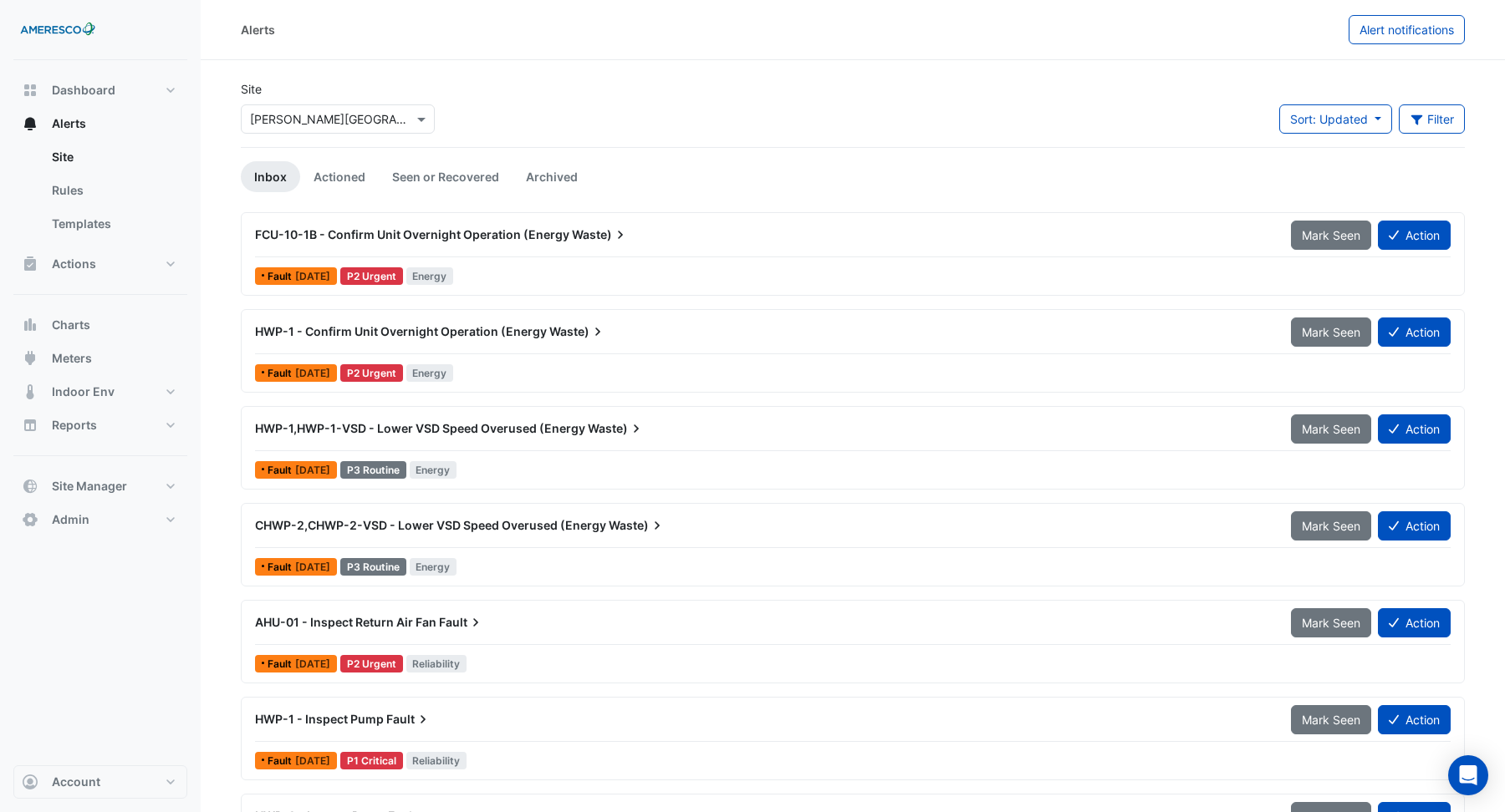
click at [483, 243] on div "FCU-10-1B - Confirm Unit Overnight Operation (Energy Waste)" at bounding box center [762, 234] width 1036 height 30
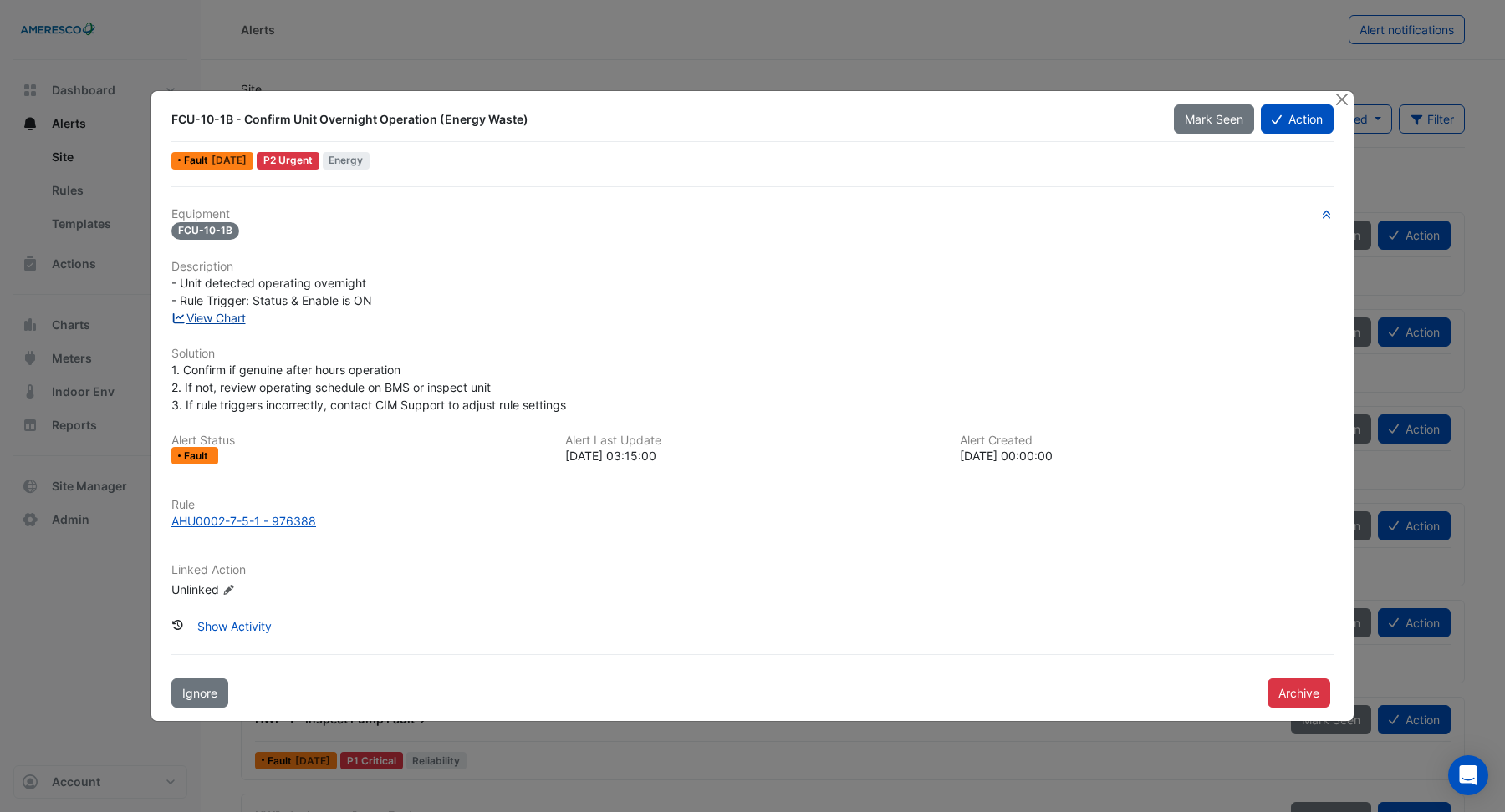
click at [229, 318] on link "View Chart" at bounding box center [209, 318] width 74 height 15
click at [1337, 100] on button "Close" at bounding box center [1341, 100] width 18 height 18
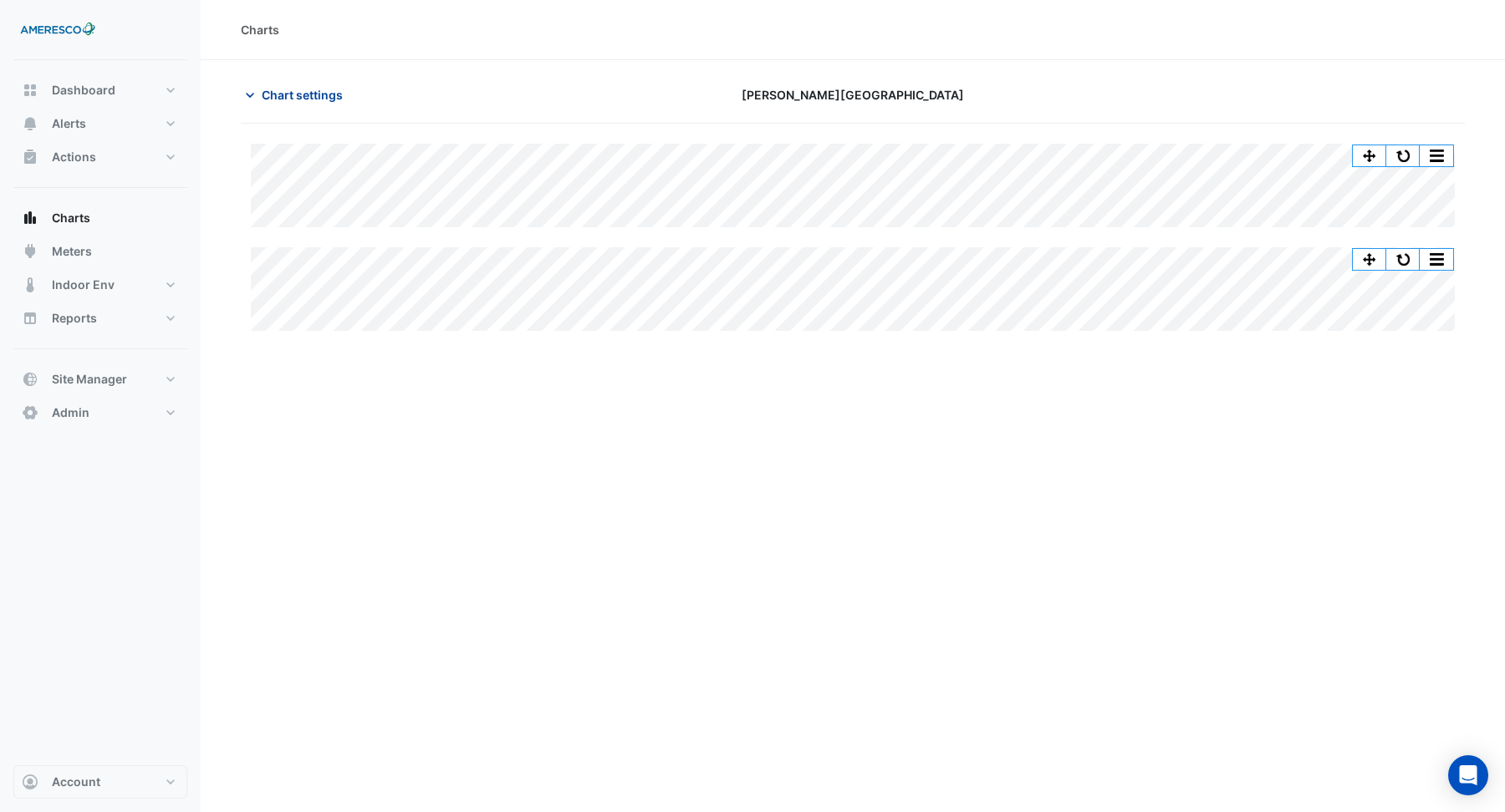
click at [301, 91] on span "Chart settings" at bounding box center [302, 95] width 81 height 18
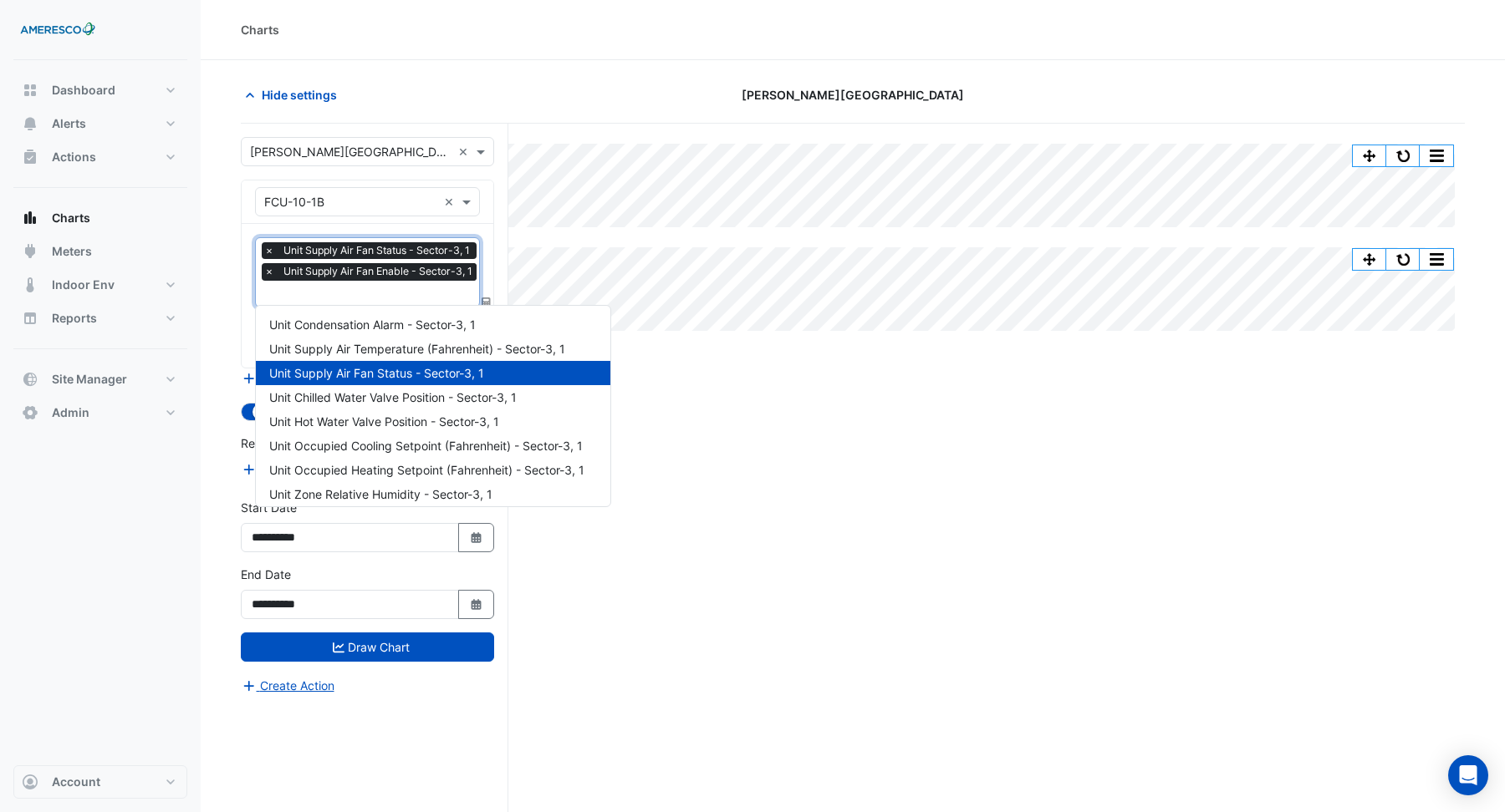
scroll to position [0, 3]
click at [349, 295] on input "text" at bounding box center [370, 296] width 217 height 18
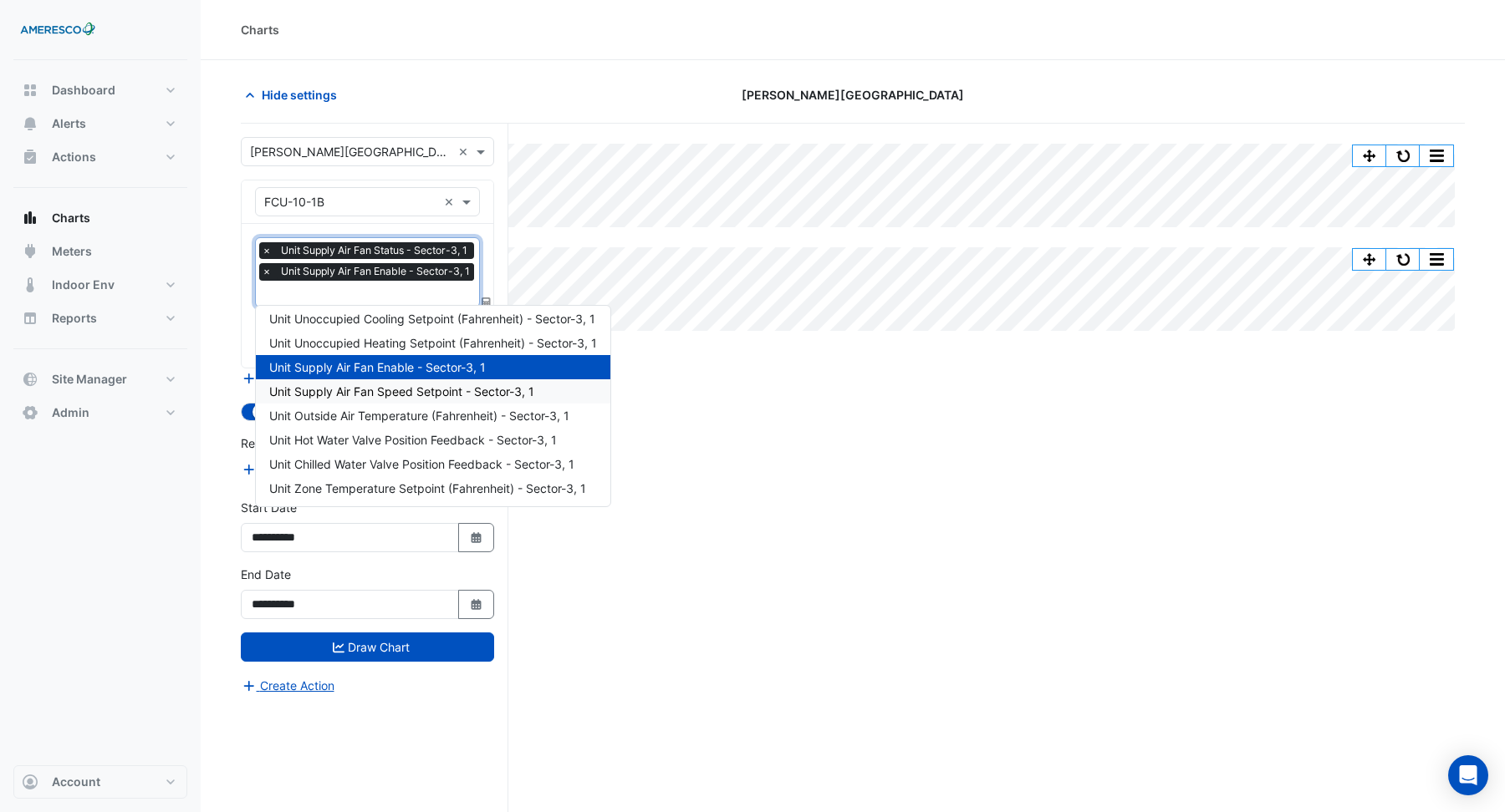
click at [760, 398] on div "Split All Split None Print Save as JPEG Save as PNG Pivot Data Table Export CSV…" at bounding box center [853, 500] width 1224 height 752
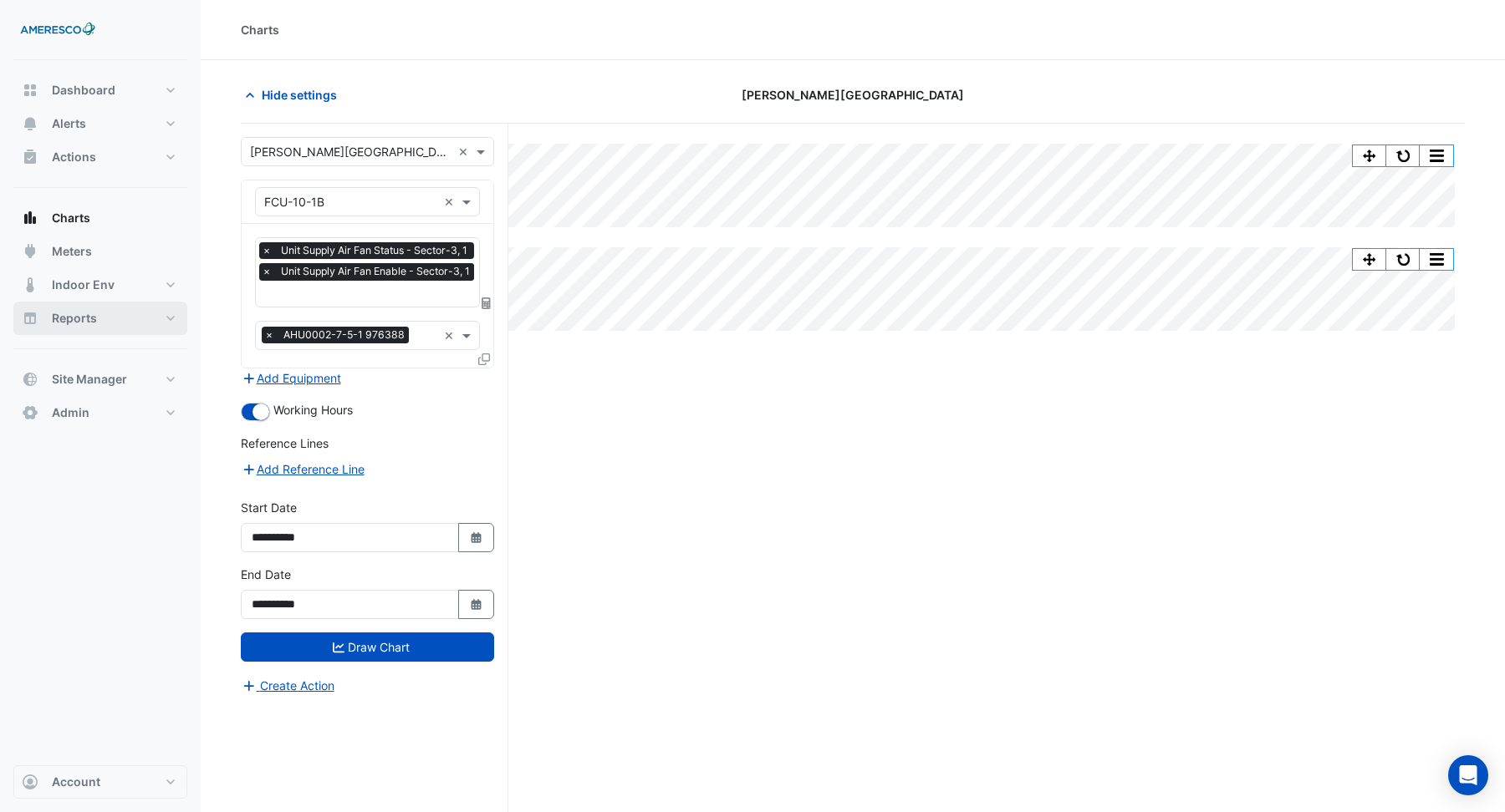
click at [109, 305] on button "Reports" at bounding box center [101, 318] width 174 height 33
select select "***"
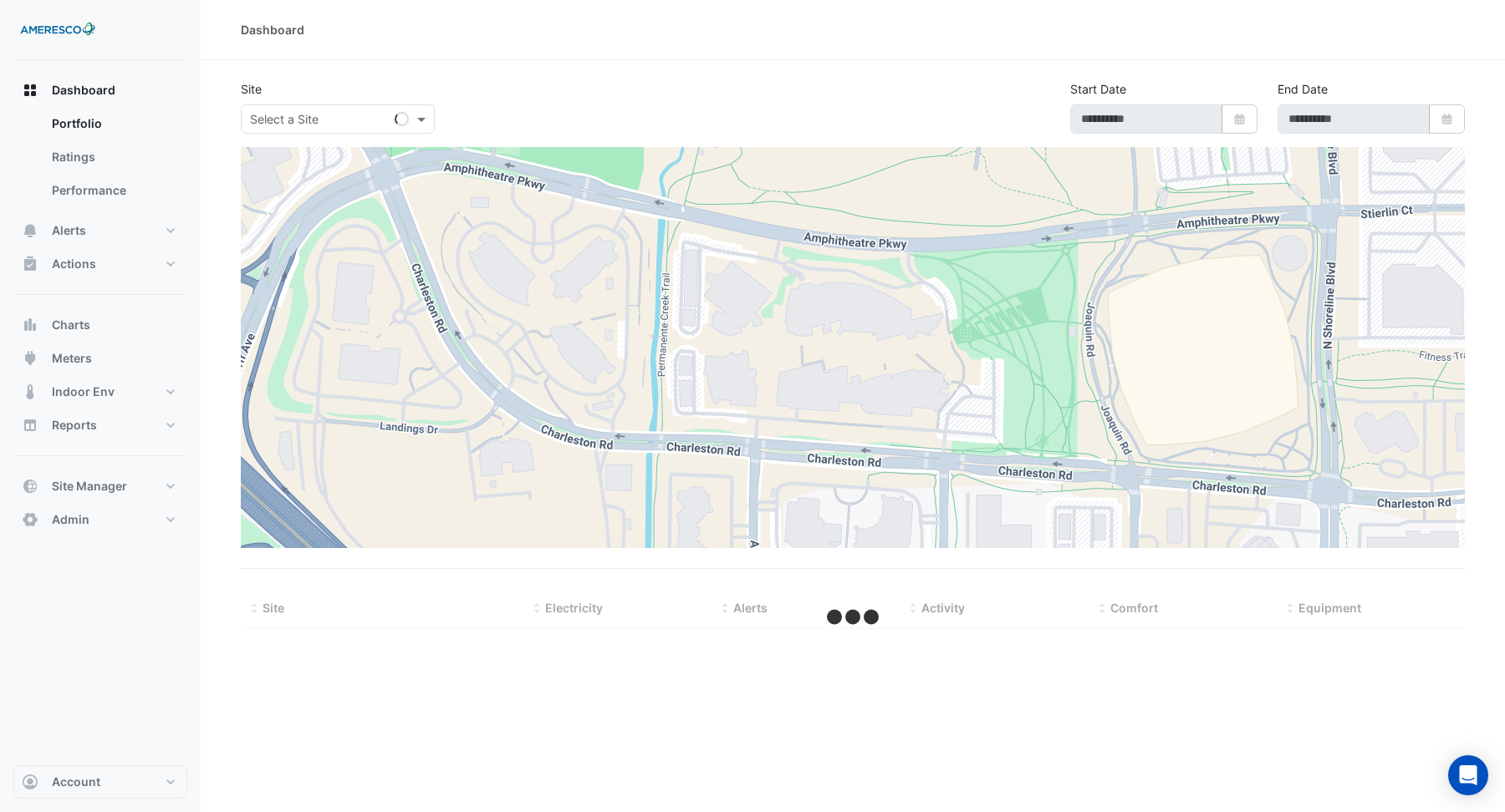
type input "**********"
select select "***"
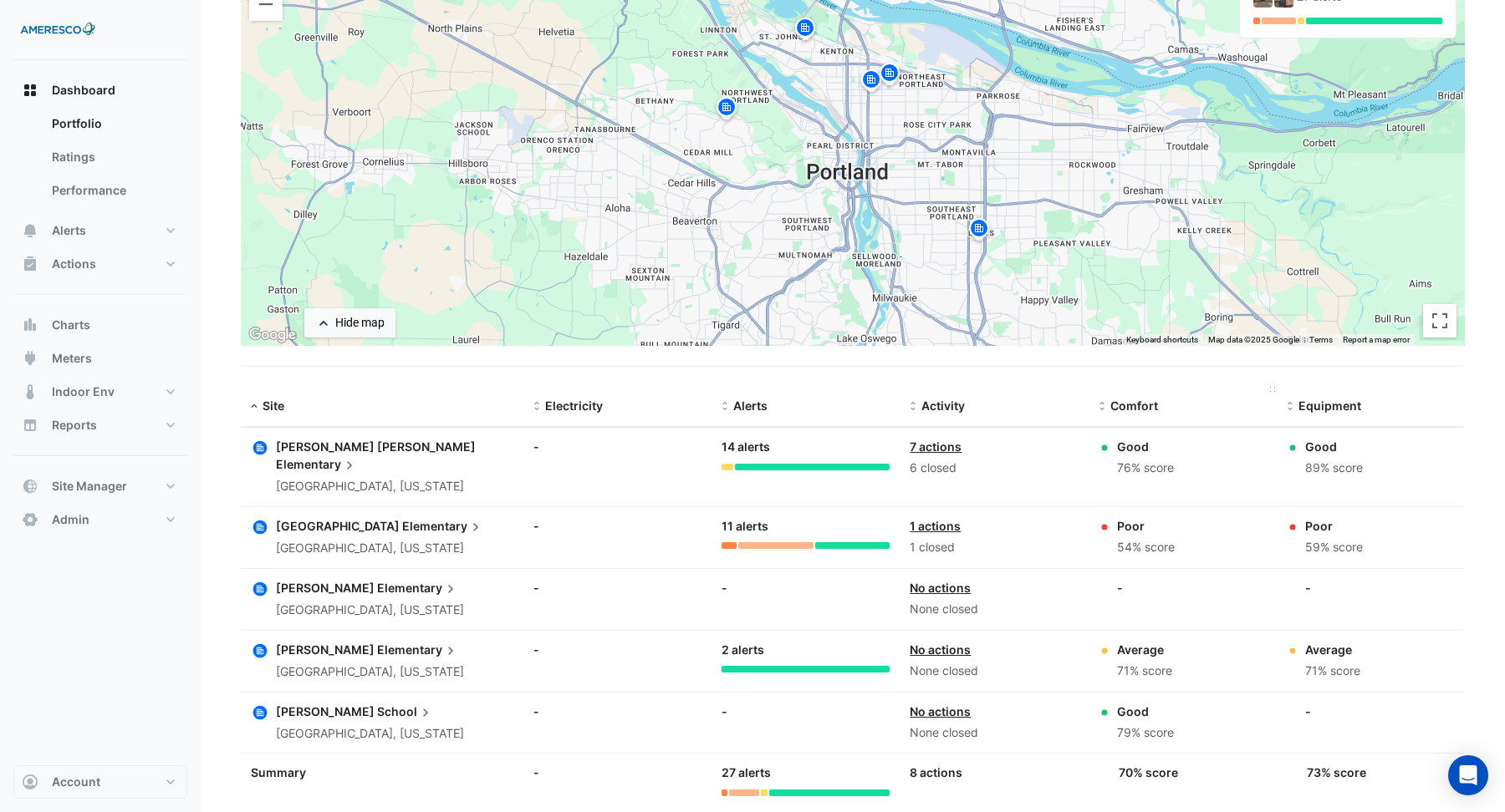
scroll to position [220, 0]
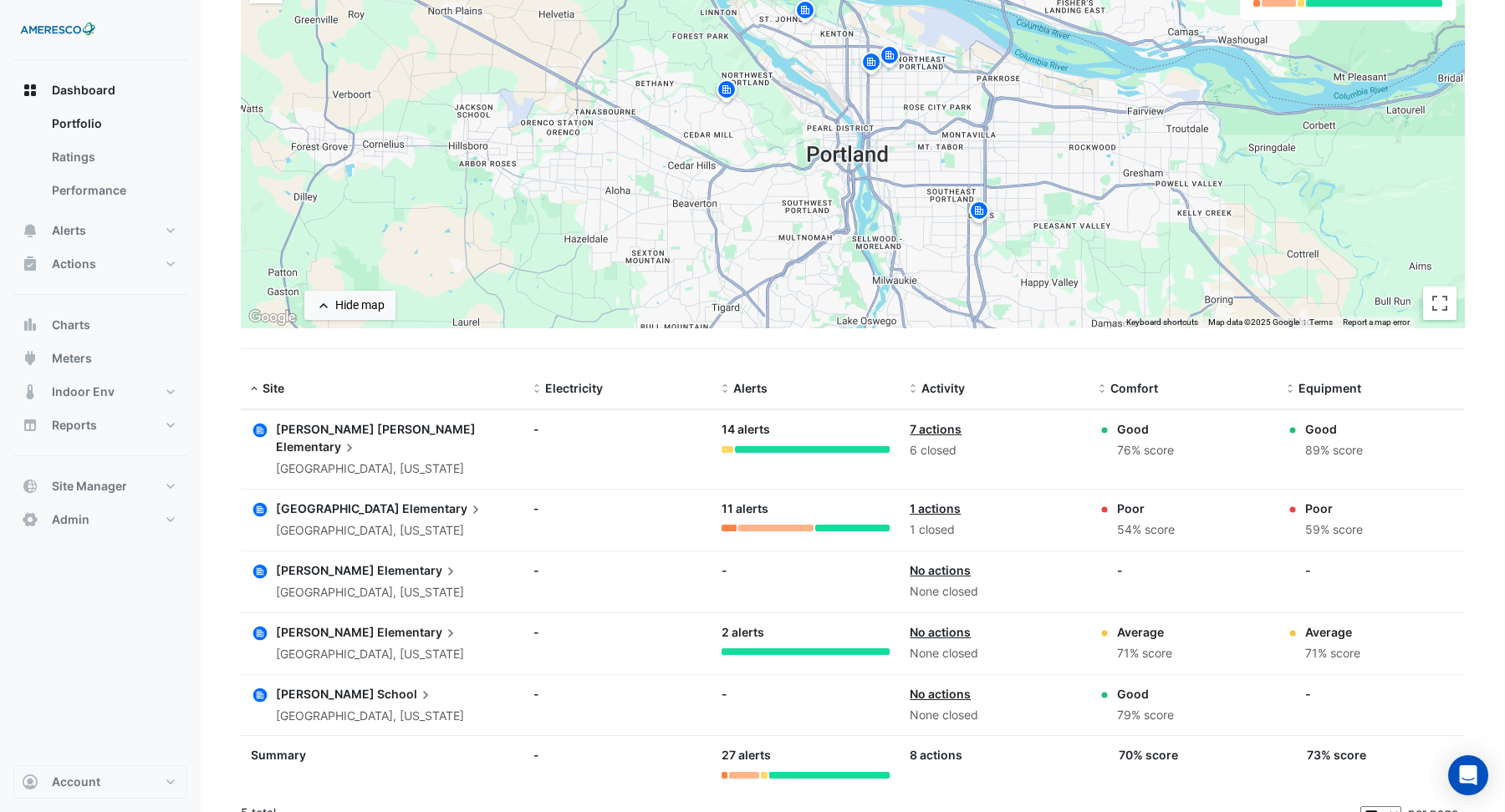
click at [366, 428] on span "[PERSON_NAME] [PERSON_NAME]" at bounding box center [376, 429] width 200 height 15
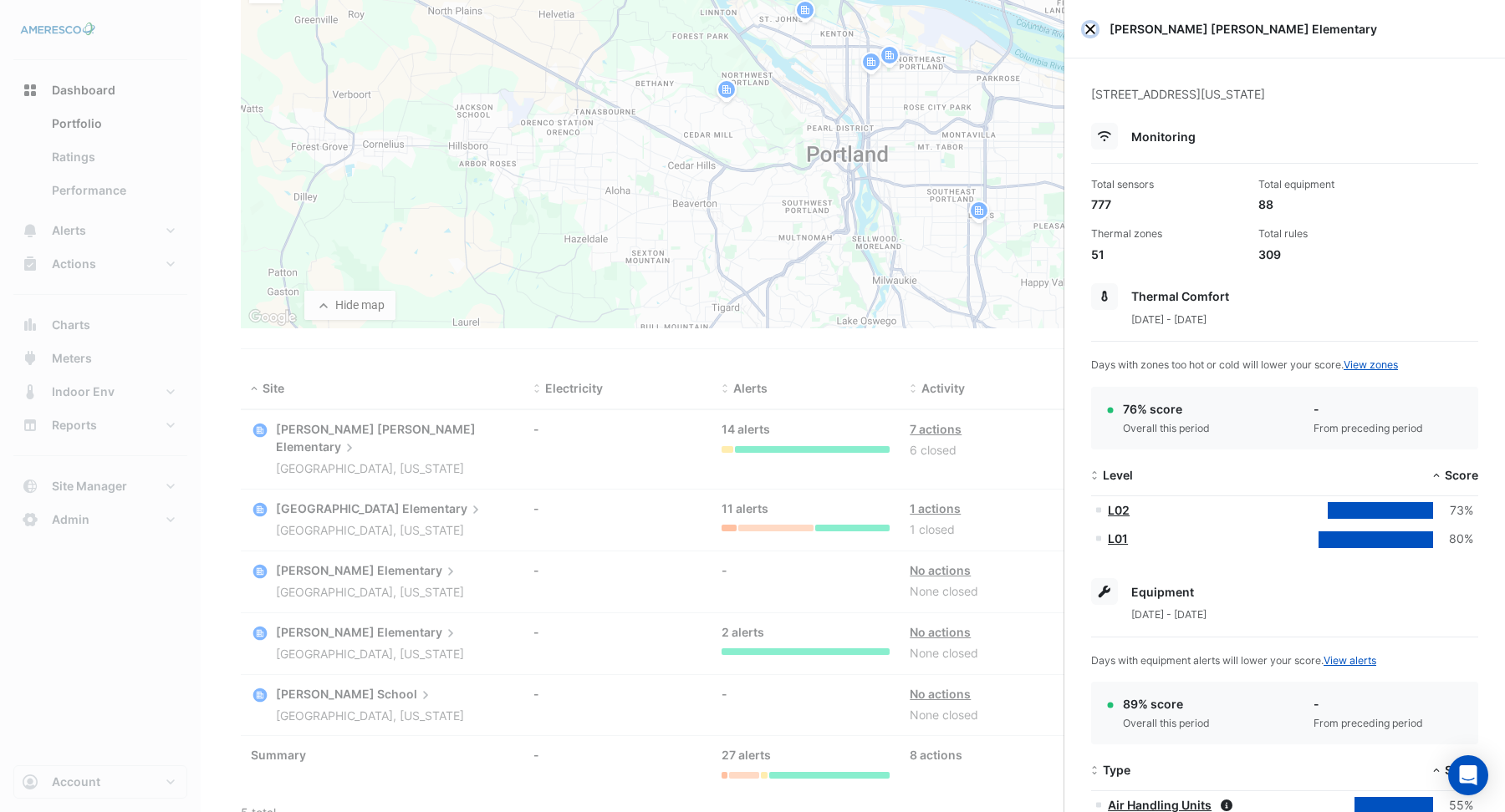
click at [1091, 28] on button "Close" at bounding box center [1090, 29] width 12 height 12
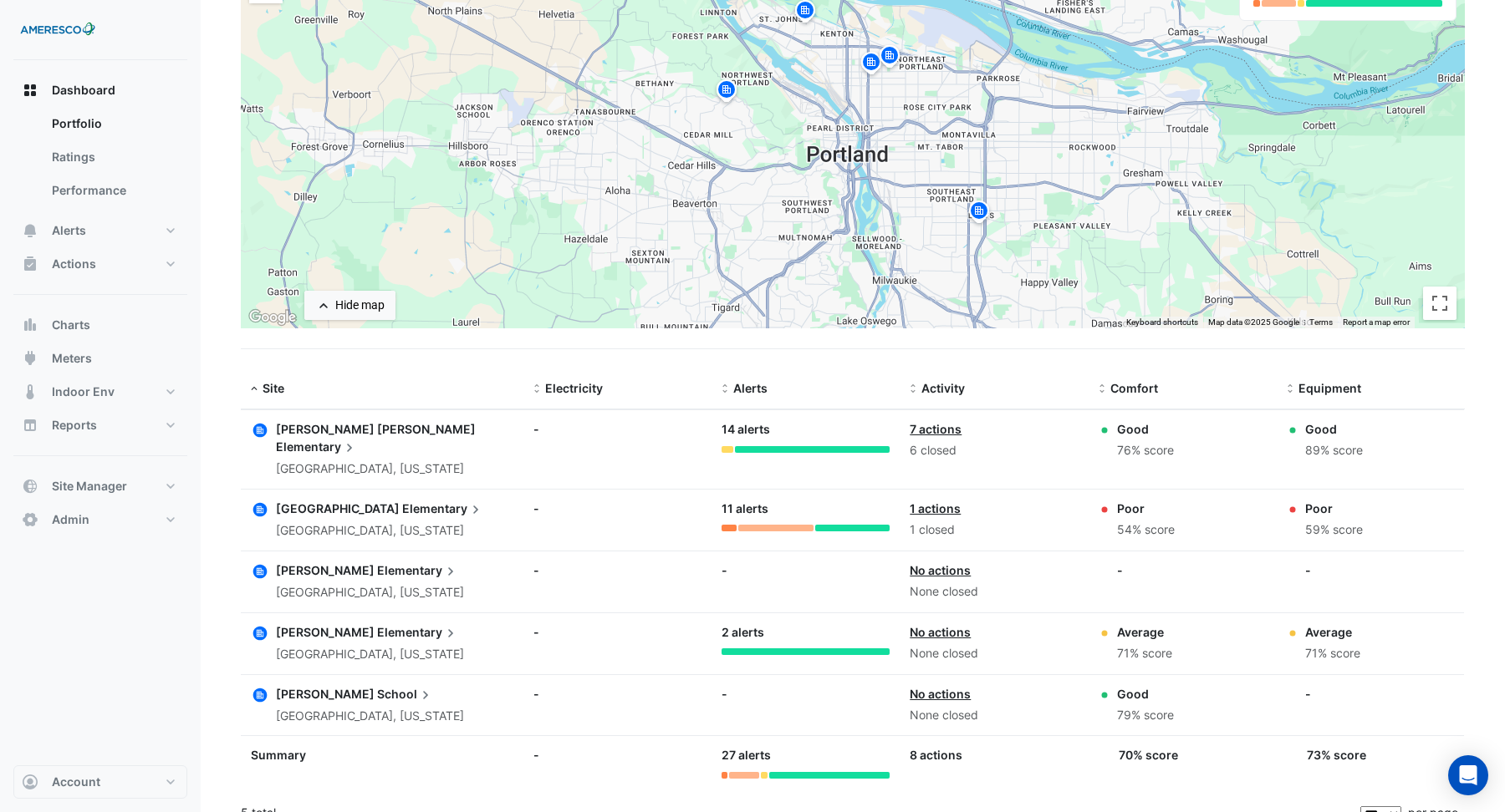
click at [329, 502] on span "[GEOGRAPHIC_DATA]" at bounding box center [338, 508] width 124 height 15
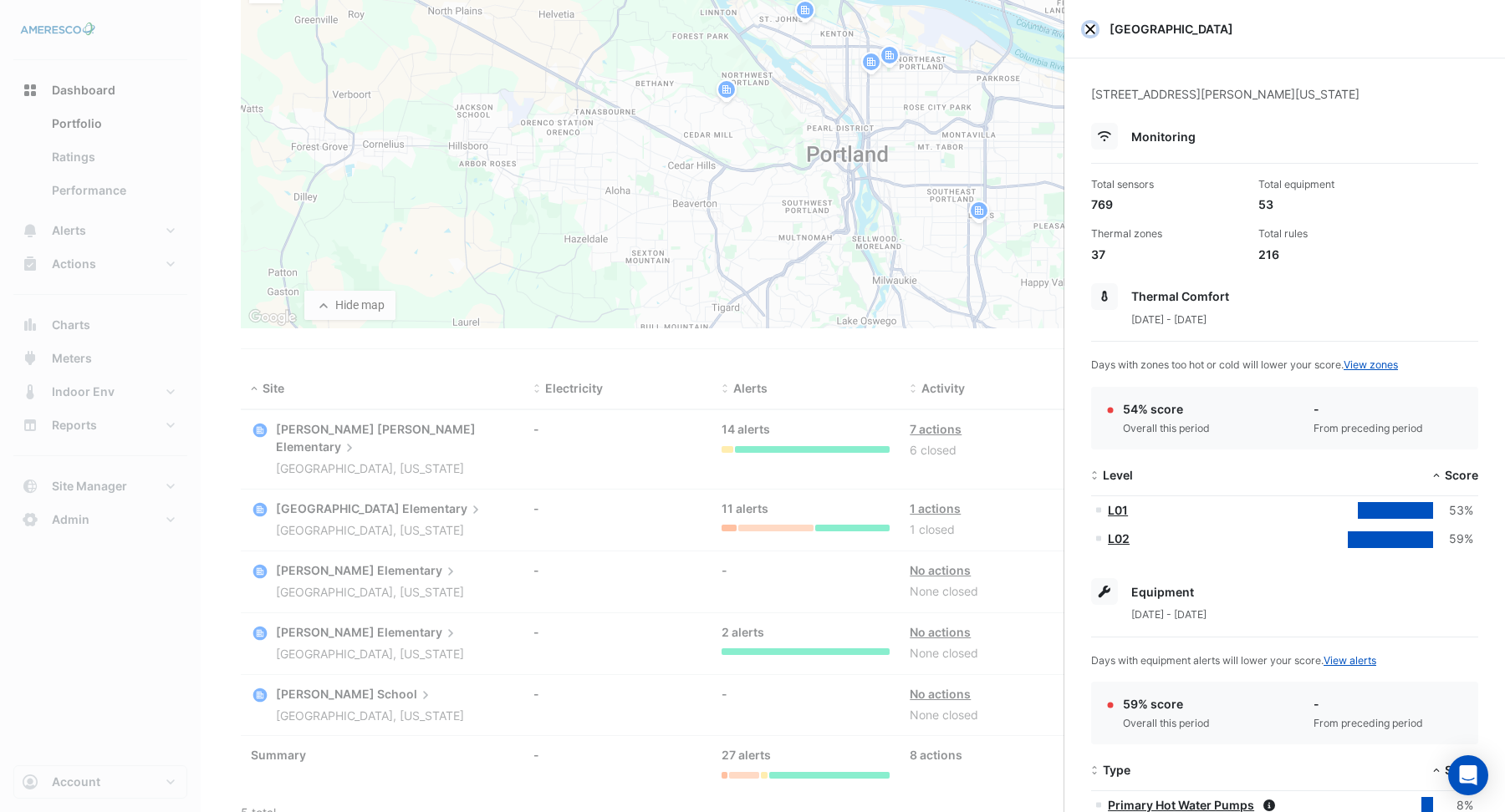
click at [1088, 27] on button "Close" at bounding box center [1090, 29] width 12 height 12
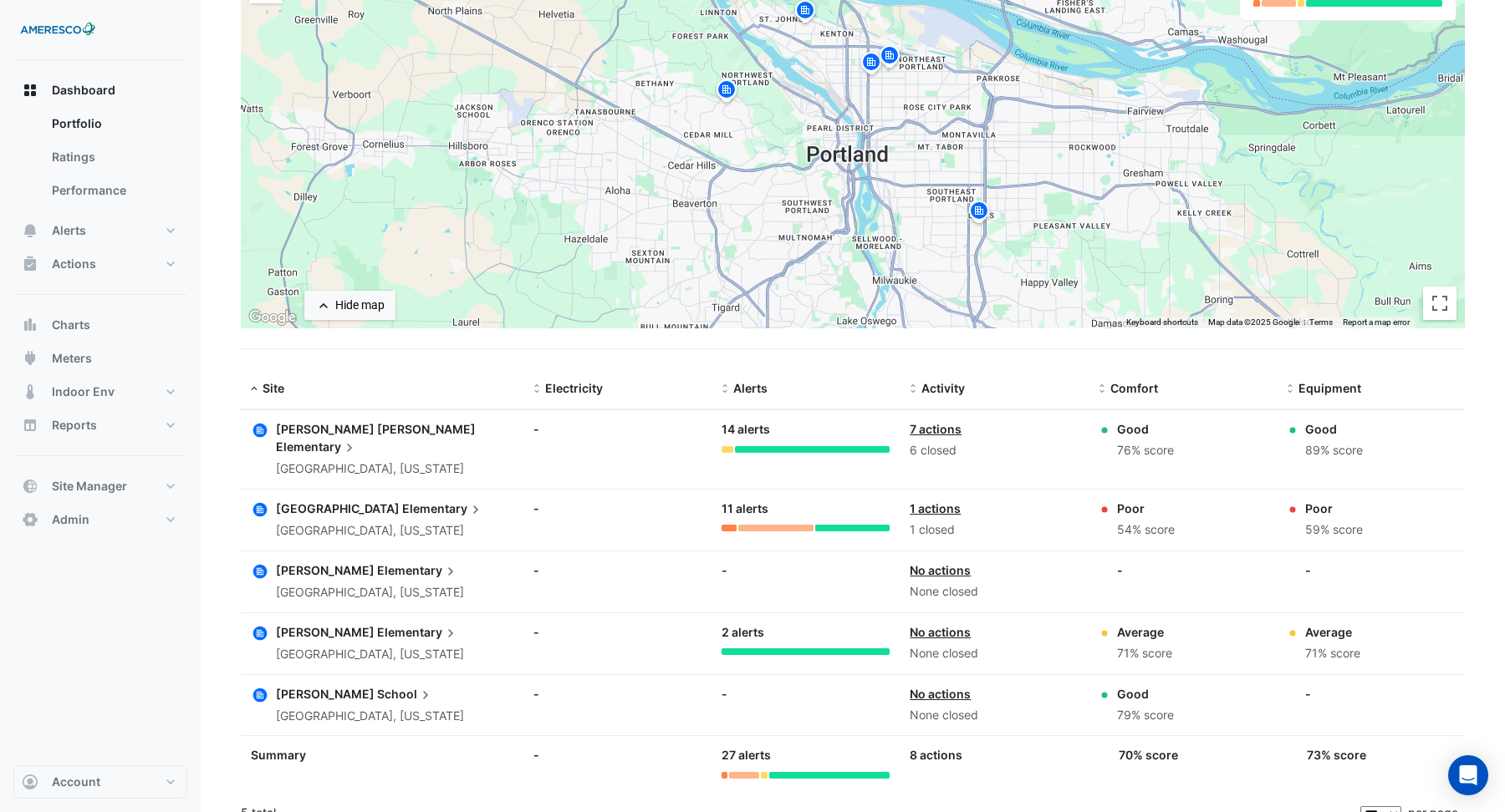
click at [377, 562] on span "Elementary" at bounding box center [418, 571] width 82 height 19
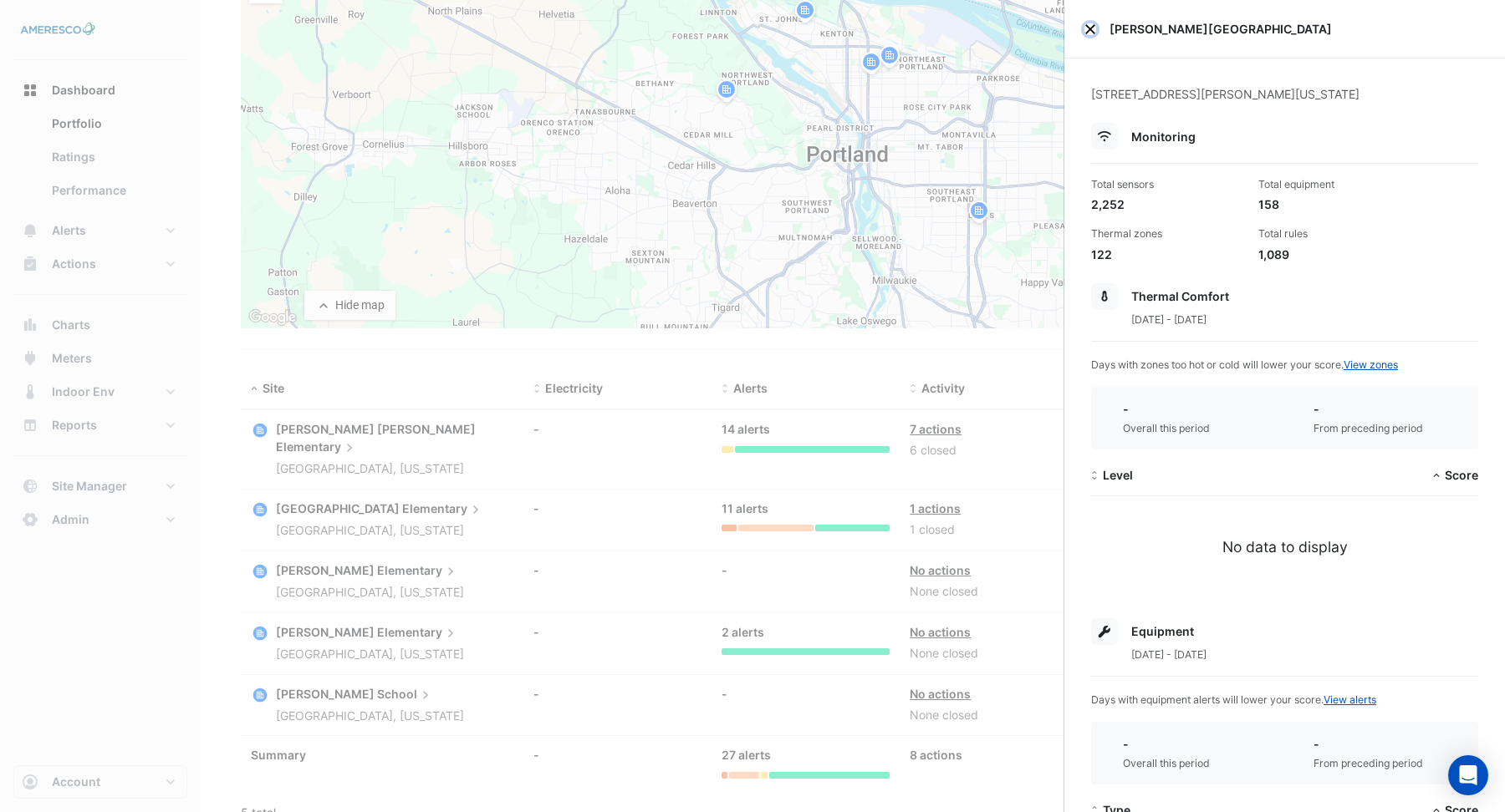
click at [1084, 27] on button "Close" at bounding box center [1090, 29] width 12 height 12
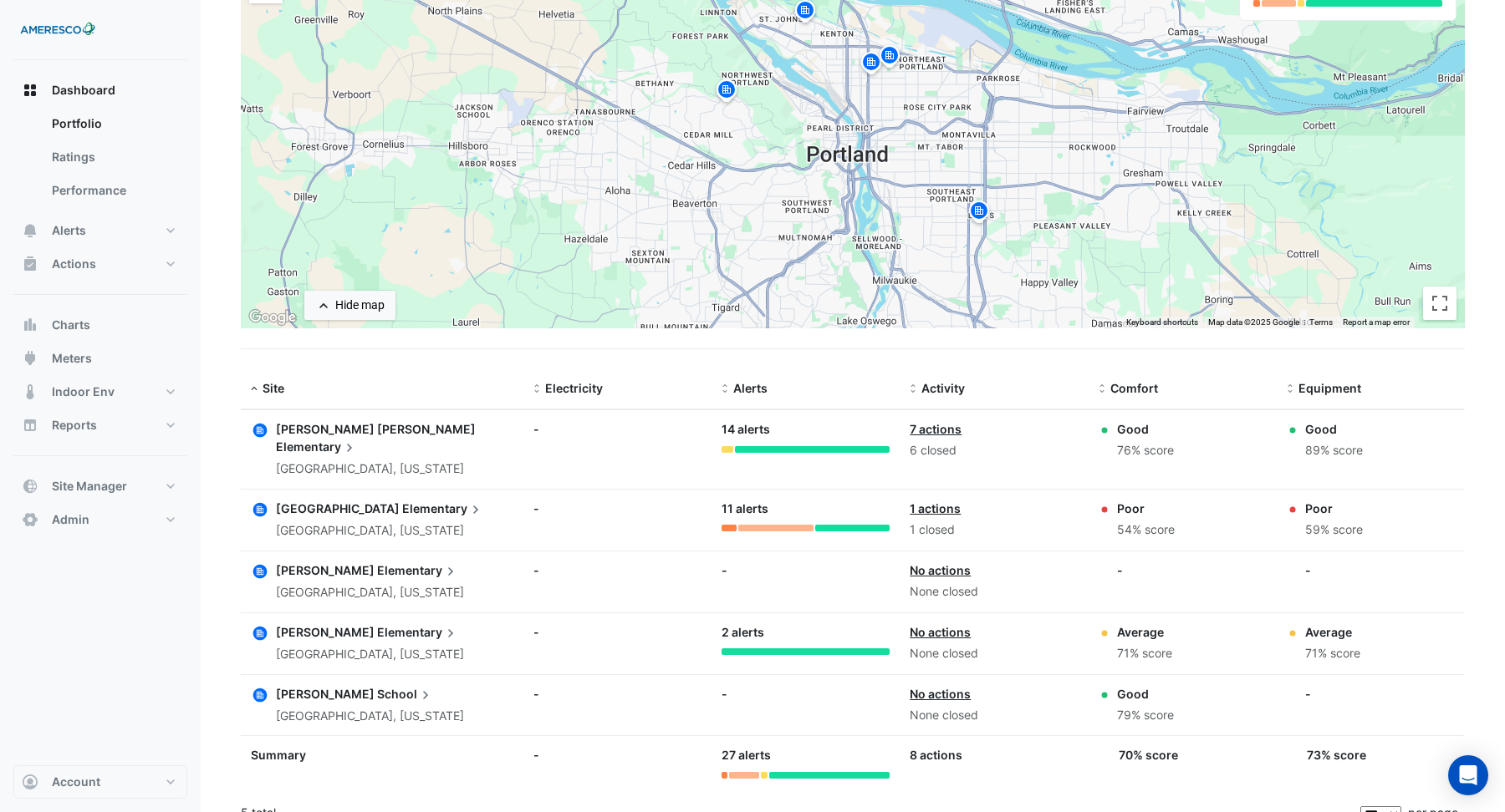
click at [377, 624] on span "Elementary" at bounding box center [418, 632] width 82 height 19
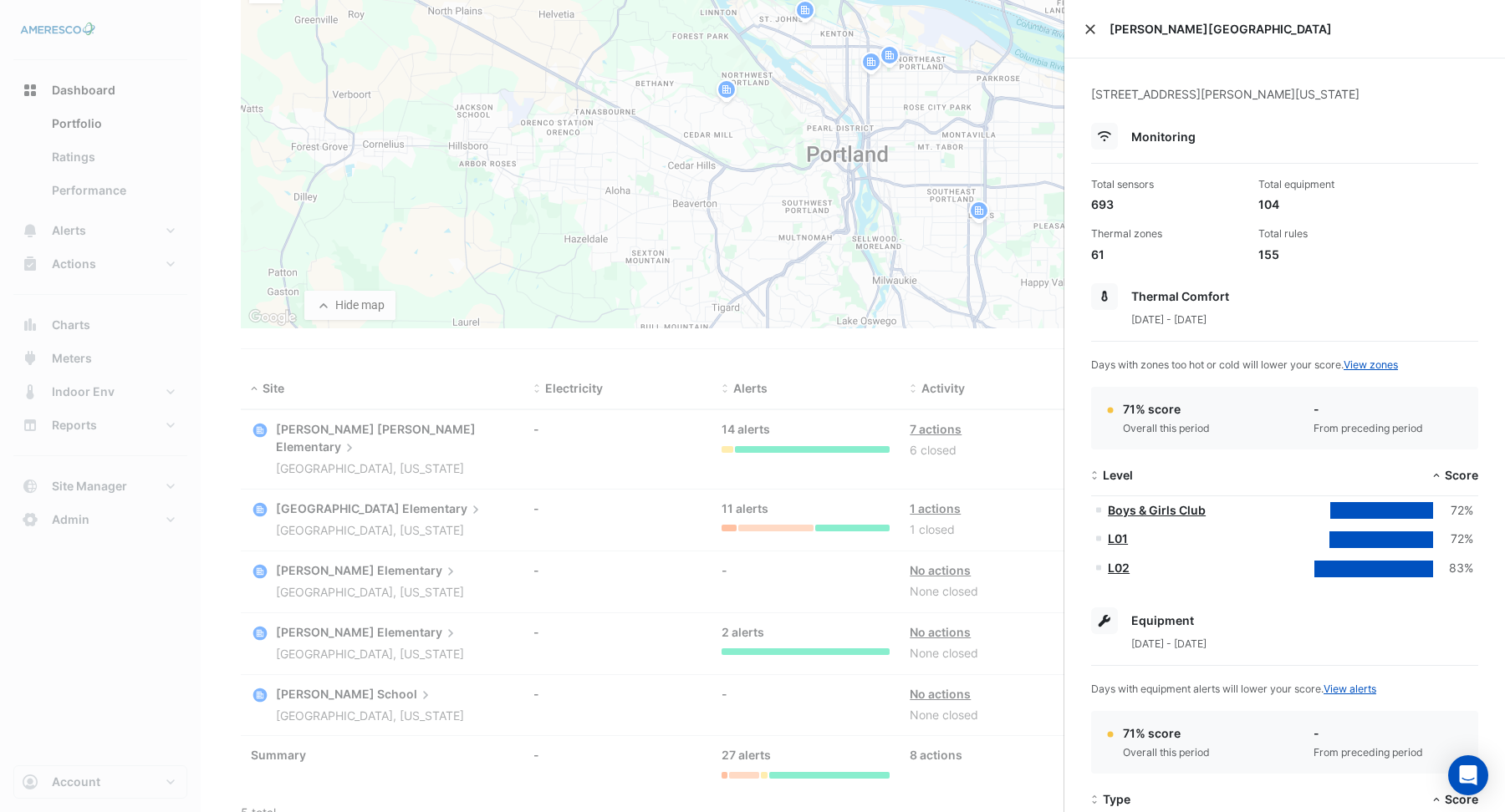
click at [1095, 30] on div "[PERSON_NAME][GEOGRAPHIC_DATA]" at bounding box center [1283, 29] width 440 height 59
click at [1082, 28] on div "[PERSON_NAME][GEOGRAPHIC_DATA]" at bounding box center [1283, 29] width 440 height 59
click at [1092, 29] on button "Close" at bounding box center [1090, 29] width 12 height 12
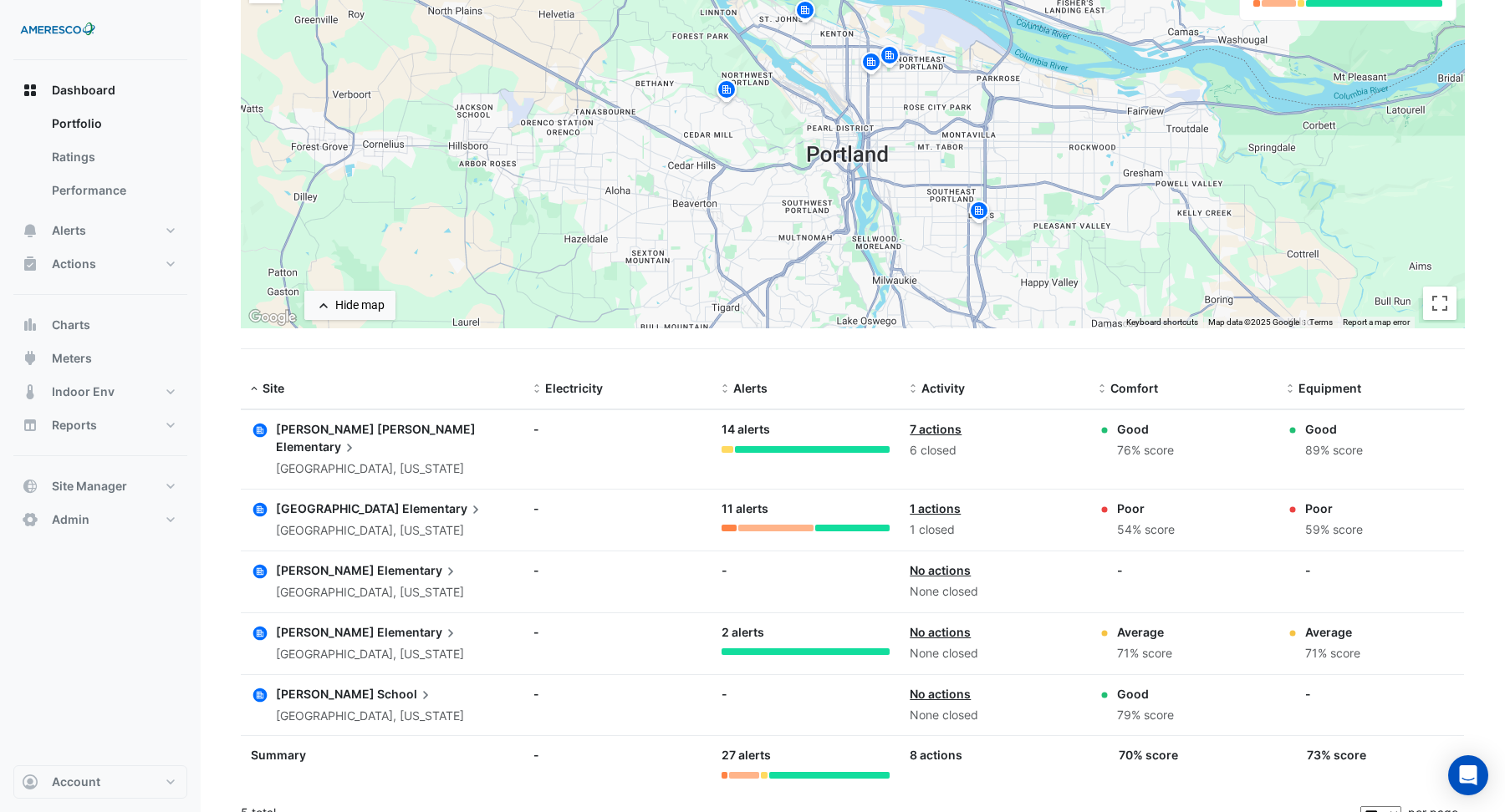
click at [377, 685] on span "School" at bounding box center [405, 694] width 57 height 19
